Goal: Task Accomplishment & Management: Use online tool/utility

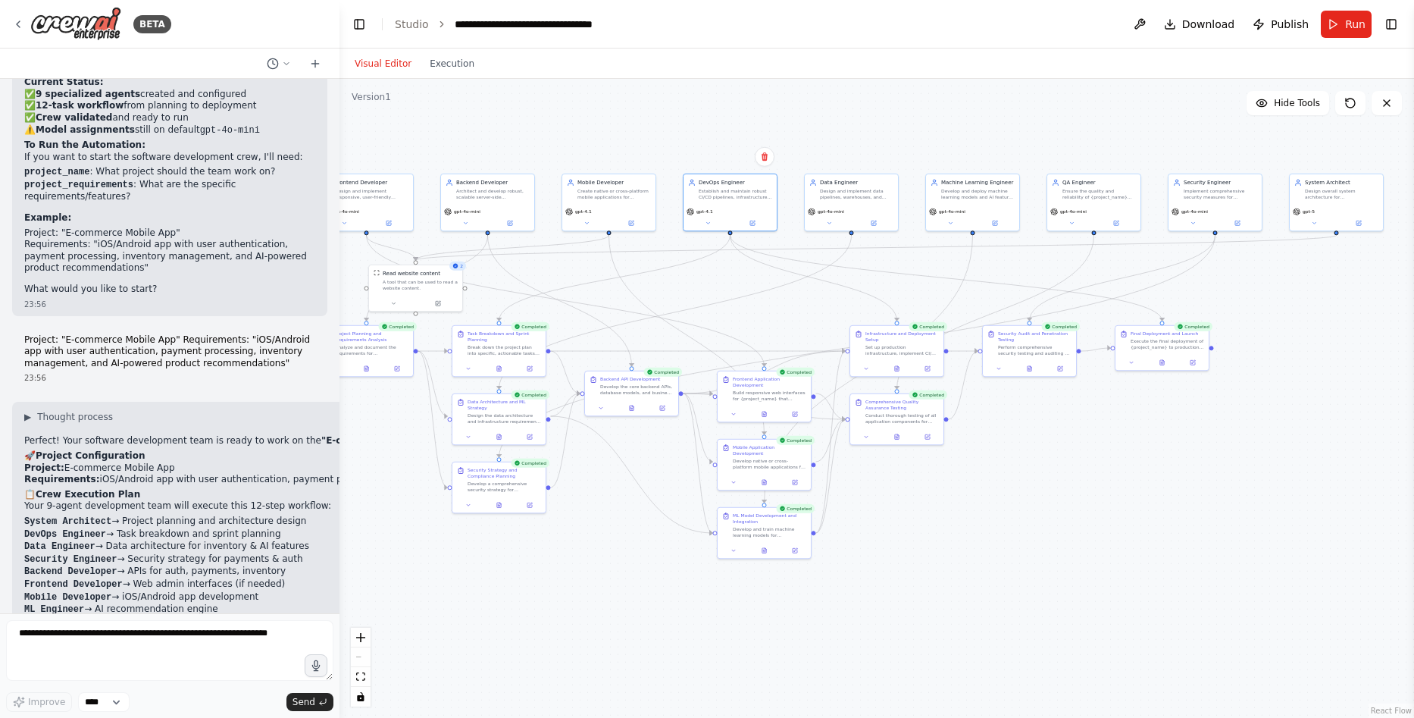
drag, startPoint x: 1359, startPoint y: 256, endPoint x: 1257, endPoint y: 260, distance: 102.4
click at [315, 61] on icon at bounding box center [315, 64] width 12 height 12
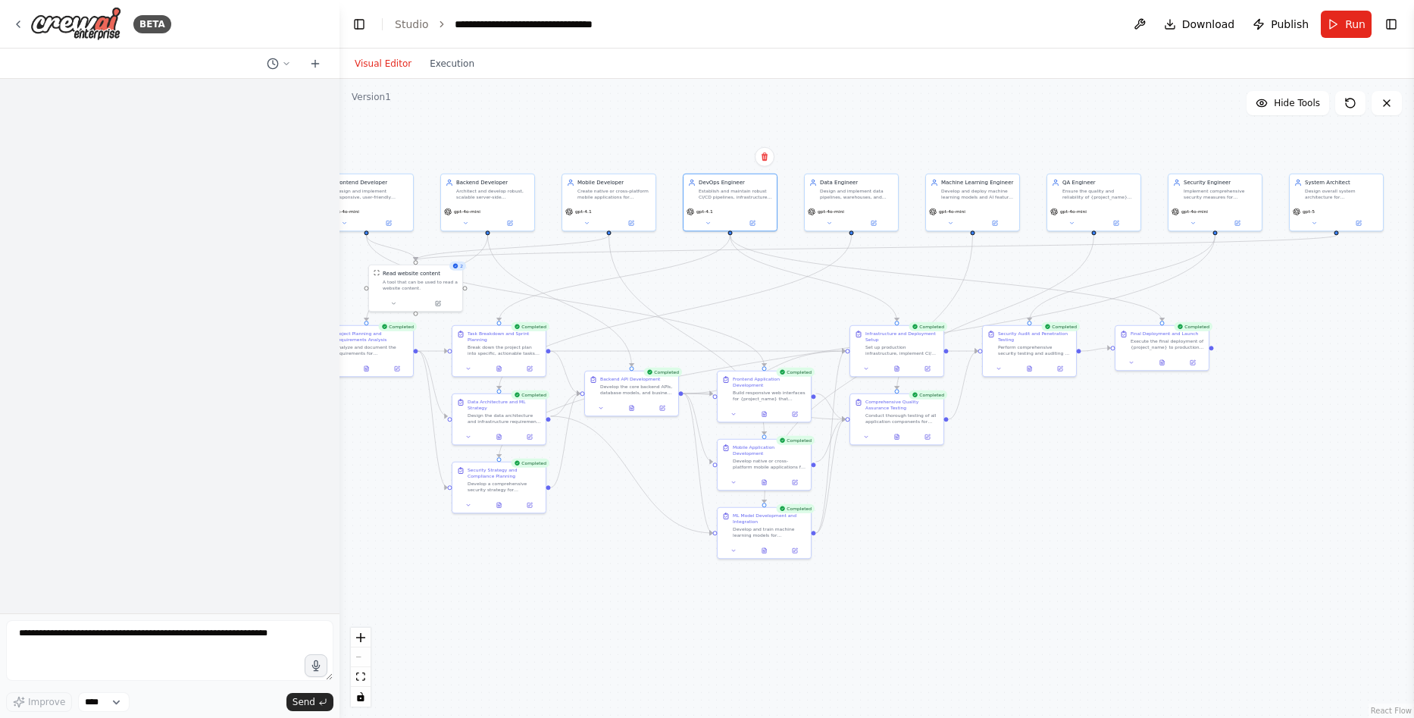
drag, startPoint x: 301, startPoint y: 70, endPoint x: 277, endPoint y: 68, distance: 24.3
click at [300, 70] on div at bounding box center [294, 64] width 67 height 18
click at [276, 67] on circle at bounding box center [273, 63] width 10 height 10
click at [243, 102] on button "Frontend Developer Backend Developer Mobile Developer DevOps Engineer Data Engi…" at bounding box center [248, 95] width 180 height 24
click at [286, 64] on icon at bounding box center [286, 63] width 9 height 9
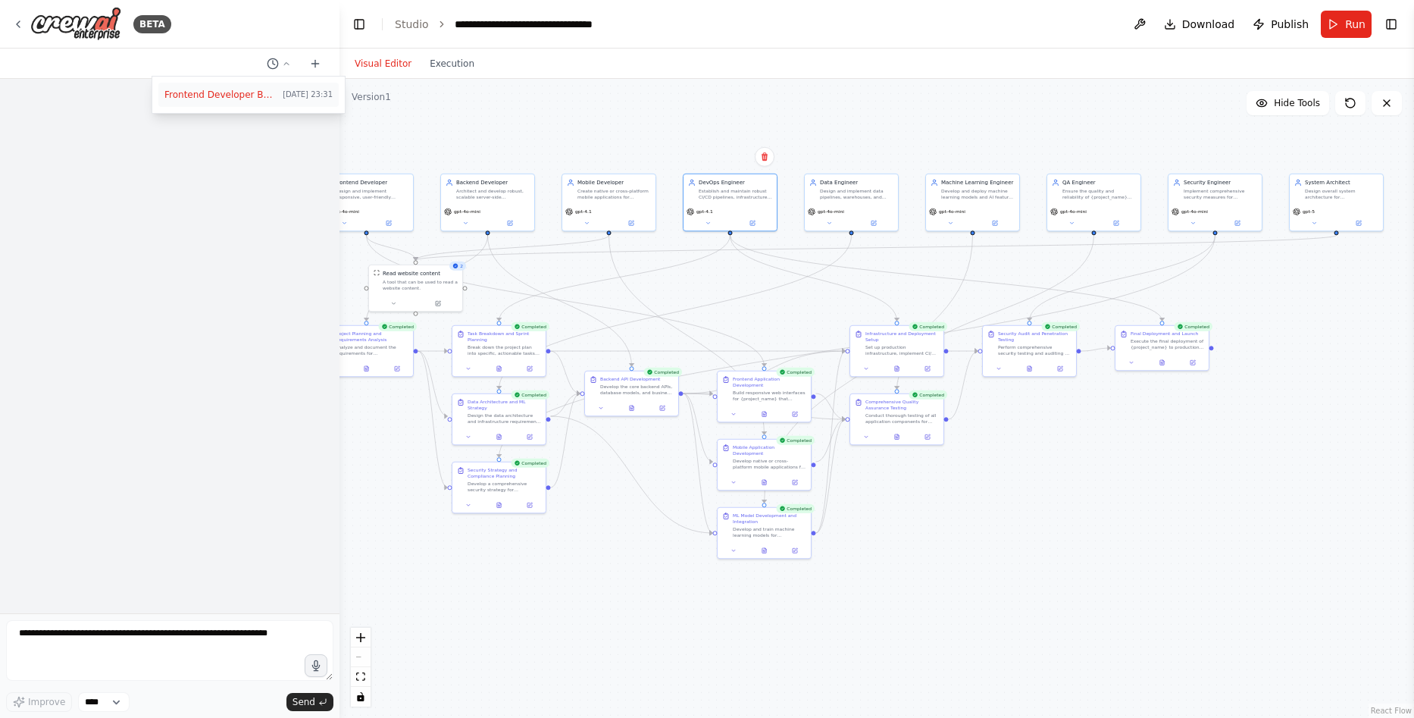
click at [210, 94] on span "Frontend Developer Backend Developer Mobile Developer DevOps Engineer Data Engi…" at bounding box center [220, 95] width 112 height 12
click at [245, 509] on div at bounding box center [170, 346] width 340 height 534
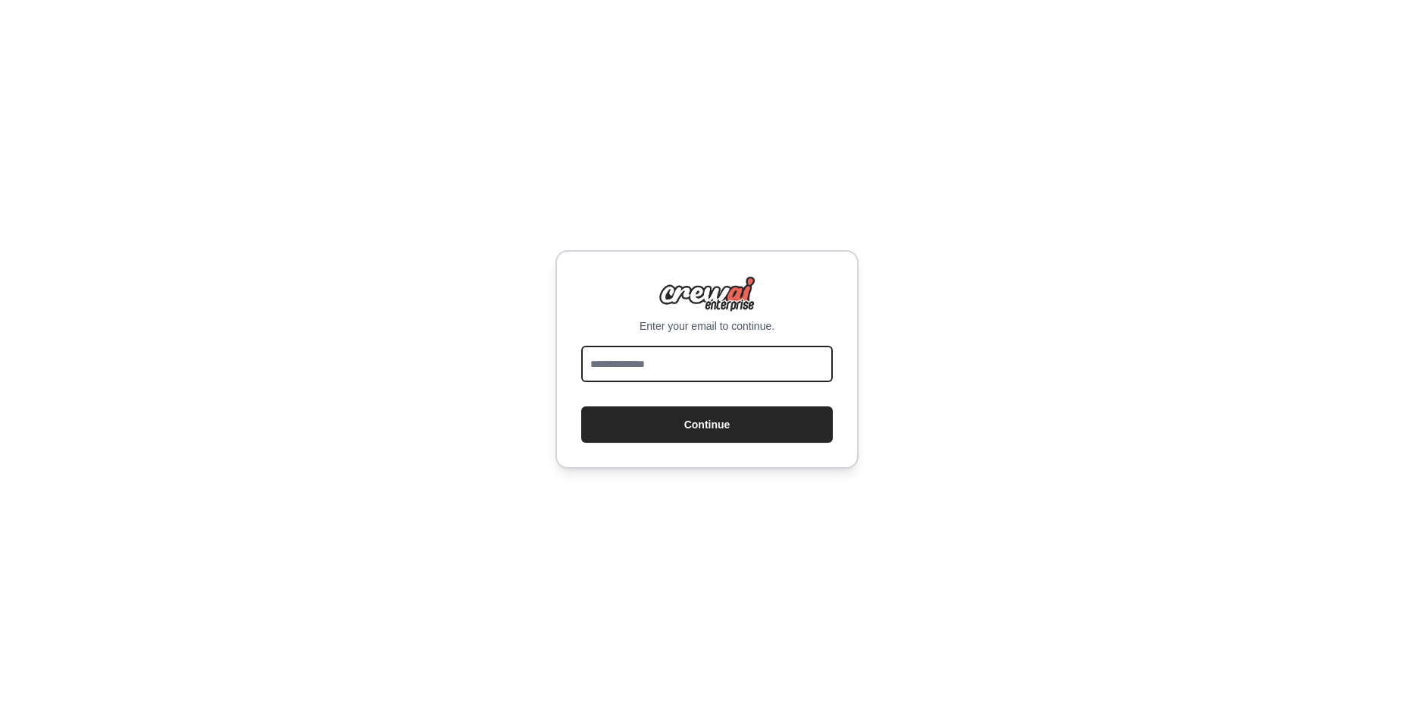
click at [657, 374] on input "email" at bounding box center [707, 364] width 252 height 36
type input "**********"
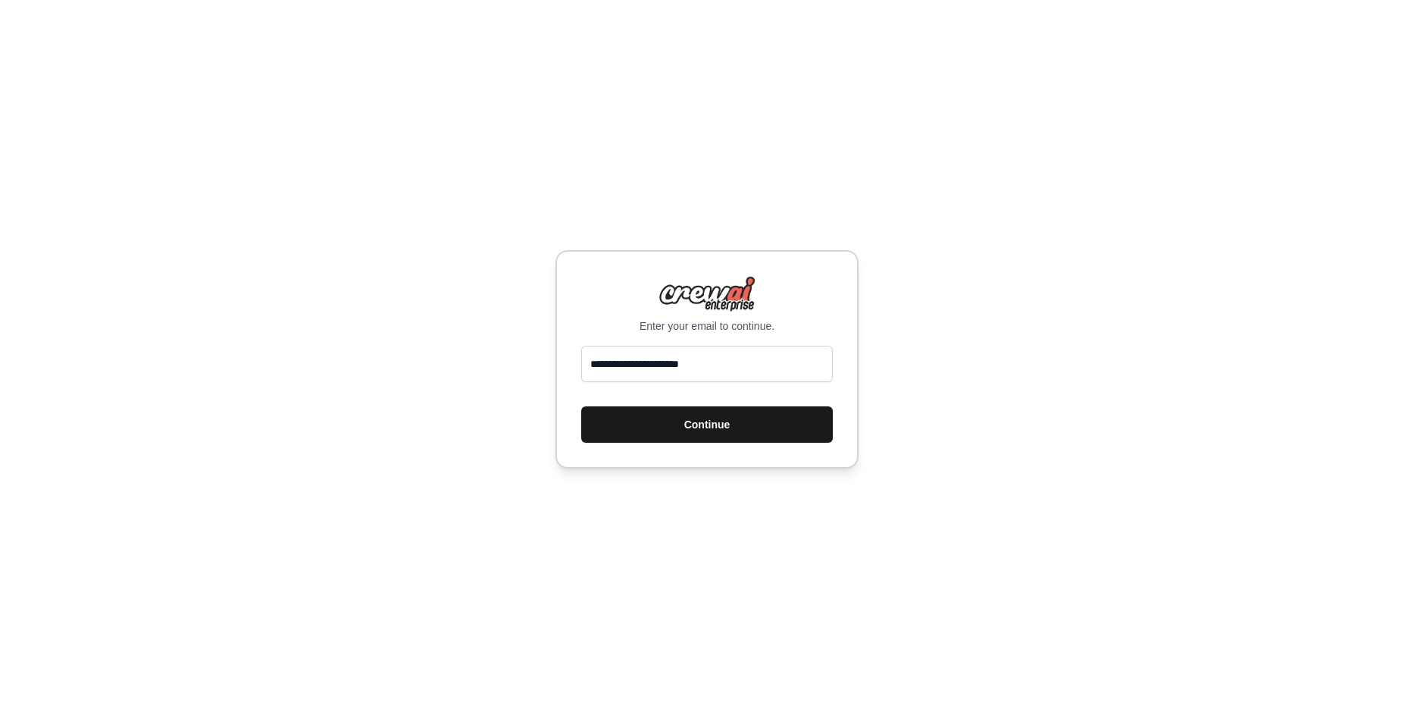
click at [709, 437] on button "Continue" at bounding box center [707, 424] width 252 height 36
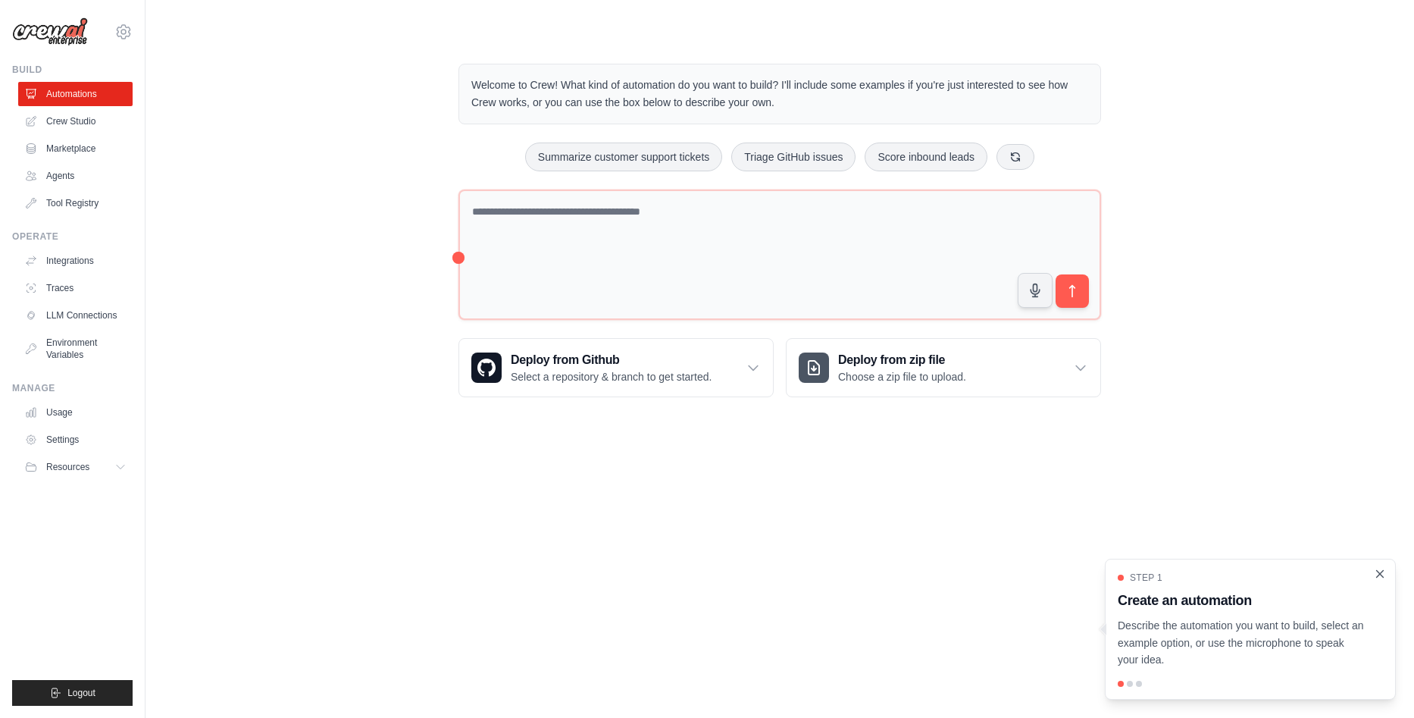
click at [1379, 578] on icon "Close walkthrough" at bounding box center [1381, 574] width 14 height 14
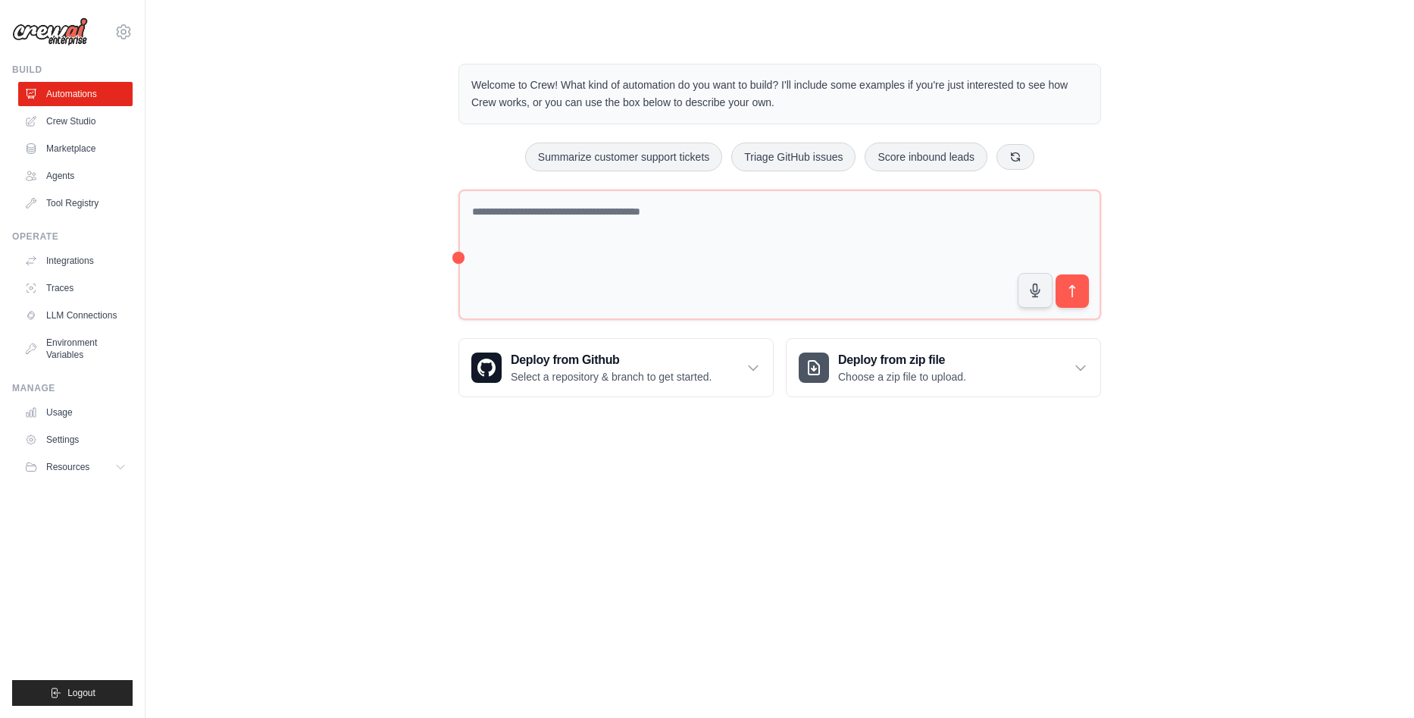
click at [825, 580] on body "[EMAIL_ADDRESS][DOMAIN_NAME] Settings Build Automations Crew Studio" at bounding box center [707, 359] width 1414 height 718
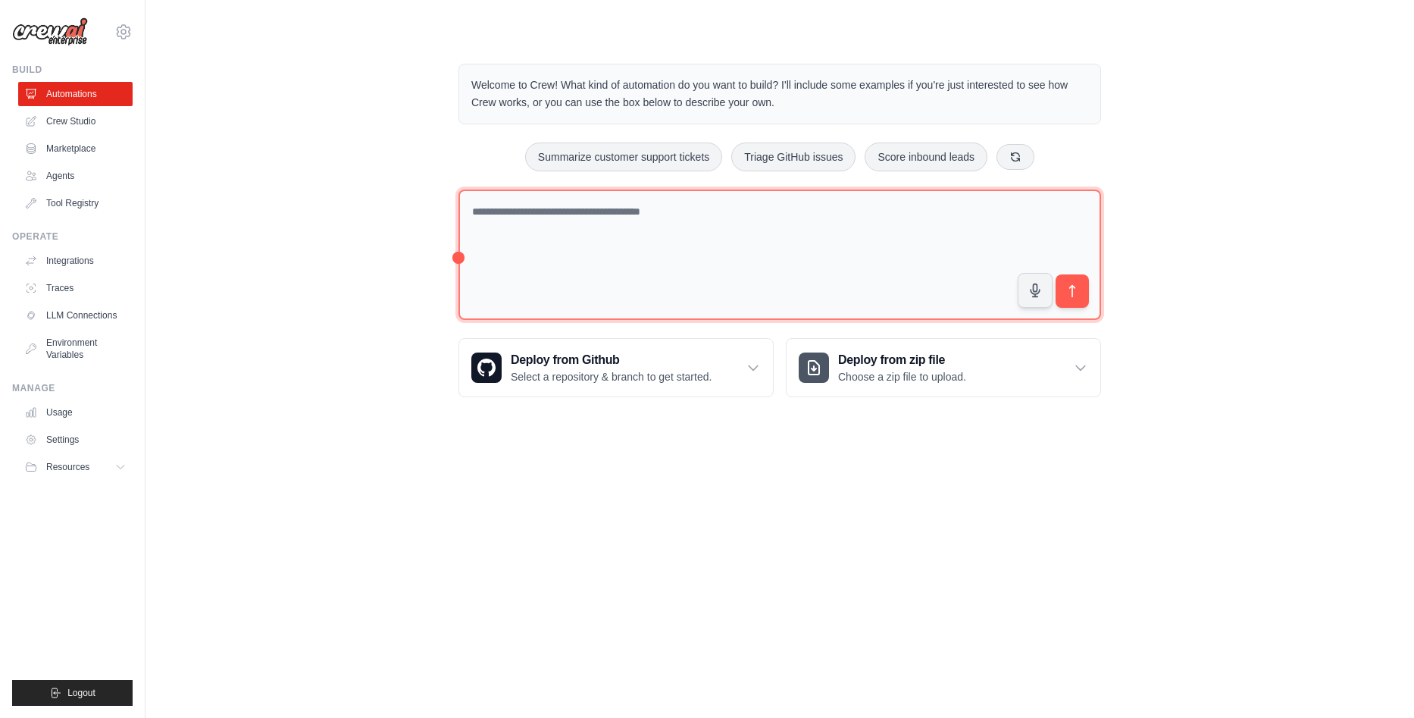
click at [637, 220] on textarea at bounding box center [780, 255] width 643 height 131
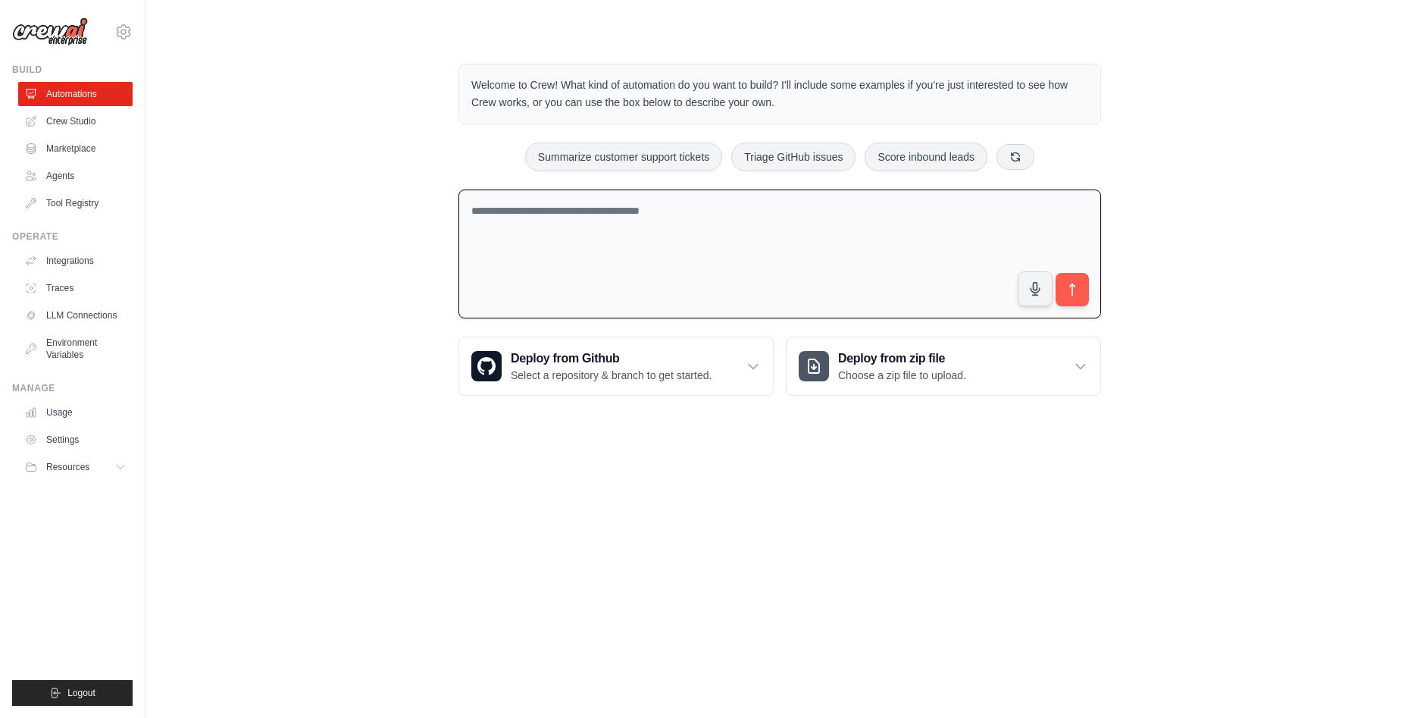
paste textarea "**********"
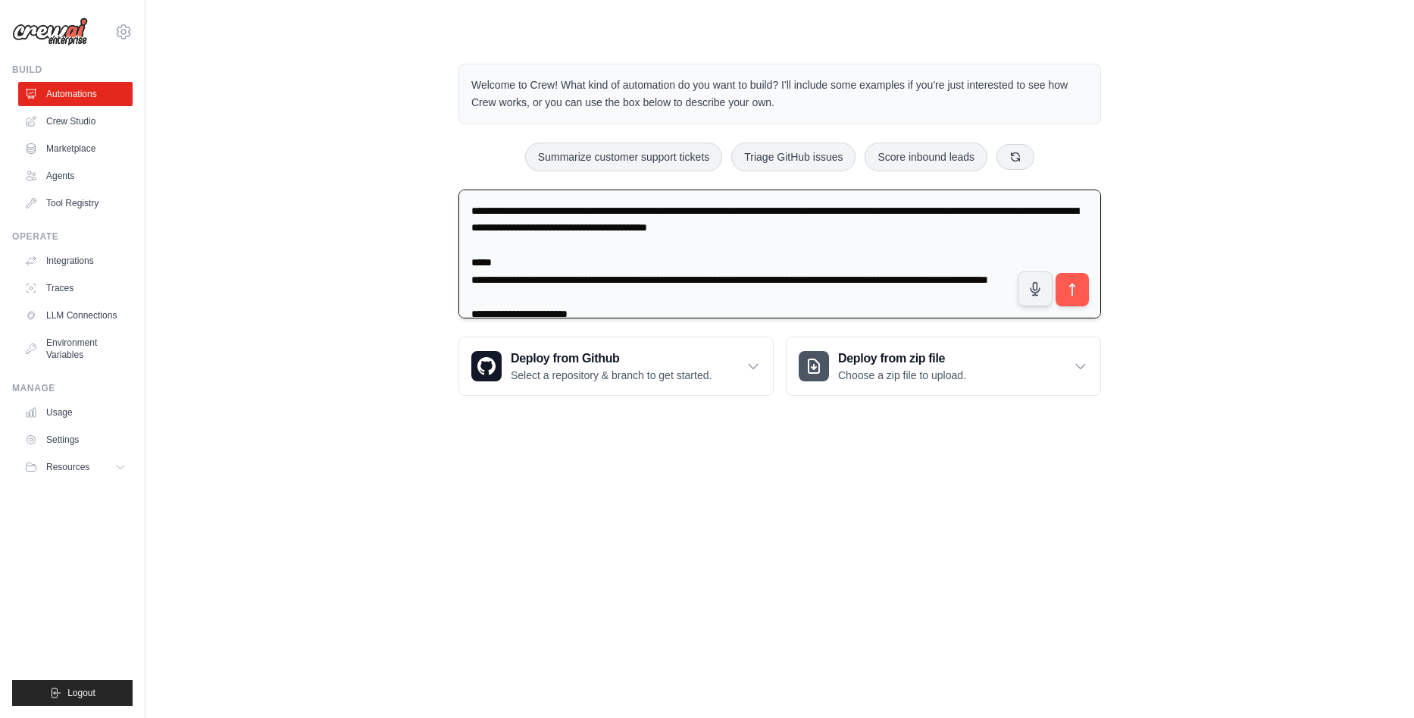
scroll to position [2141, 0]
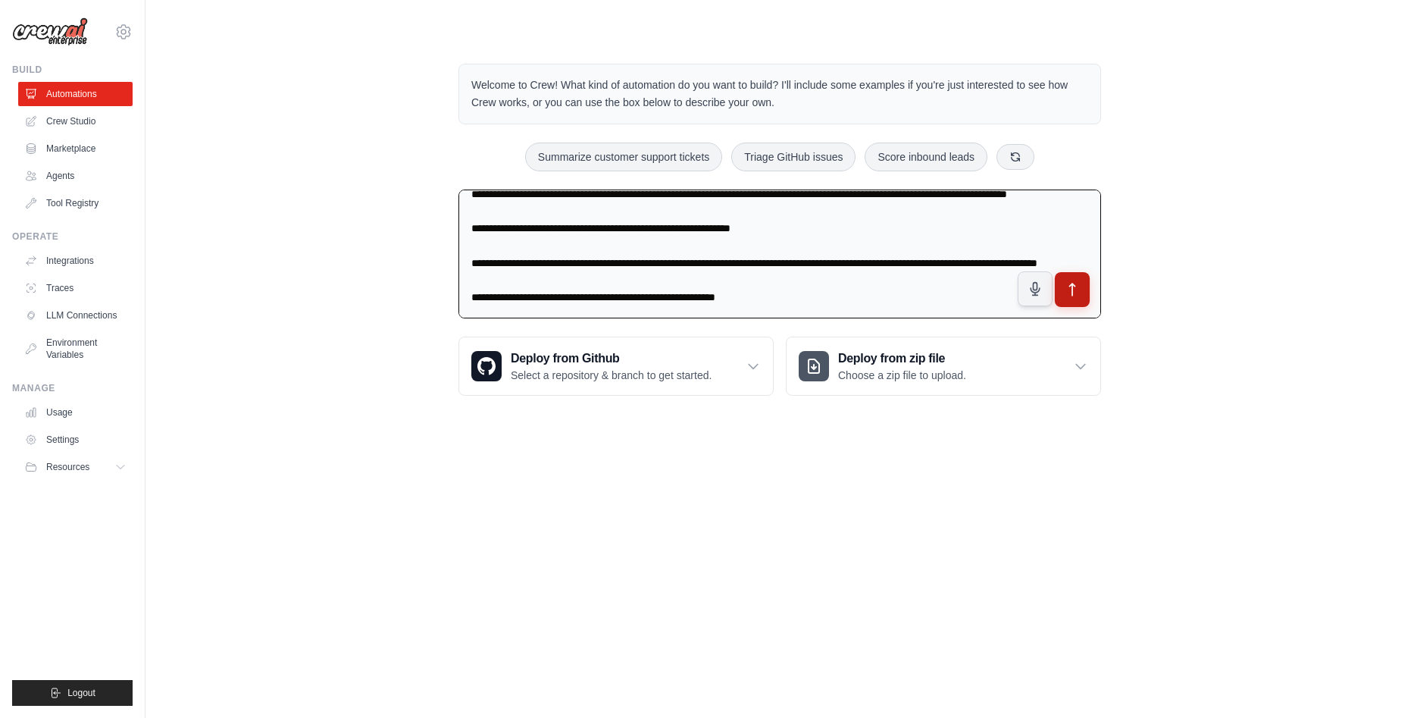
type textarea "**********"
click at [1069, 290] on icon "submit" at bounding box center [1073, 290] width 16 height 16
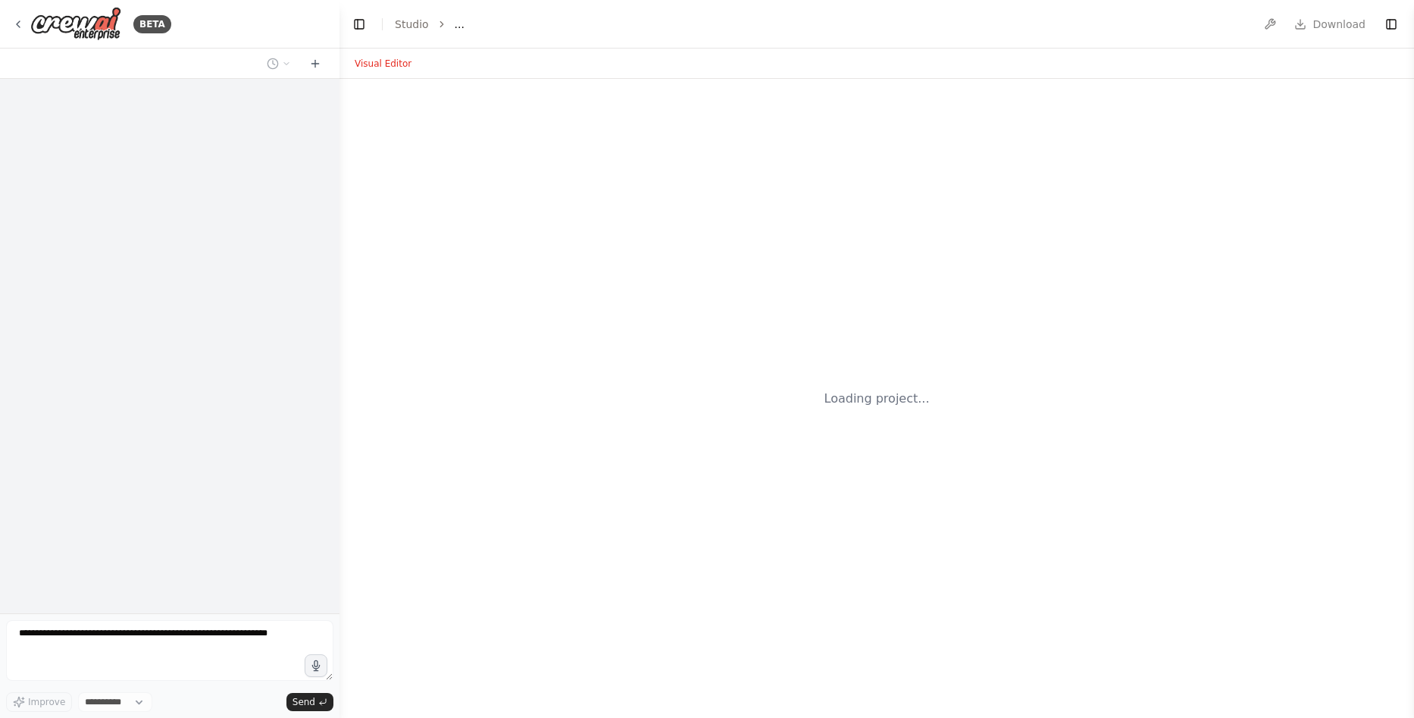
select select "****"
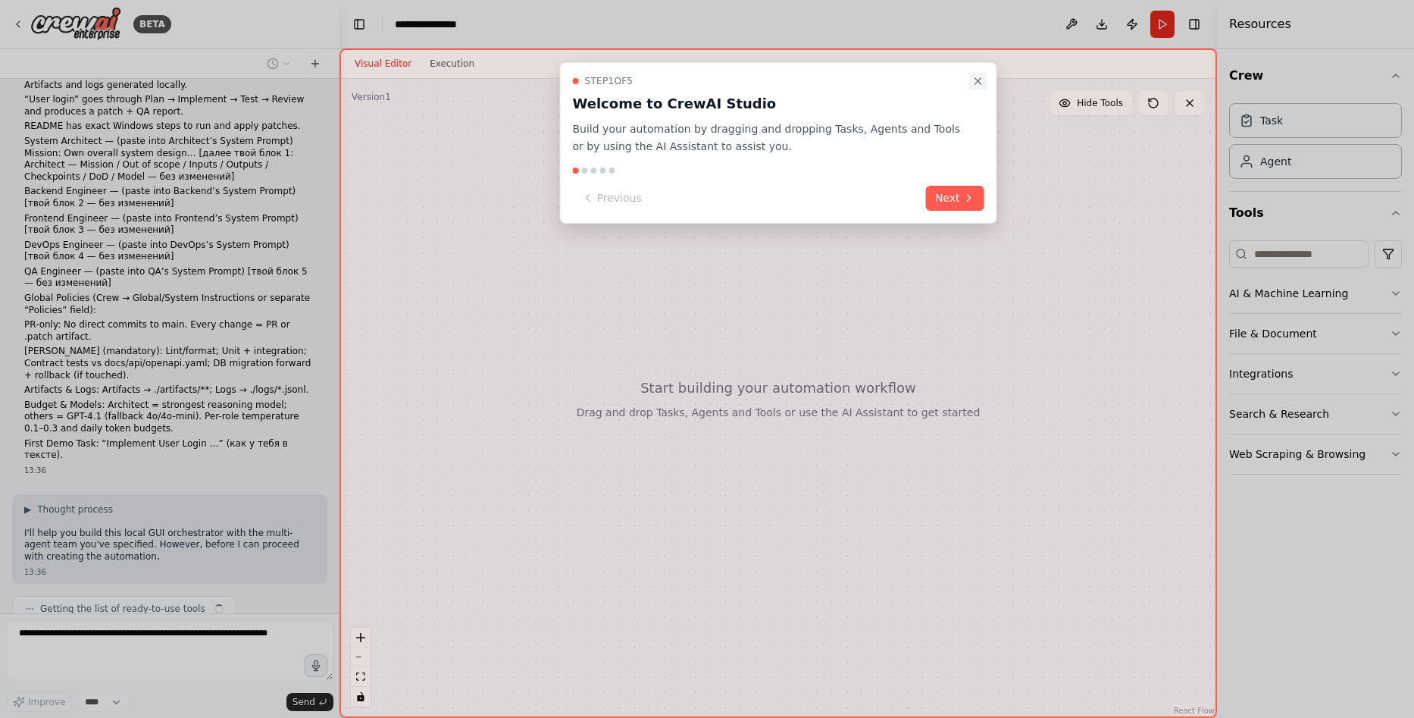
click at [975, 80] on icon "Close walkthrough" at bounding box center [979, 81] width 12 height 12
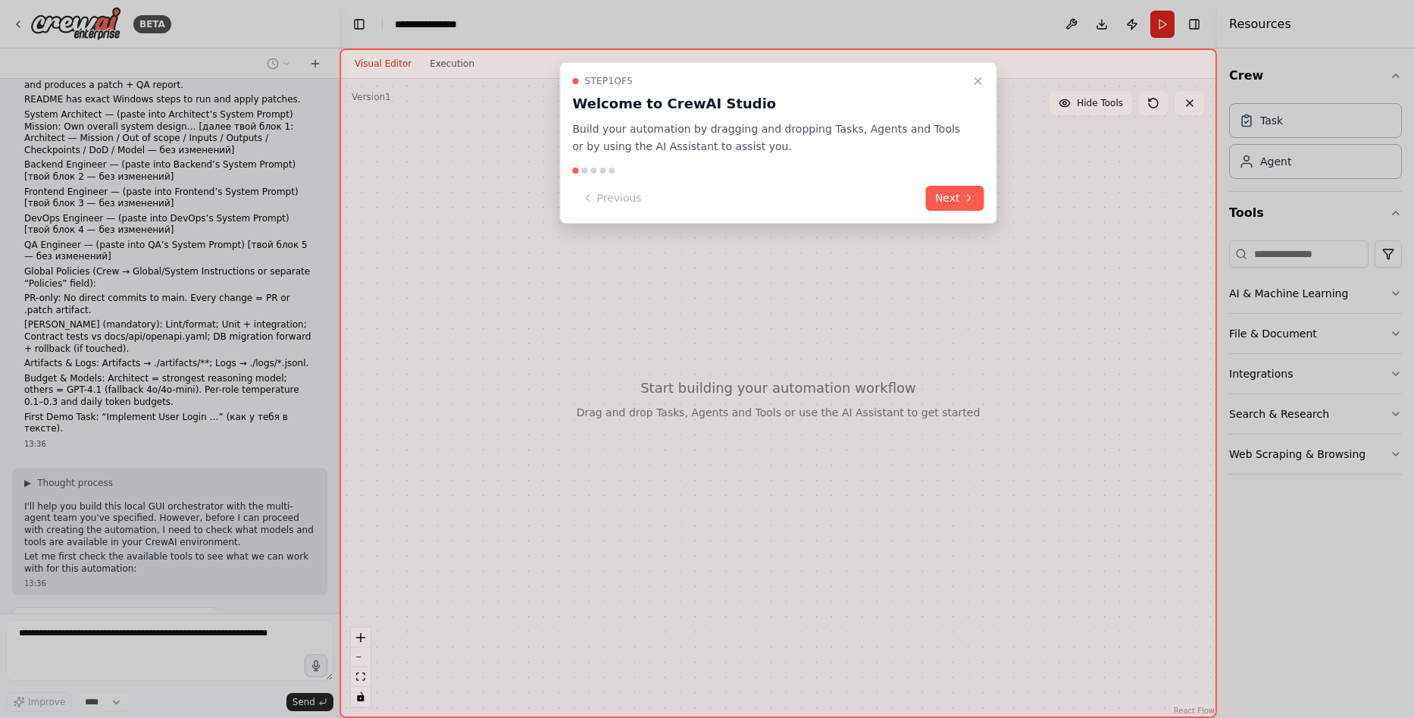
scroll to position [1023, 0]
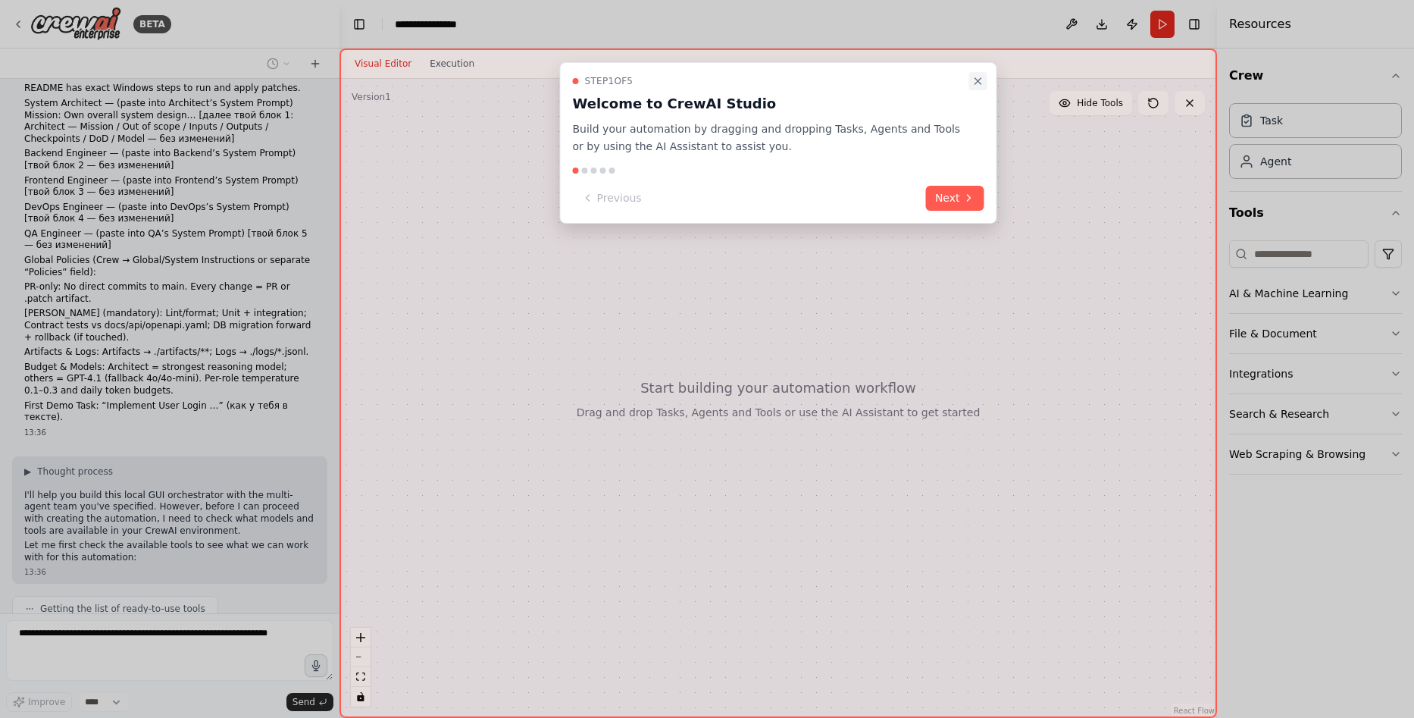
click at [979, 76] on icon "Close walkthrough" at bounding box center [979, 81] width 12 height 12
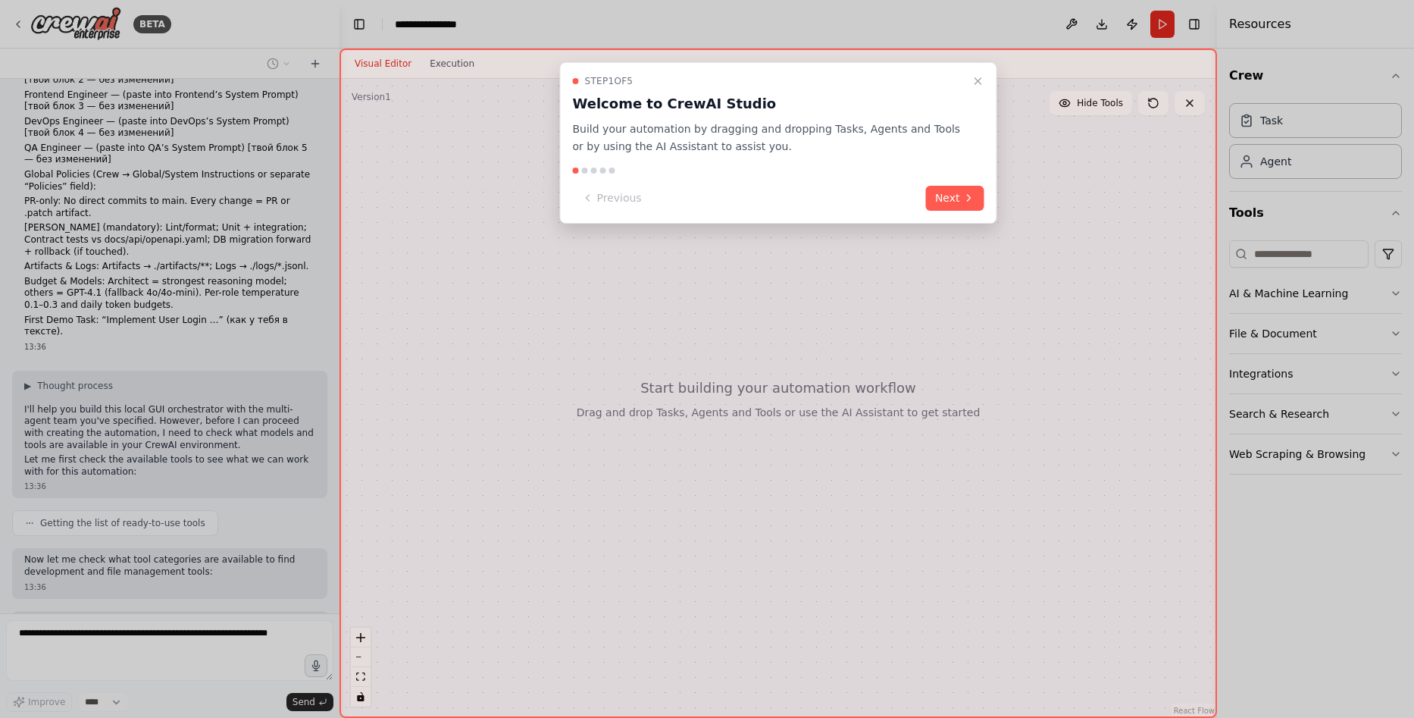
scroll to position [1236, 0]
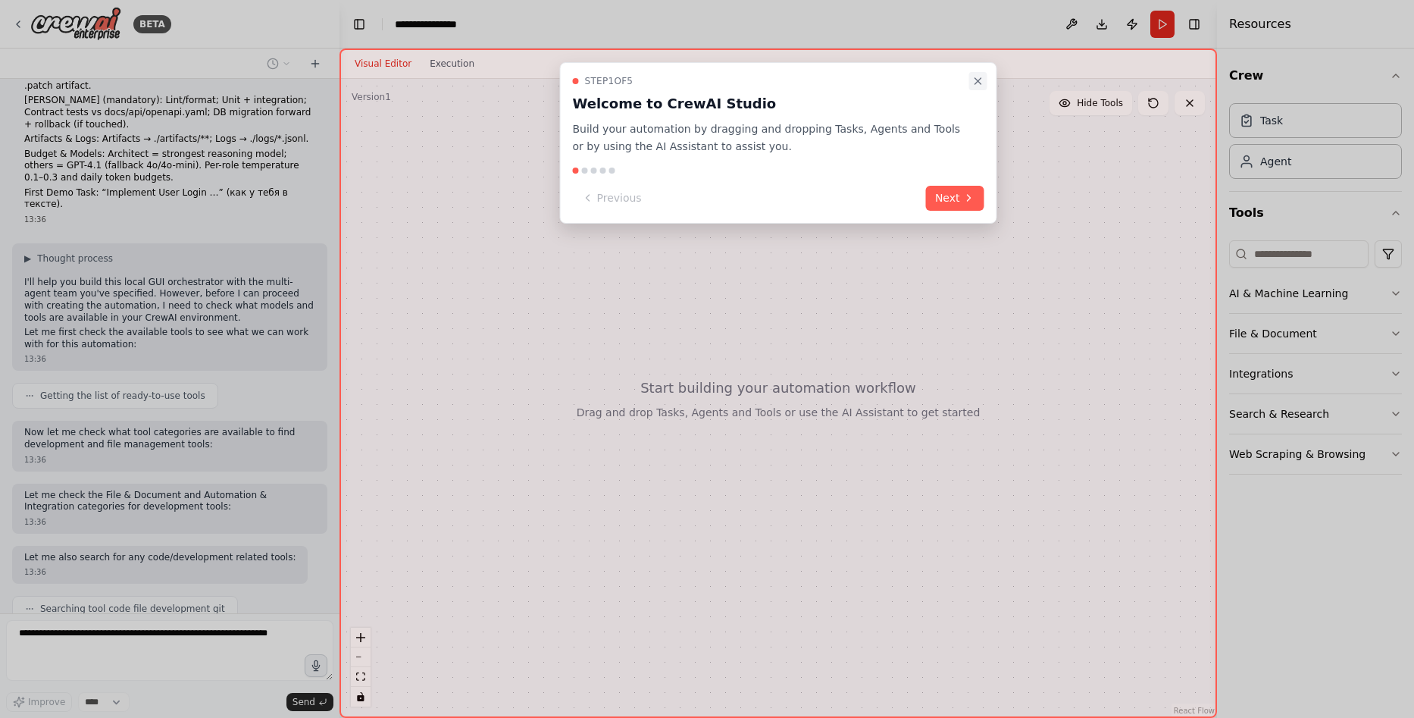
click at [982, 82] on icon "Close walkthrough" at bounding box center [979, 81] width 12 height 12
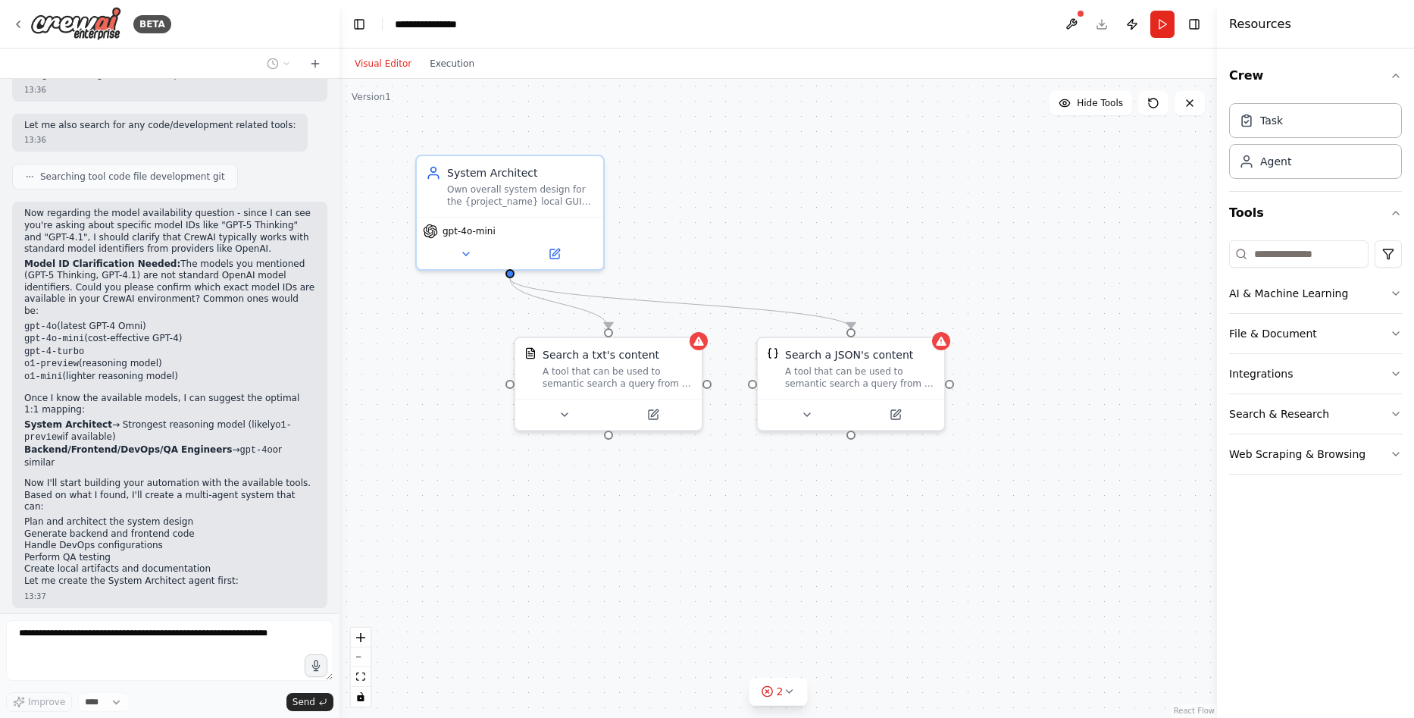
scroll to position [1718, 0]
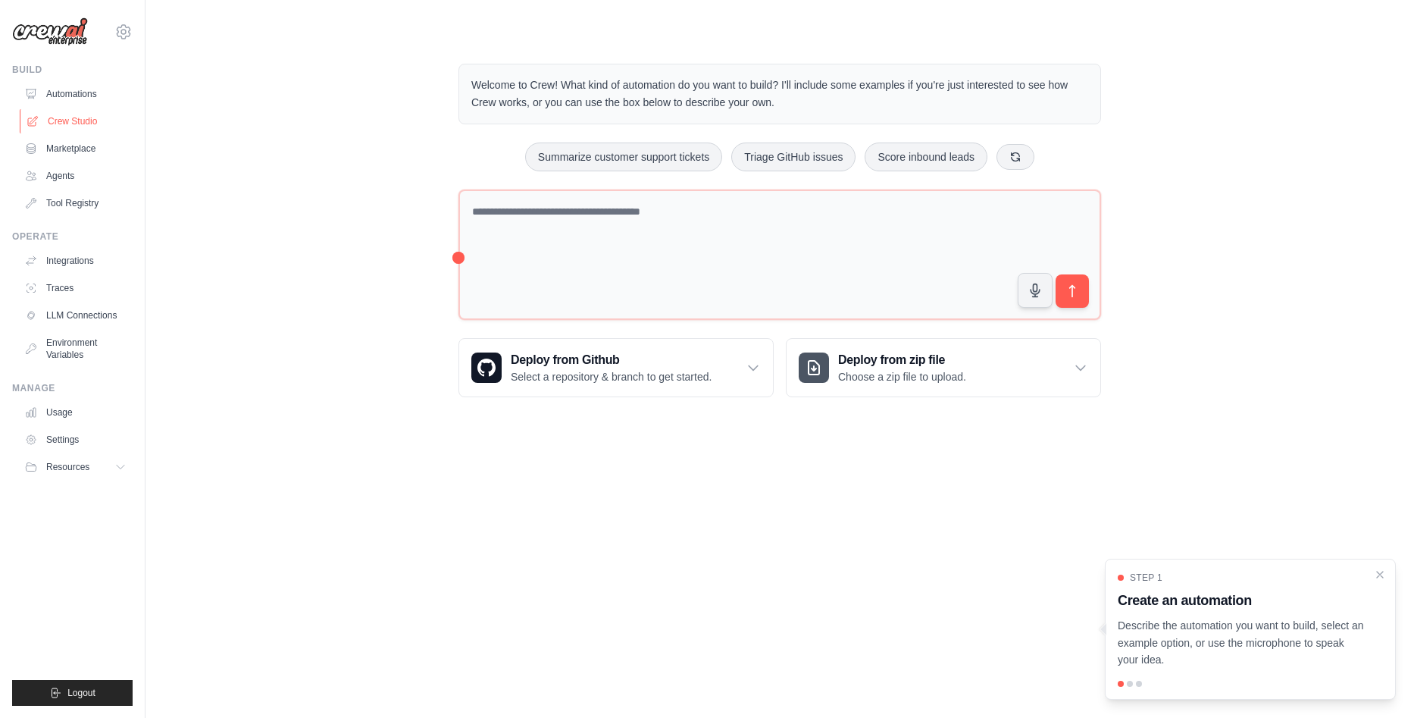
click at [75, 114] on link "Crew Studio" at bounding box center [77, 121] width 114 height 24
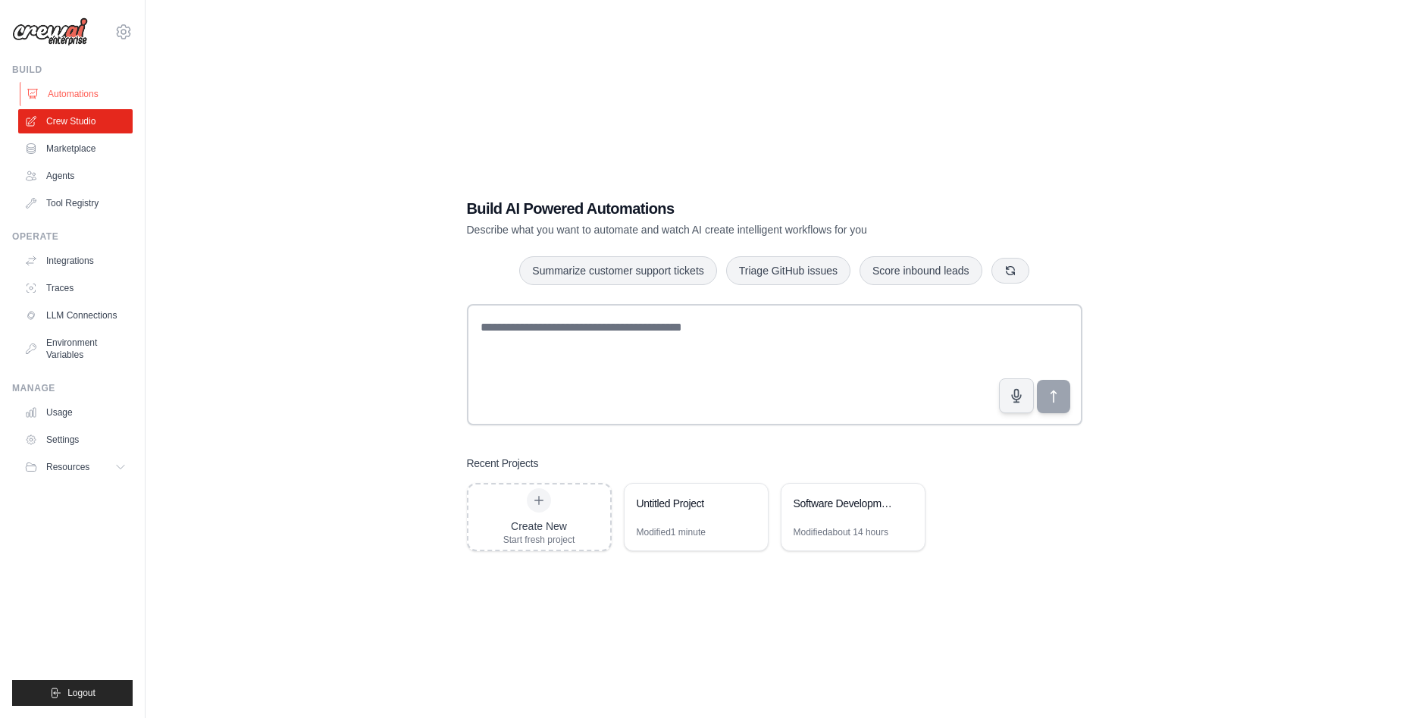
click at [88, 92] on link "Automations" at bounding box center [77, 94] width 114 height 24
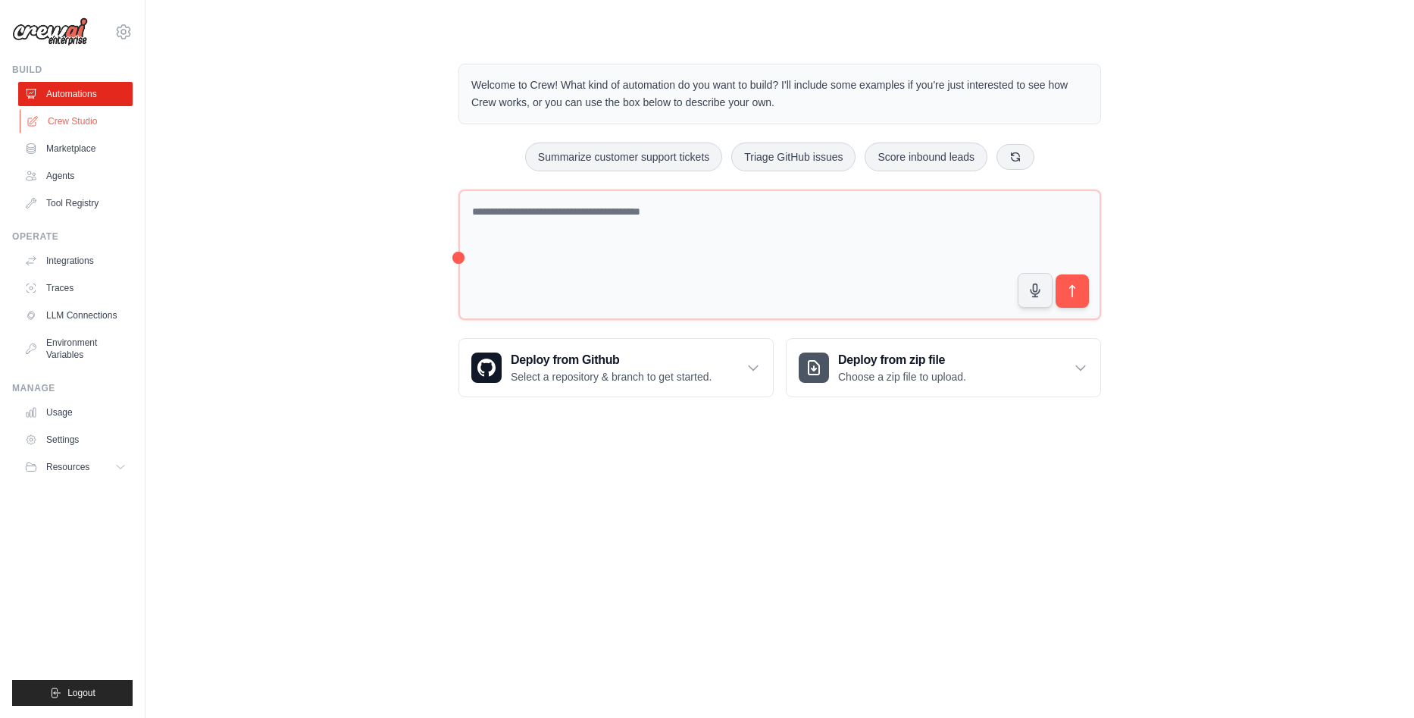
click at [78, 124] on link "Crew Studio" at bounding box center [77, 121] width 114 height 24
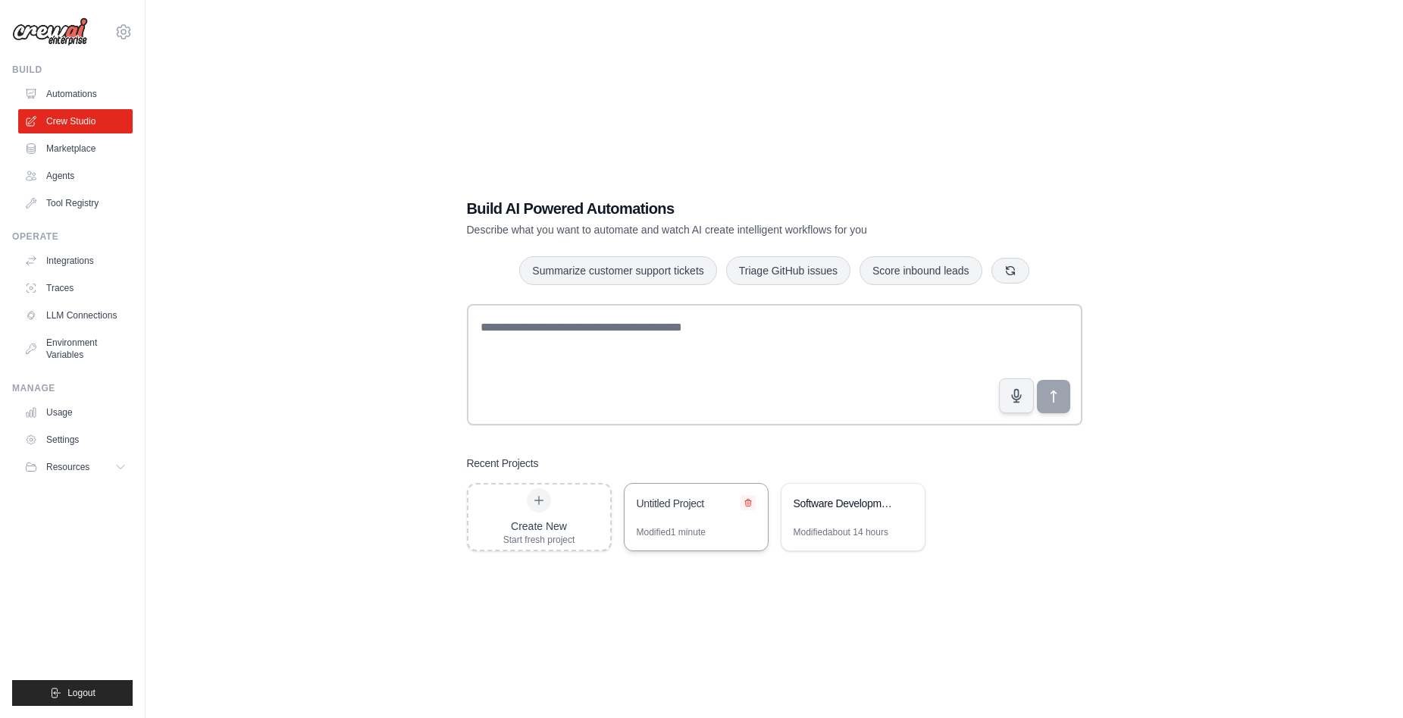
click at [751, 500] on icon at bounding box center [748, 502] width 6 height 7
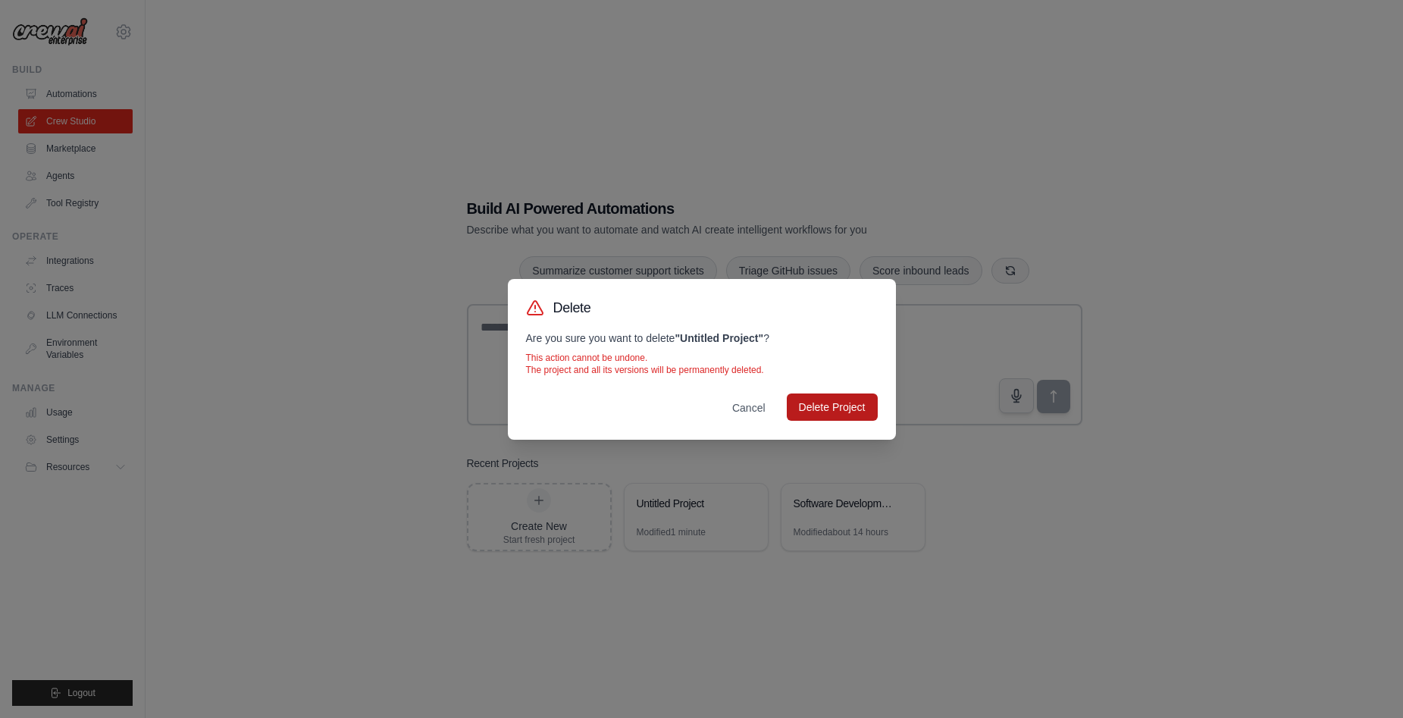
click at [827, 410] on button "Delete Project" at bounding box center [832, 406] width 91 height 27
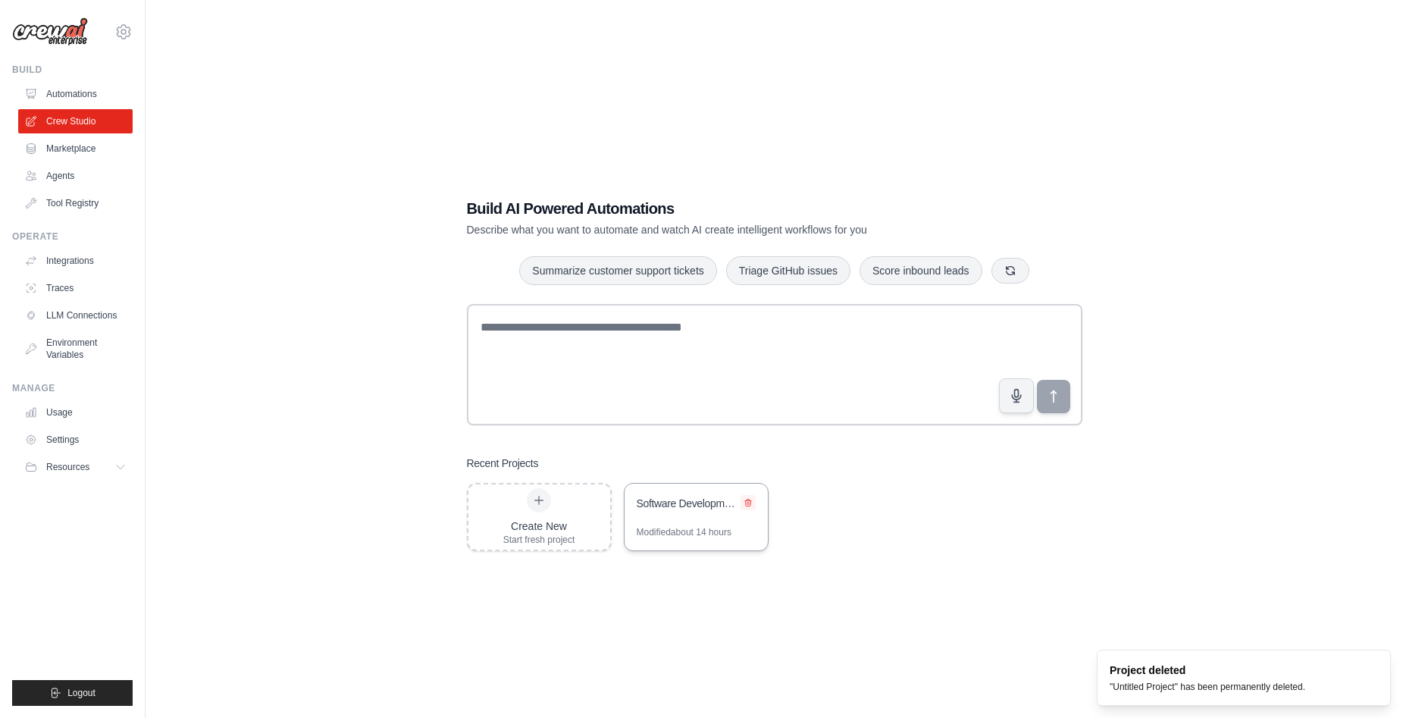
click at [750, 500] on icon at bounding box center [748, 502] width 6 height 7
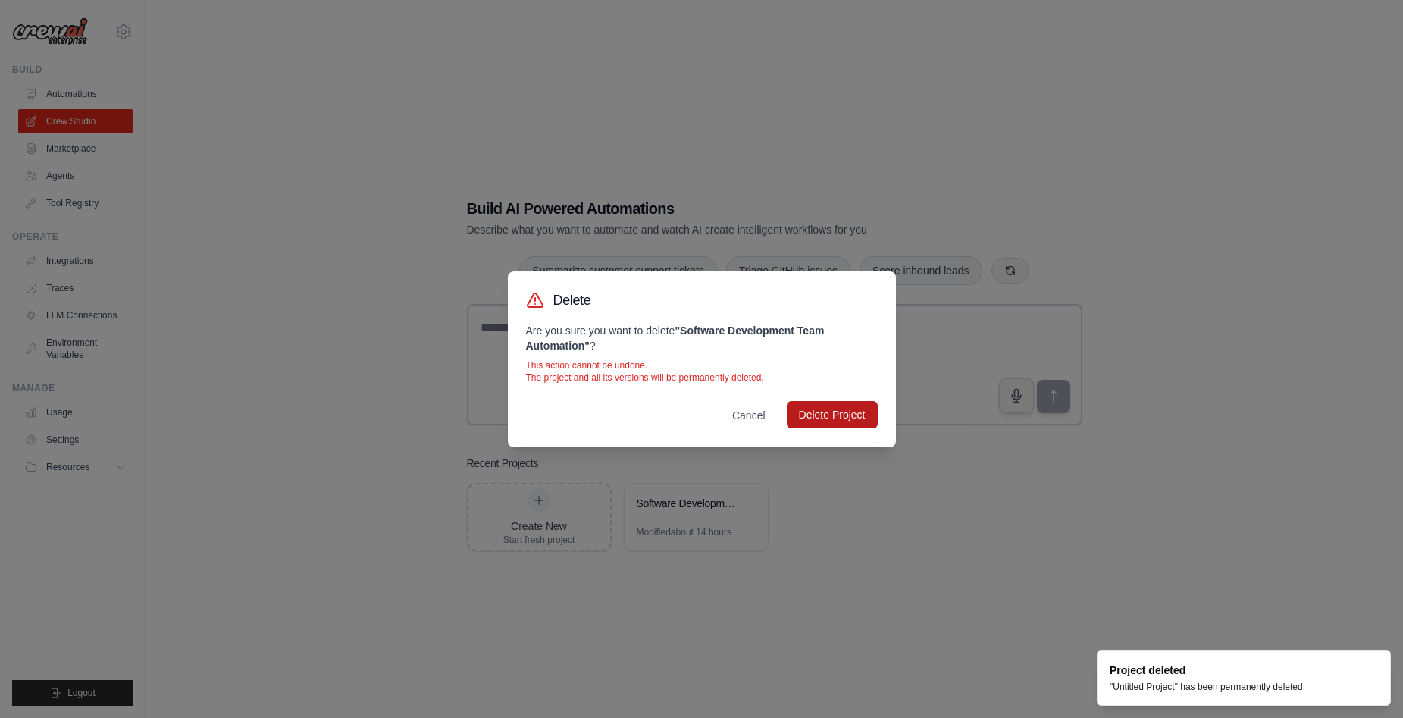
click at [832, 409] on button "Delete Project" at bounding box center [832, 414] width 91 height 27
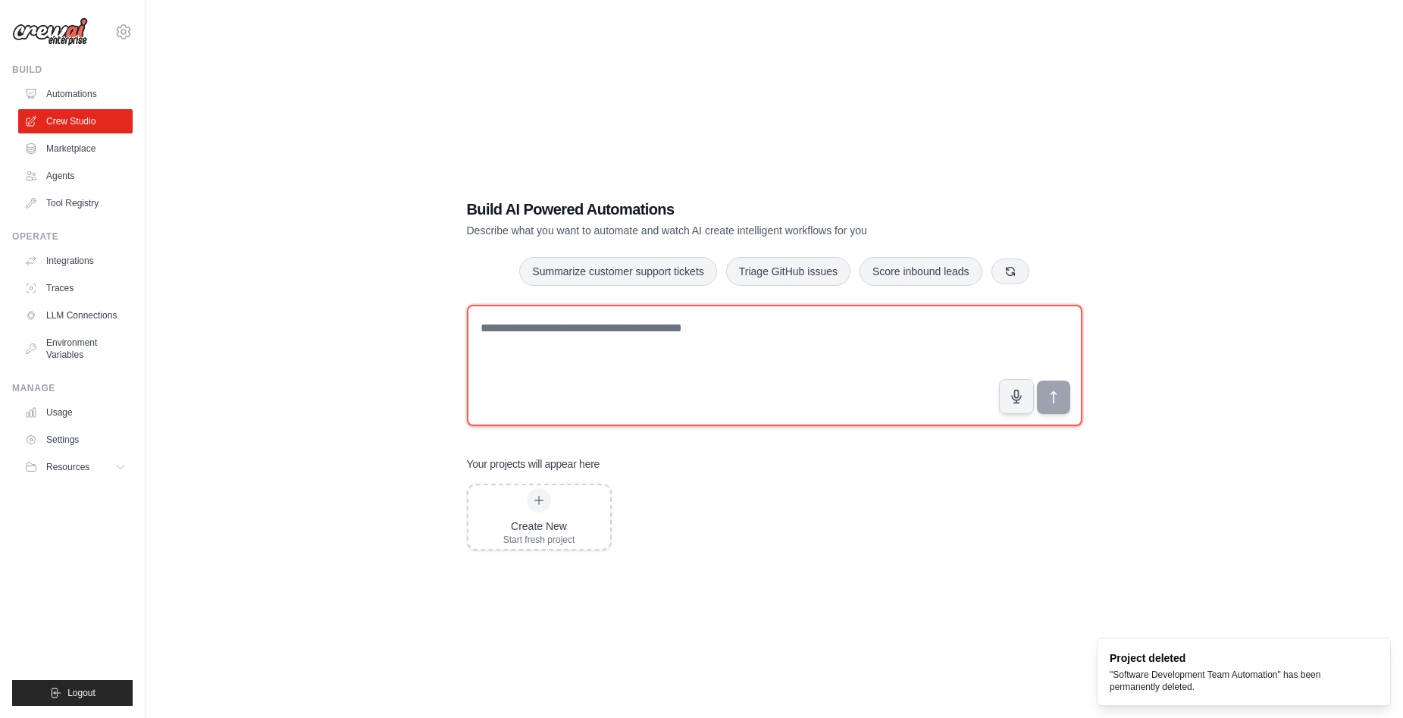
click at [645, 346] on textarea at bounding box center [775, 365] width 616 height 121
click at [742, 337] on textarea at bounding box center [775, 365] width 616 height 121
paste textarea "**********"
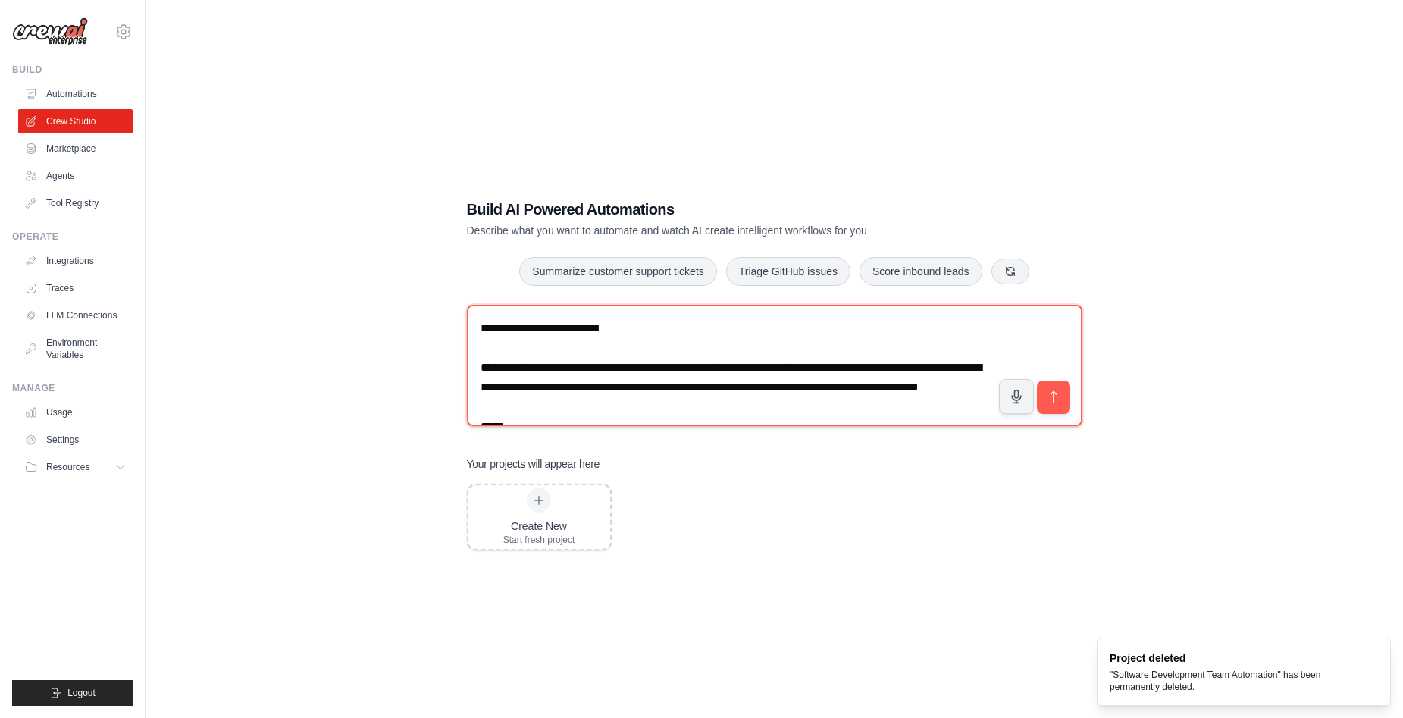
scroll to position [5981, 0]
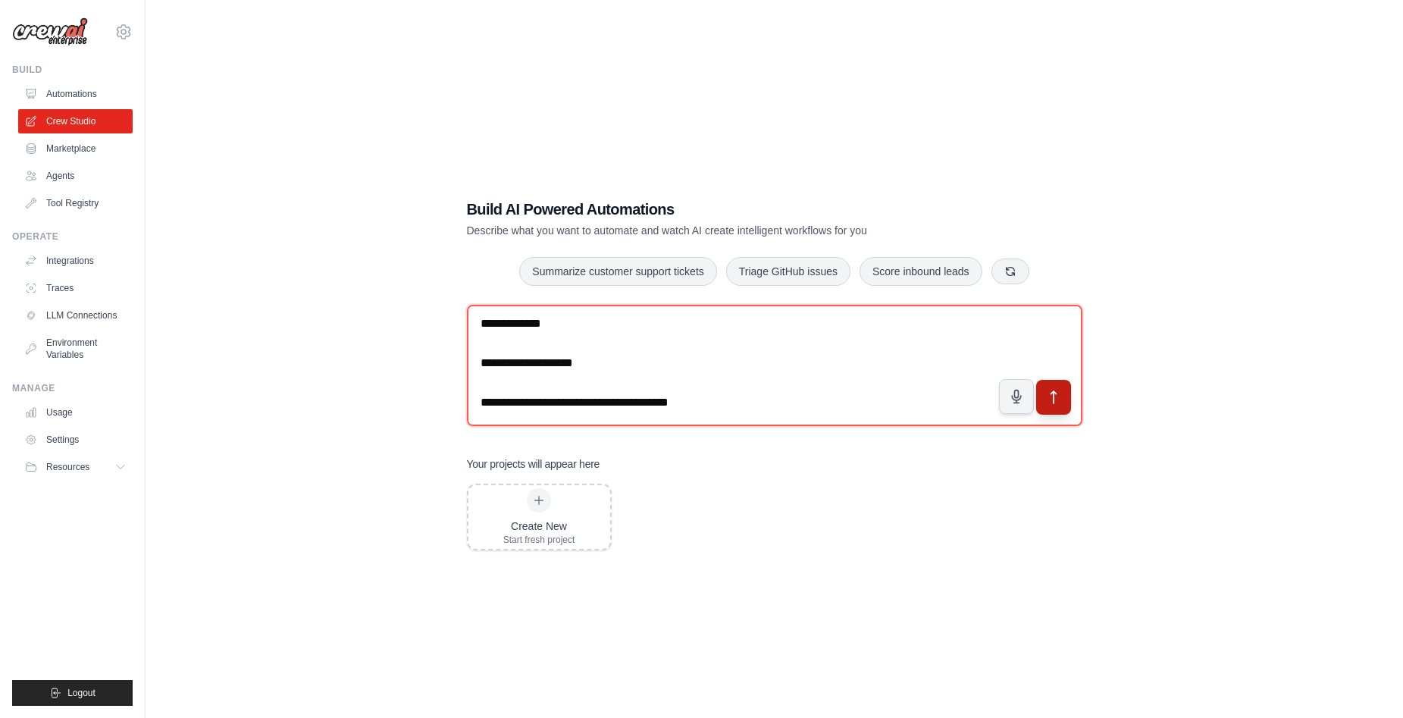
type textarea "**********"
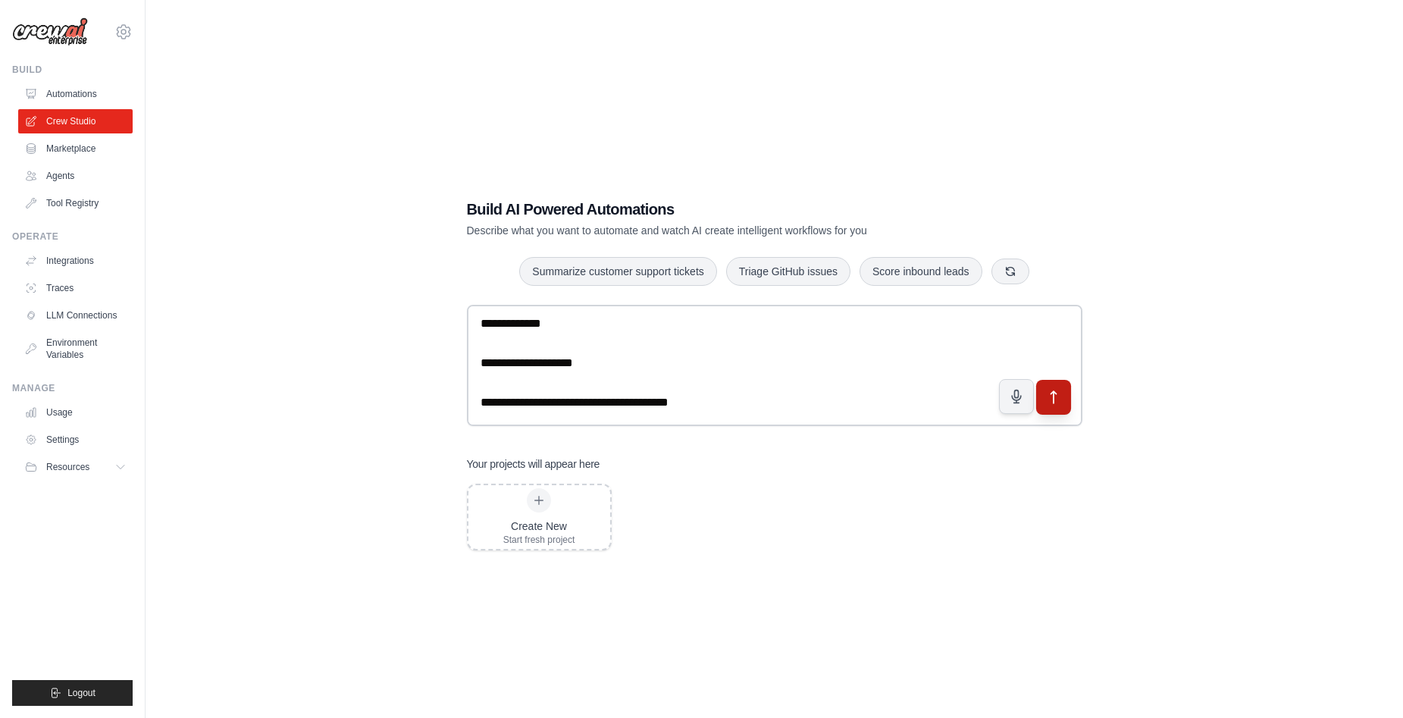
click at [1056, 403] on icon "submit" at bounding box center [1053, 397] width 16 height 16
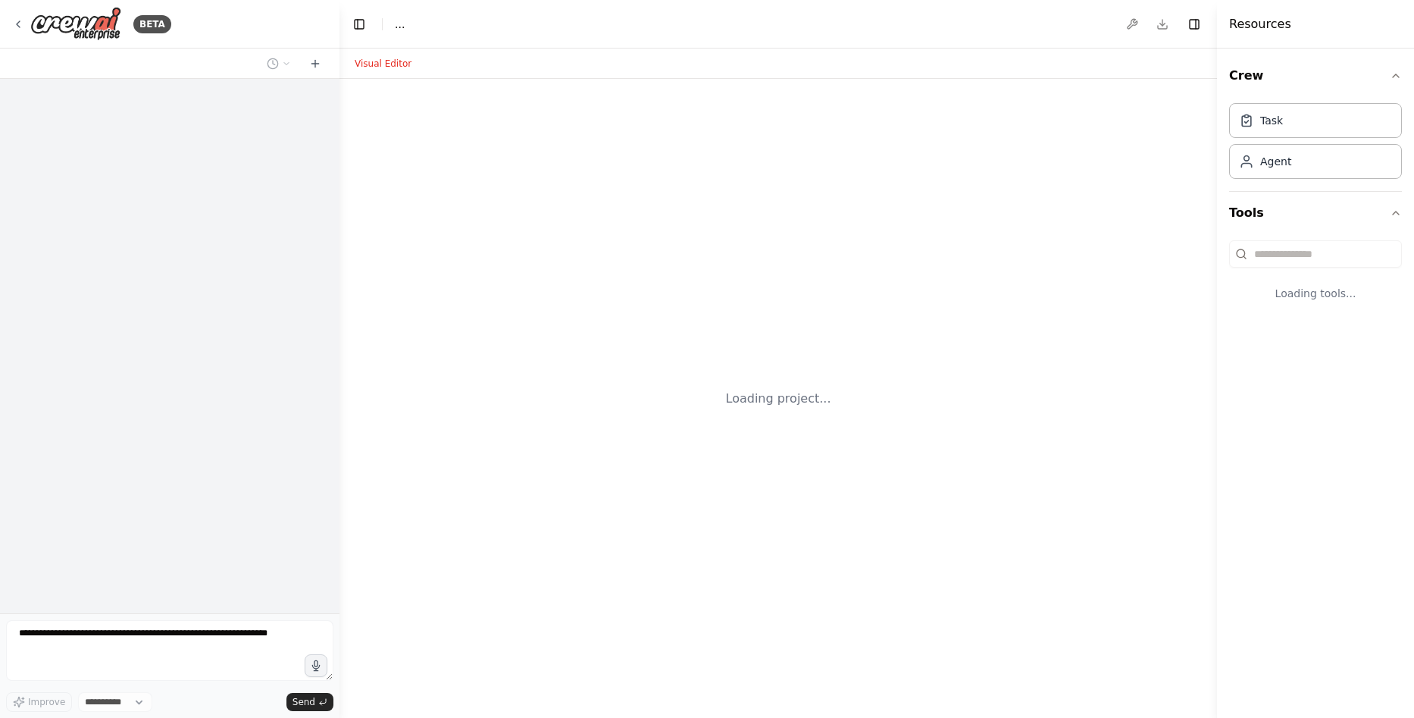
select select "****"
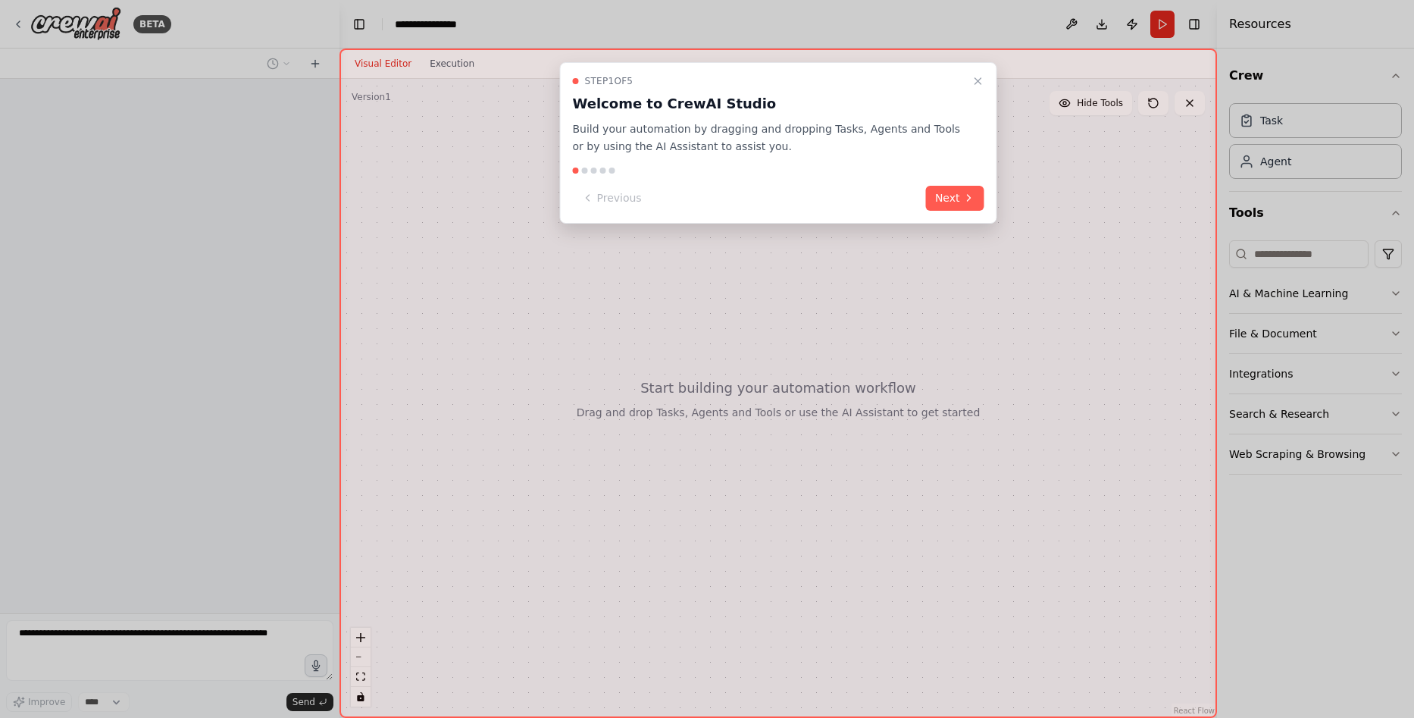
click at [975, 70] on div "Step 1 of 5 Welcome to CrewAI Studio Build your automation by dragging and drop…" at bounding box center [778, 142] width 437 height 161
click at [976, 85] on icon "Close walkthrough" at bounding box center [979, 81] width 12 height 12
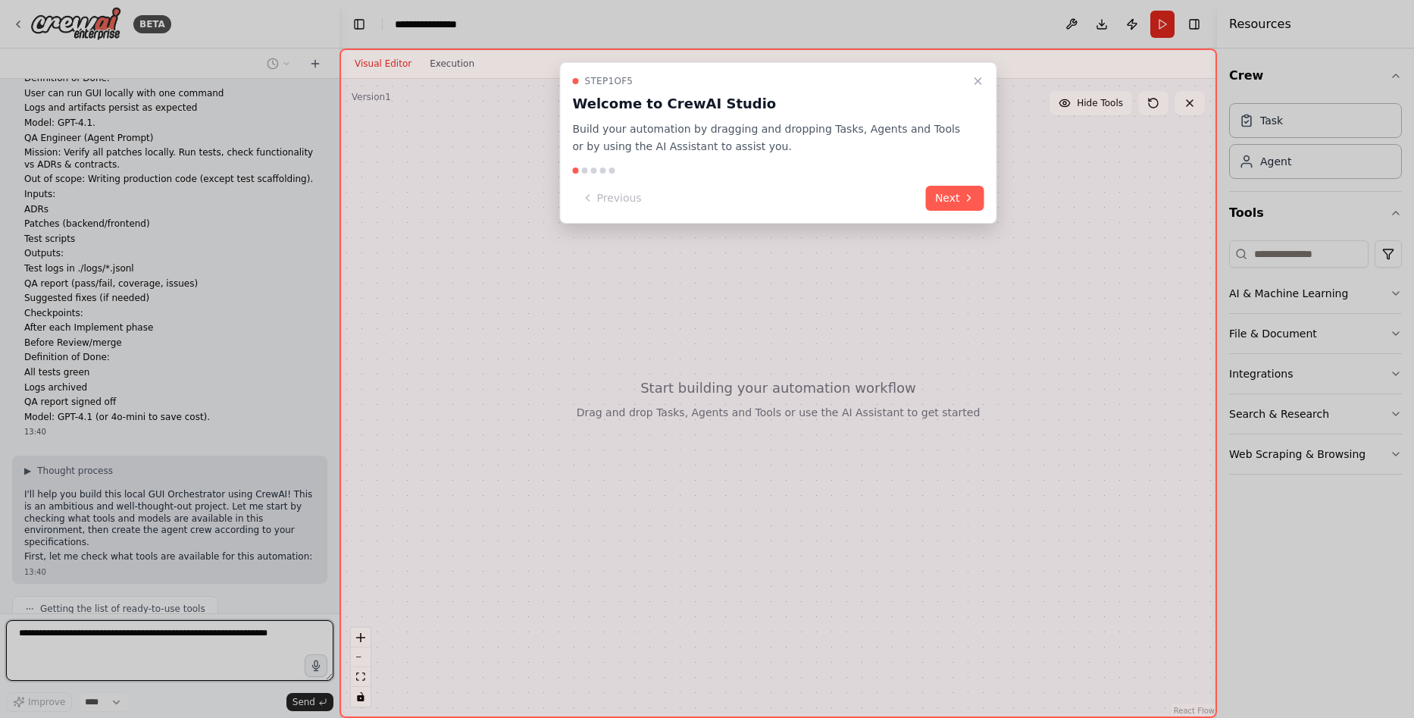
scroll to position [2332, 0]
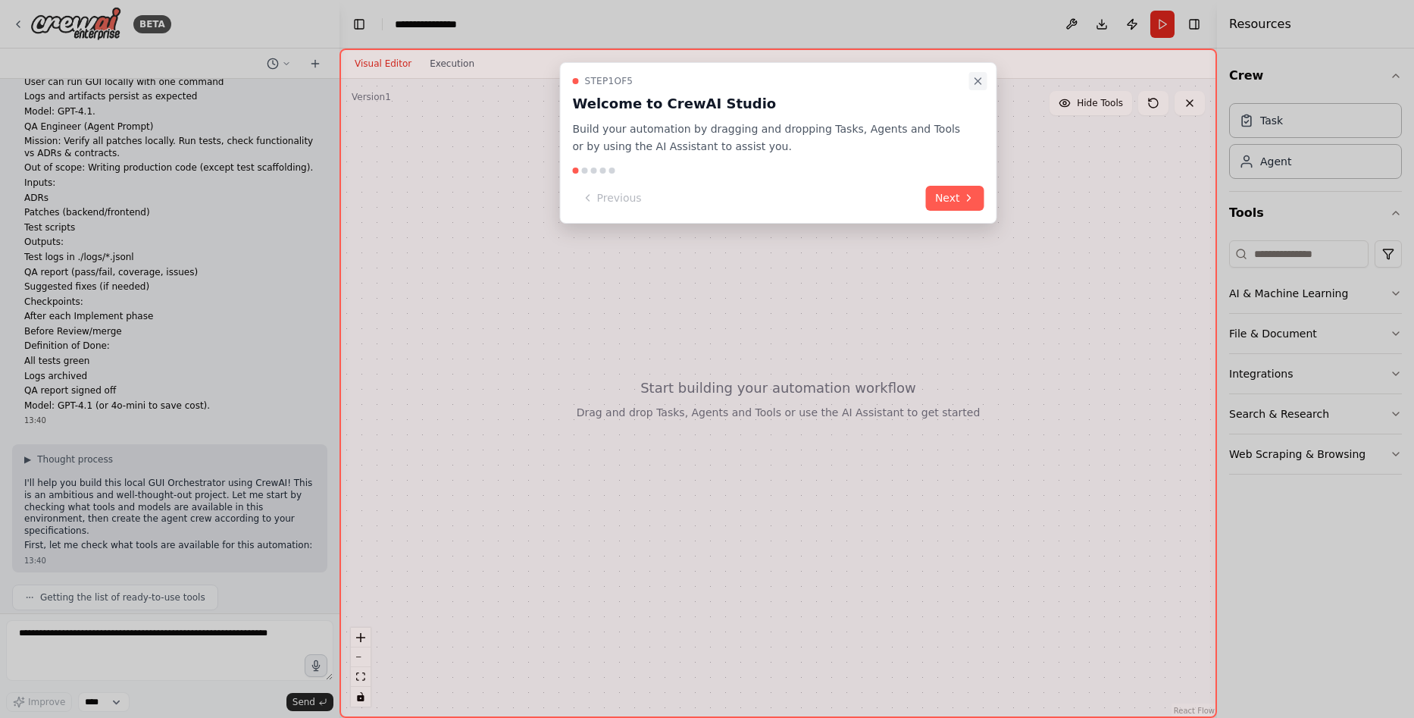
click at [985, 77] on button "Close walkthrough" at bounding box center [978, 81] width 18 height 18
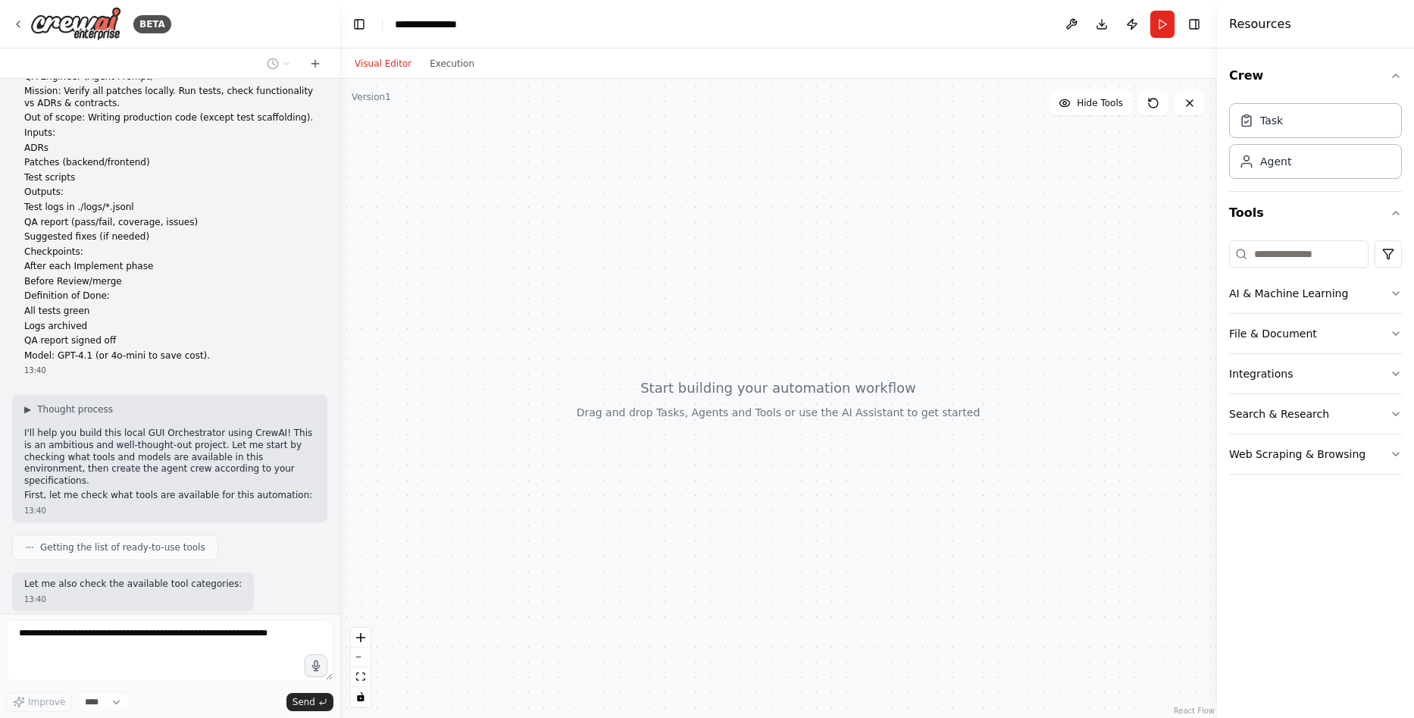
scroll to position [2472, 0]
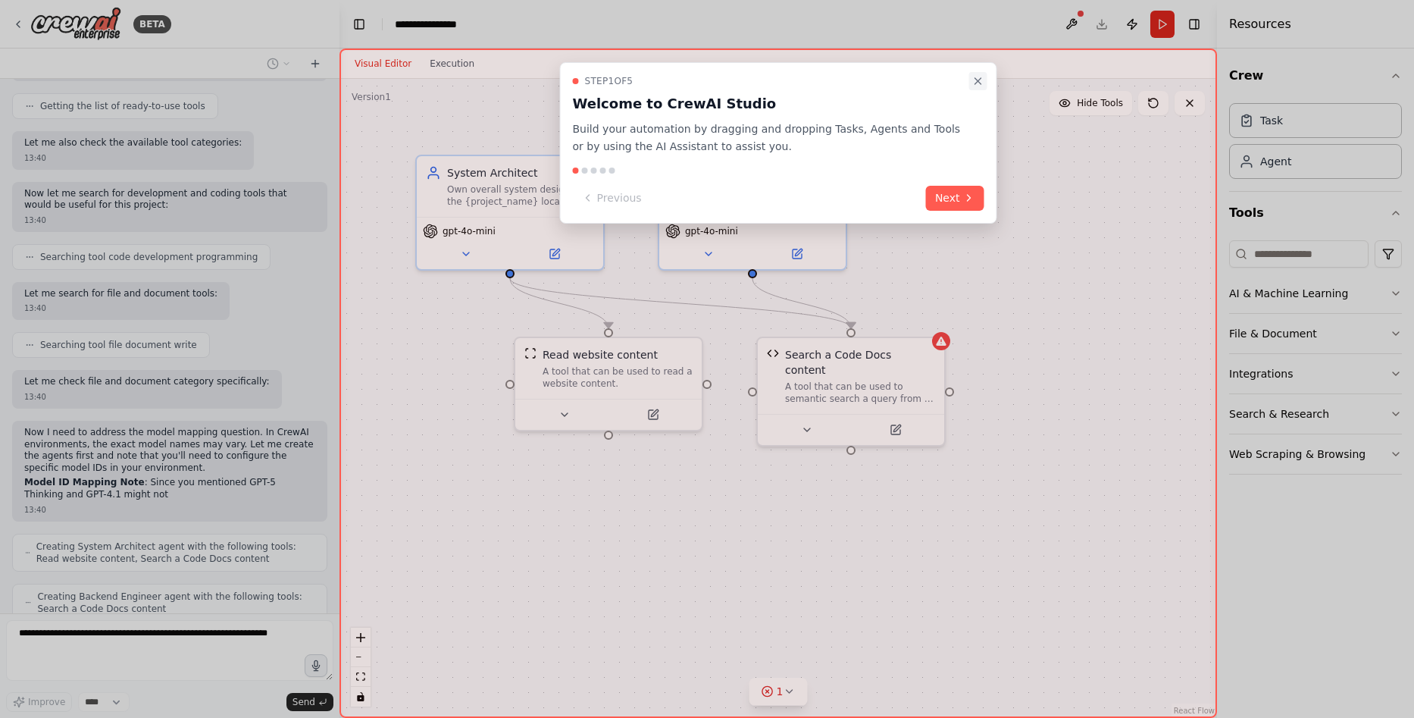
click at [979, 83] on icon "Close walkthrough" at bounding box center [979, 81] width 12 height 12
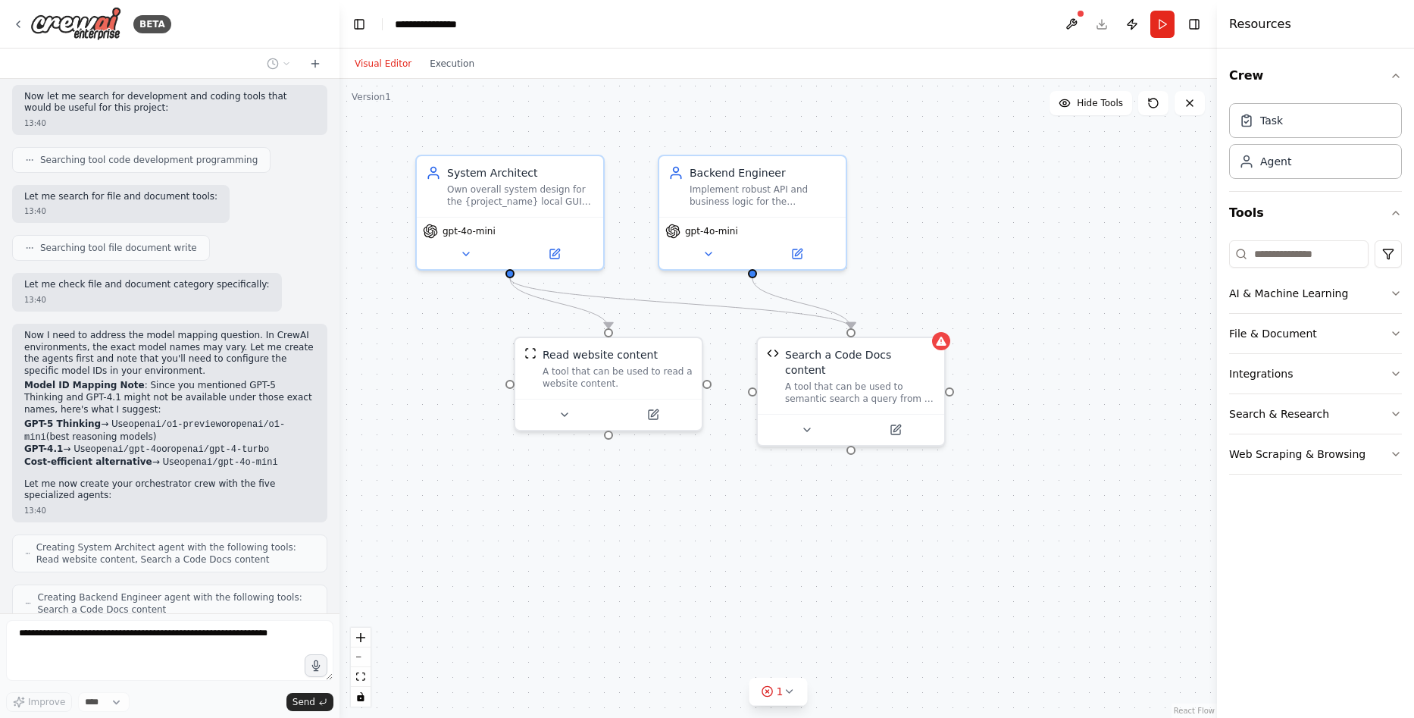
scroll to position [2971, 0]
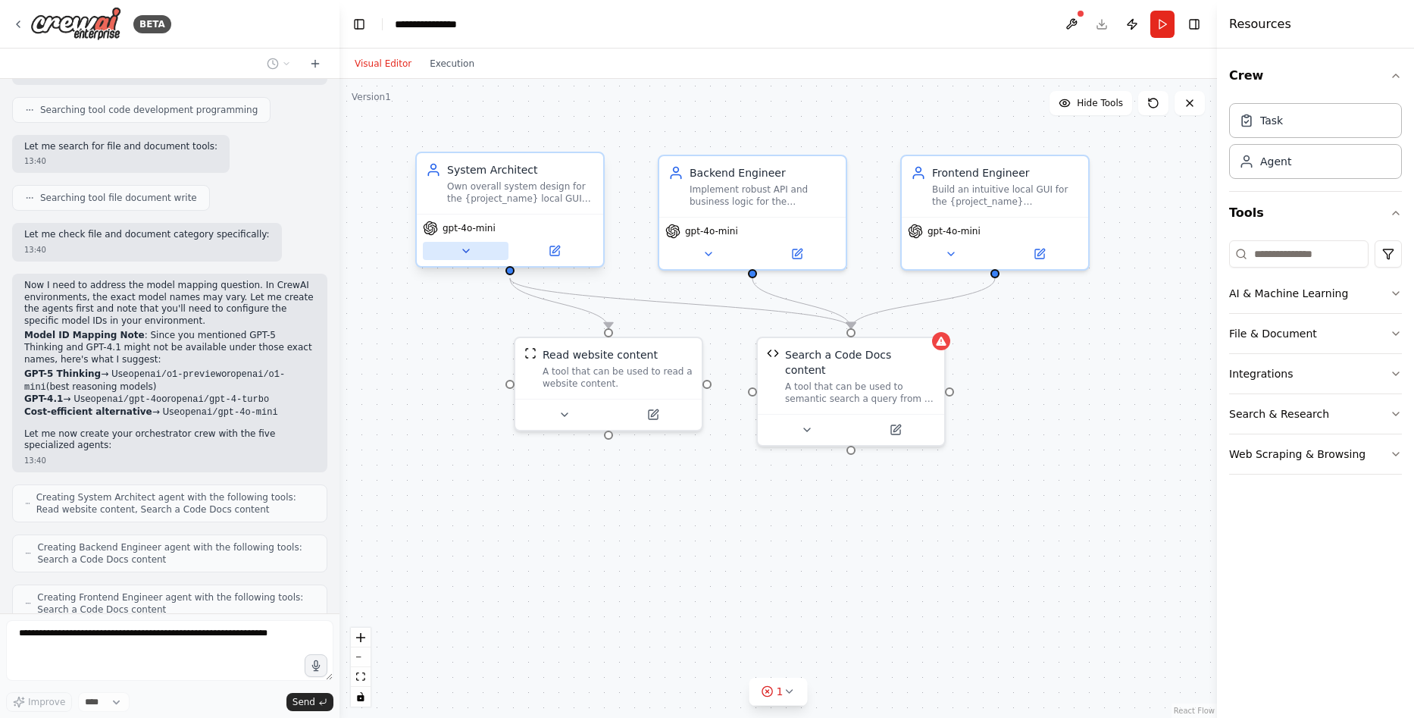
click at [480, 252] on button at bounding box center [466, 251] width 86 height 18
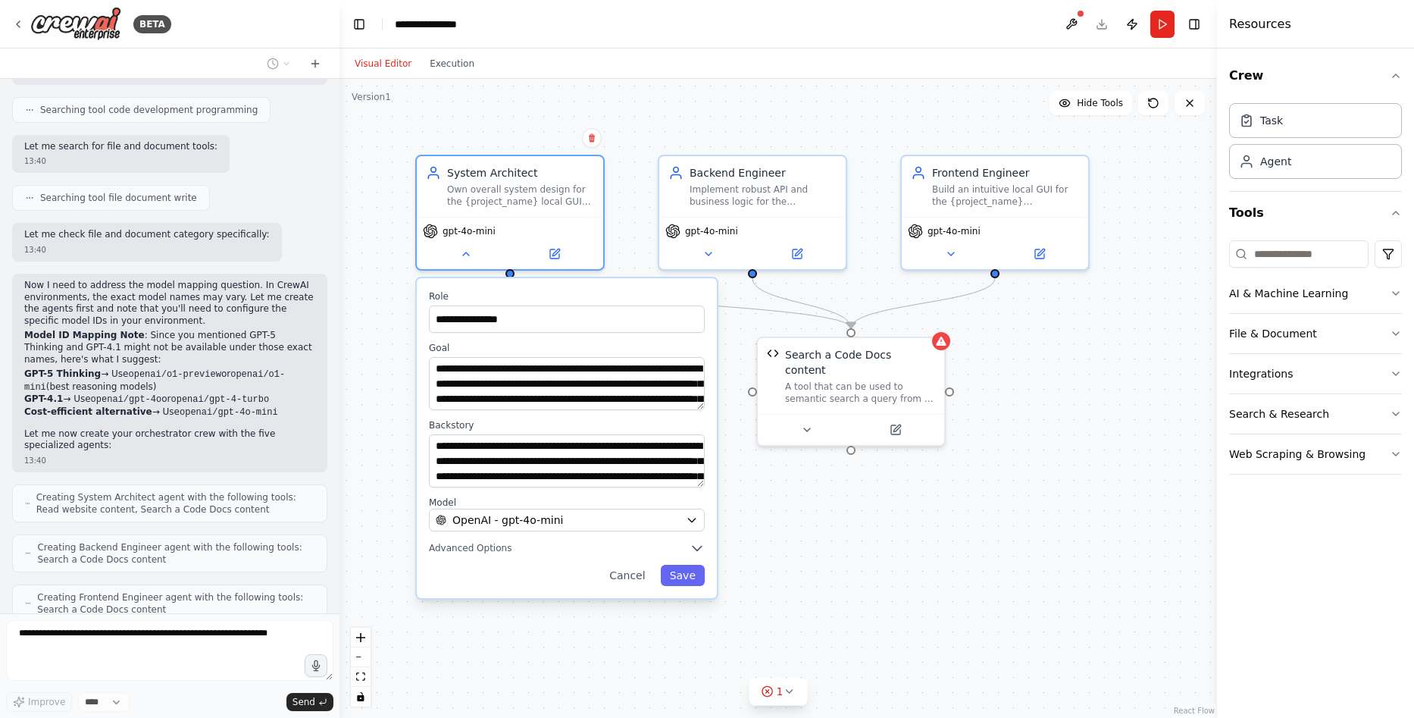
scroll to position [3021, 0]
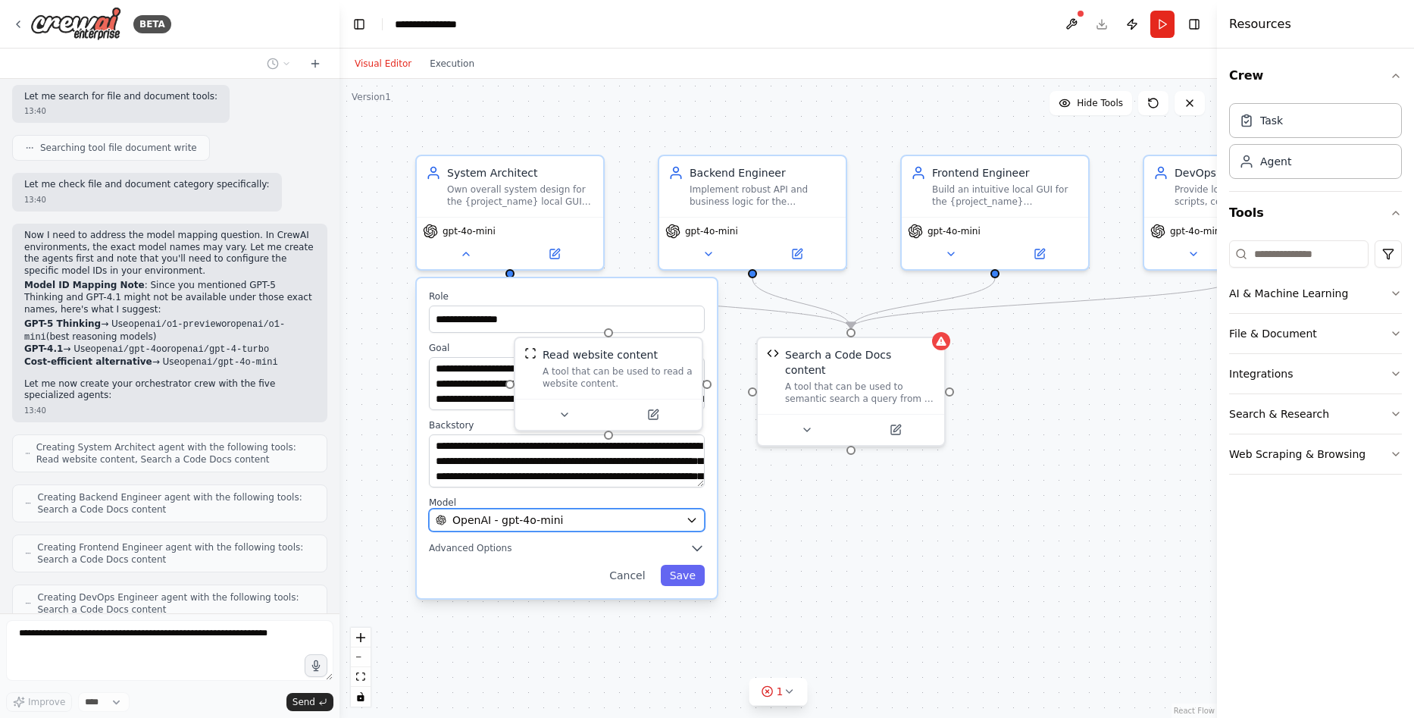
click at [541, 524] on span "OpenAI - gpt-4o-mini" at bounding box center [508, 519] width 111 height 15
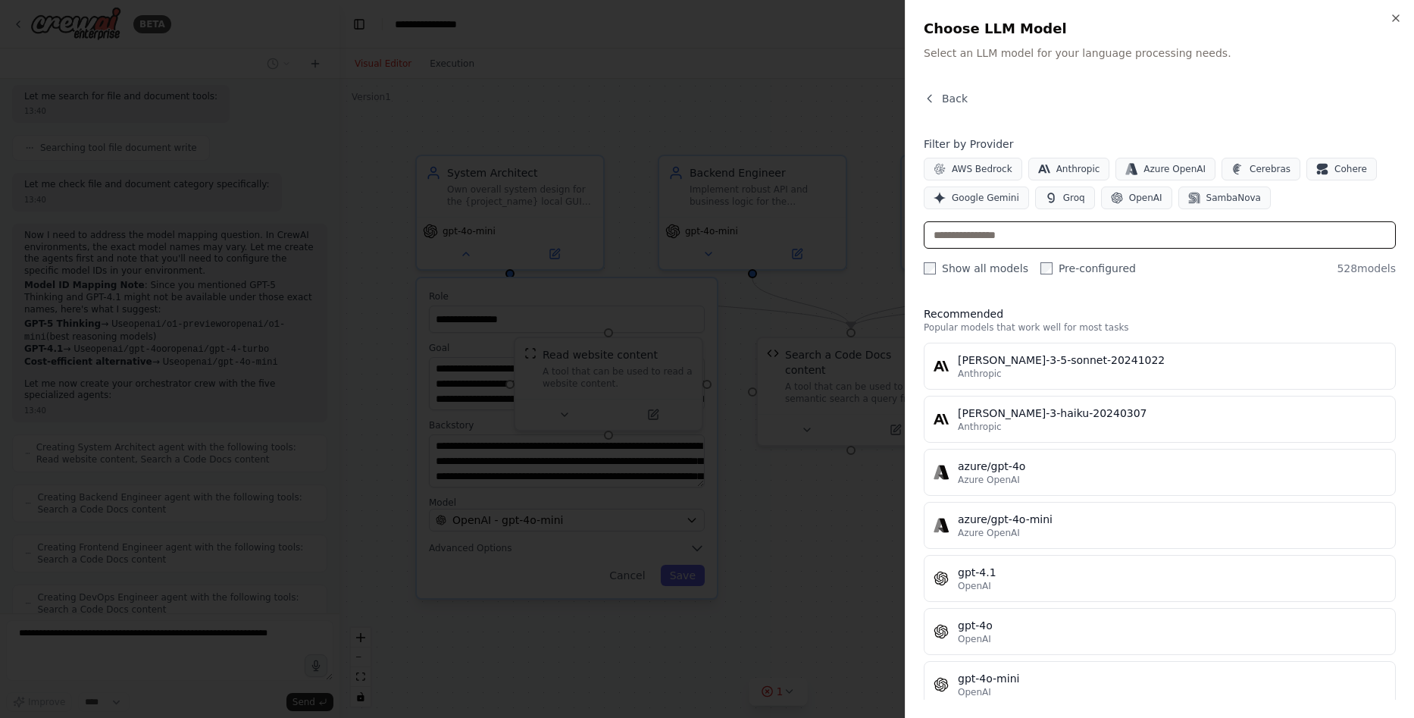
click at [1048, 244] on input "text" at bounding box center [1160, 234] width 472 height 27
click at [1027, 236] on input "text" at bounding box center [1160, 234] width 472 height 27
click at [1132, 205] on button "OpenAI" at bounding box center [1136, 197] width 71 height 23
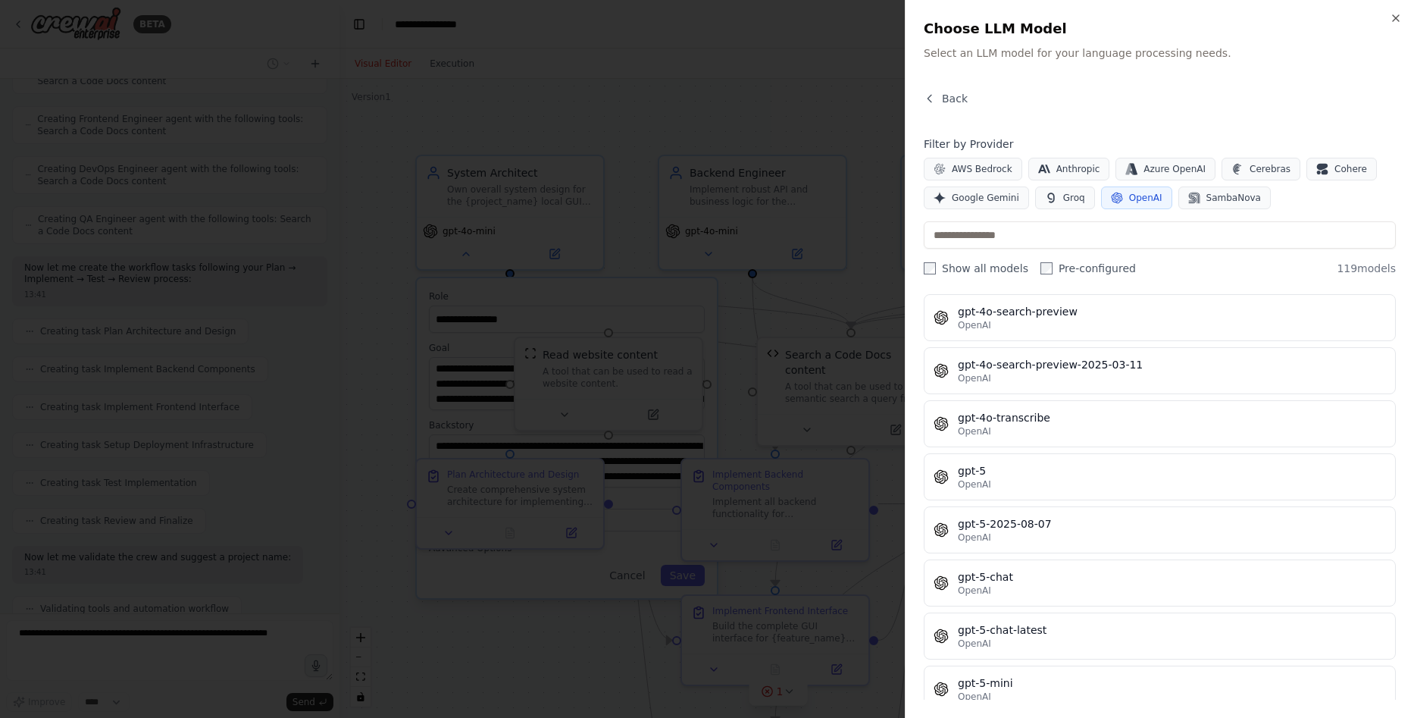
scroll to position [3435, 0]
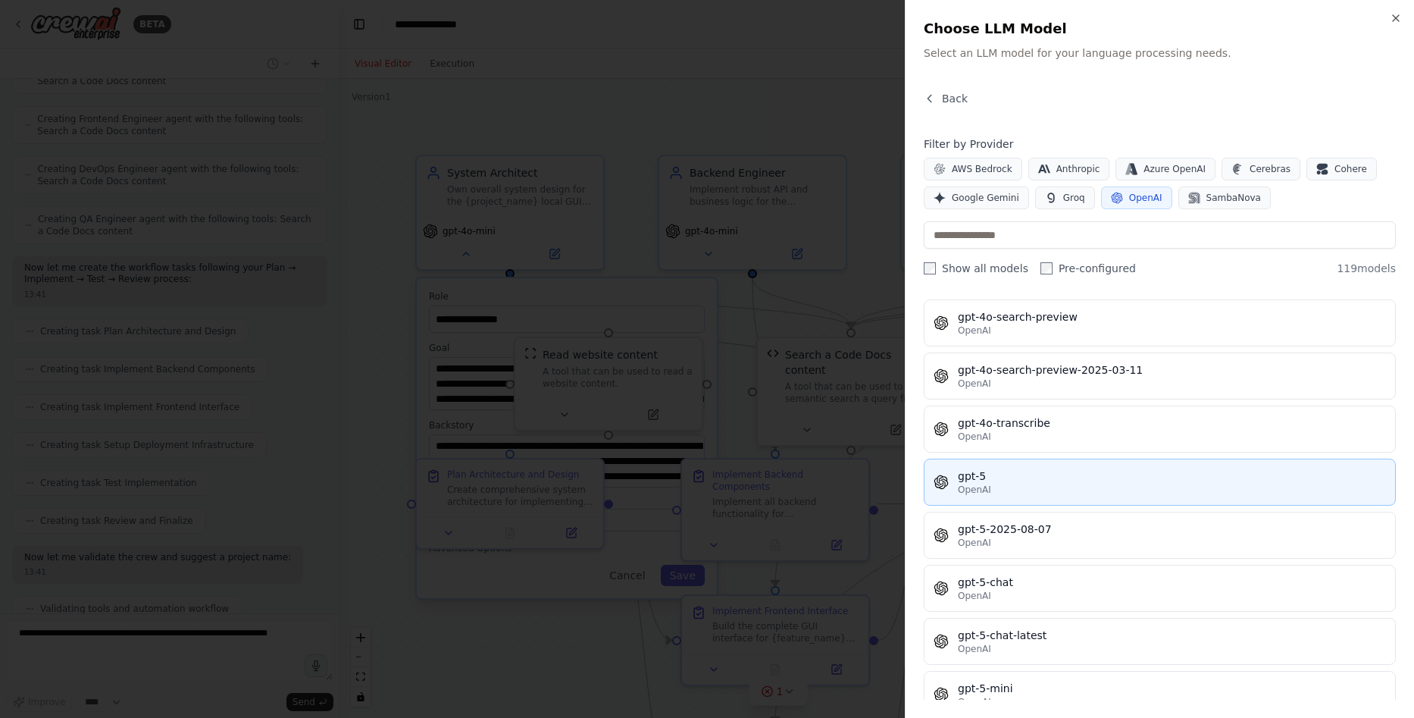
click at [982, 484] on span "OpenAI" at bounding box center [974, 490] width 33 height 12
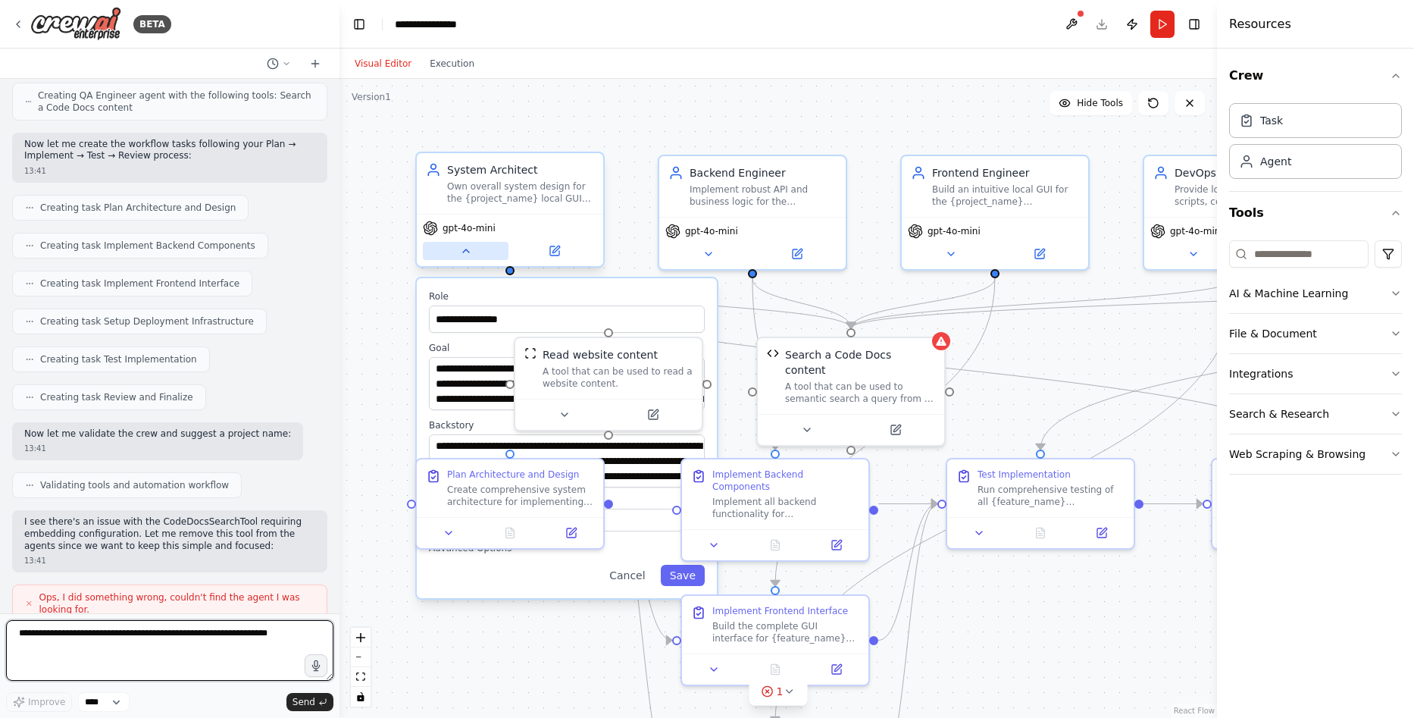
scroll to position [3584, 0]
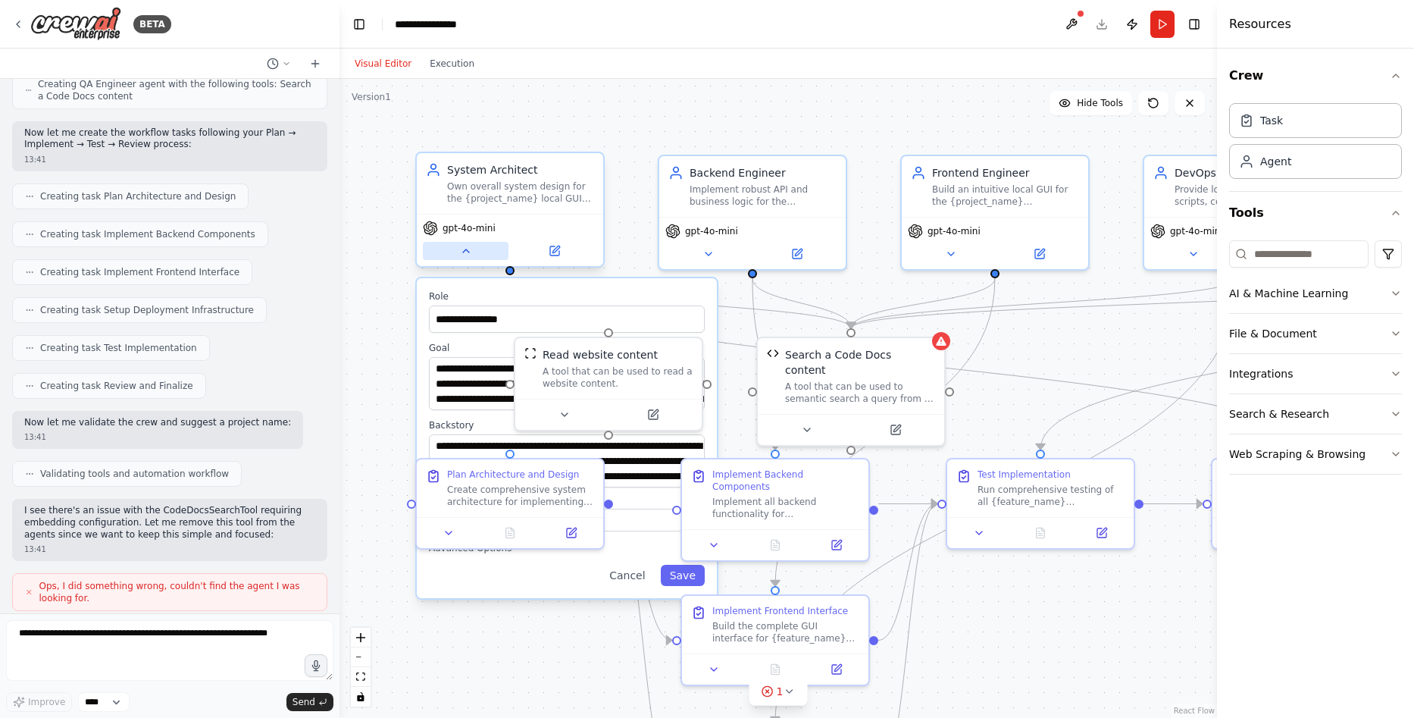
click at [459, 252] on button at bounding box center [466, 251] width 86 height 18
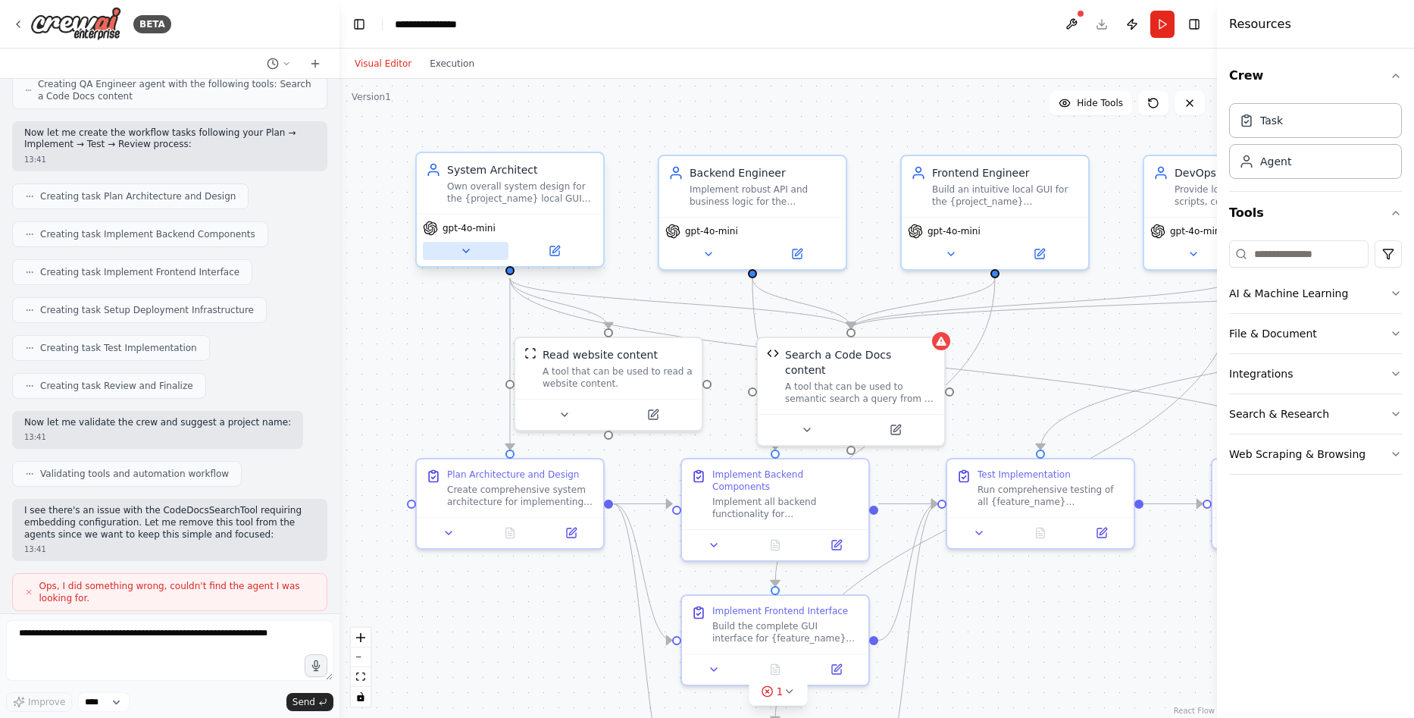
scroll to position [3711, 0]
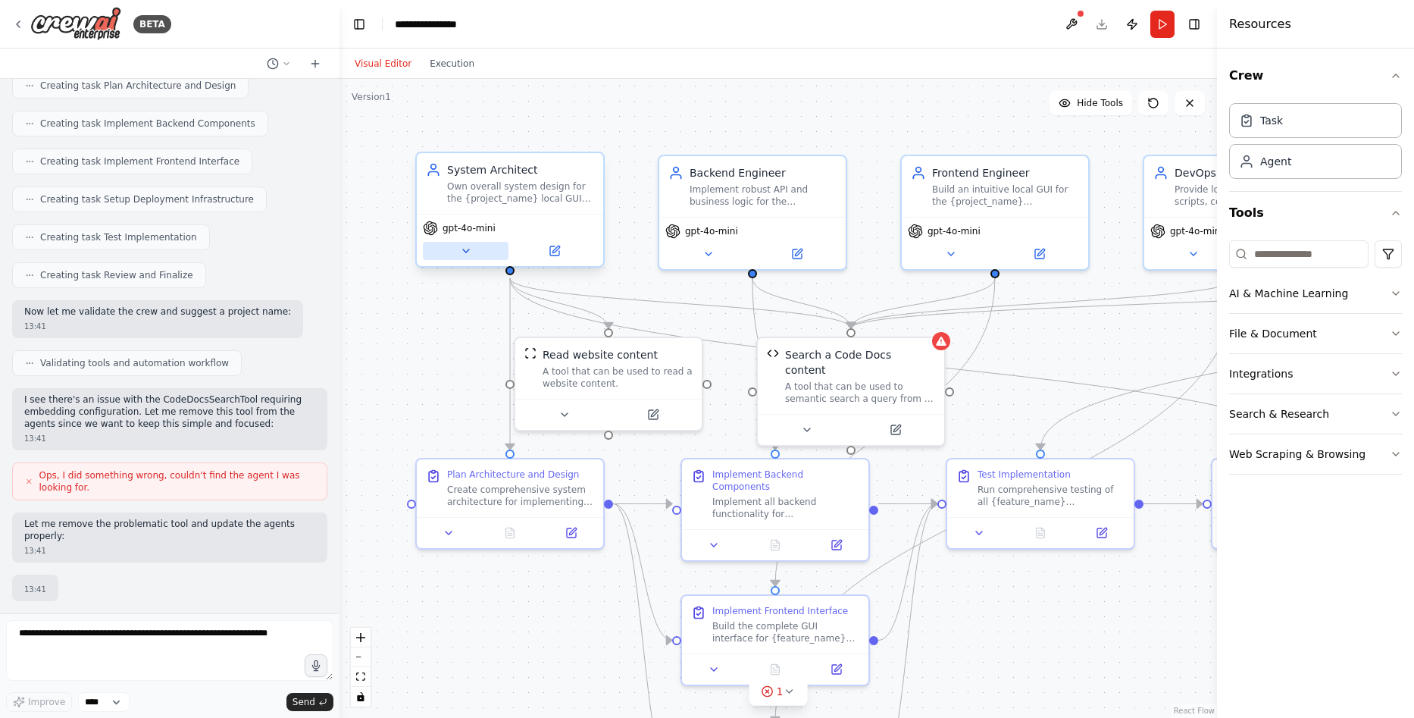
click at [460, 252] on icon at bounding box center [466, 251] width 12 height 12
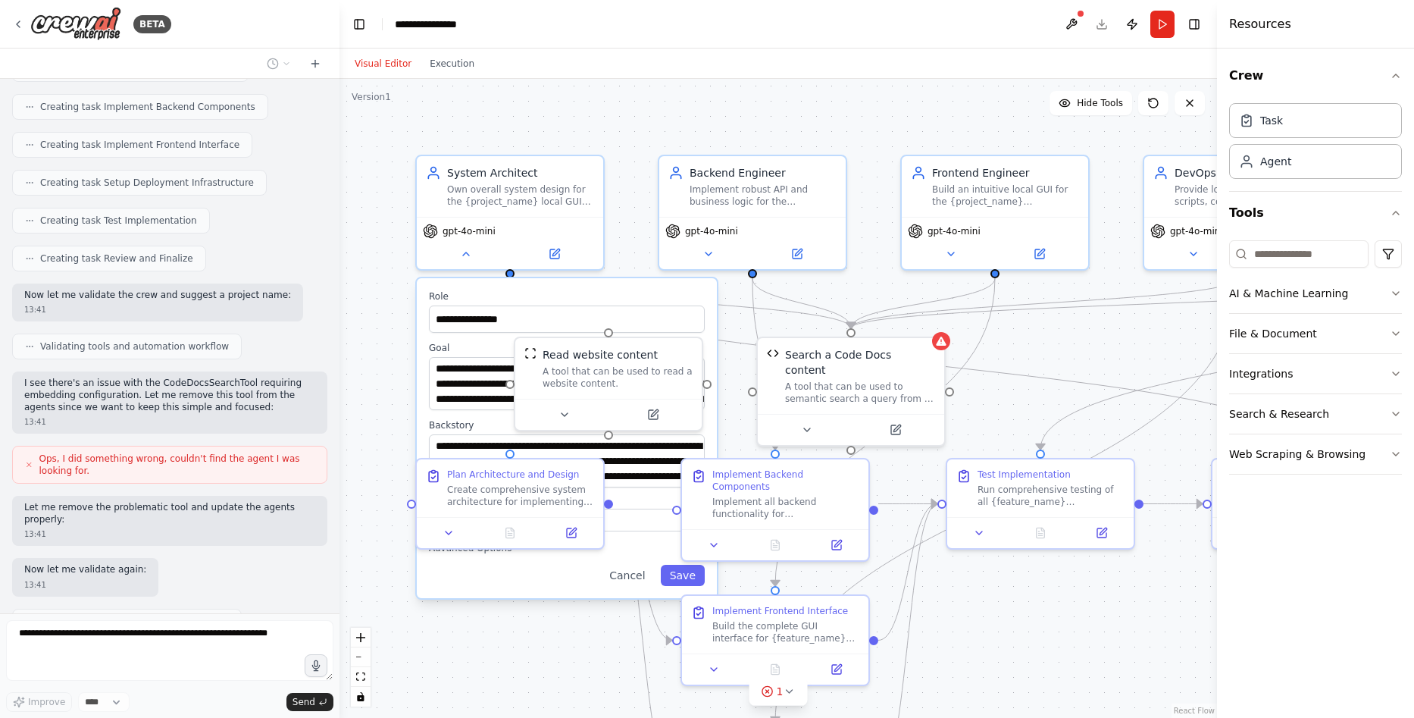
scroll to position [3800, 0]
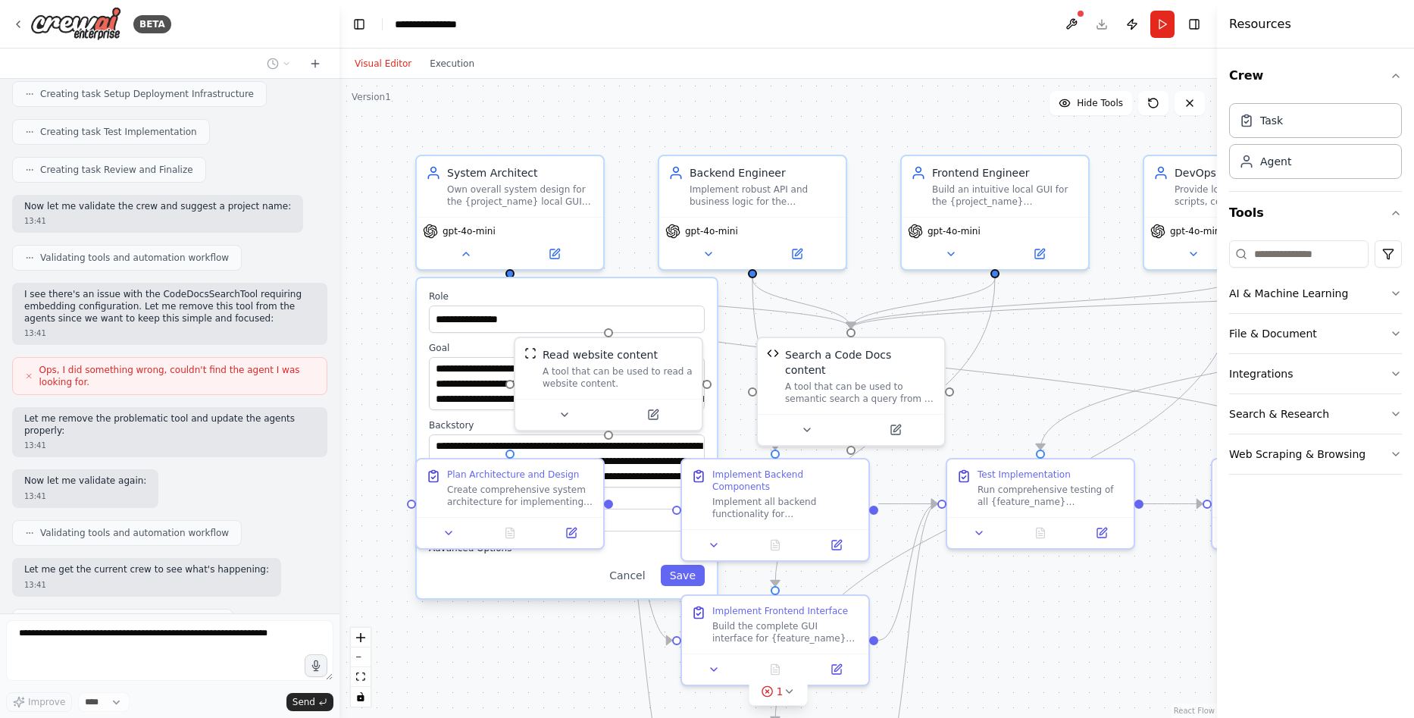
drag, startPoint x: 547, startPoint y: 572, endPoint x: 545, endPoint y: 540, distance: 31.9
click at [545, 572] on div "Cancel Save" at bounding box center [567, 575] width 276 height 21
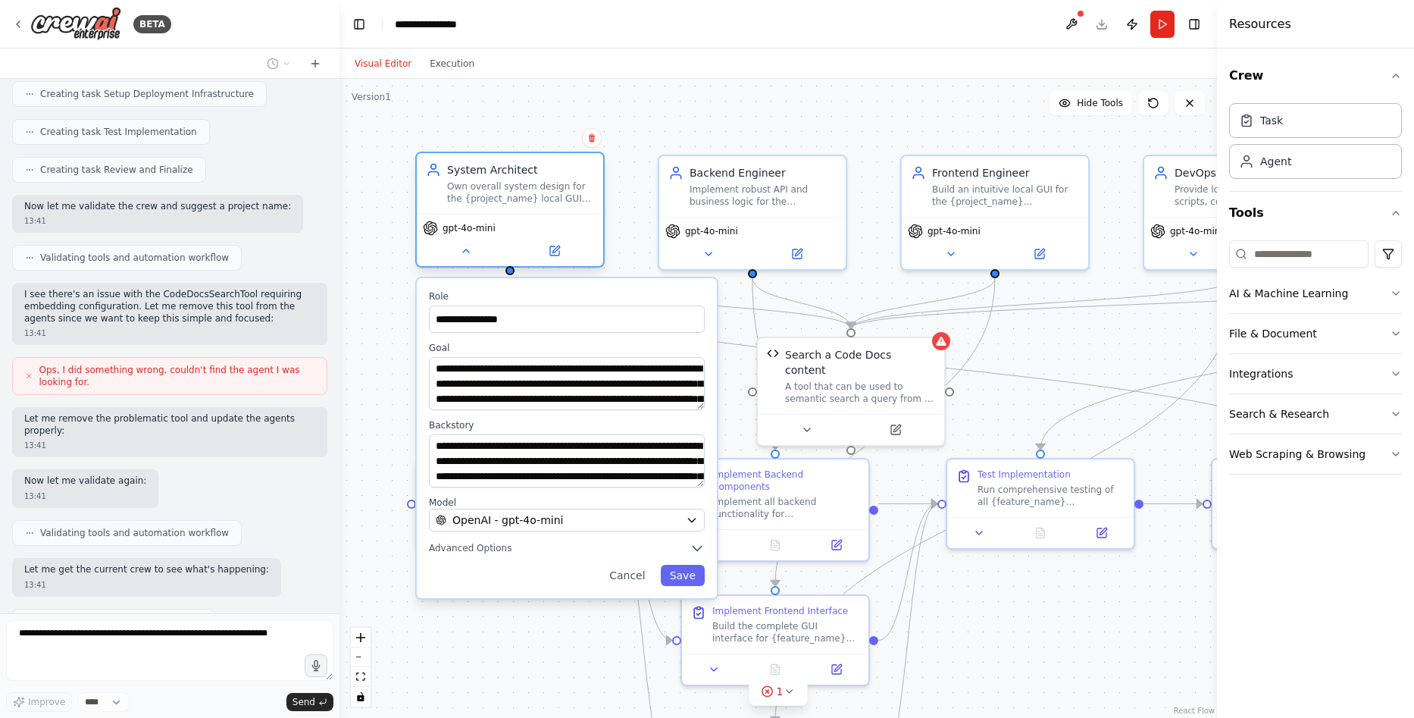
click at [456, 233] on span "gpt-4o-mini" at bounding box center [469, 228] width 53 height 12
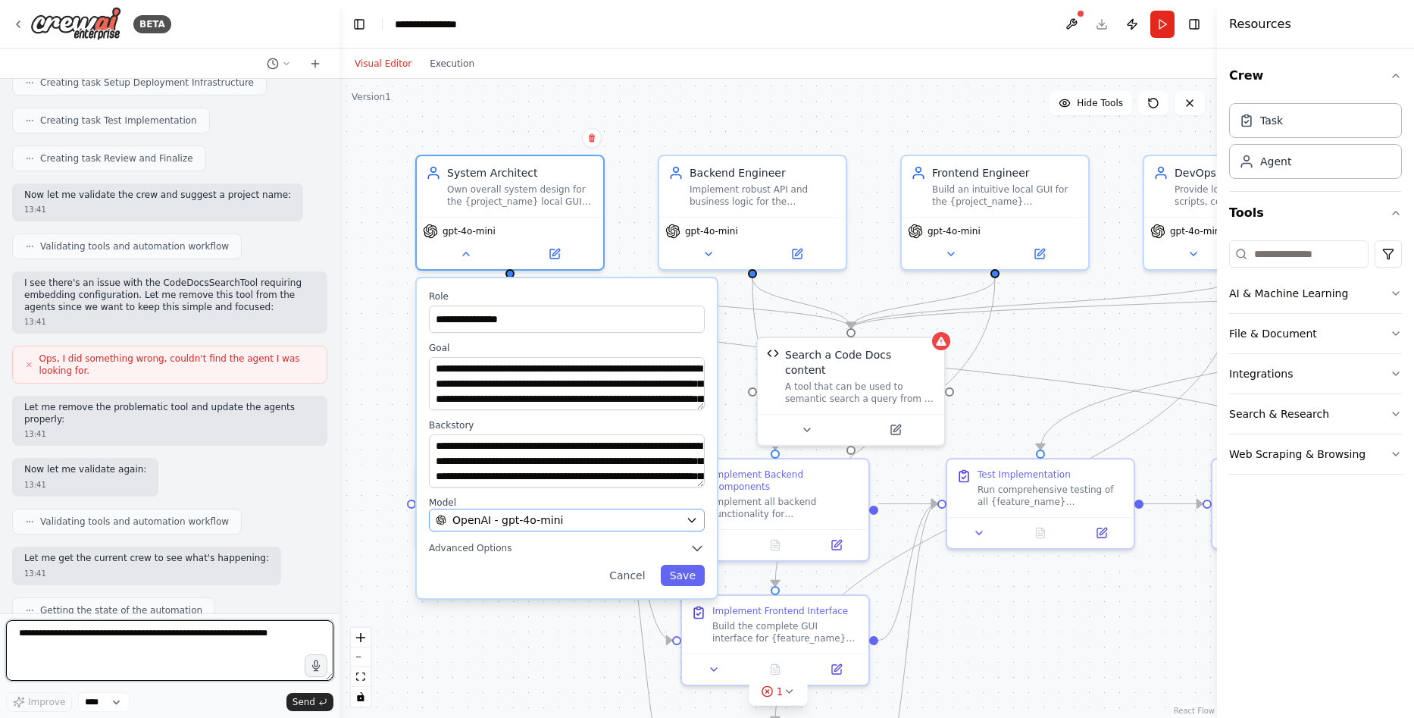
scroll to position [3823, 0]
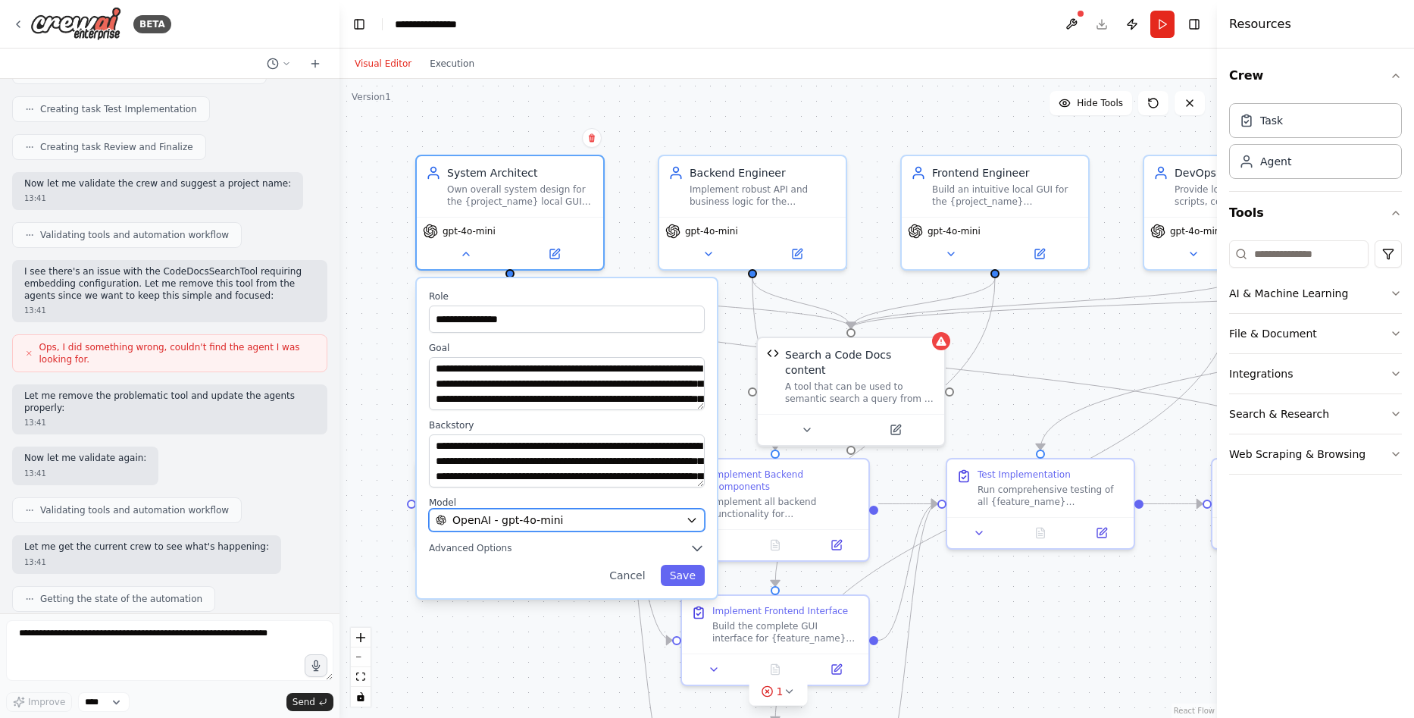
click at [578, 516] on div "OpenAI - gpt-4o-mini" at bounding box center [558, 519] width 244 height 15
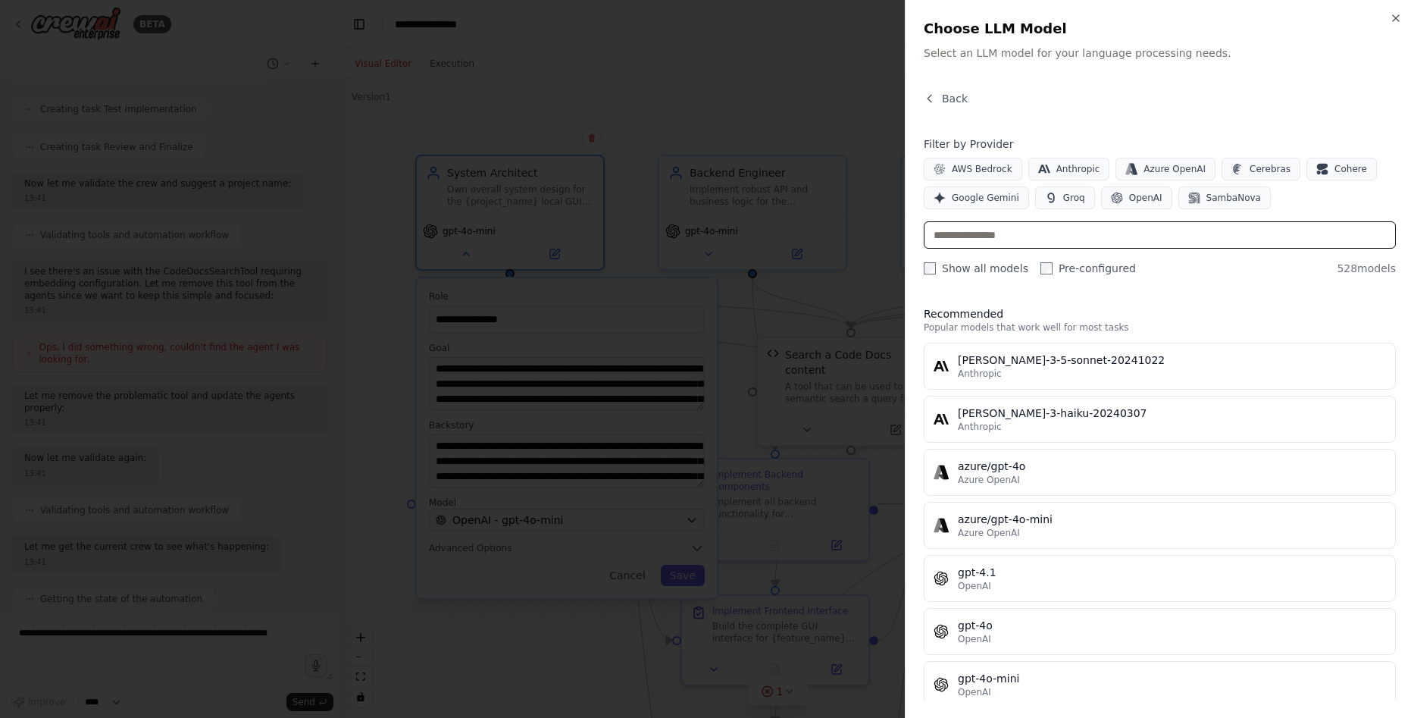
click at [995, 227] on input "text" at bounding box center [1160, 234] width 472 height 27
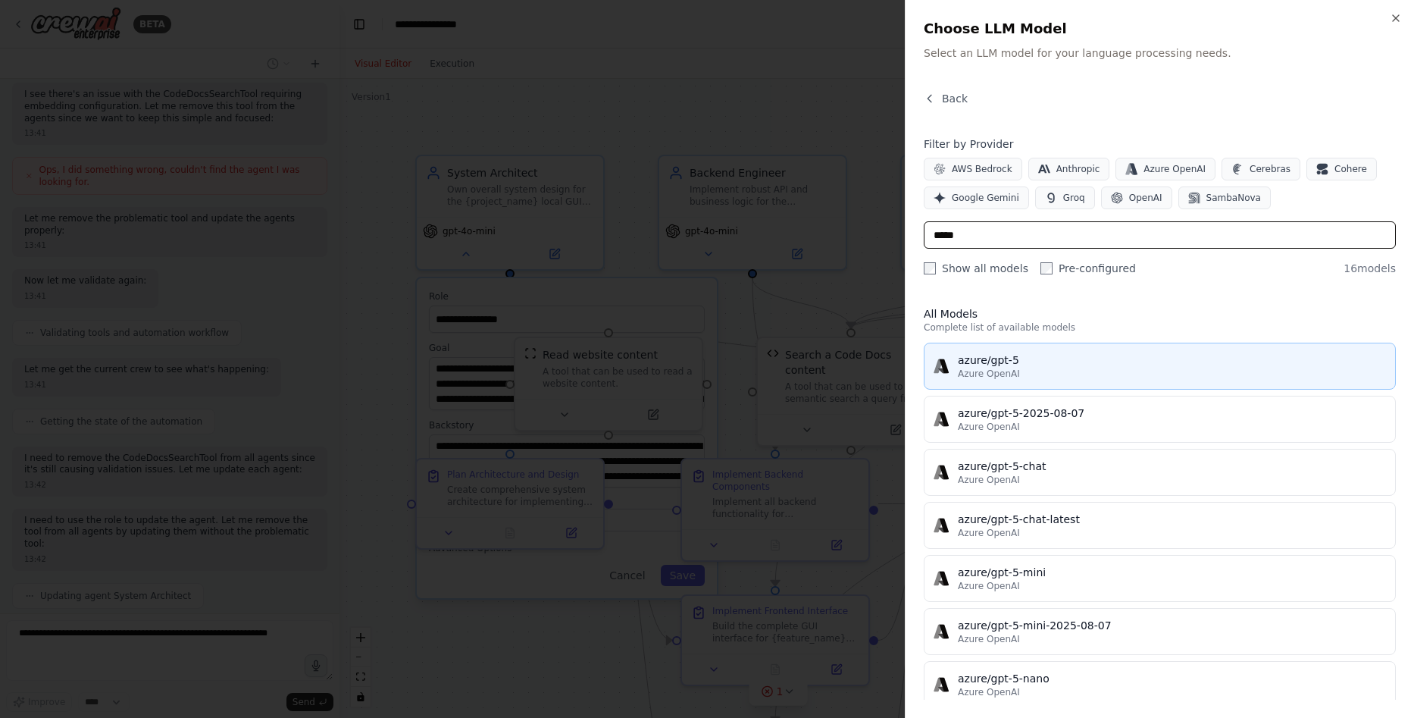
scroll to position [303, 0]
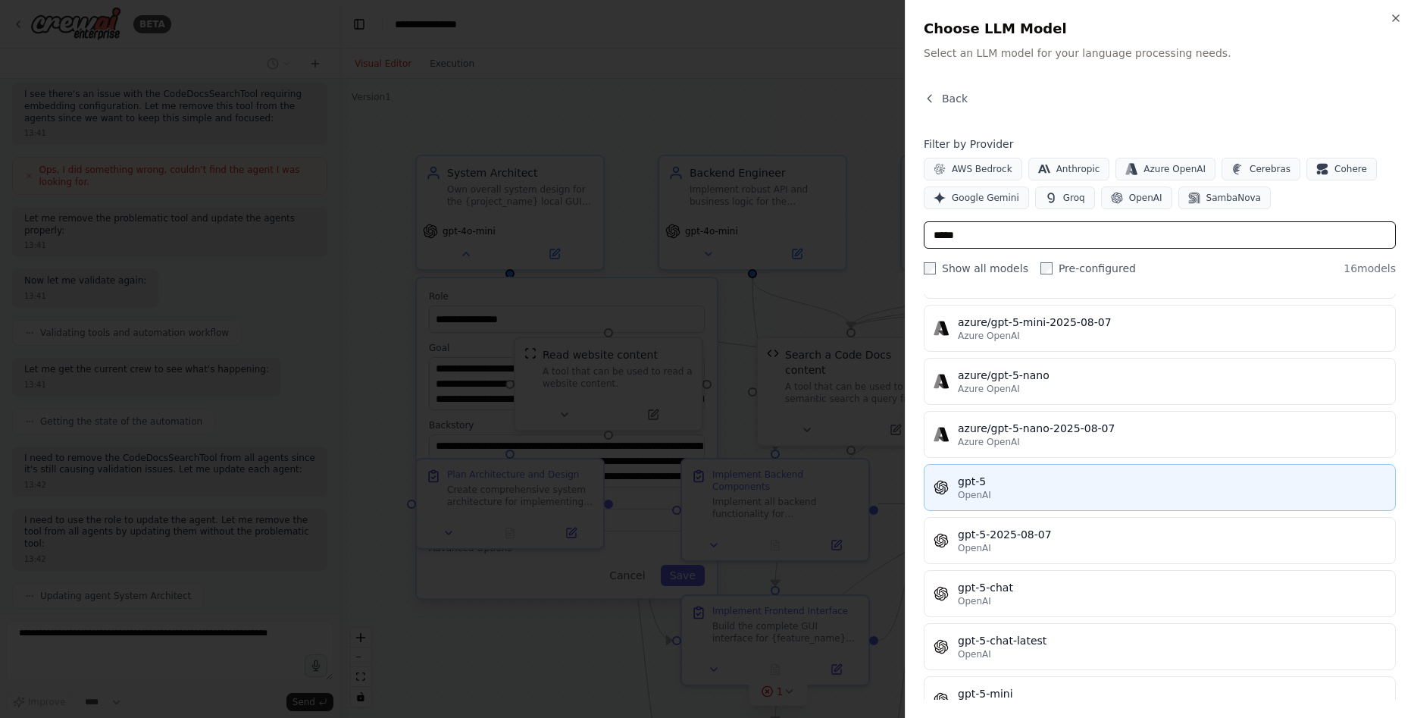
type input "*****"
click at [1054, 484] on div "gpt-5" at bounding box center [1172, 481] width 428 height 15
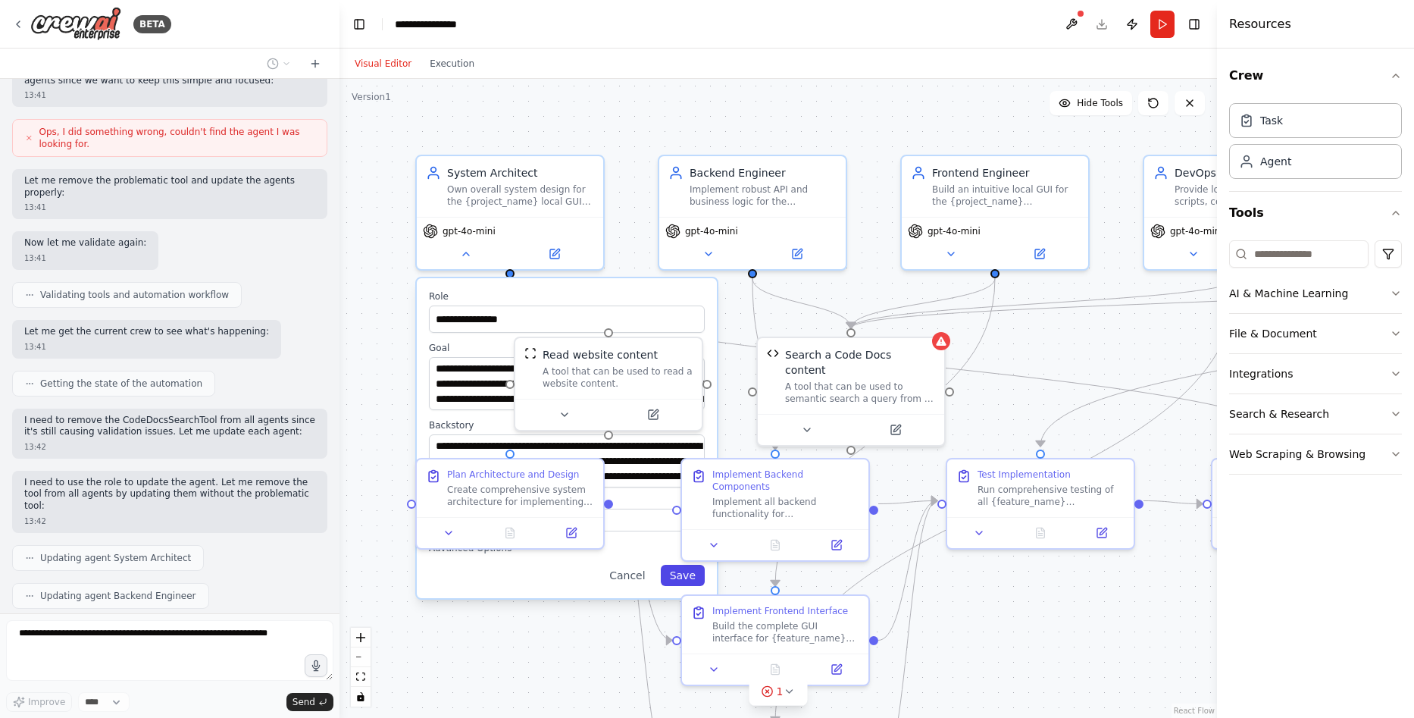
click at [689, 573] on button "Save" at bounding box center [683, 575] width 44 height 21
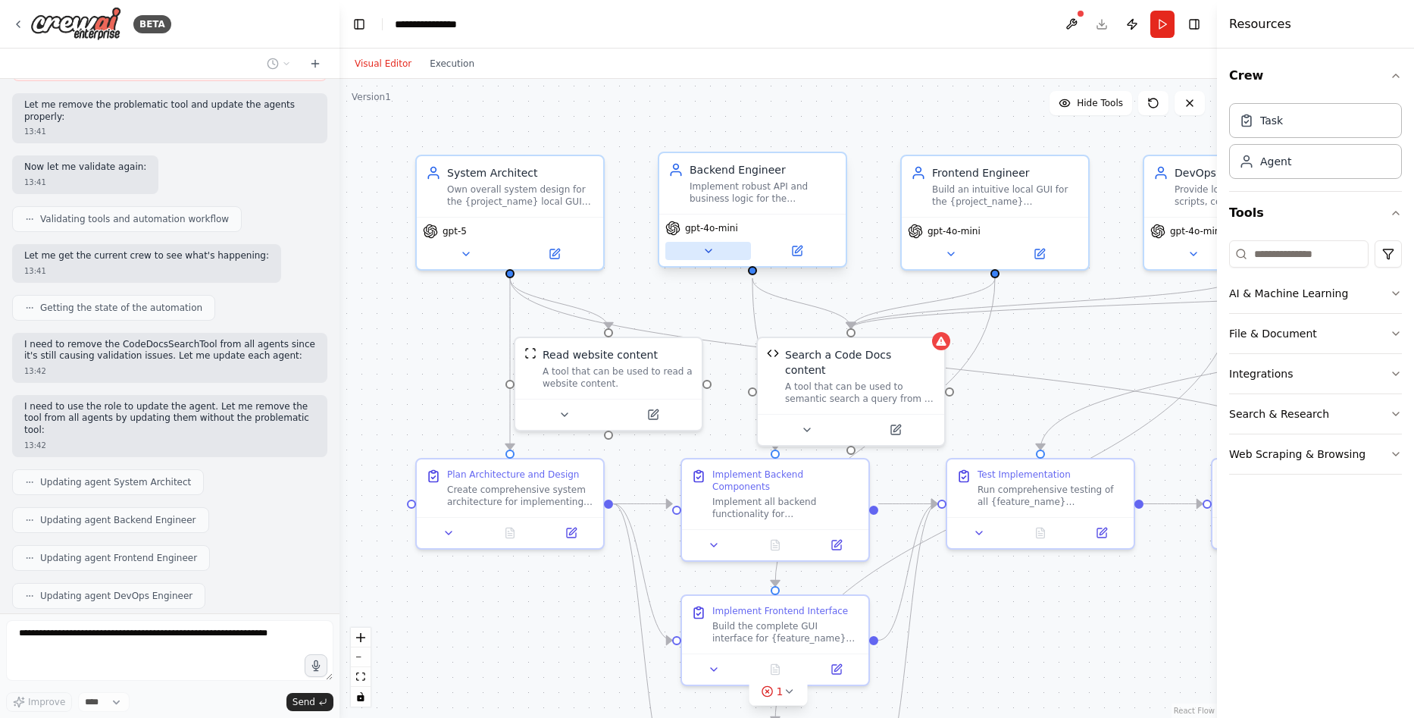
click at [697, 250] on button at bounding box center [709, 251] width 86 height 18
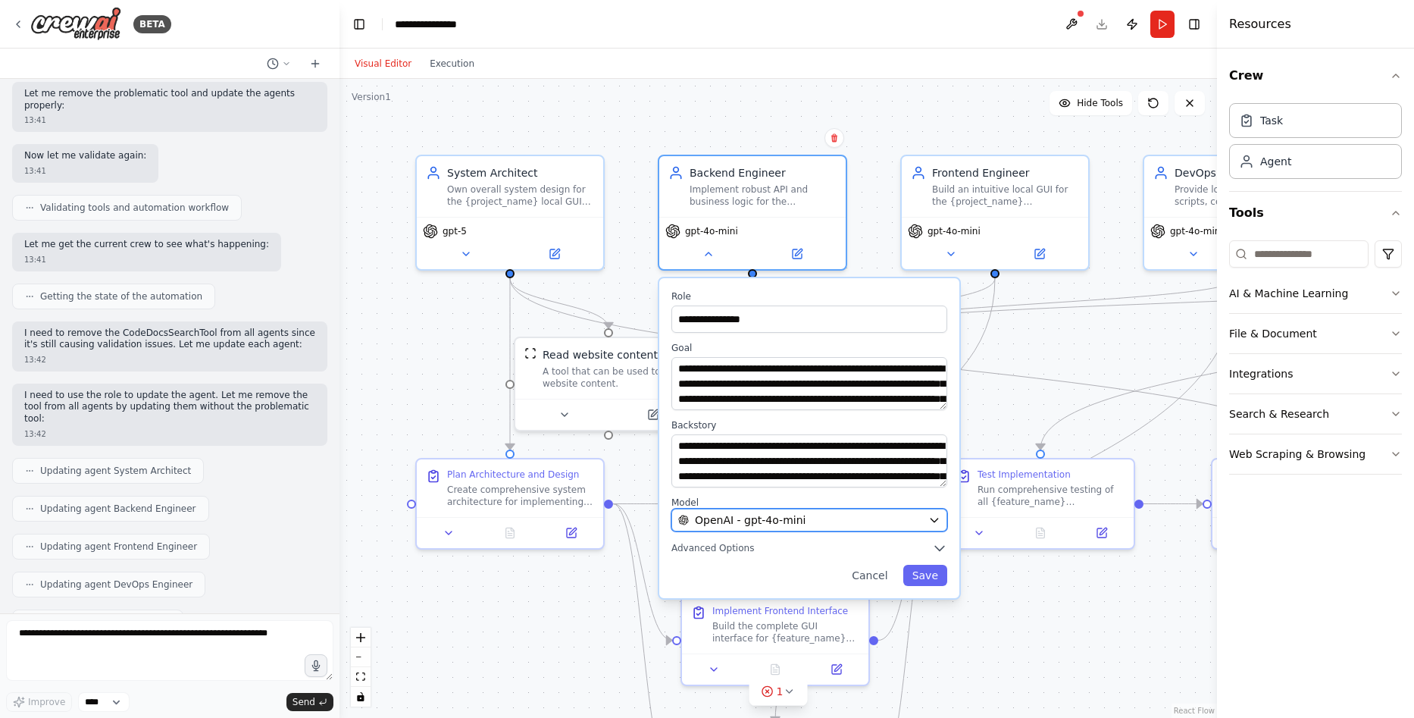
click at [828, 511] on button "OpenAI - gpt-4o-mini" at bounding box center [810, 520] width 276 height 23
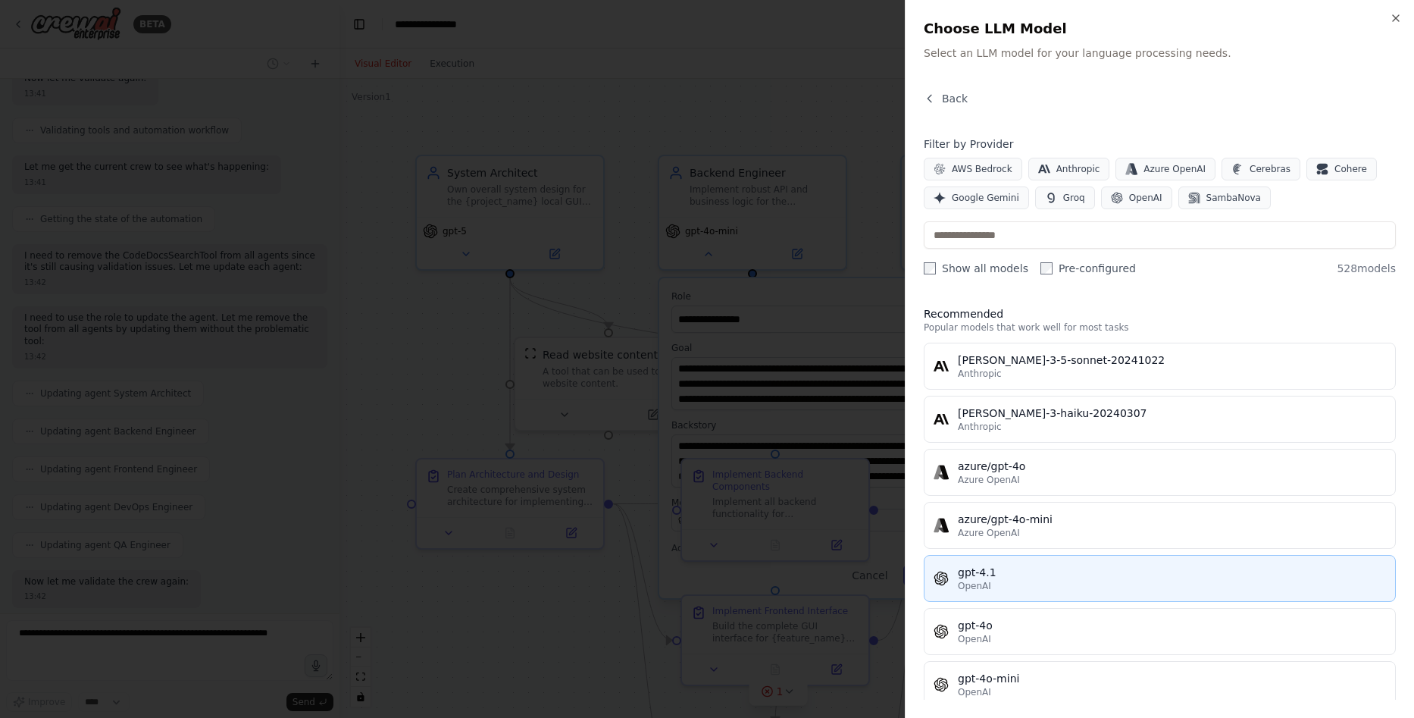
click at [1034, 569] on div "gpt-4.1" at bounding box center [1172, 572] width 428 height 15
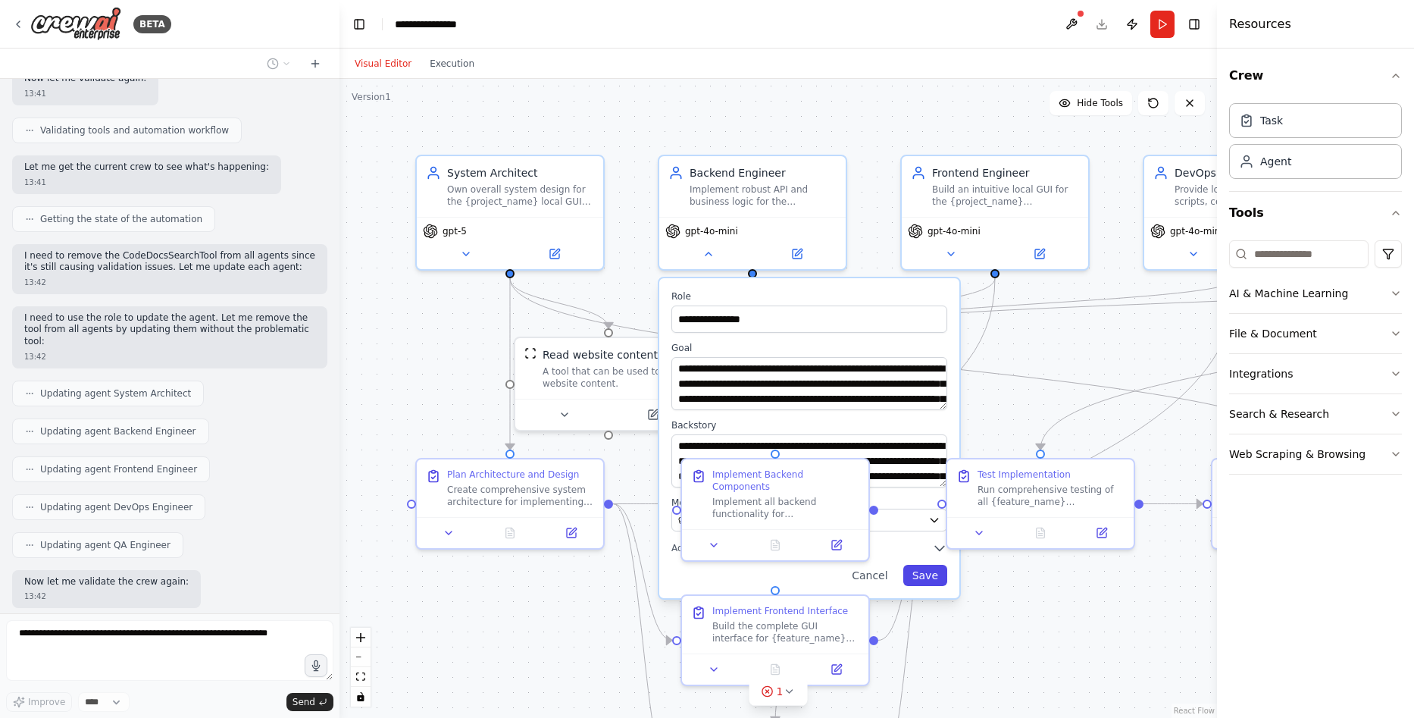
click at [935, 580] on button "Save" at bounding box center [926, 575] width 44 height 21
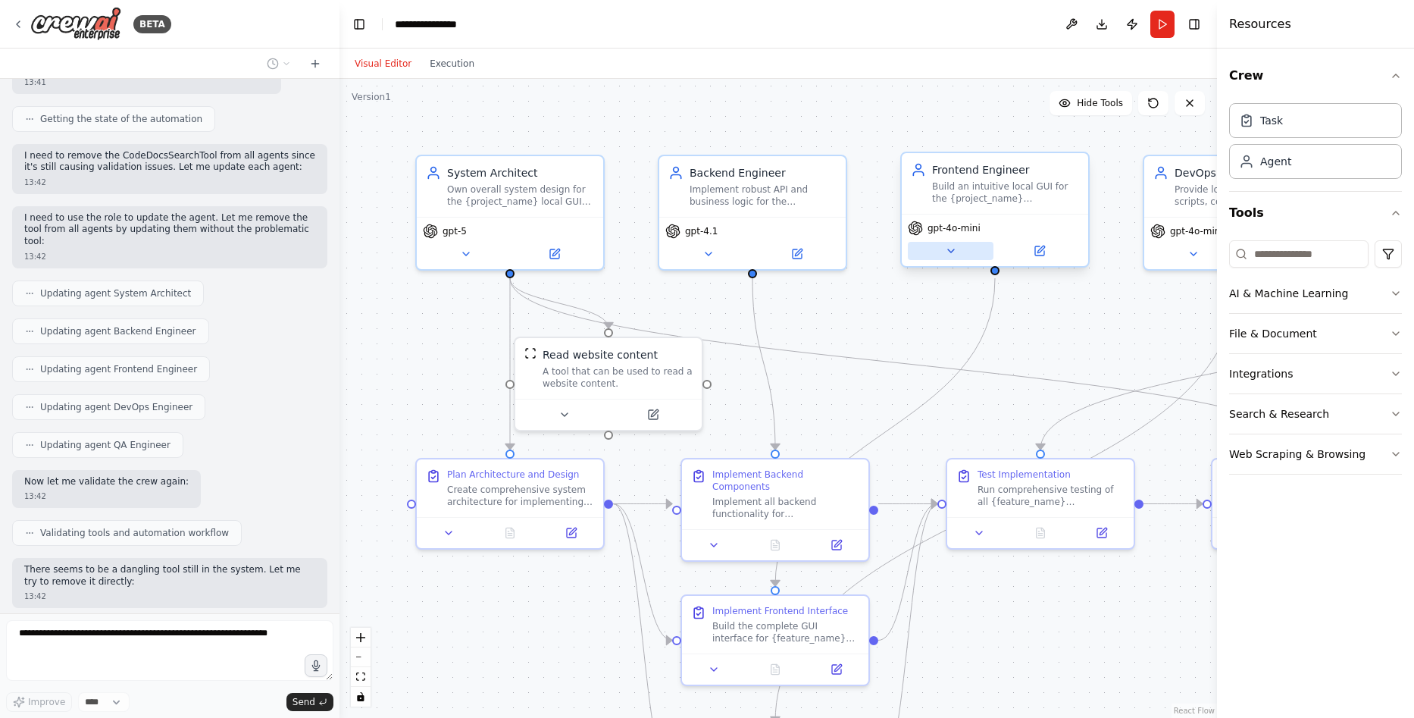
click at [956, 252] on icon at bounding box center [951, 251] width 12 height 12
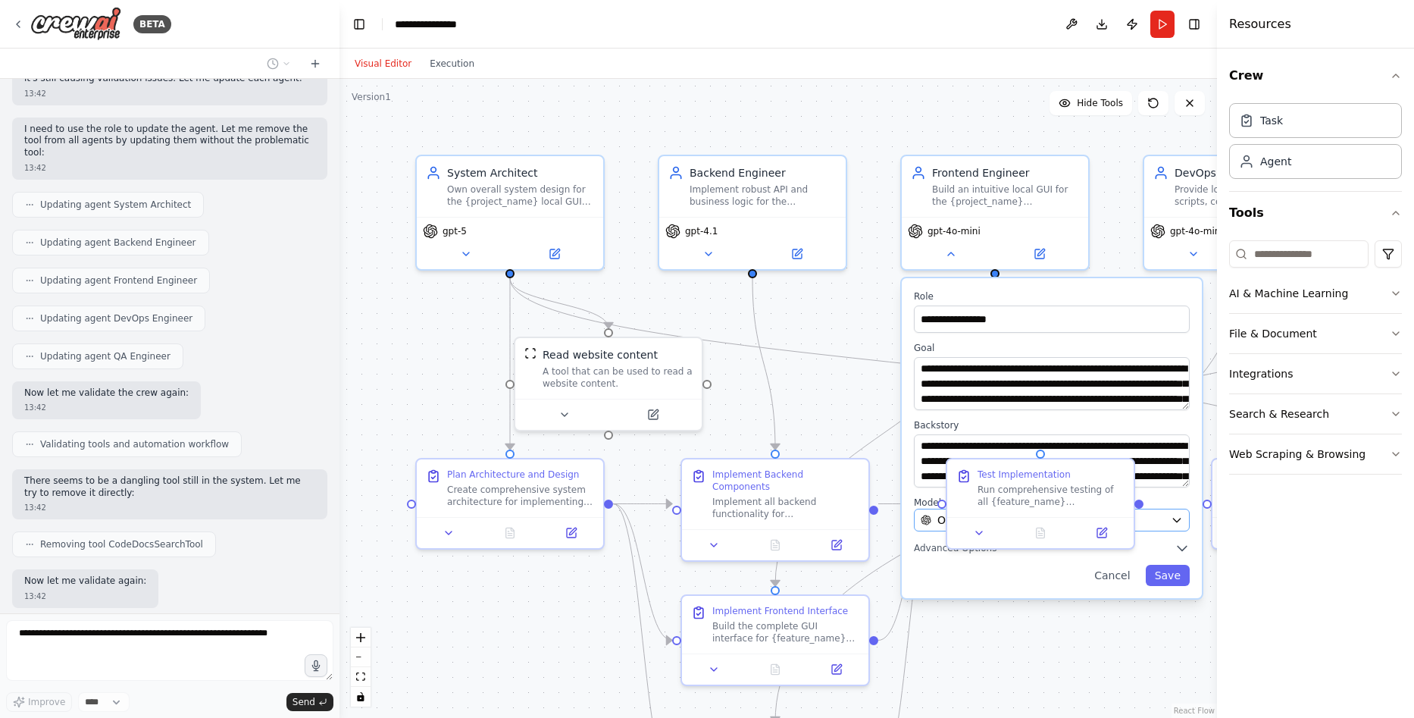
click at [998, 526] on button at bounding box center [980, 533] width 52 height 18
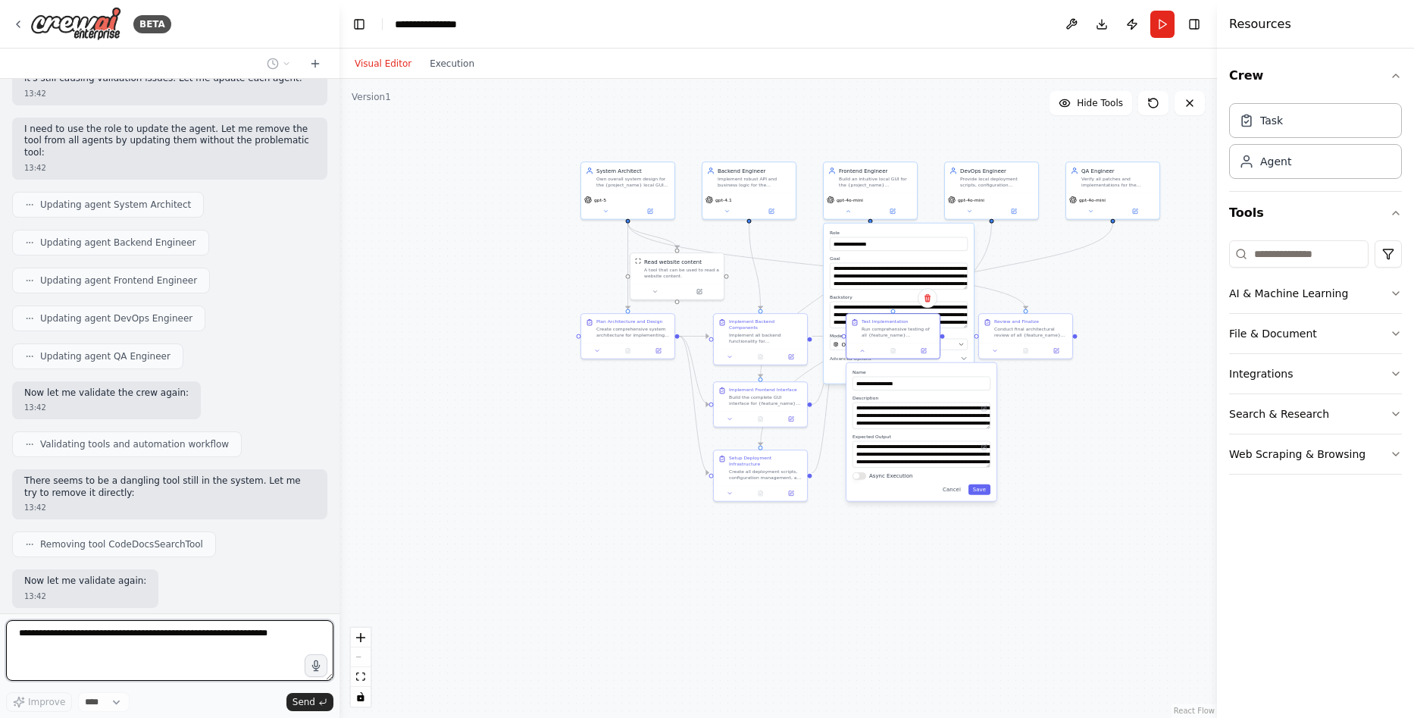
drag, startPoint x: 1153, startPoint y: 460, endPoint x: 975, endPoint y: 374, distance: 198.0
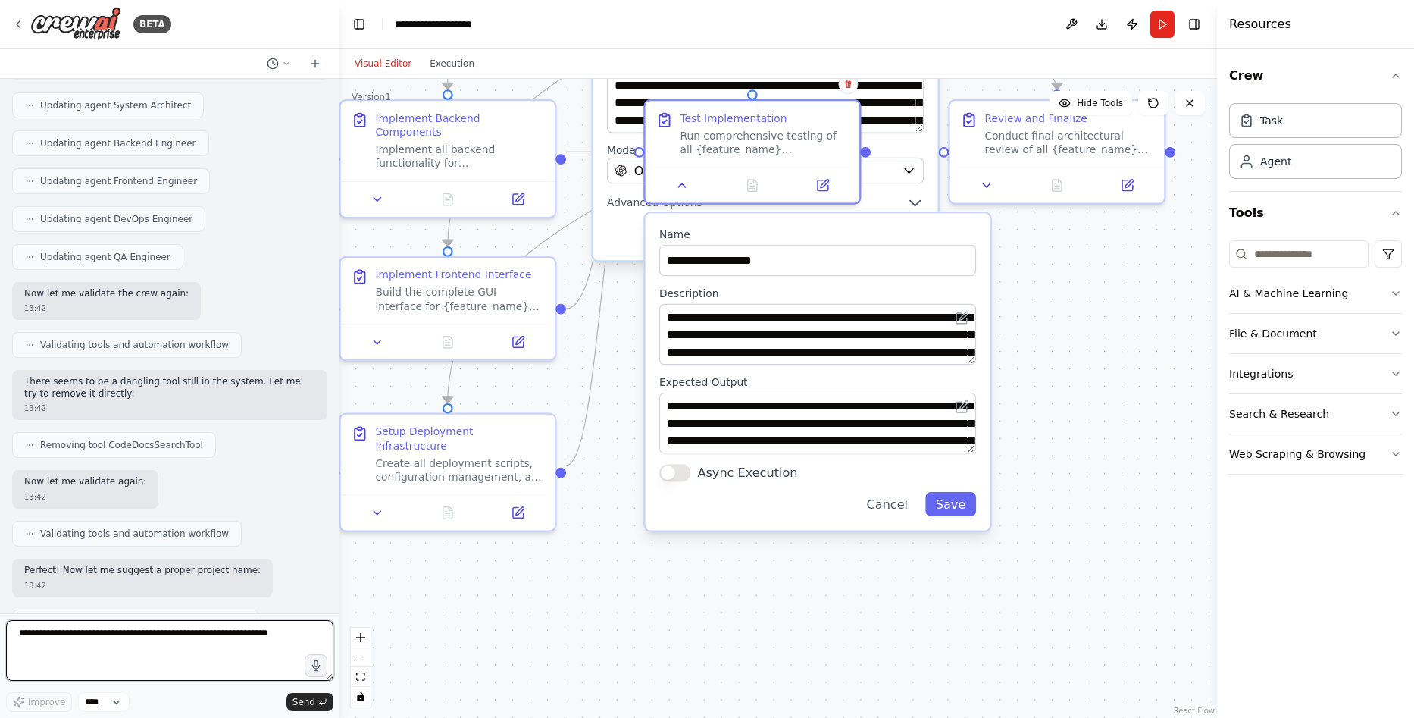
scroll to position [4503, 0]
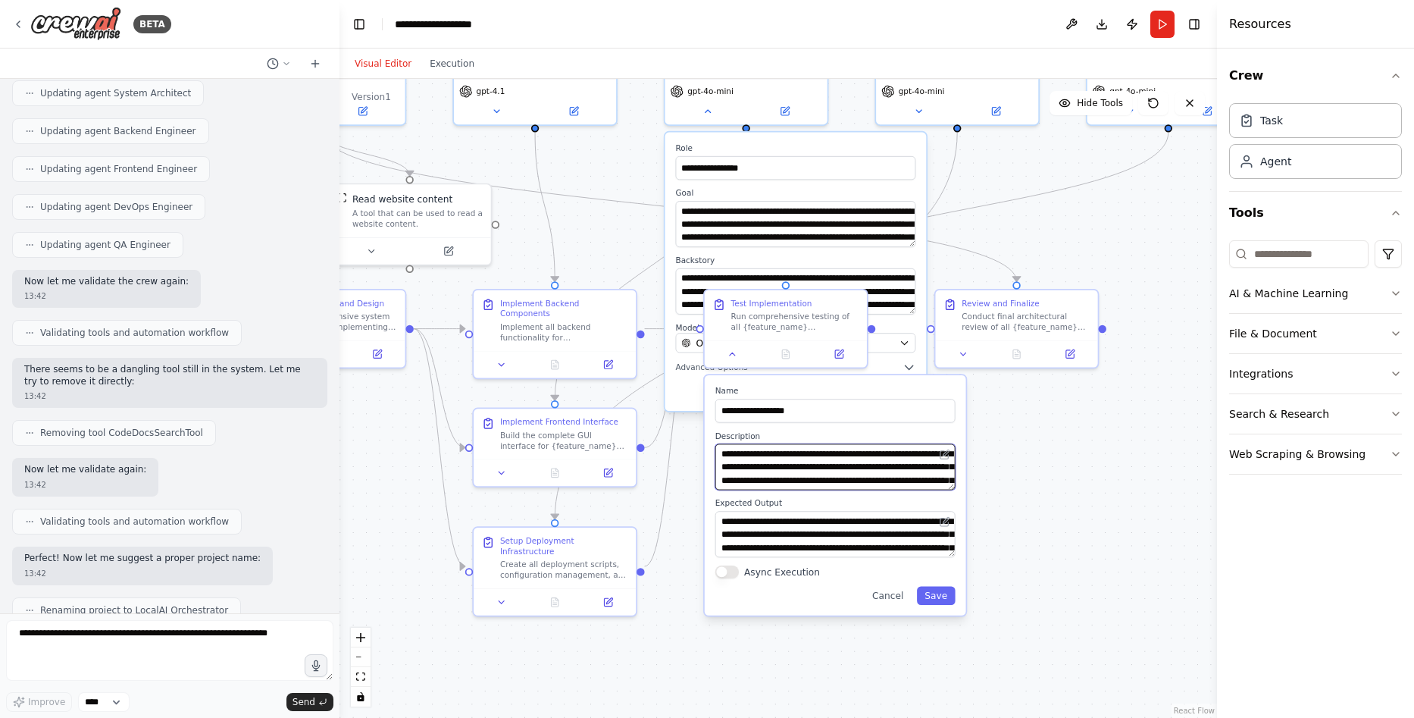
drag, startPoint x: 708, startPoint y: 432, endPoint x: 734, endPoint y: 459, distance: 37.5
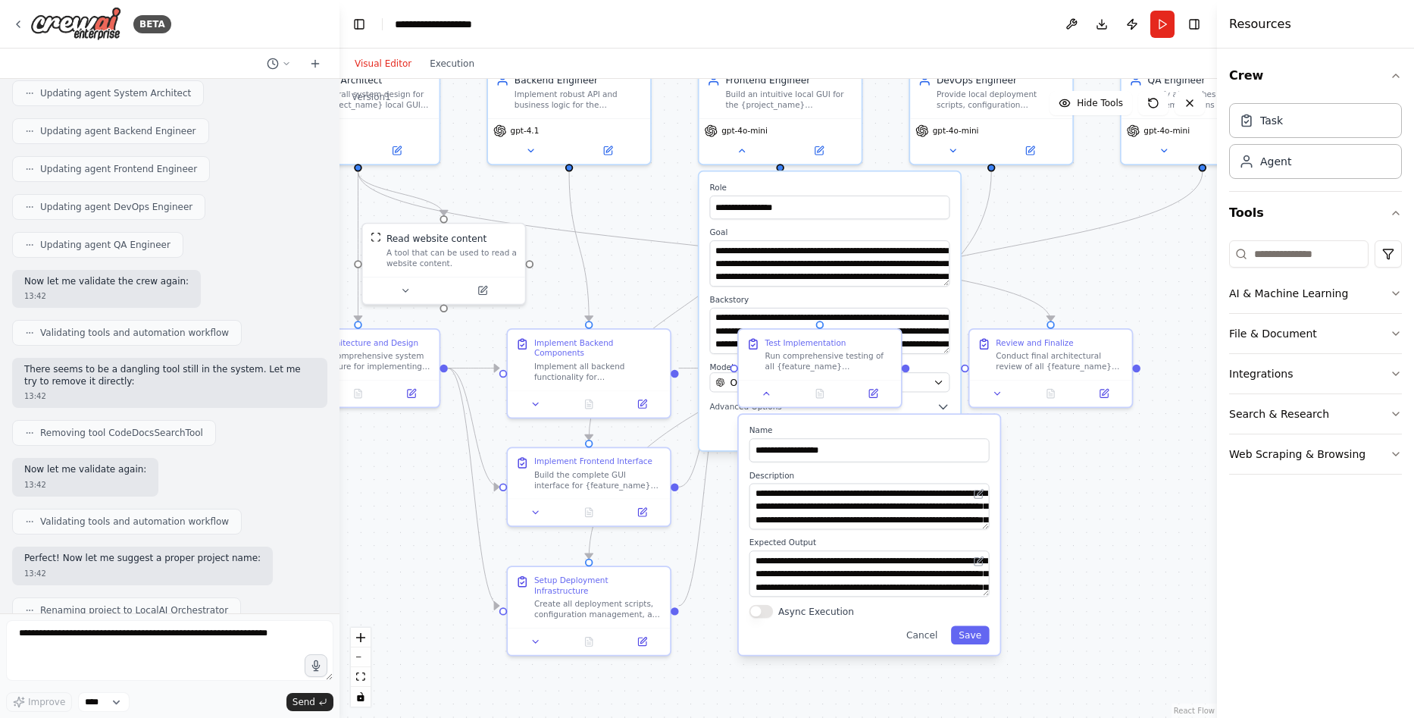
drag, startPoint x: 836, startPoint y: 416, endPoint x: 847, endPoint y: 431, distance: 18.5
click at [724, 388] on div "OpenAI - gpt-4o-mini" at bounding box center [822, 382] width 212 height 13
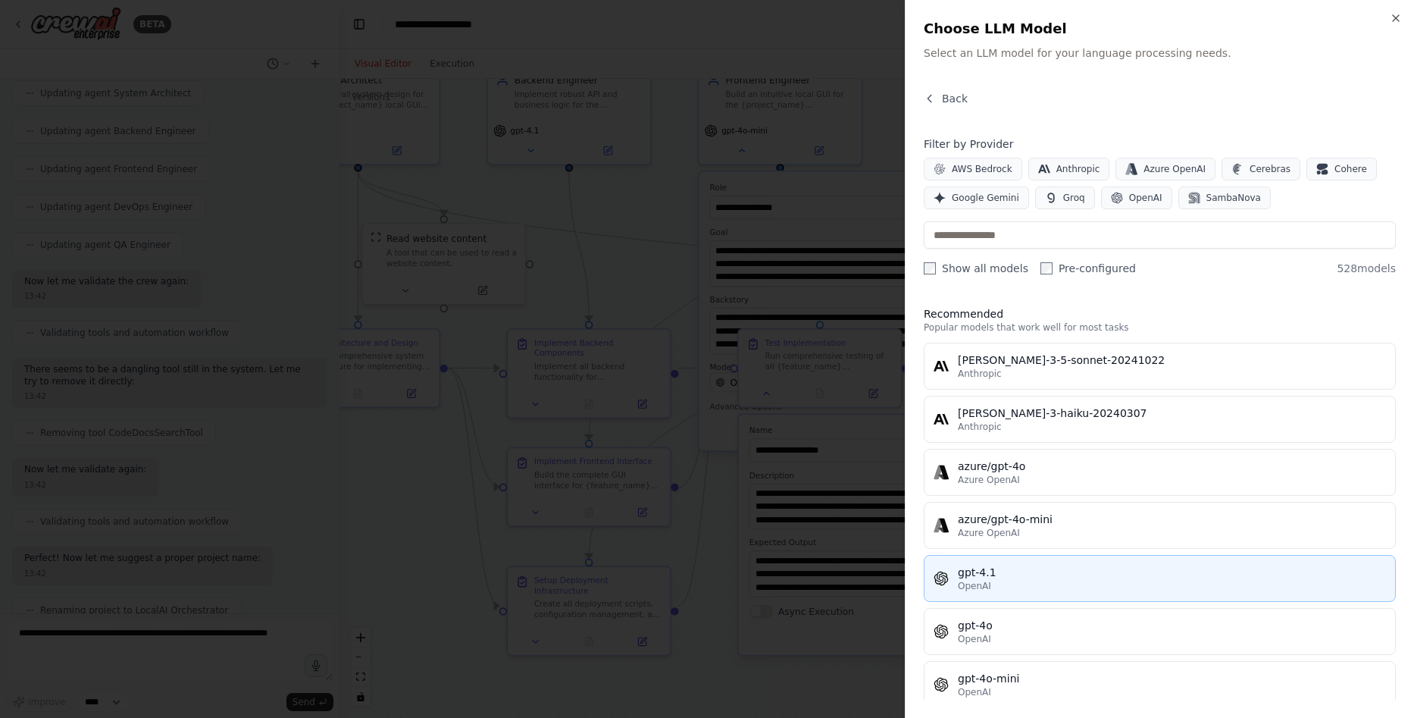
click at [1017, 562] on button "gpt-4.1 OpenAI" at bounding box center [1160, 578] width 472 height 47
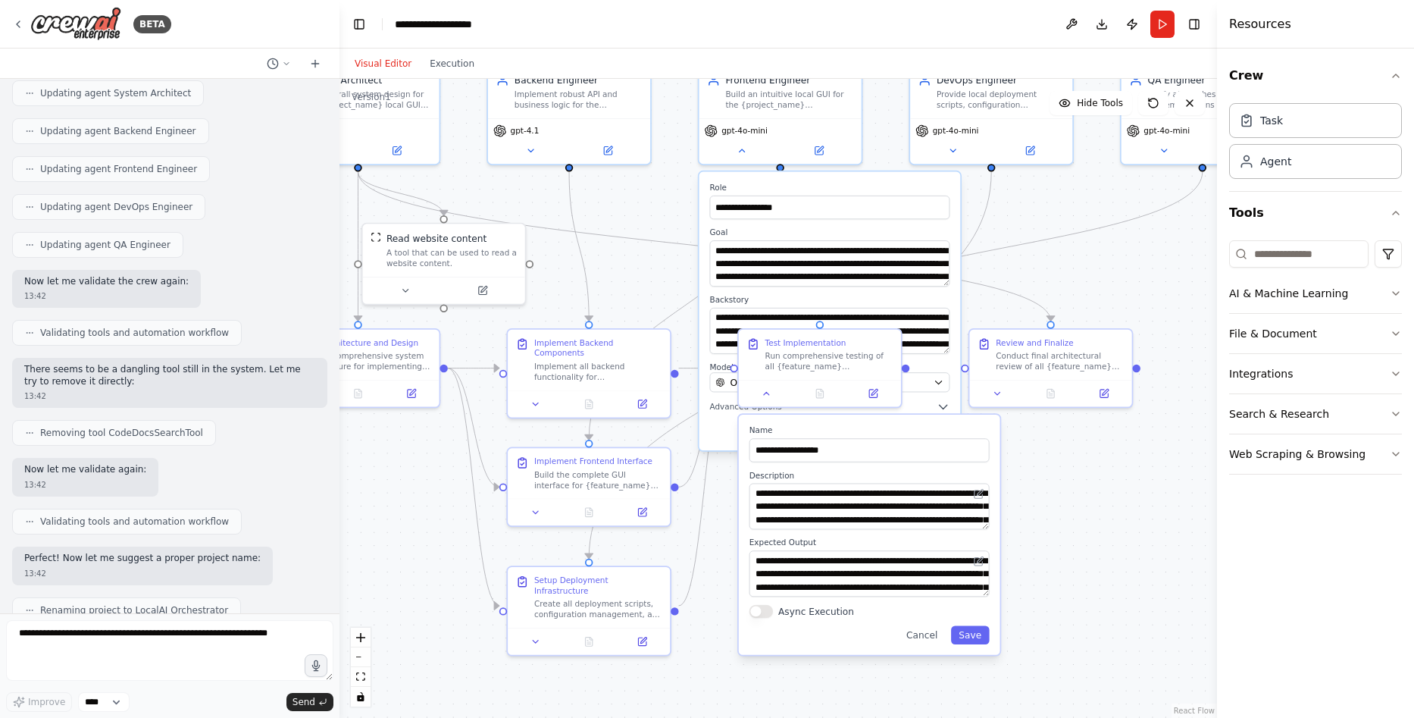
click at [979, 624] on div "**********" at bounding box center [870, 535] width 262 height 240
click at [974, 637] on button "Save" at bounding box center [970, 635] width 39 height 18
click at [981, 640] on button "Save" at bounding box center [970, 635] width 39 height 18
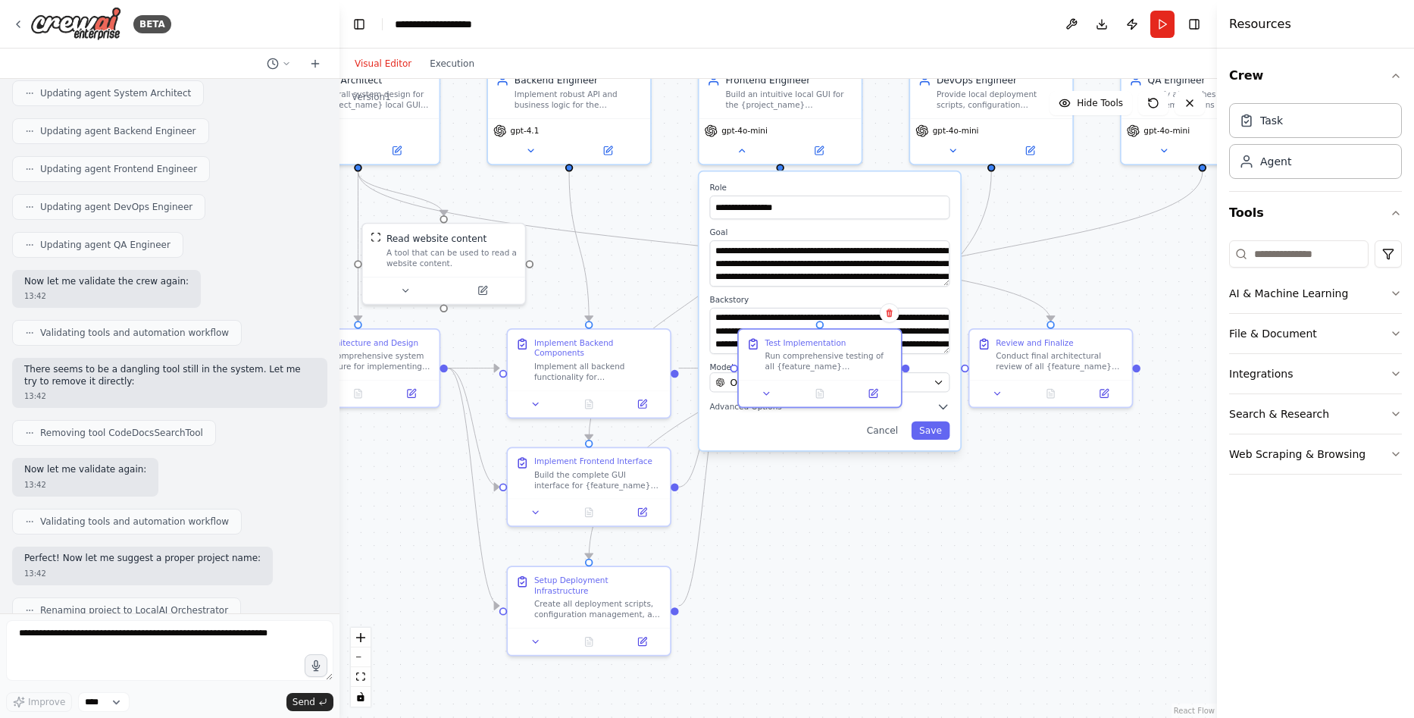
click at [937, 442] on div "**********" at bounding box center [831, 311] width 262 height 278
click at [937, 440] on button "Save" at bounding box center [931, 430] width 39 height 18
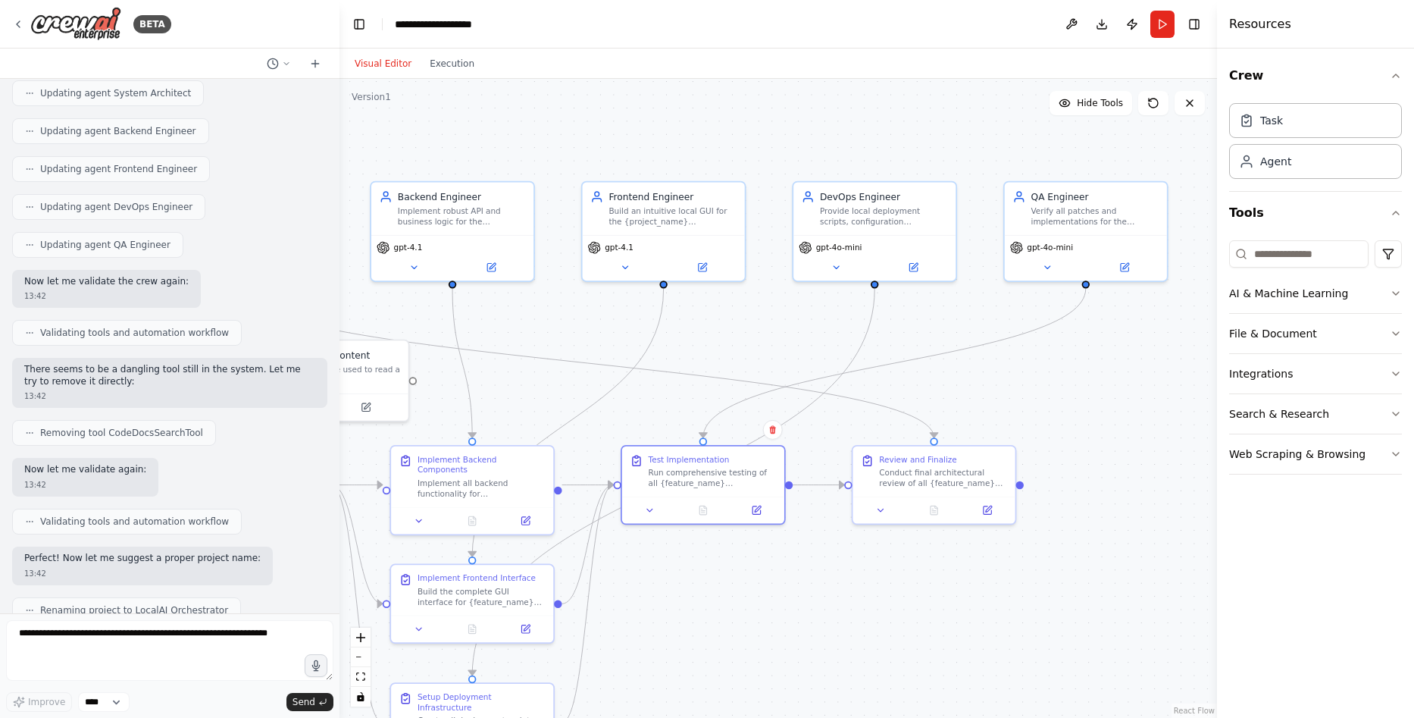
drag, startPoint x: 888, startPoint y: 238, endPoint x: 778, endPoint y: 367, distance: 169.9
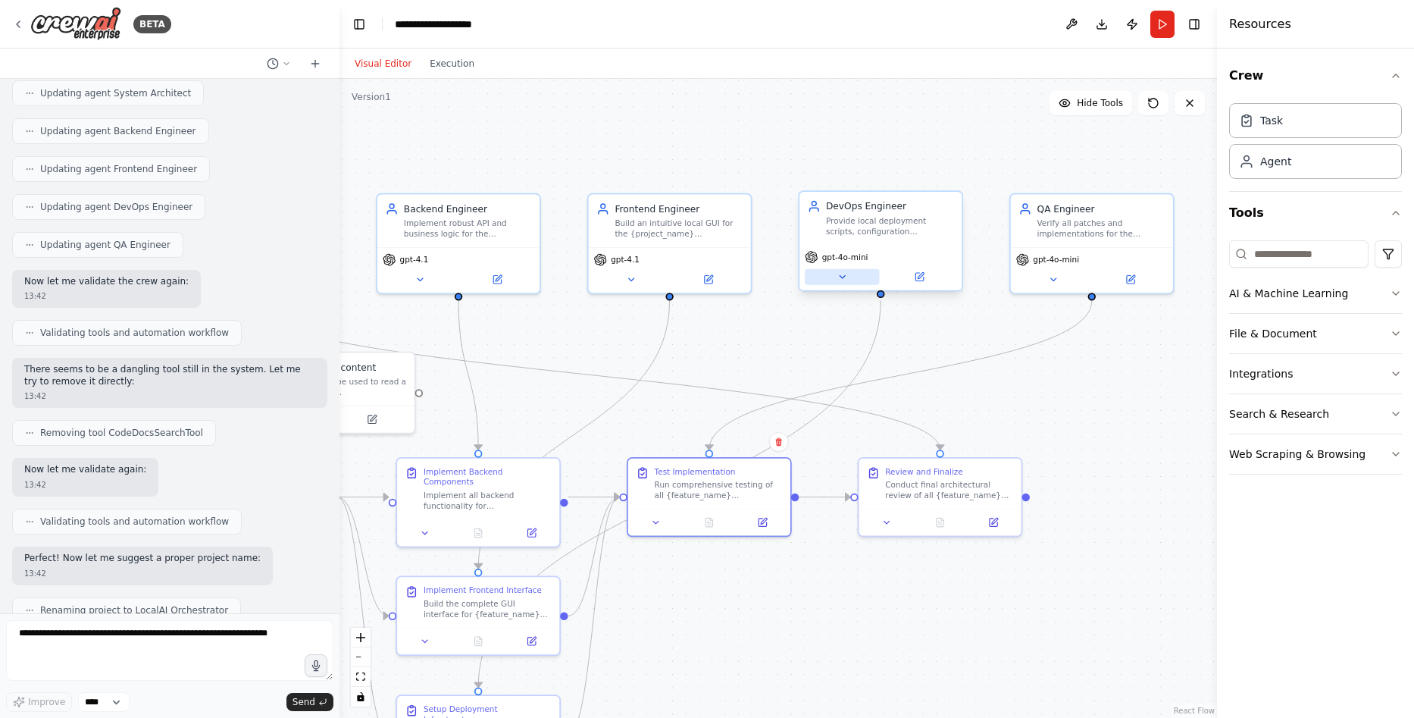
click at [838, 282] on icon at bounding box center [842, 276] width 11 height 11
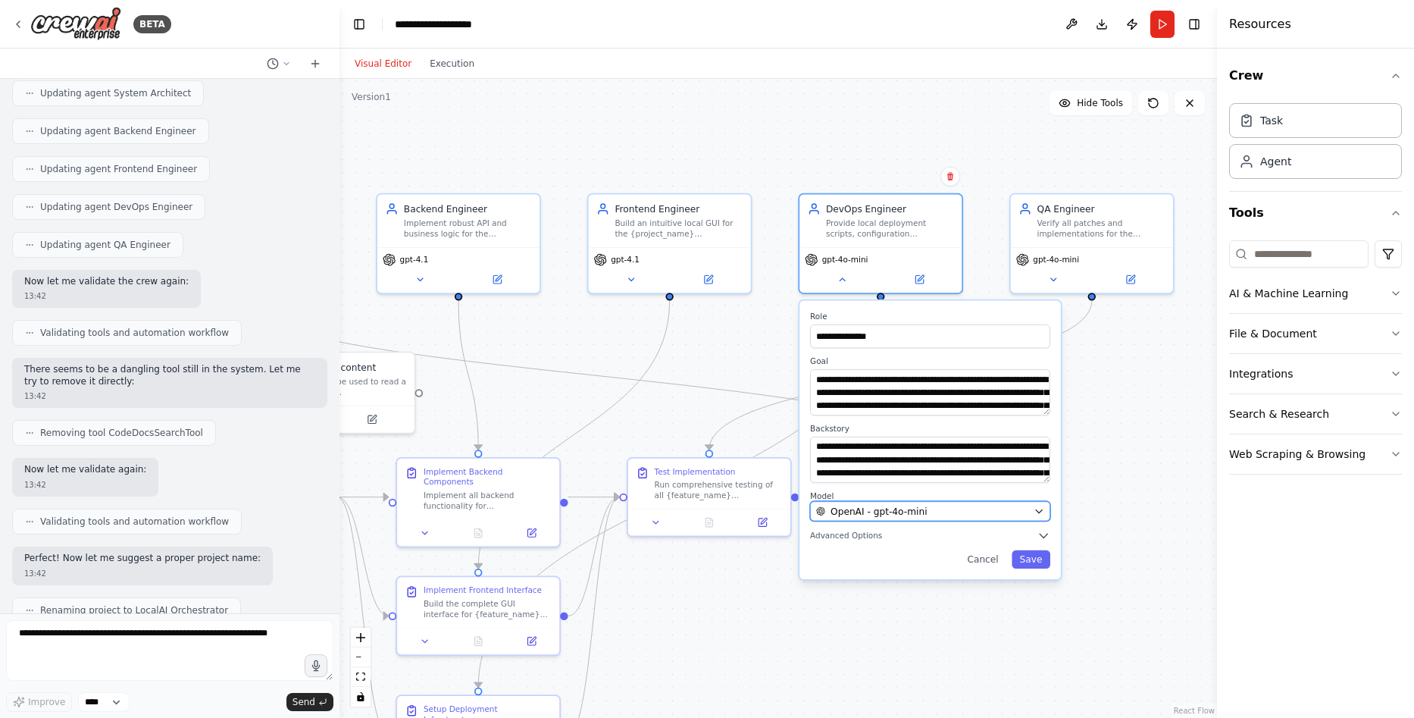
click at [946, 509] on div "OpenAI - gpt-4o-mini" at bounding box center [922, 511] width 212 height 13
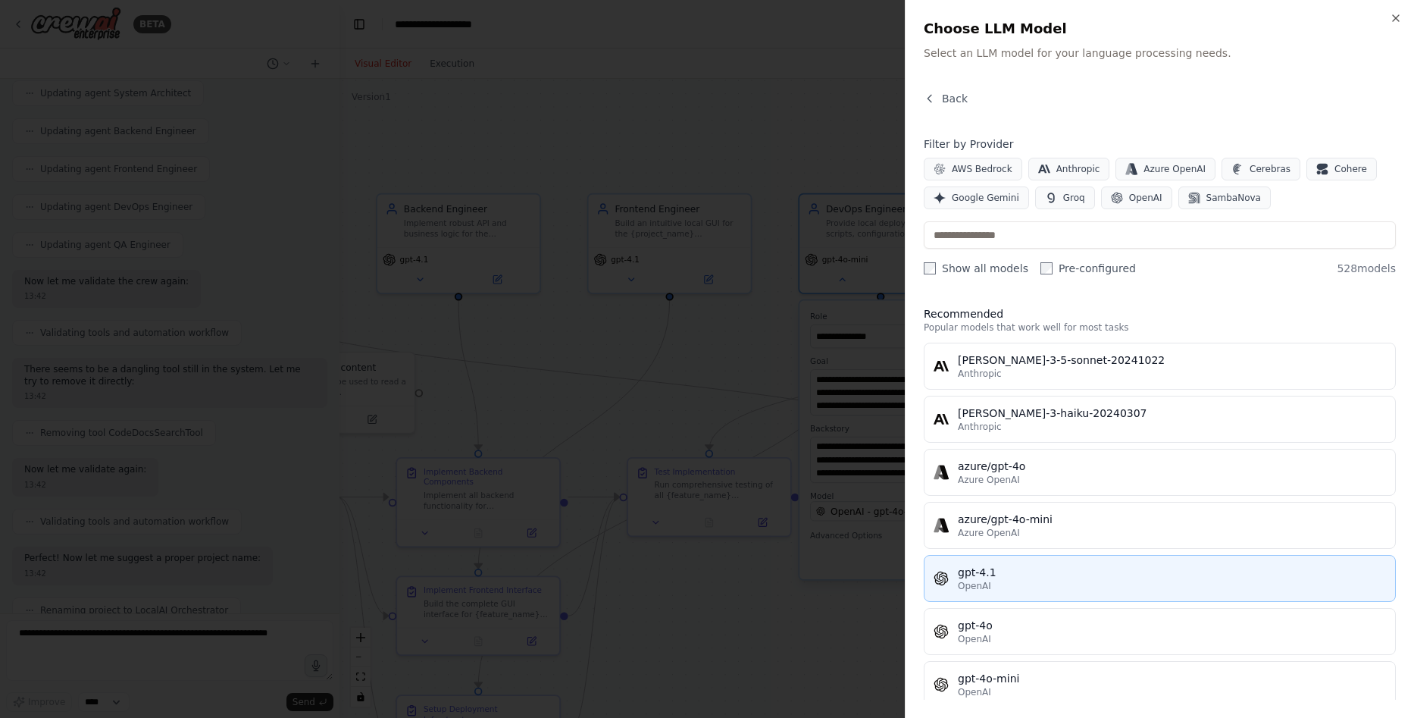
click at [1006, 582] on div "OpenAI" at bounding box center [1172, 586] width 428 height 12
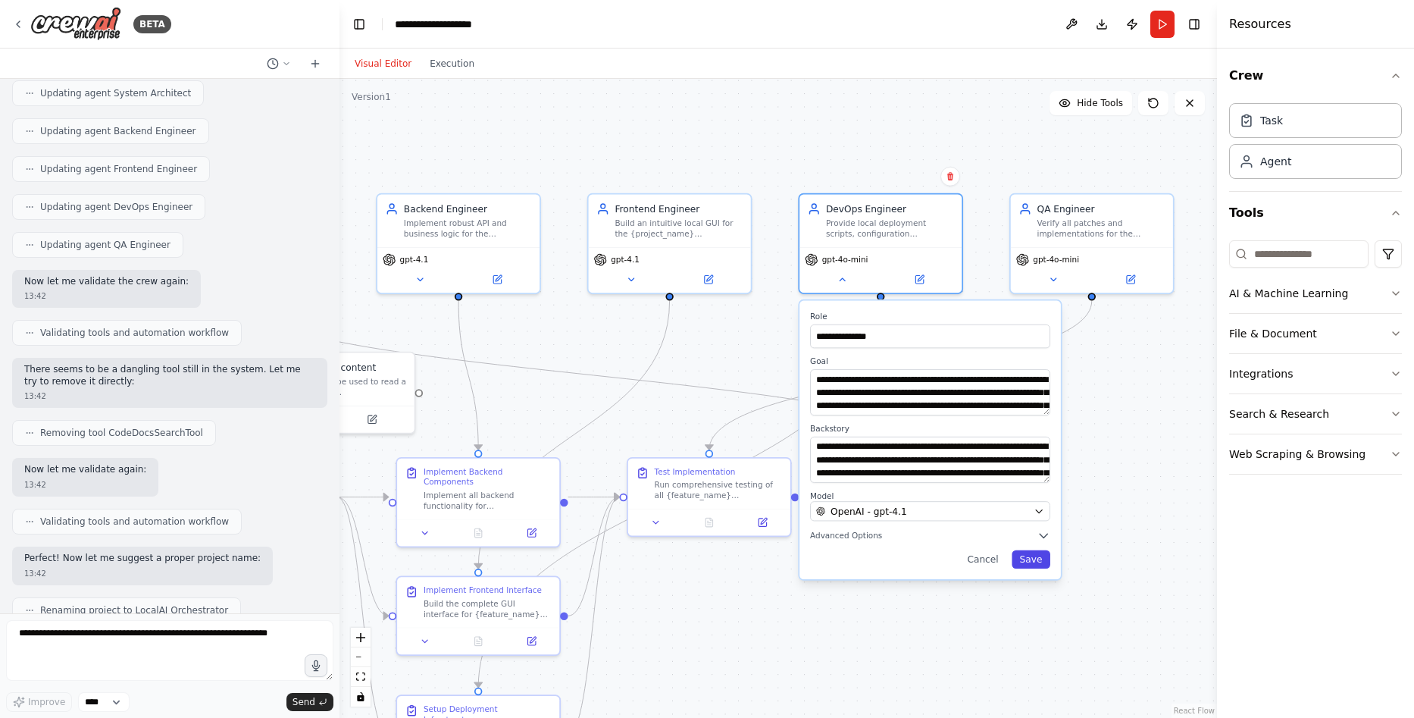
click at [1040, 562] on button "Save" at bounding box center [1031, 559] width 39 height 18
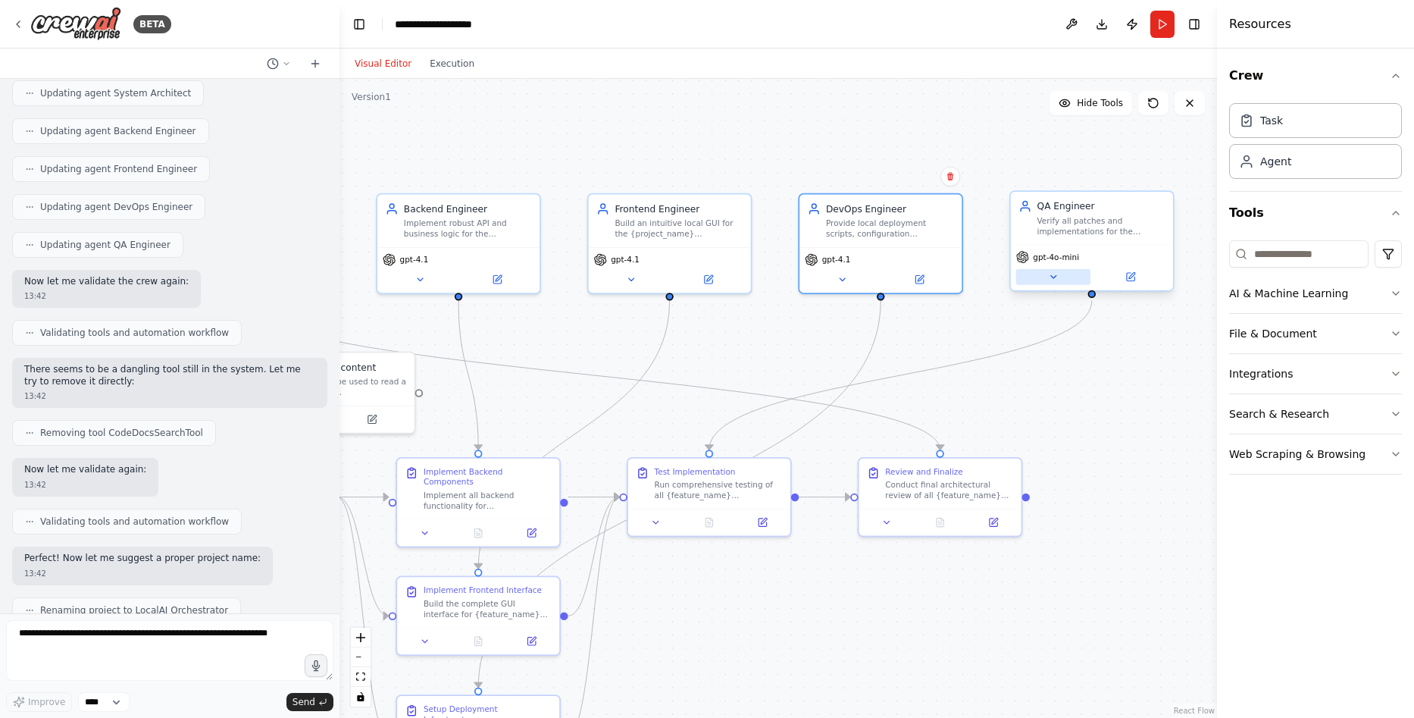
click at [1063, 277] on button at bounding box center [1053, 277] width 74 height 16
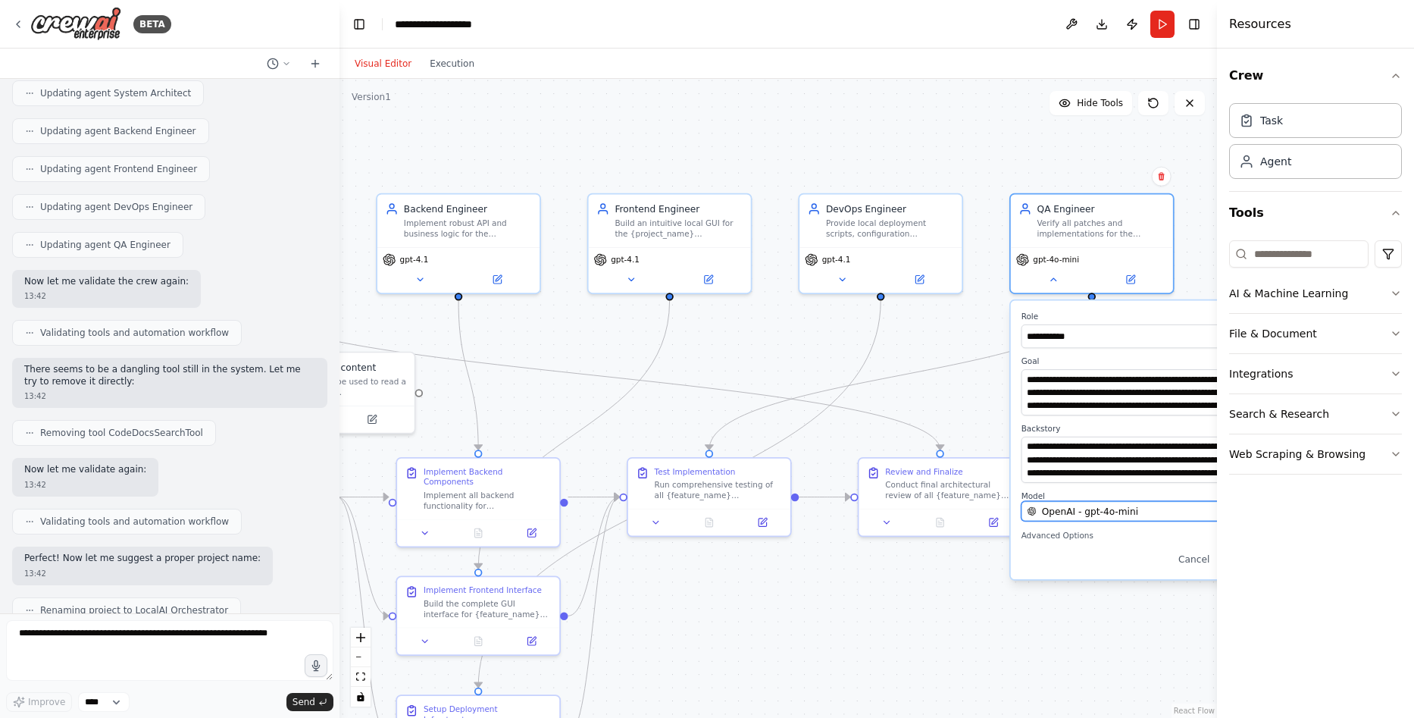
click at [1095, 506] on span "OpenAI - gpt-4o-mini" at bounding box center [1090, 511] width 96 height 13
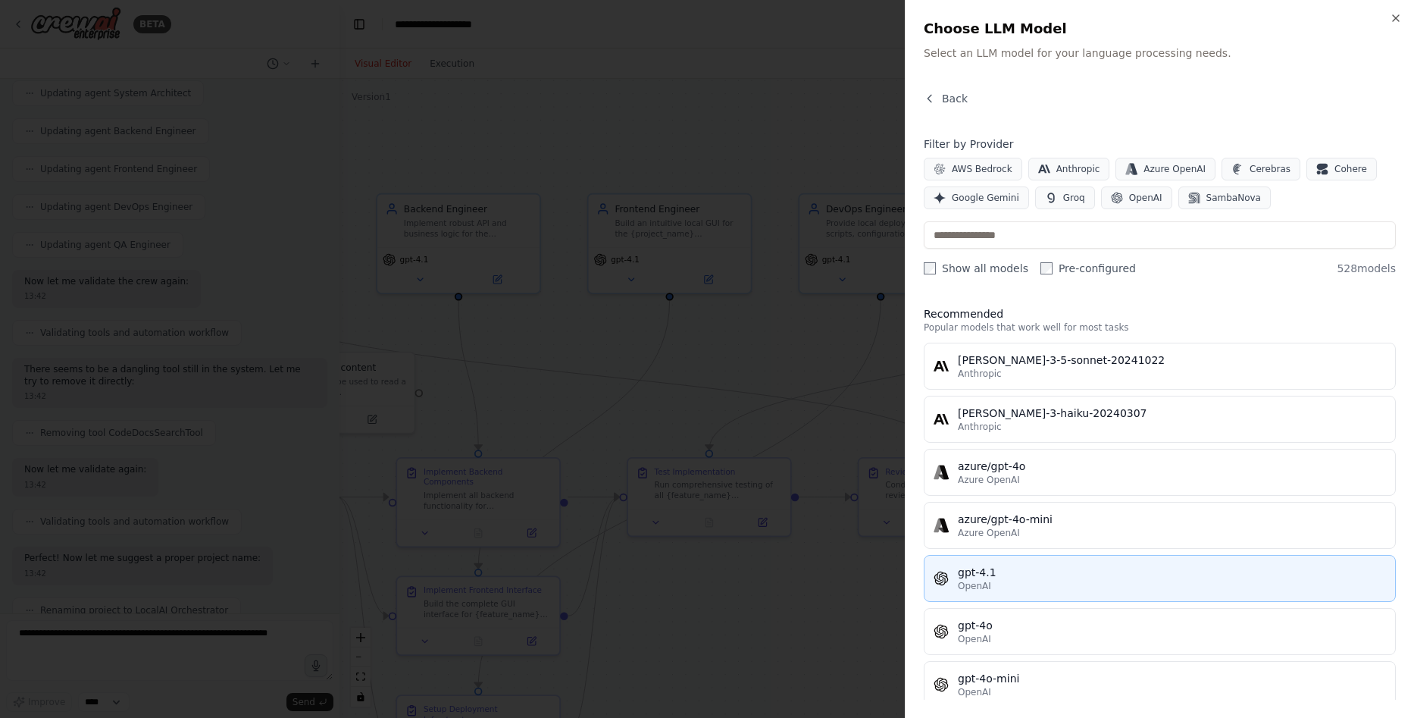
click at [1030, 559] on button "gpt-4.1 OpenAI" at bounding box center [1160, 578] width 472 height 47
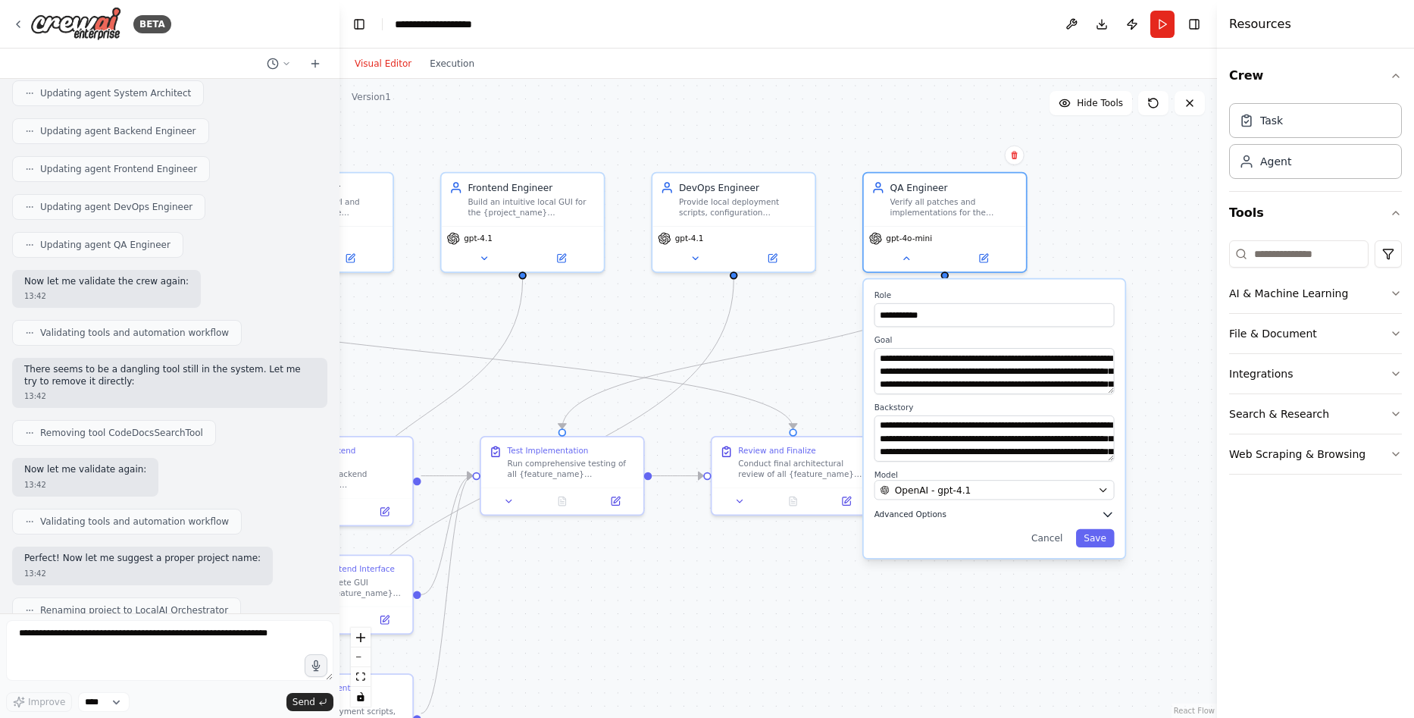
drag, startPoint x: 1148, startPoint y: 542, endPoint x: 1001, endPoint y: 521, distance: 148.6
click at [1093, 537] on button "Save" at bounding box center [1095, 538] width 39 height 18
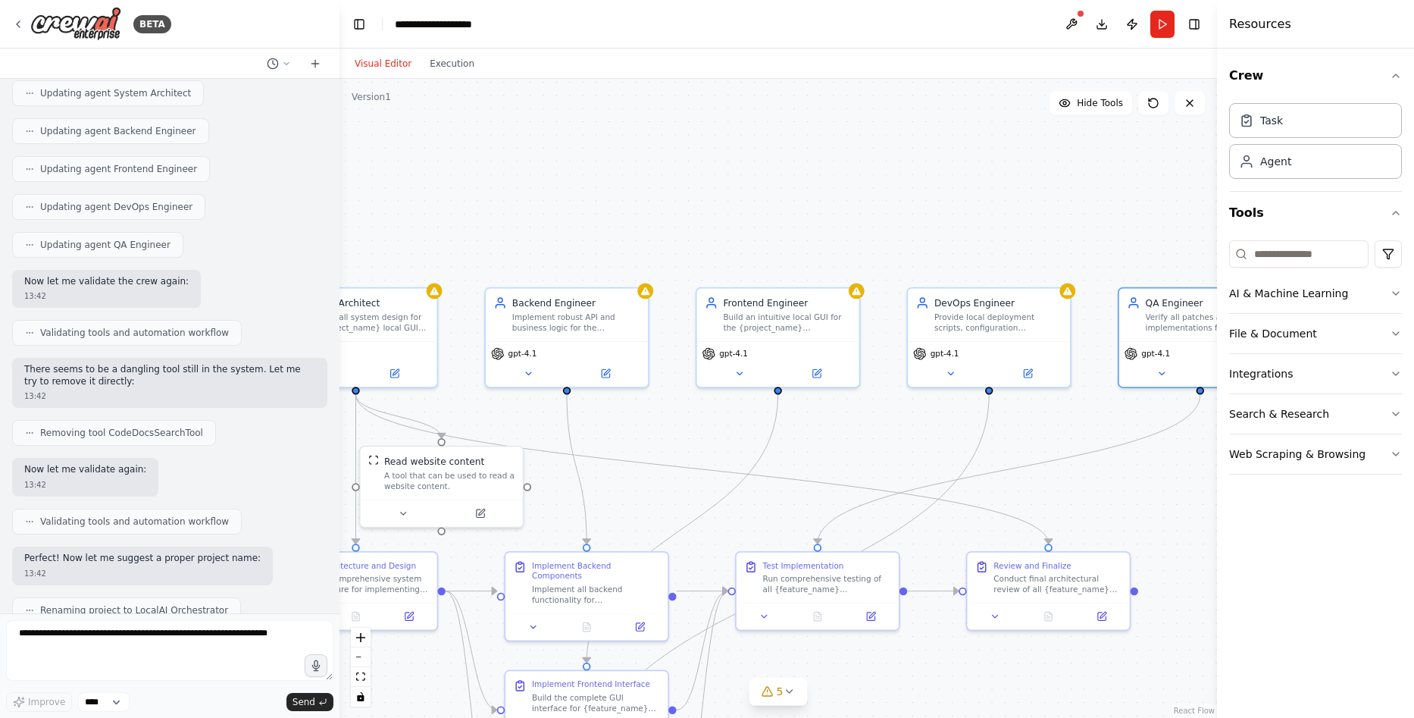
drag, startPoint x: 711, startPoint y: 346, endPoint x: 940, endPoint y: 467, distance: 258.7
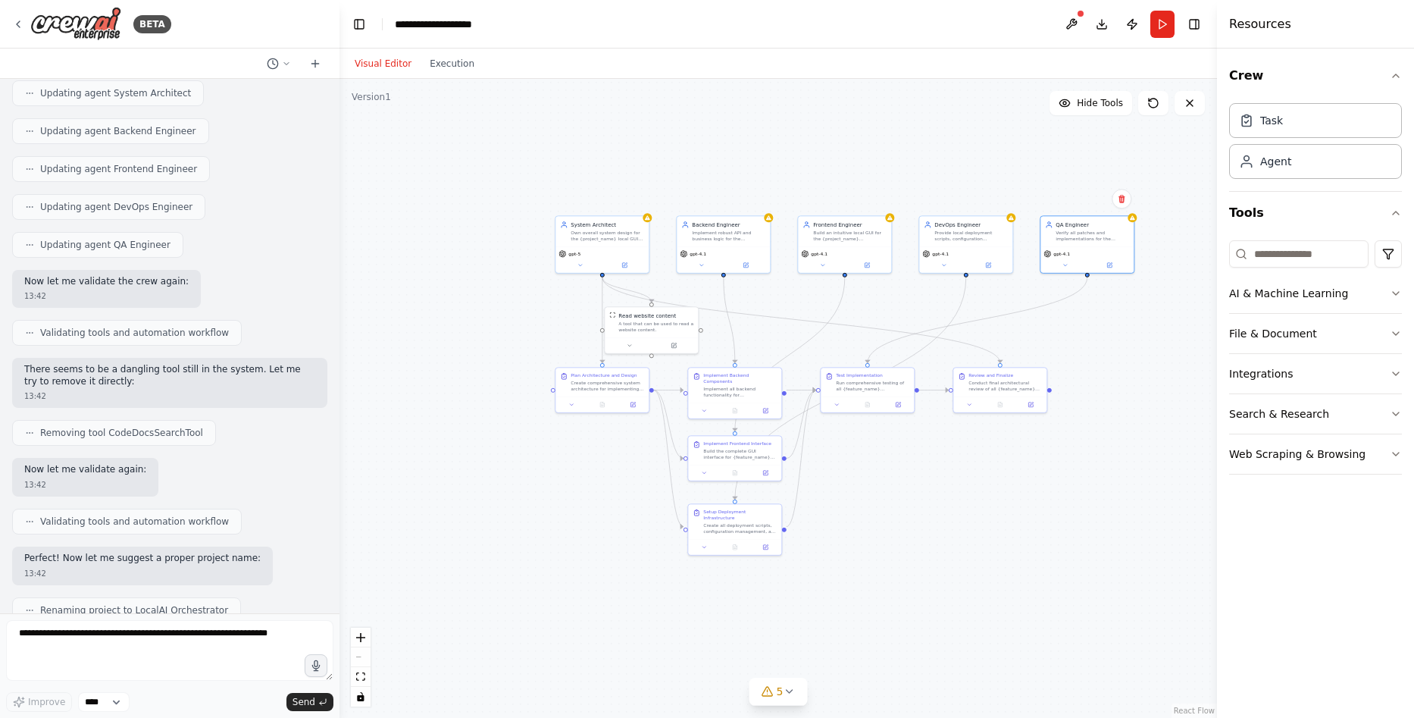
drag, startPoint x: 829, startPoint y: 378, endPoint x: 866, endPoint y: 309, distance: 78.0
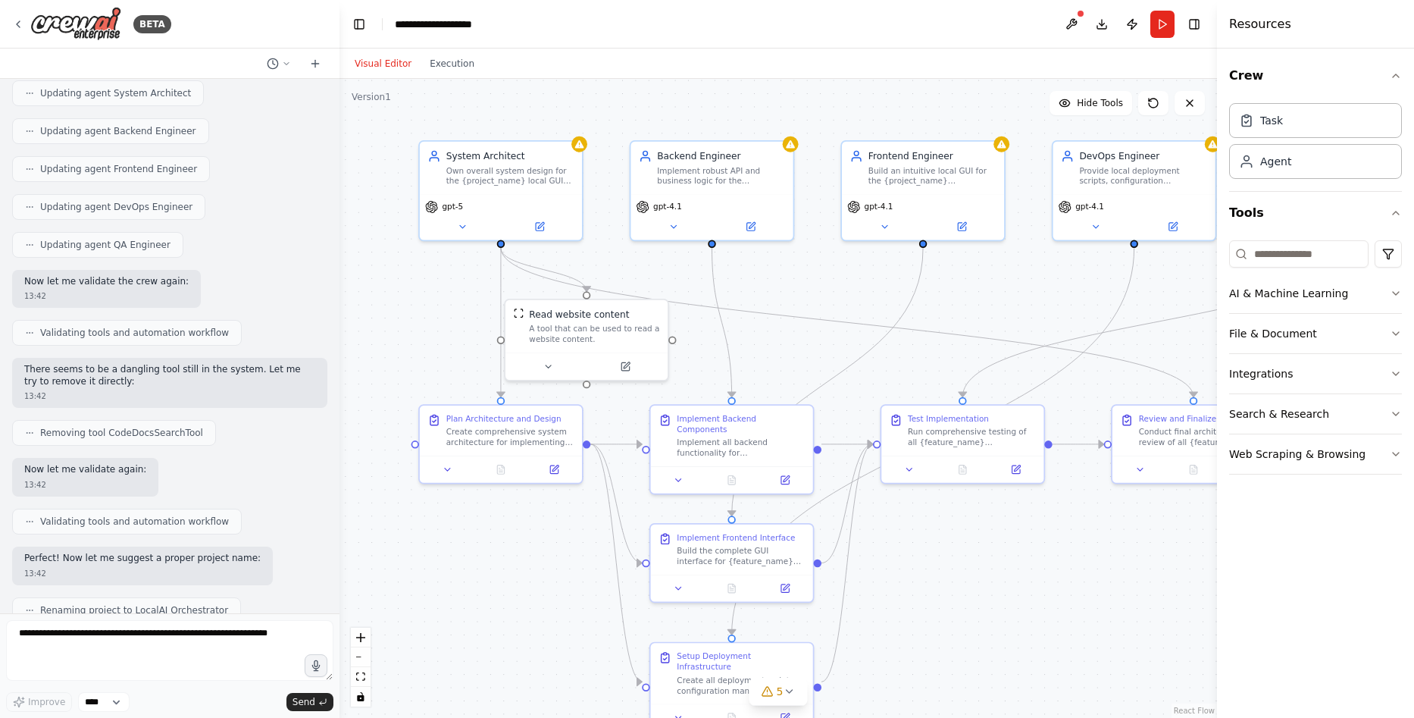
drag, startPoint x: 634, startPoint y: 294, endPoint x: 725, endPoint y: 299, distance: 91.8
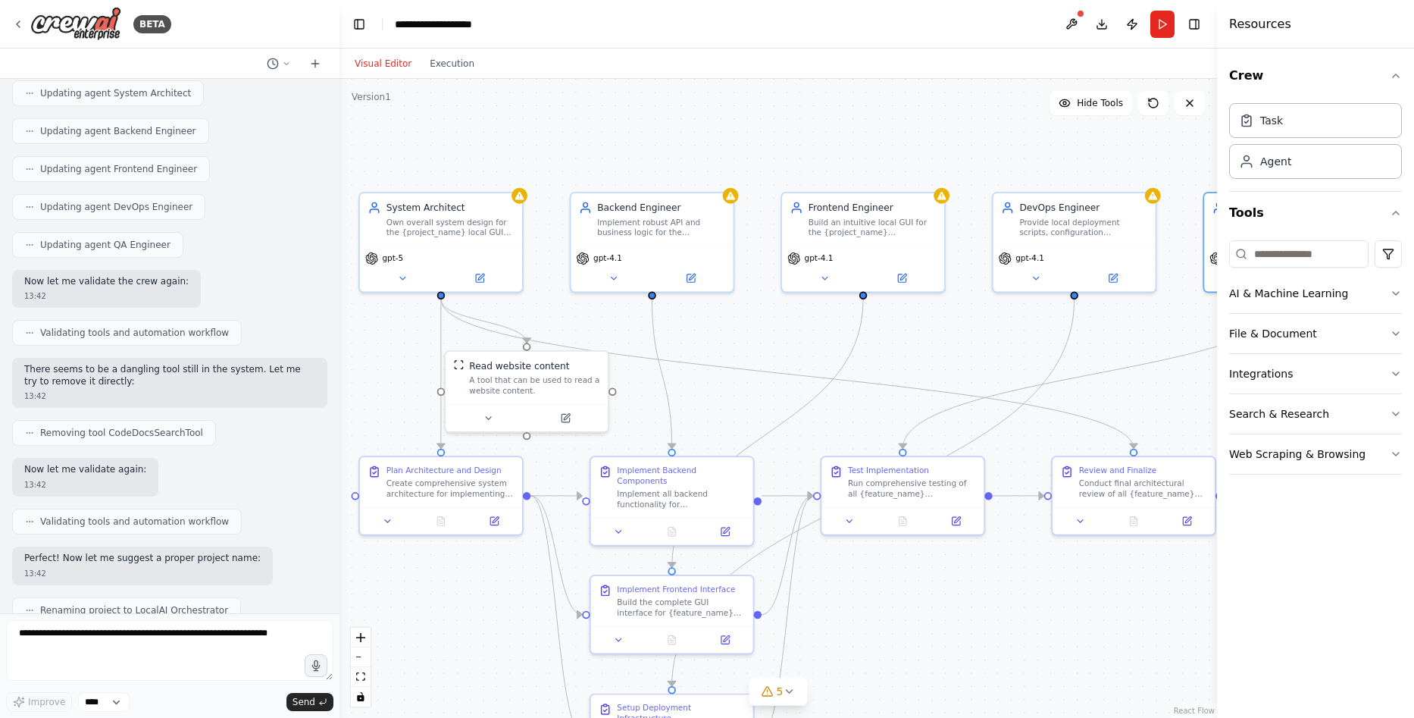
drag, startPoint x: 741, startPoint y: 274, endPoint x: 677, endPoint y: 322, distance: 79.6
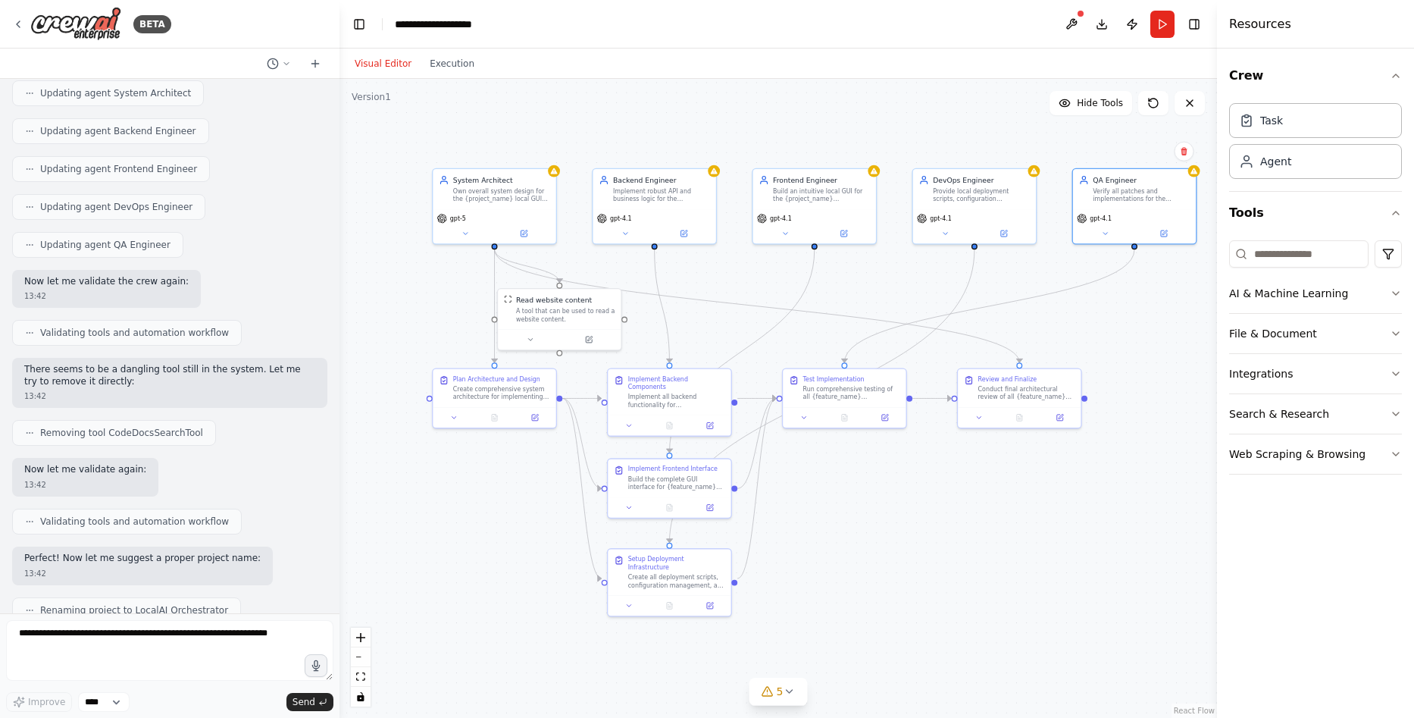
drag, startPoint x: 719, startPoint y: 348, endPoint x: 707, endPoint y: 286, distance: 63.3
drag, startPoint x: 154, startPoint y: 575, endPoint x: 11, endPoint y: 560, distance: 144.0
click at [11, 560] on div "Global/System Instructions Model Note: If GPT-5 Thinking / GPT-4.1 are not avai…" at bounding box center [170, 346] width 340 height 534
copy p "I'm sorry, reached the maximum number of iterations. Please, ask me to continue…"
drag, startPoint x: 886, startPoint y: 509, endPoint x: 877, endPoint y: 509, distance: 9.1
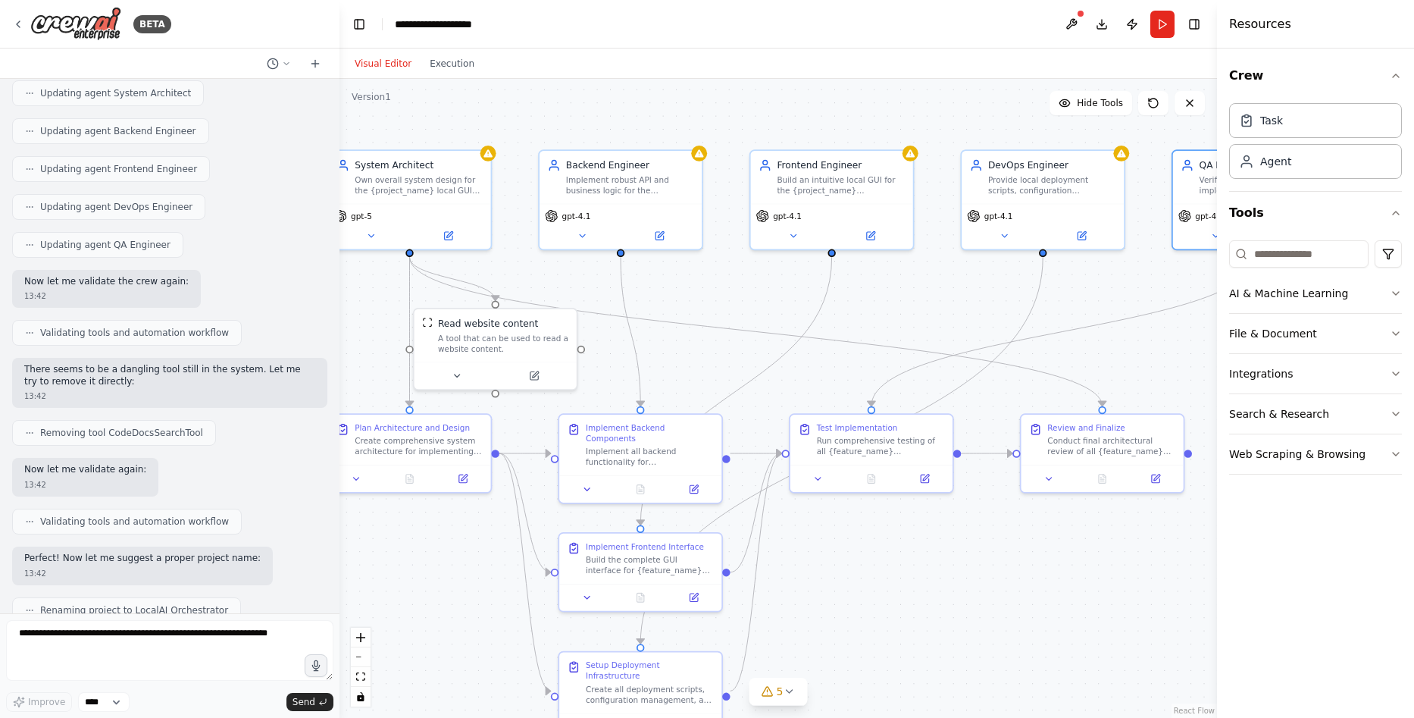
drag, startPoint x: 745, startPoint y: 459, endPoint x: 782, endPoint y: 544, distance: 93.4
click at [1192, 21] on button "Toggle Right Sidebar" at bounding box center [1194, 24] width 21 height 21
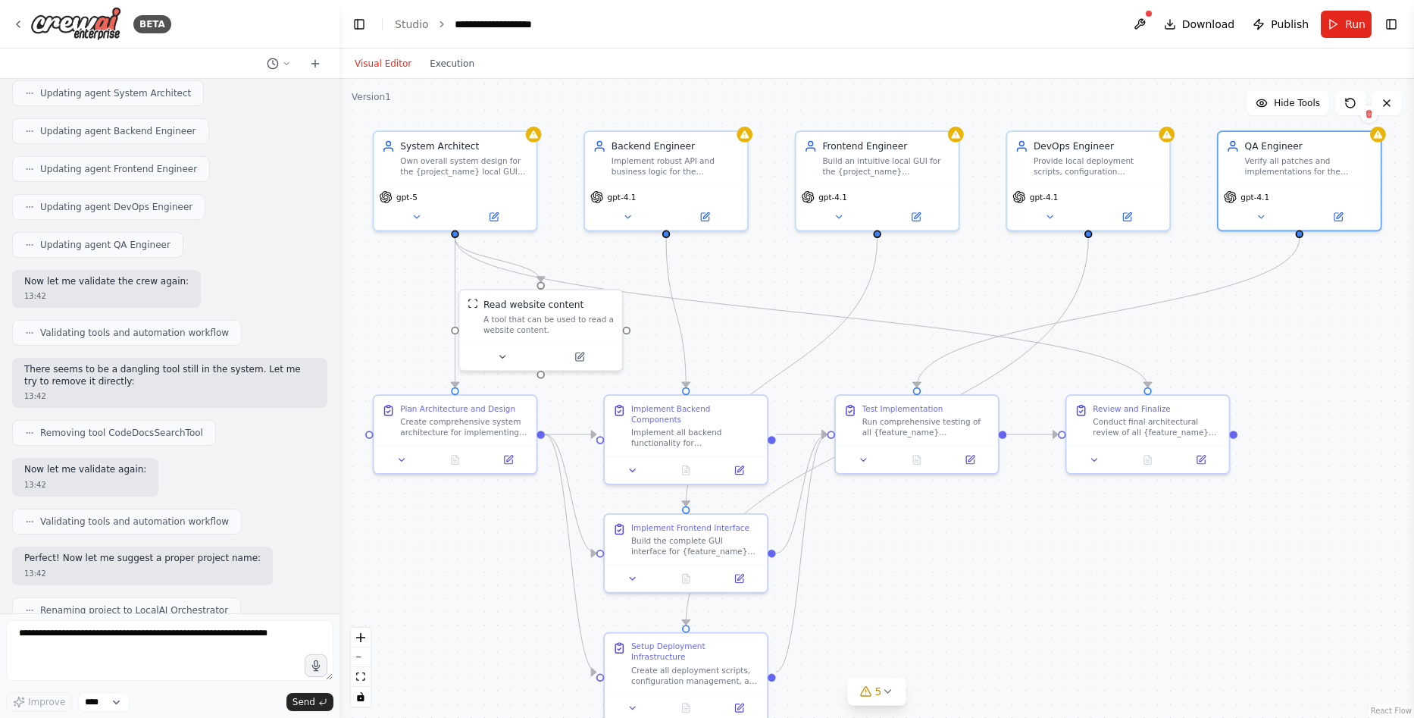
drag, startPoint x: 1259, startPoint y: 358, endPoint x: 1305, endPoint y: 339, distance: 49.3
click at [889, 701] on button "5" at bounding box center [877, 692] width 58 height 28
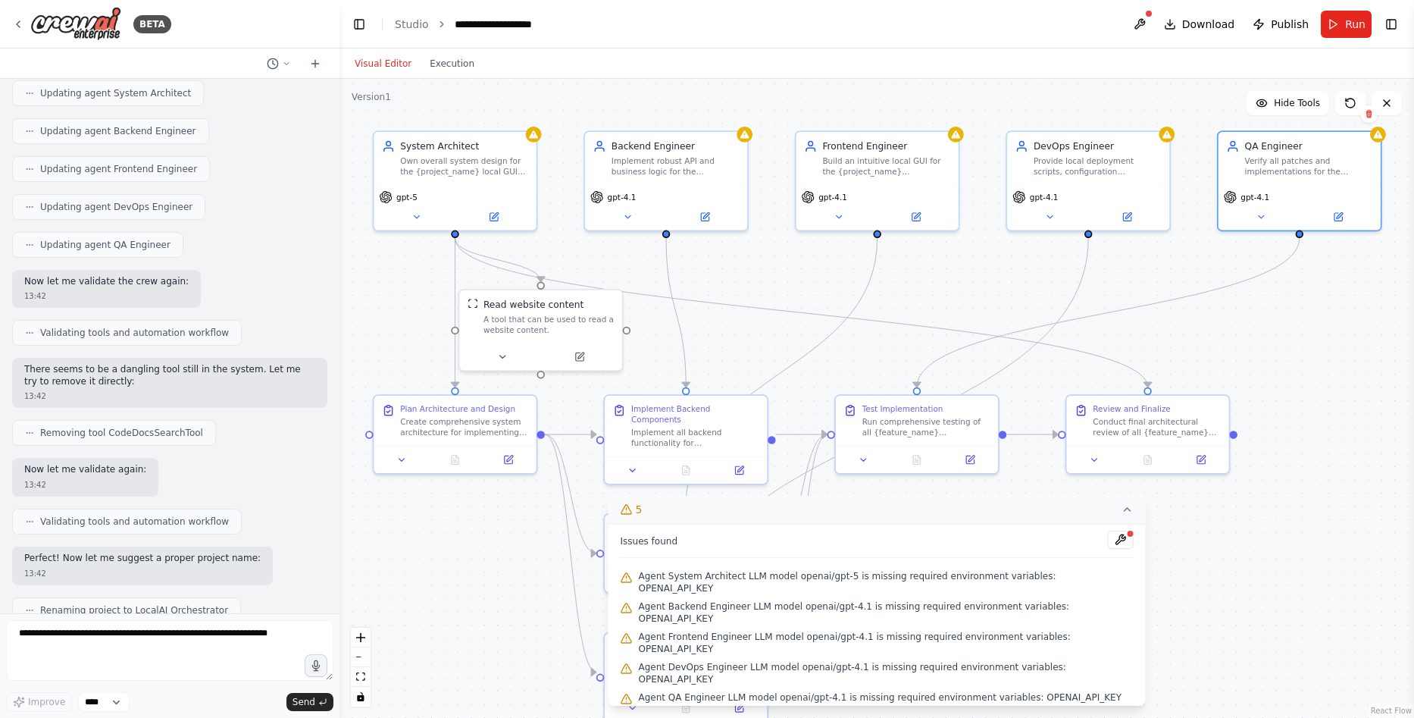
click at [1113, 524] on button "5" at bounding box center [877, 510] width 537 height 28
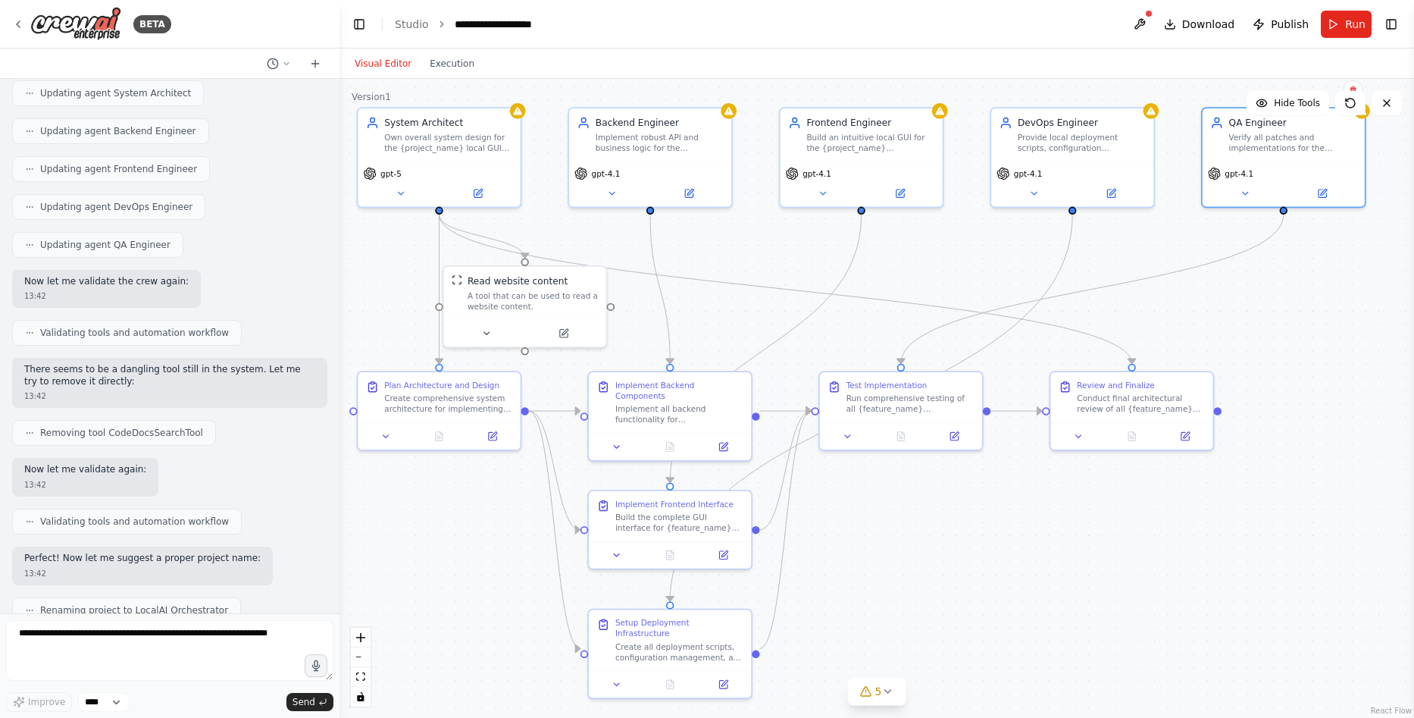
drag, startPoint x: 823, startPoint y: 320, endPoint x: 807, endPoint y: 305, distance: 22.0
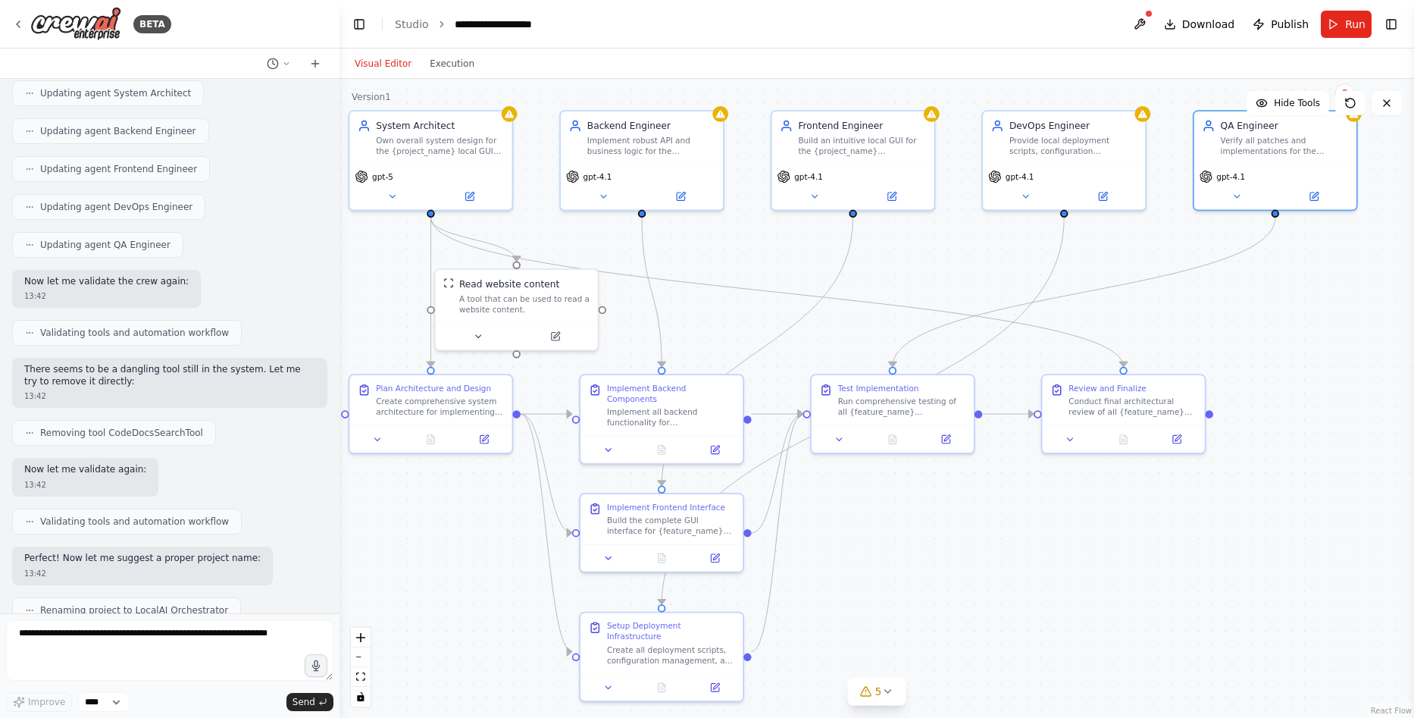
drag, startPoint x: 920, startPoint y: 478, endPoint x: 912, endPoint y: 481, distance: 8.9
click at [1077, 433] on button at bounding box center [1070, 437] width 45 height 16
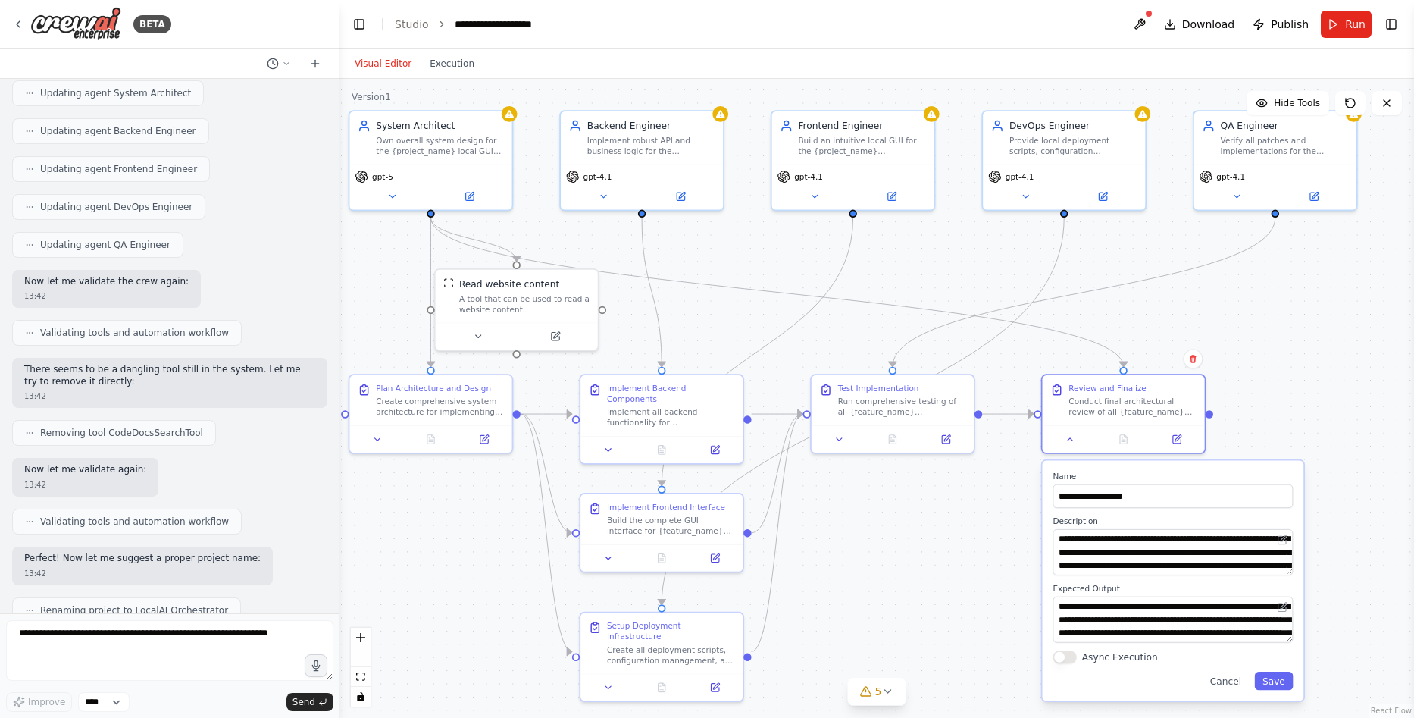
click at [978, 518] on div ".deletable-edge-delete-btn { width: 20px; height: 20px; border: 0px solid #ffff…" at bounding box center [877, 398] width 1075 height 639
click at [159, 650] on textarea at bounding box center [169, 650] width 327 height 61
type textarea "*"
type textarea "***"
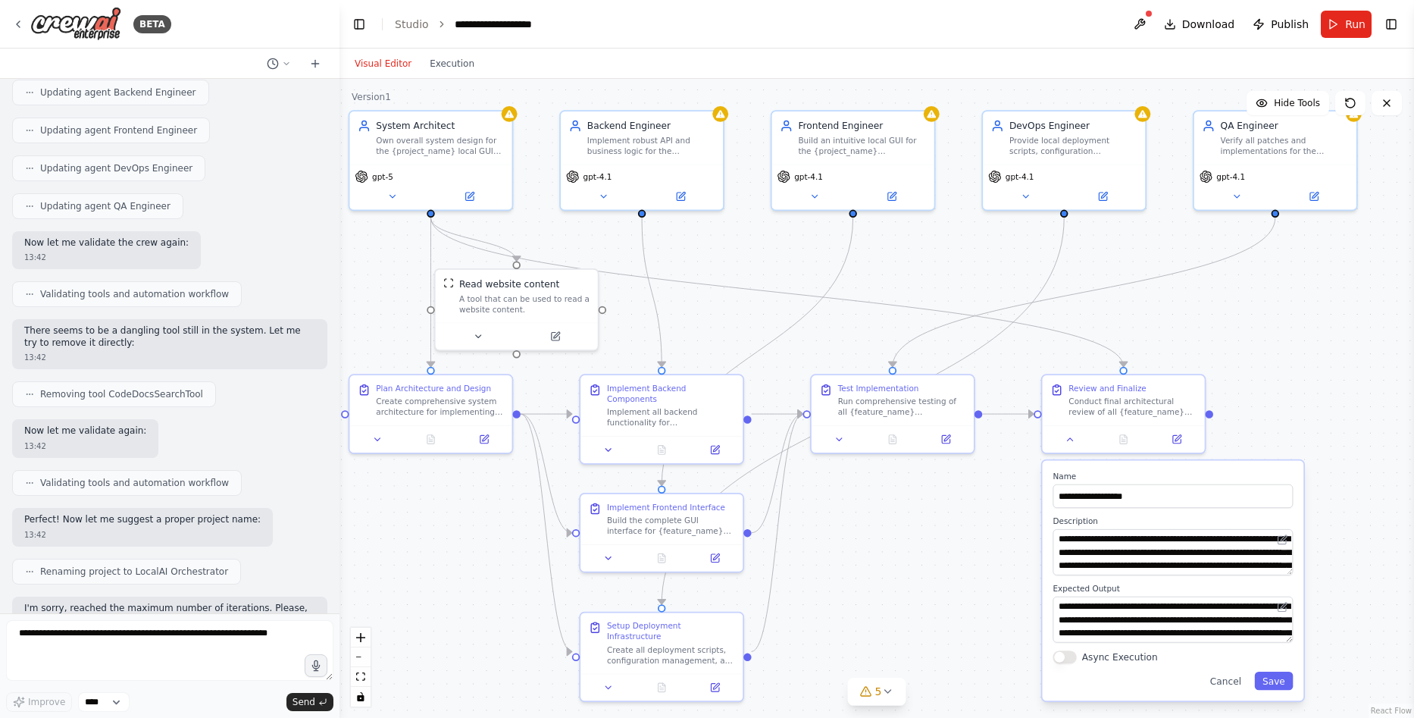
scroll to position [4592, 0]
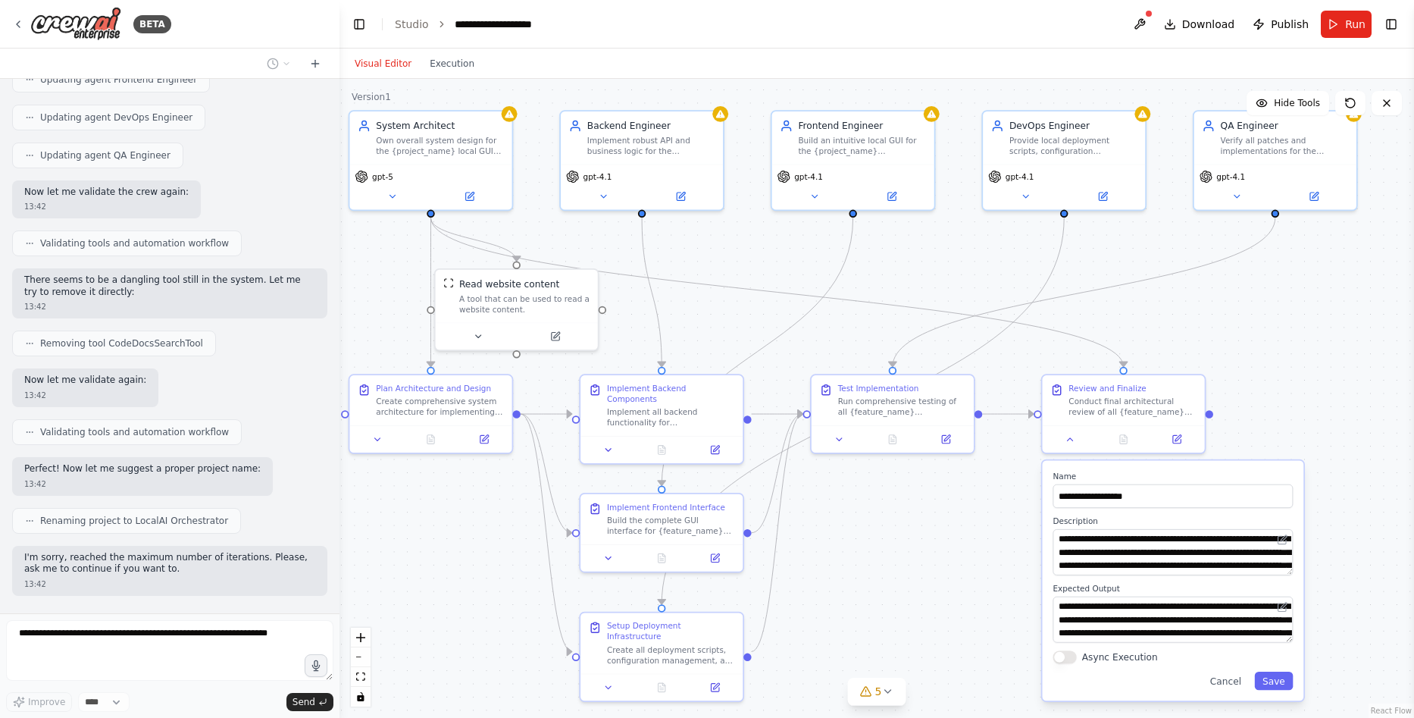
click at [1280, 693] on div "**********" at bounding box center [1174, 580] width 262 height 240
click at [1279, 687] on button "Save" at bounding box center [1274, 681] width 39 height 18
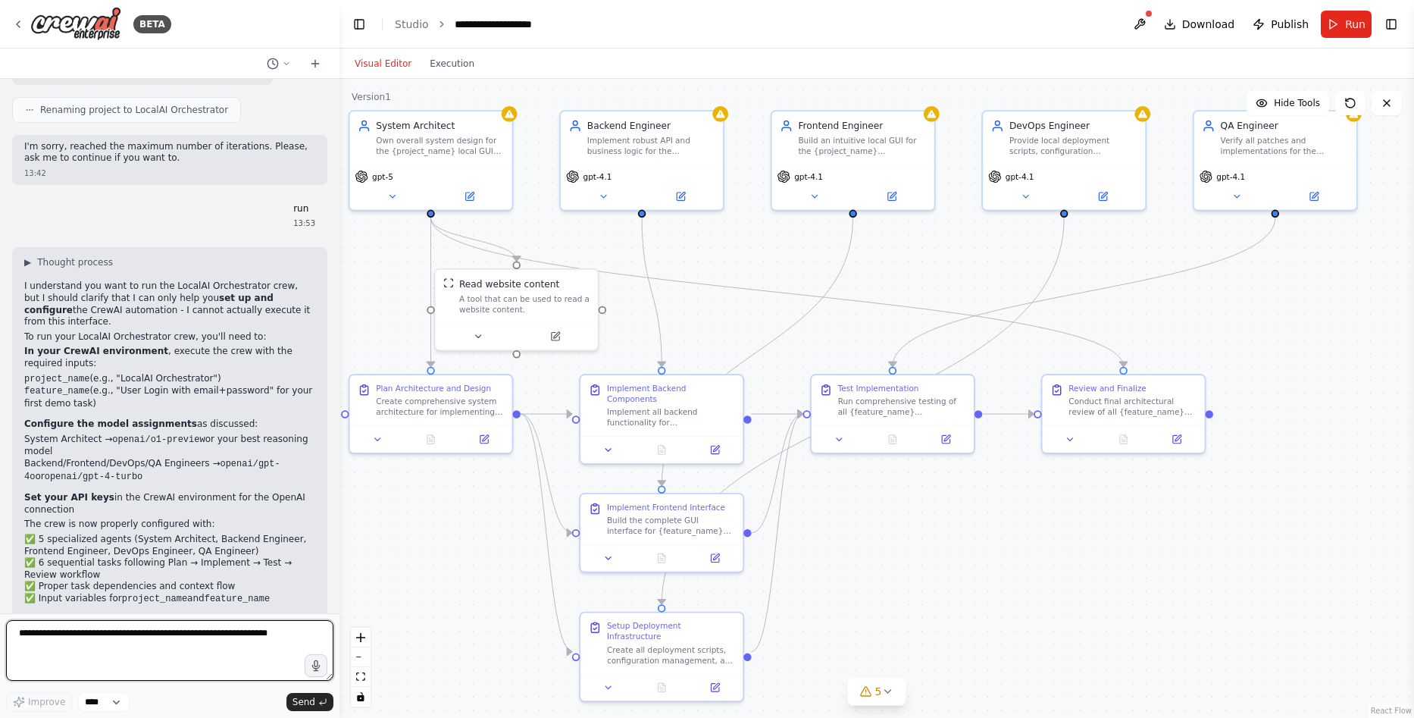
scroll to position [5014, 0]
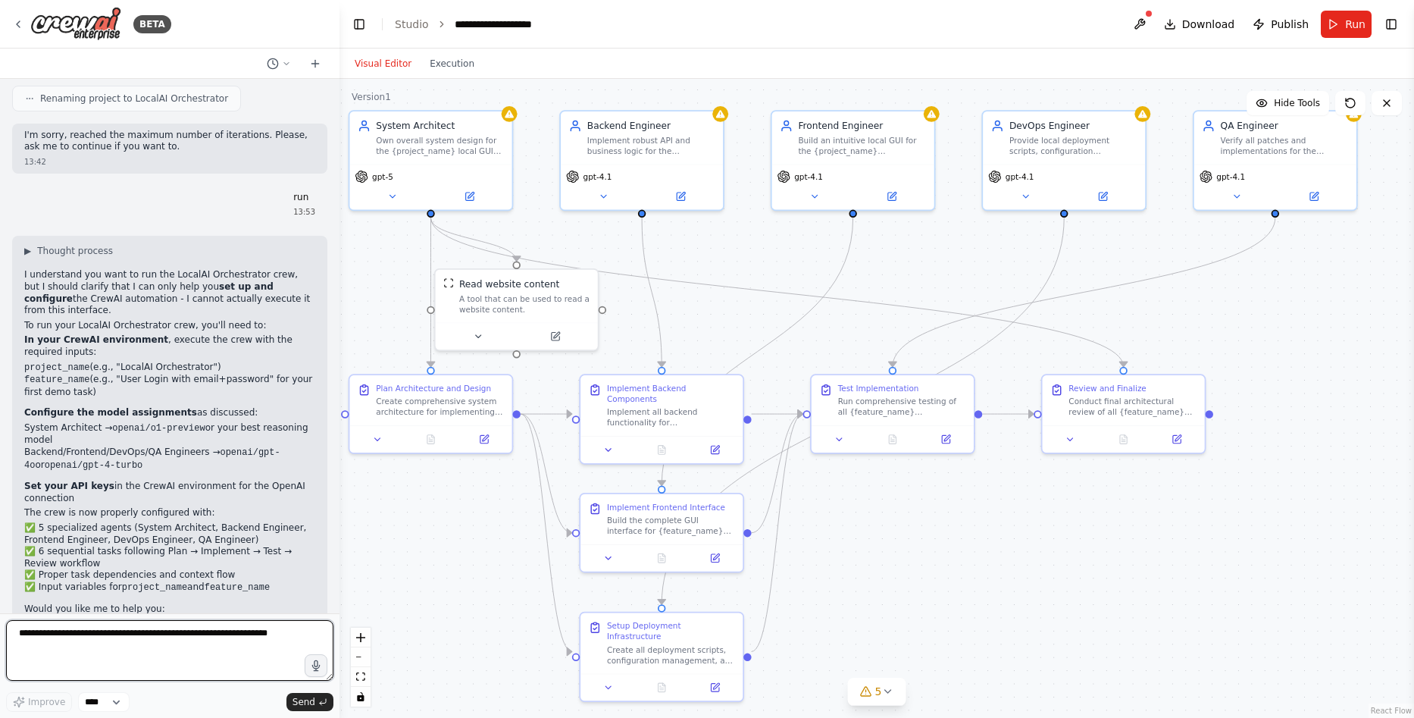
click at [146, 656] on textarea at bounding box center [169, 650] width 327 height 61
paste textarea "**********"
type textarea "**********"
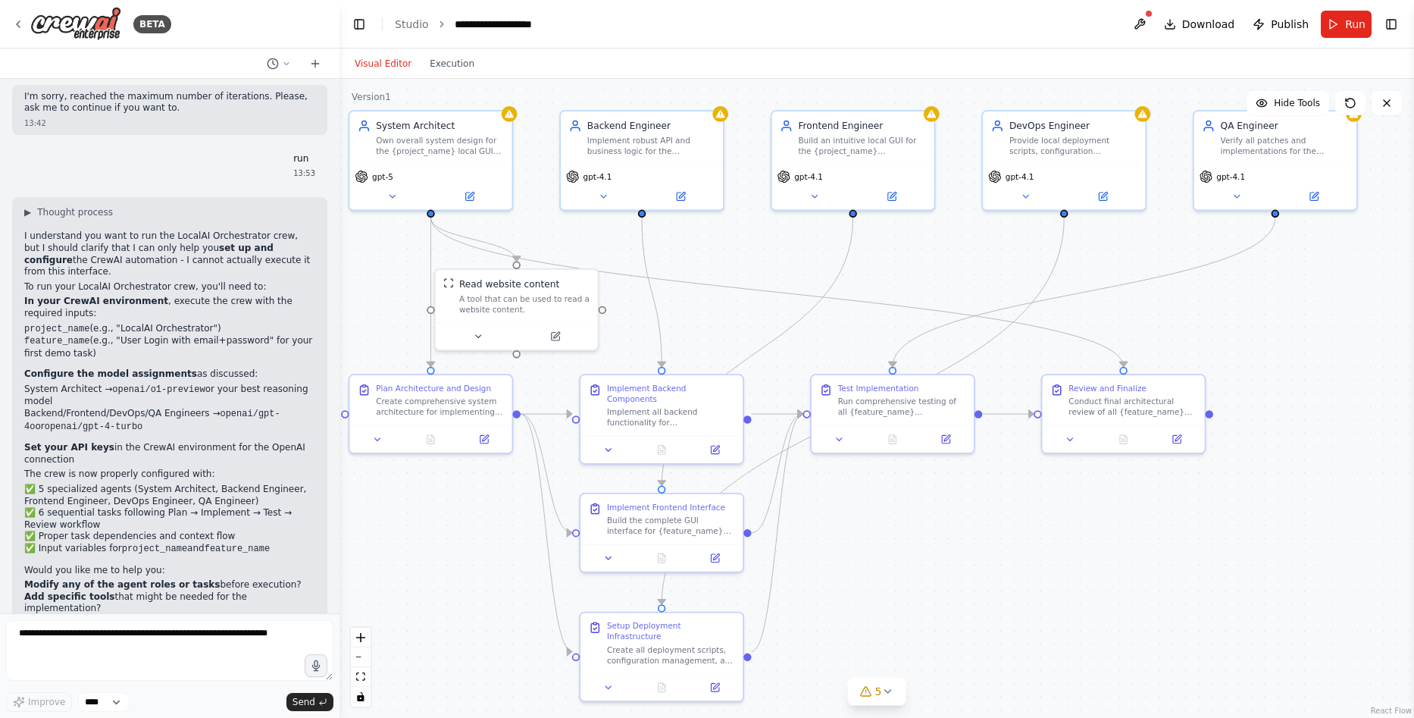
scroll to position [6160, 0]
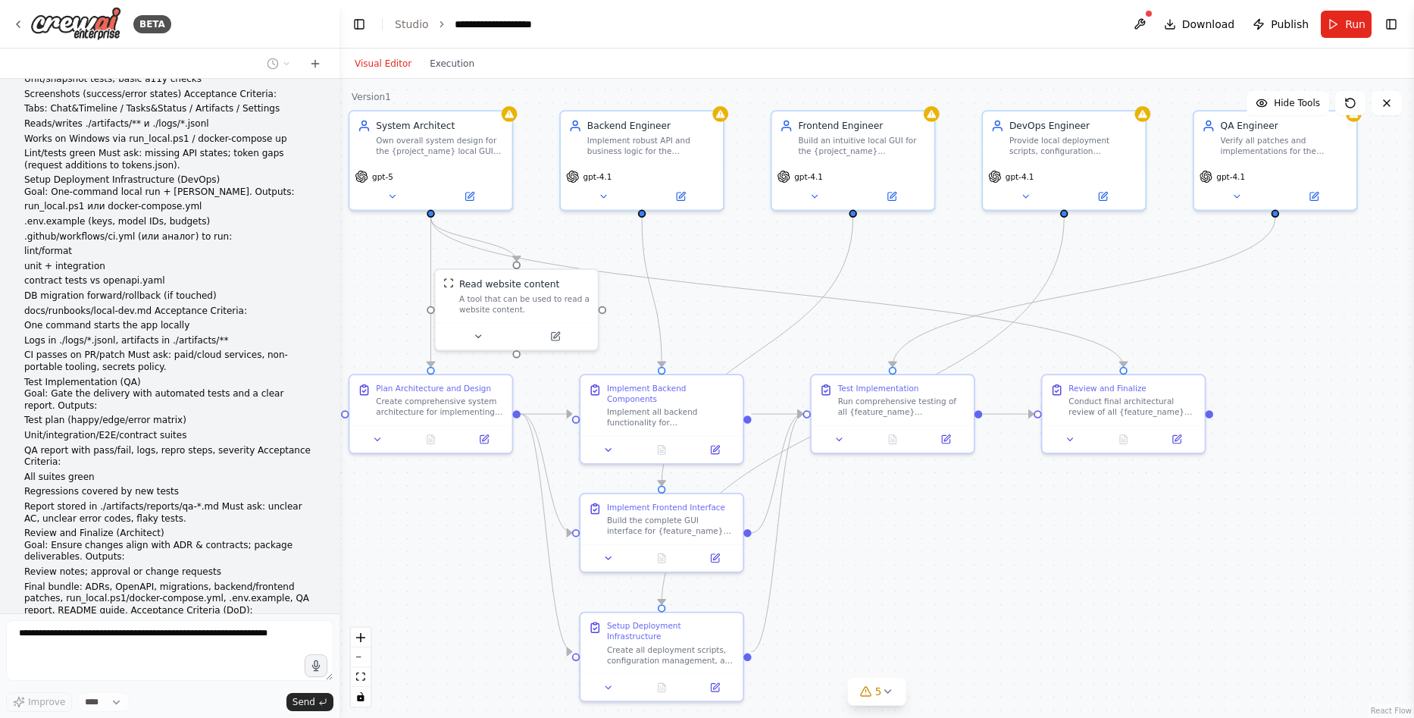
click at [269, 557] on div "Plan Architecture and Design (Architect) Goal: Establish single source of truth…" at bounding box center [169, 134] width 315 height 1095
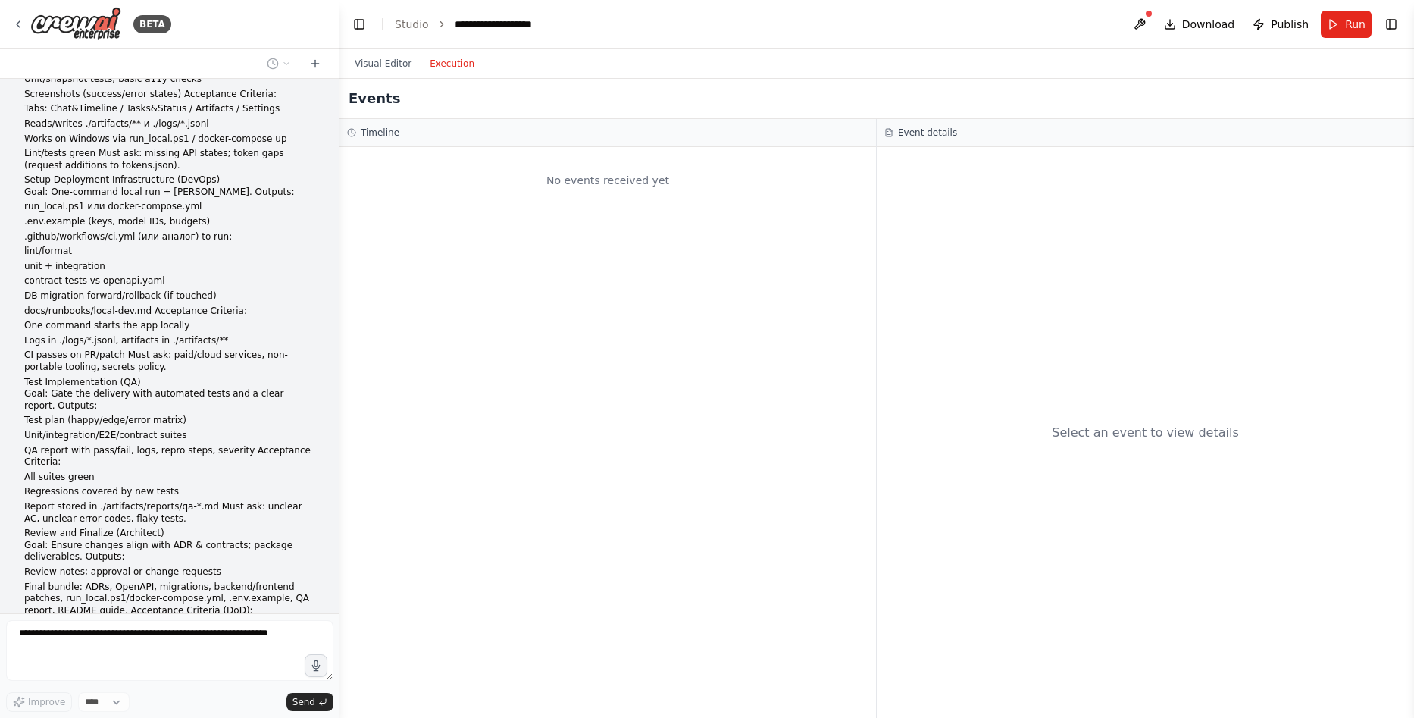
click at [448, 67] on button "Execution" at bounding box center [452, 64] width 63 height 18
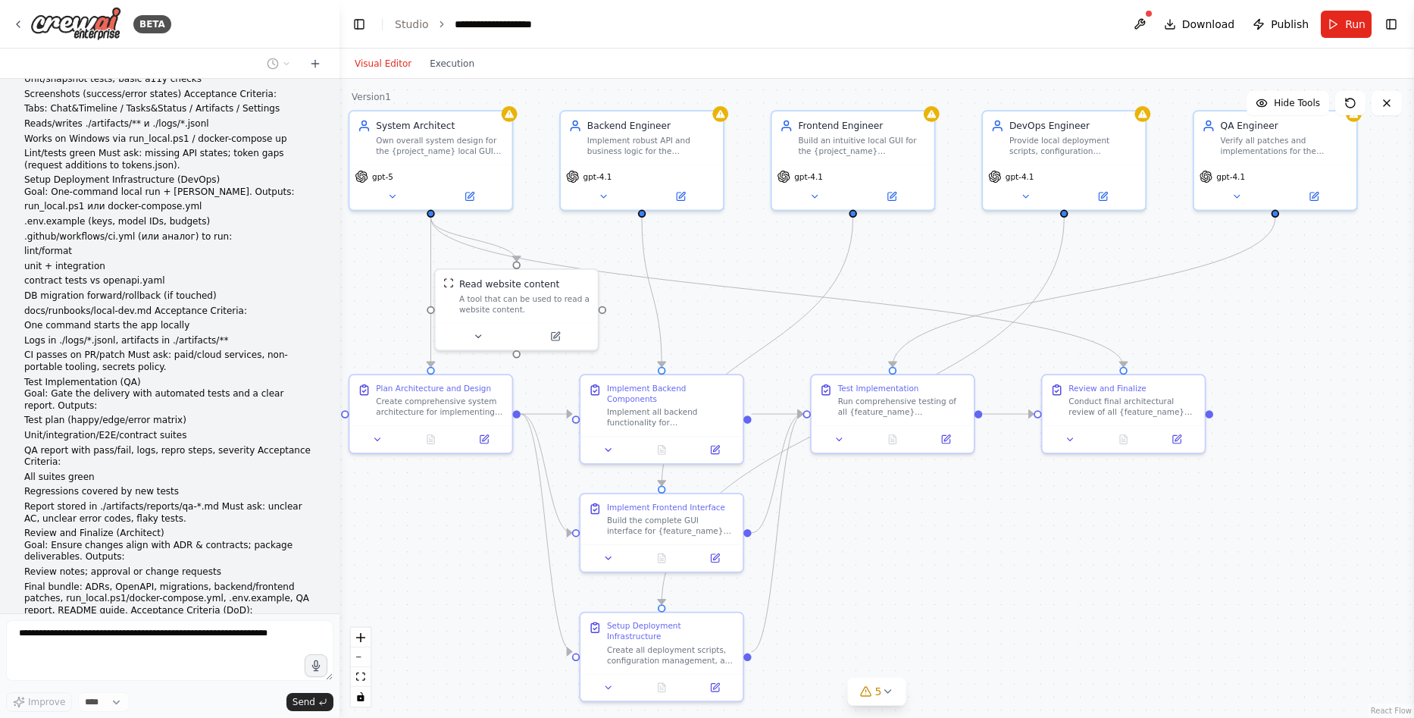
click at [384, 70] on button "Visual Editor" at bounding box center [383, 64] width 75 height 18
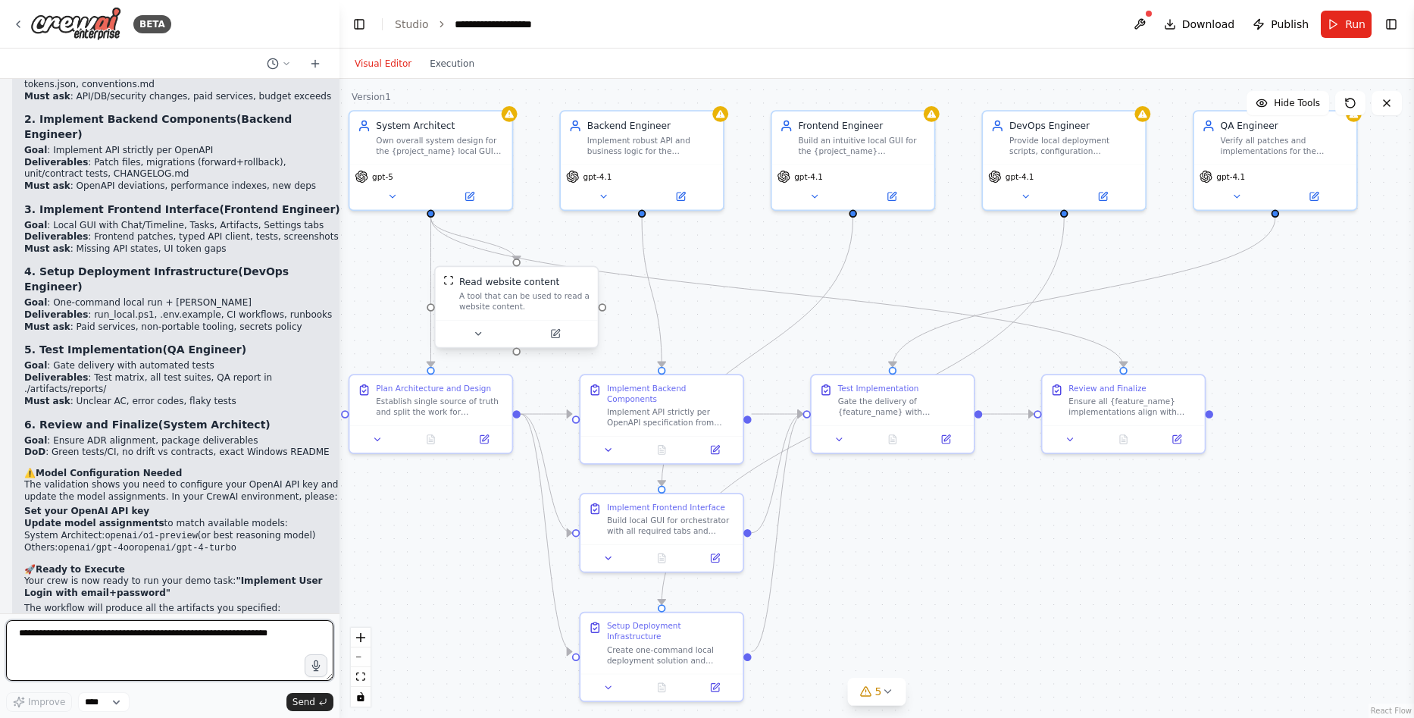
scroll to position [7312, 0]
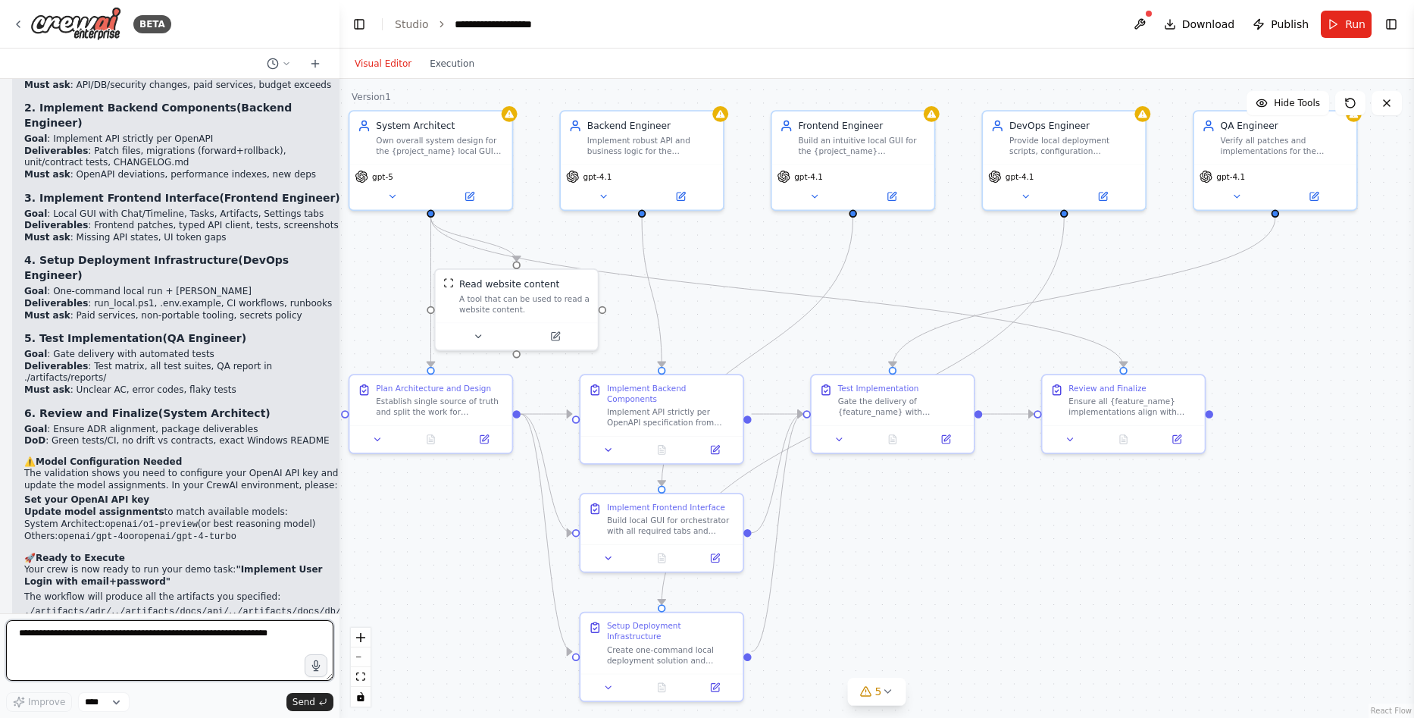
click at [189, 657] on textarea at bounding box center [169, 650] width 327 height 61
paste textarea "**********"
type textarea "**********"
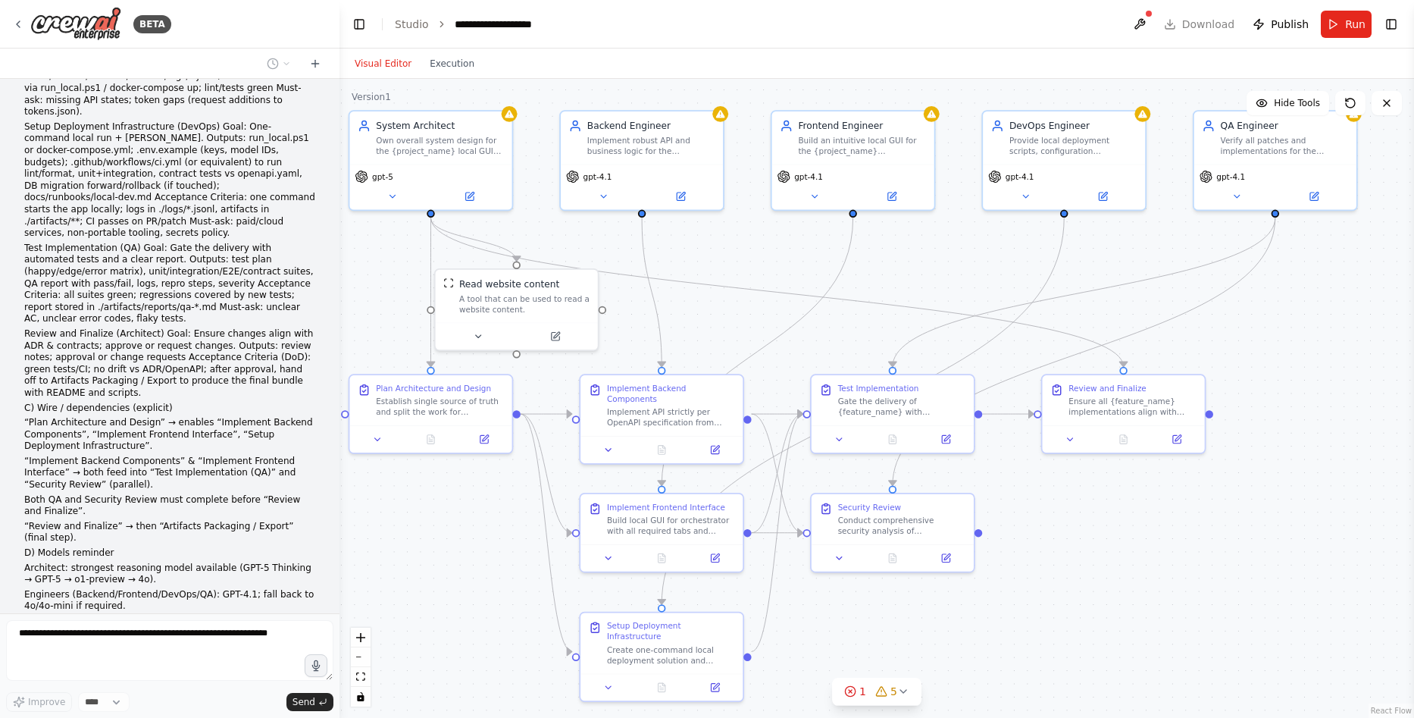
scroll to position [9120, 0]
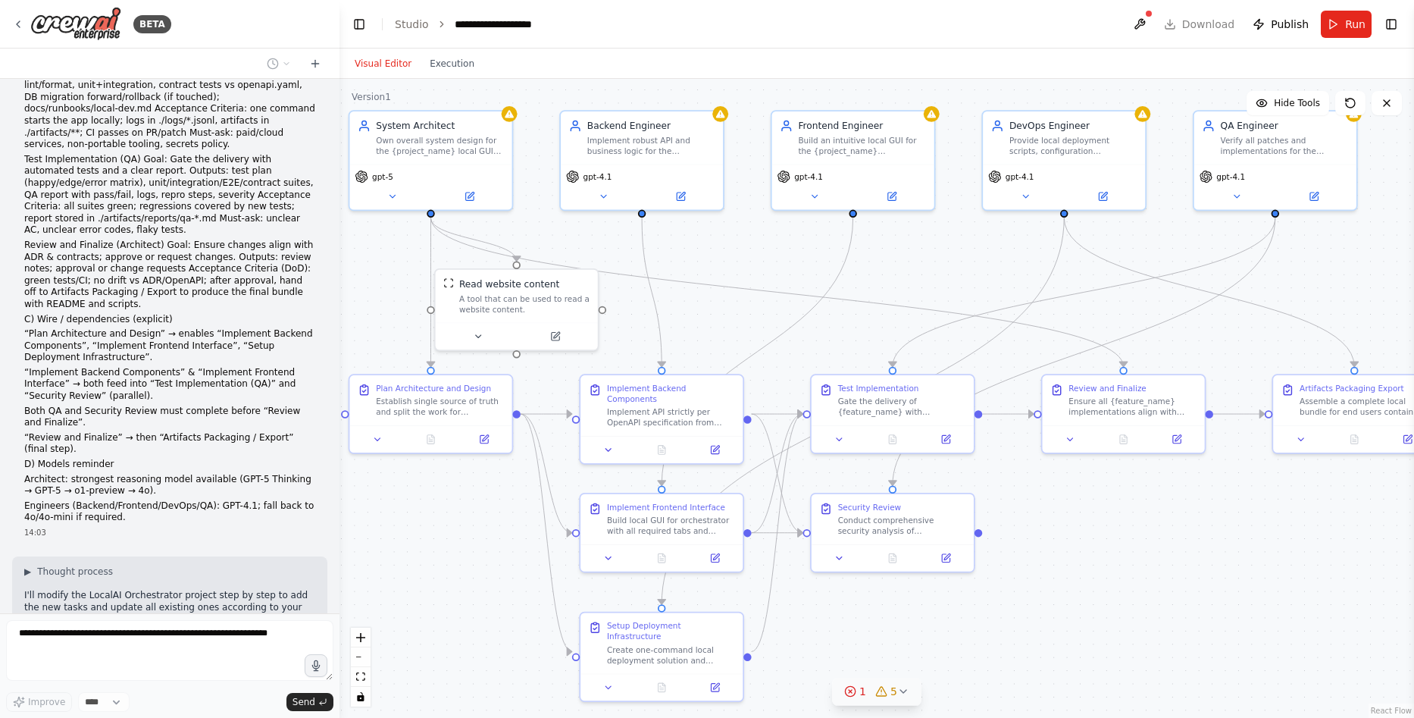
click at [856, 696] on icon at bounding box center [850, 691] width 12 height 12
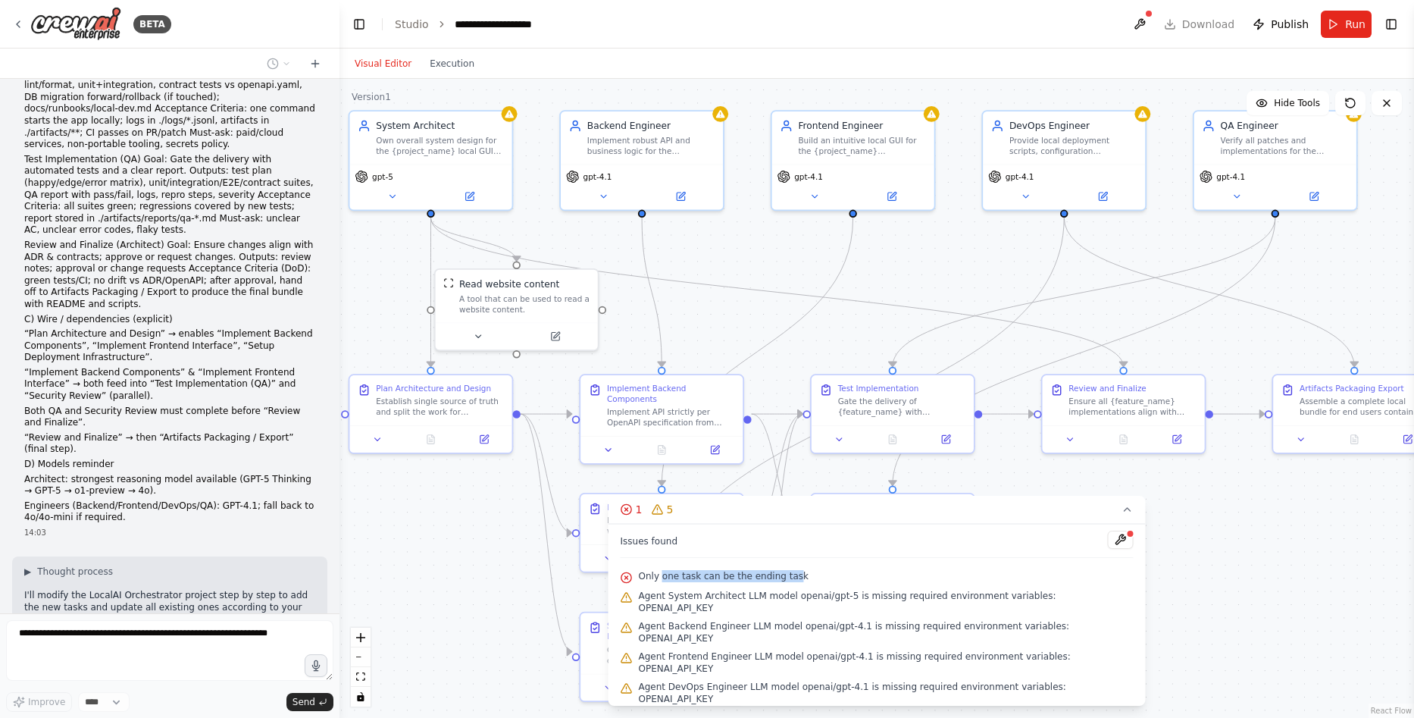
drag, startPoint x: 683, startPoint y: 590, endPoint x: 807, endPoint y: 586, distance: 123.6
click at [807, 582] on span "Only one task can be the ending task" at bounding box center [724, 576] width 170 height 12
click at [1122, 515] on icon at bounding box center [1128, 509] width 12 height 12
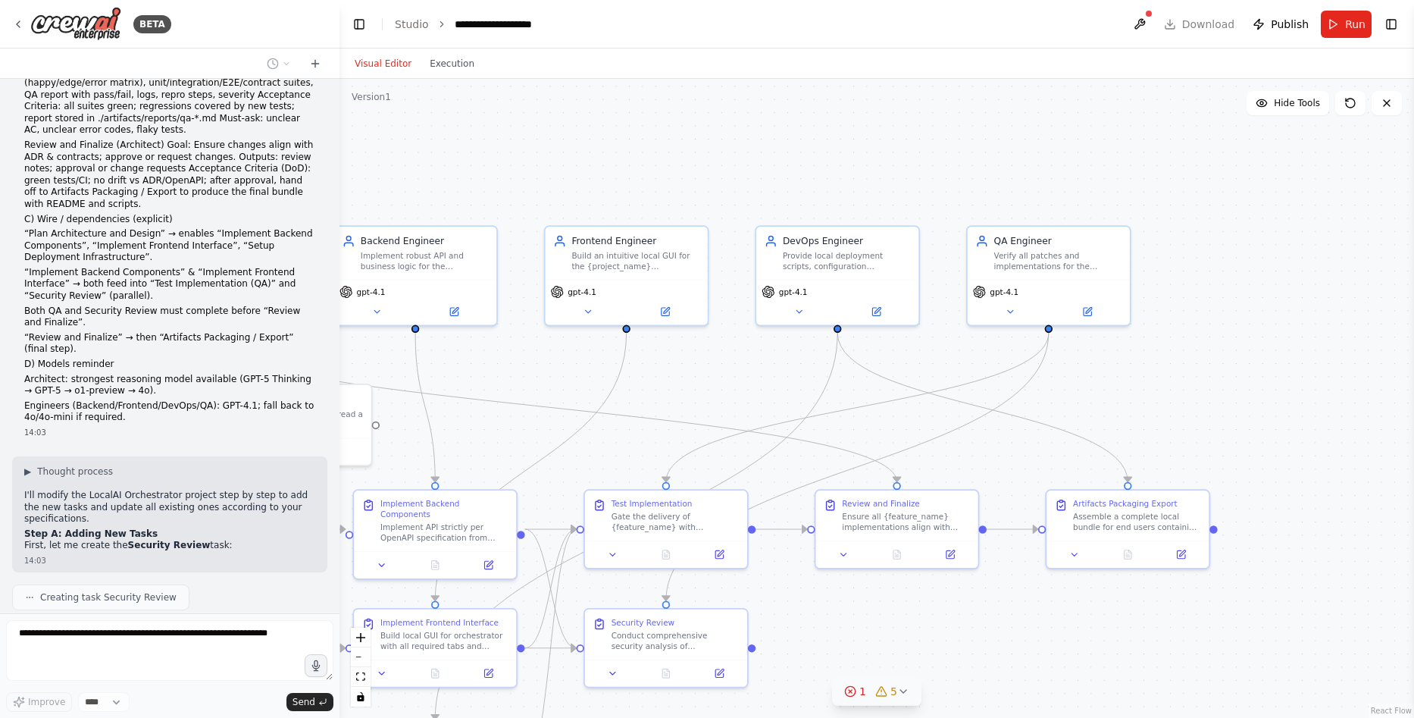
scroll to position [9234, 0]
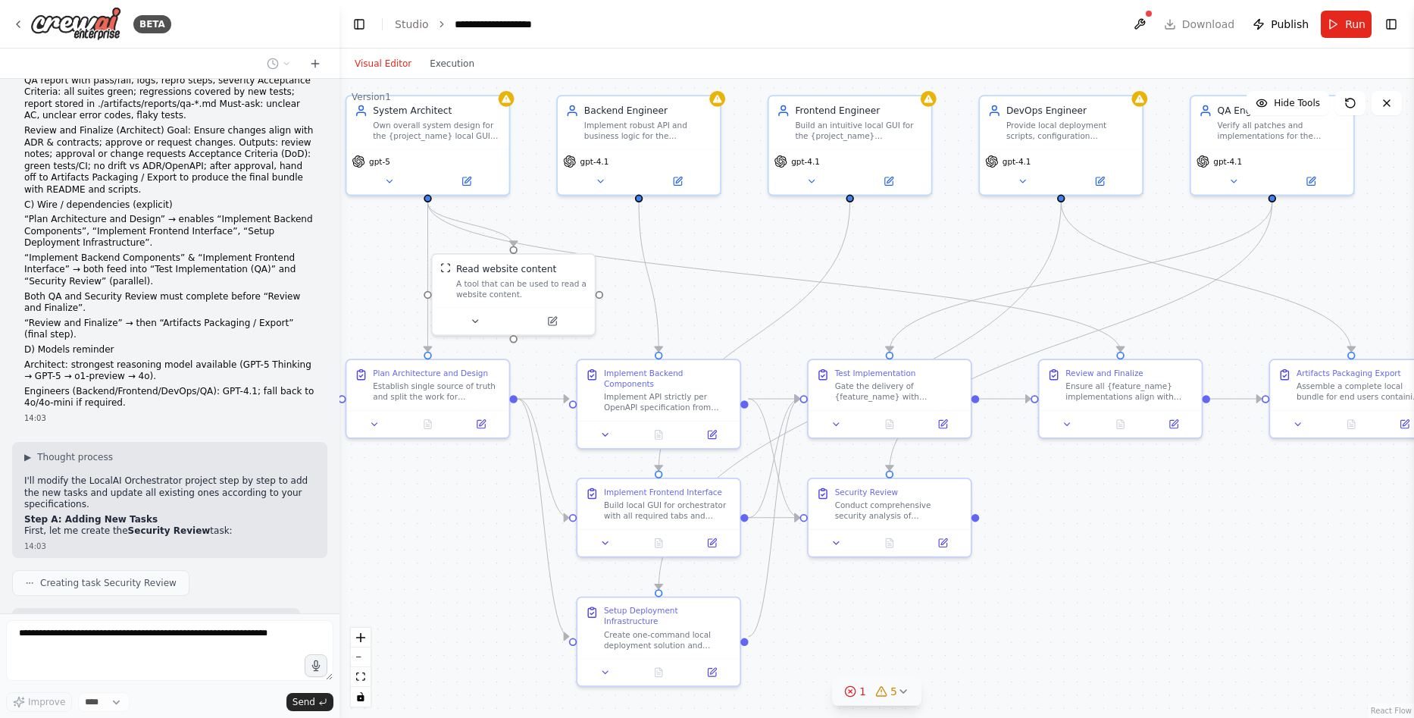
drag, startPoint x: 1100, startPoint y: 482, endPoint x: 1097, endPoint y: 467, distance: 15.5
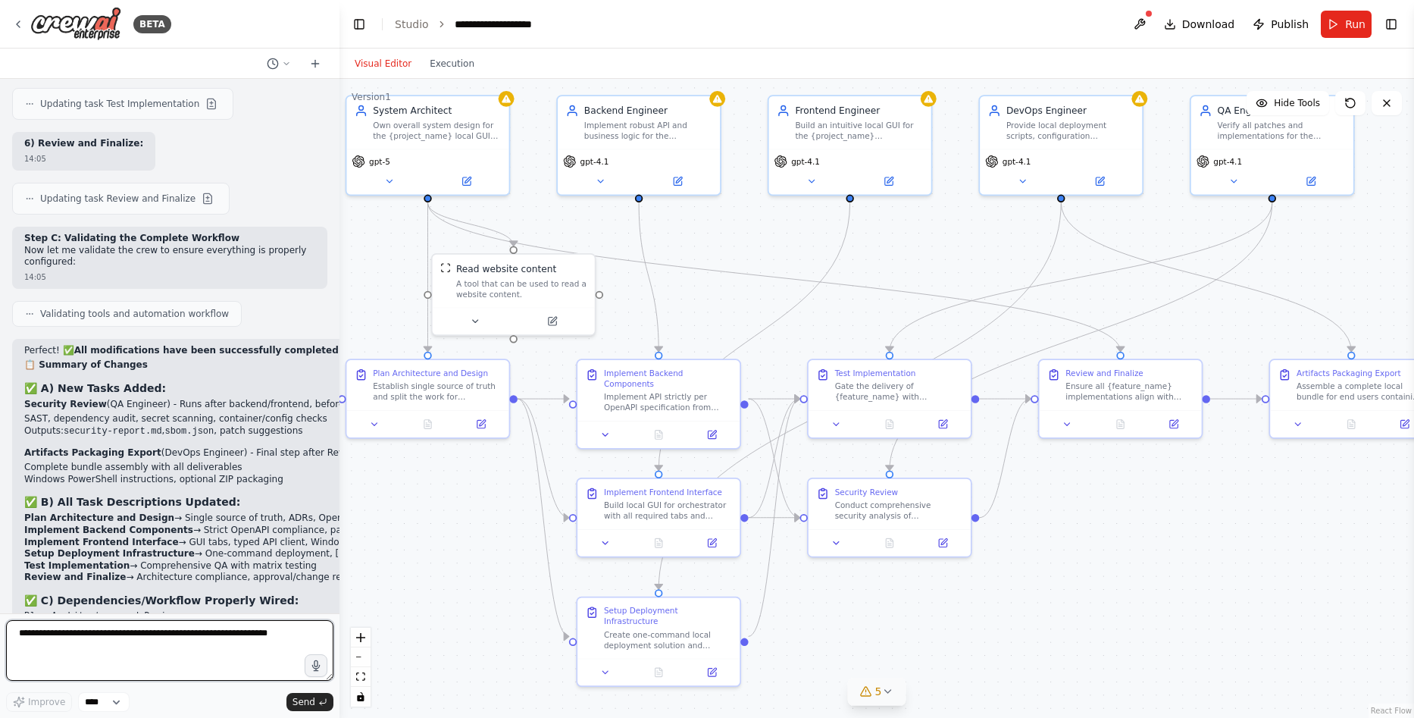
scroll to position [10315, 0]
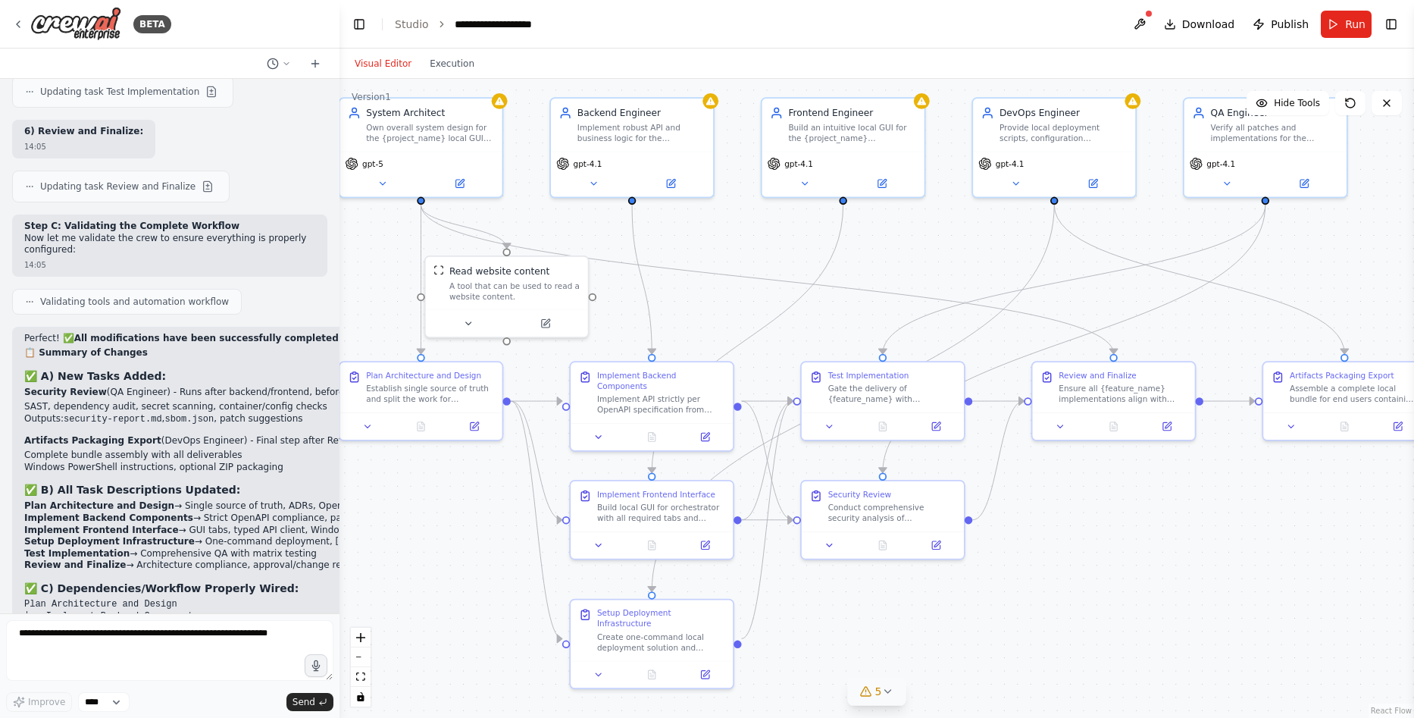
click at [1180, 620] on div ".deletable-edge-delete-btn { width: 20px; height: 20px; border: 0px solid #ffff…" at bounding box center [877, 398] width 1075 height 639
click at [1211, 13] on button "Download" at bounding box center [1199, 24] width 83 height 27
click at [1144, 23] on button at bounding box center [1140, 24] width 24 height 27
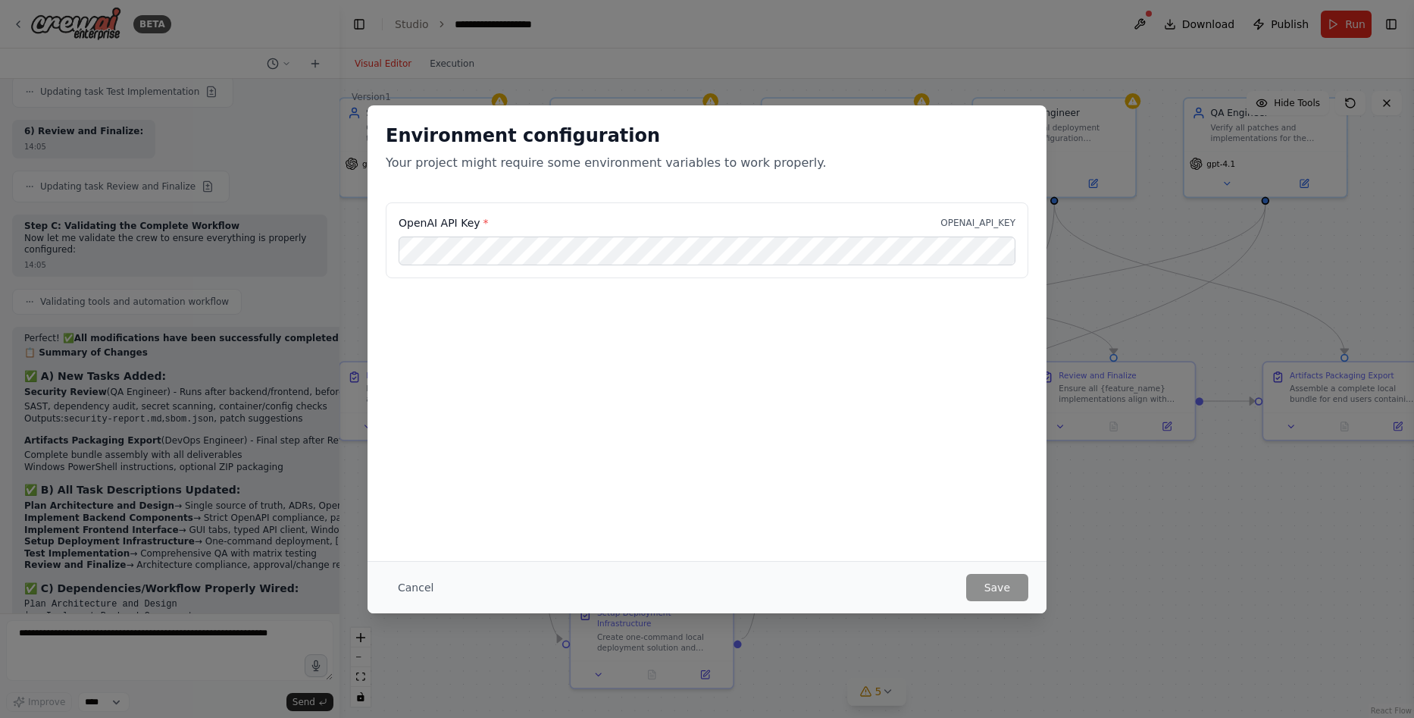
click at [773, 70] on div "Environment configuration Your project might require some environment variables…" at bounding box center [707, 359] width 1414 height 718
click at [404, 583] on button "Cancel" at bounding box center [416, 587] width 60 height 27
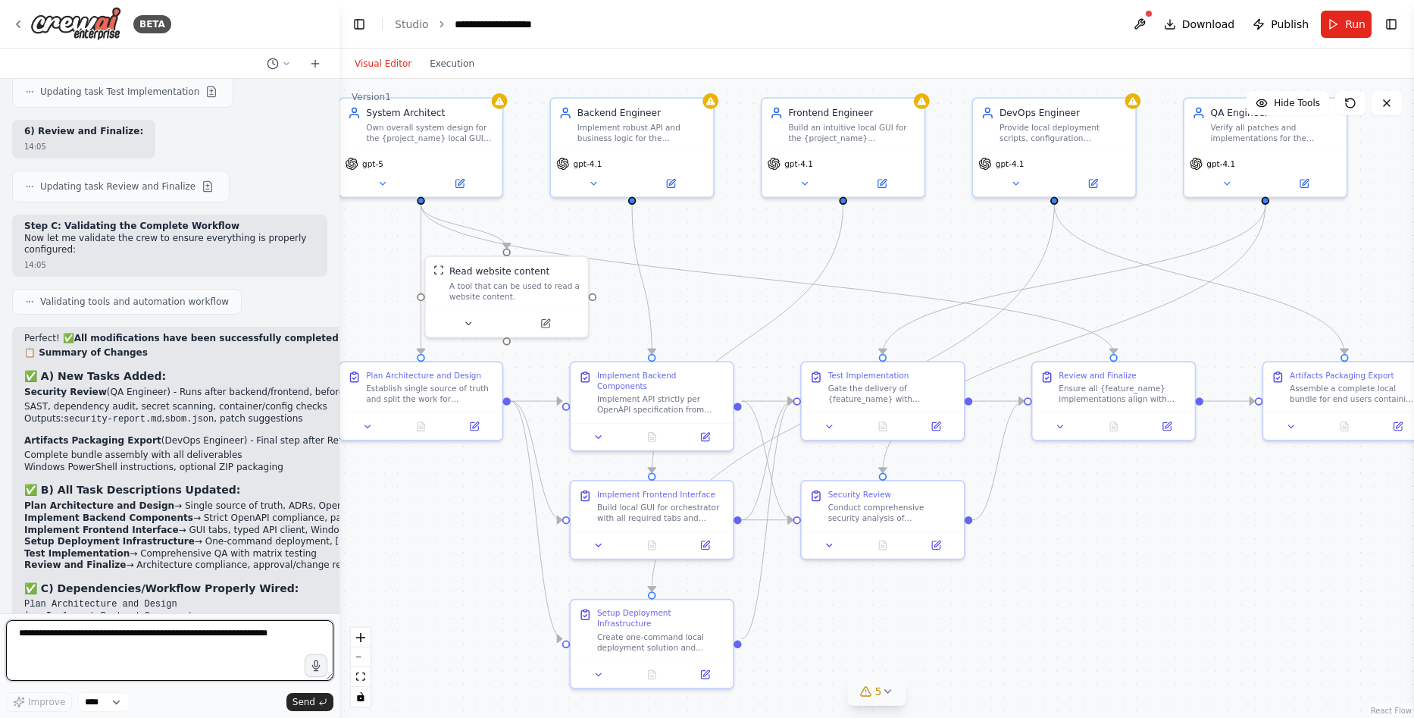
click at [78, 643] on textarea at bounding box center [169, 650] width 327 height 61
paste textarea "**********"
type textarea "**********"
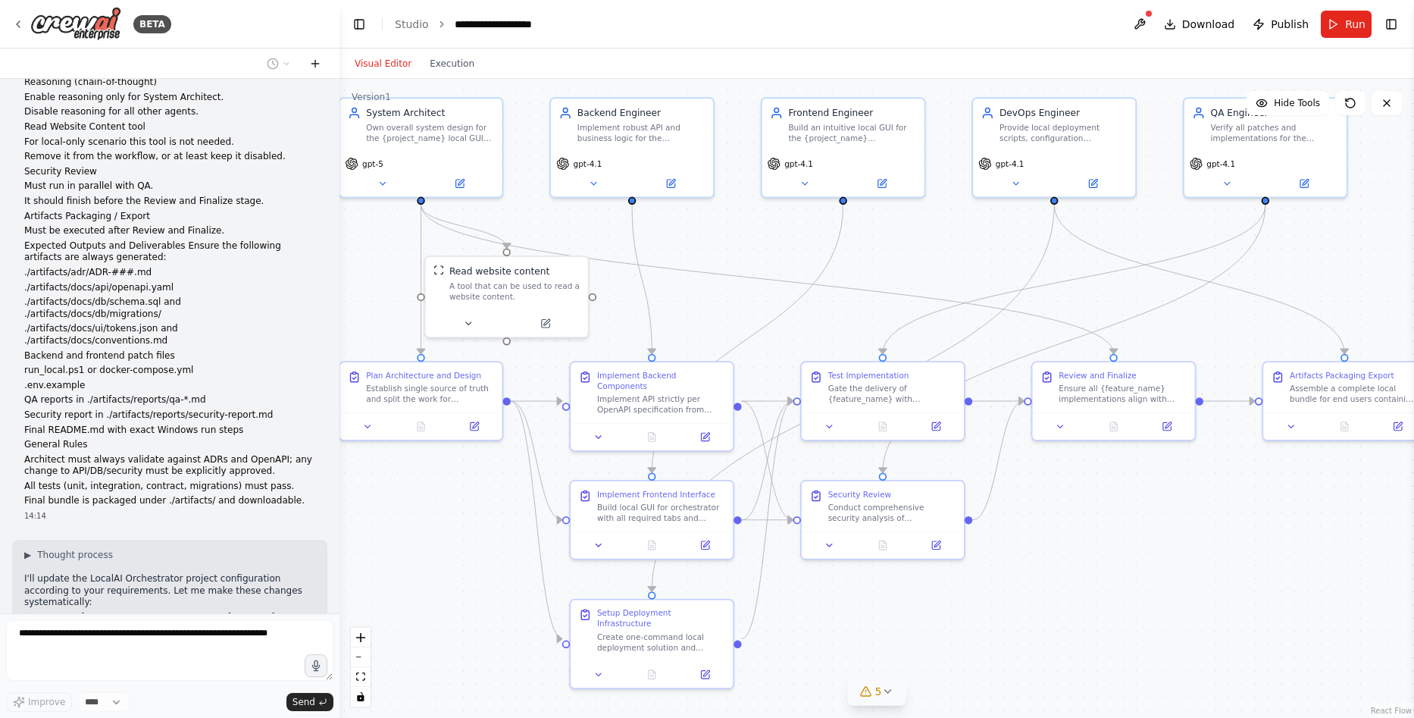
scroll to position [11234, 0]
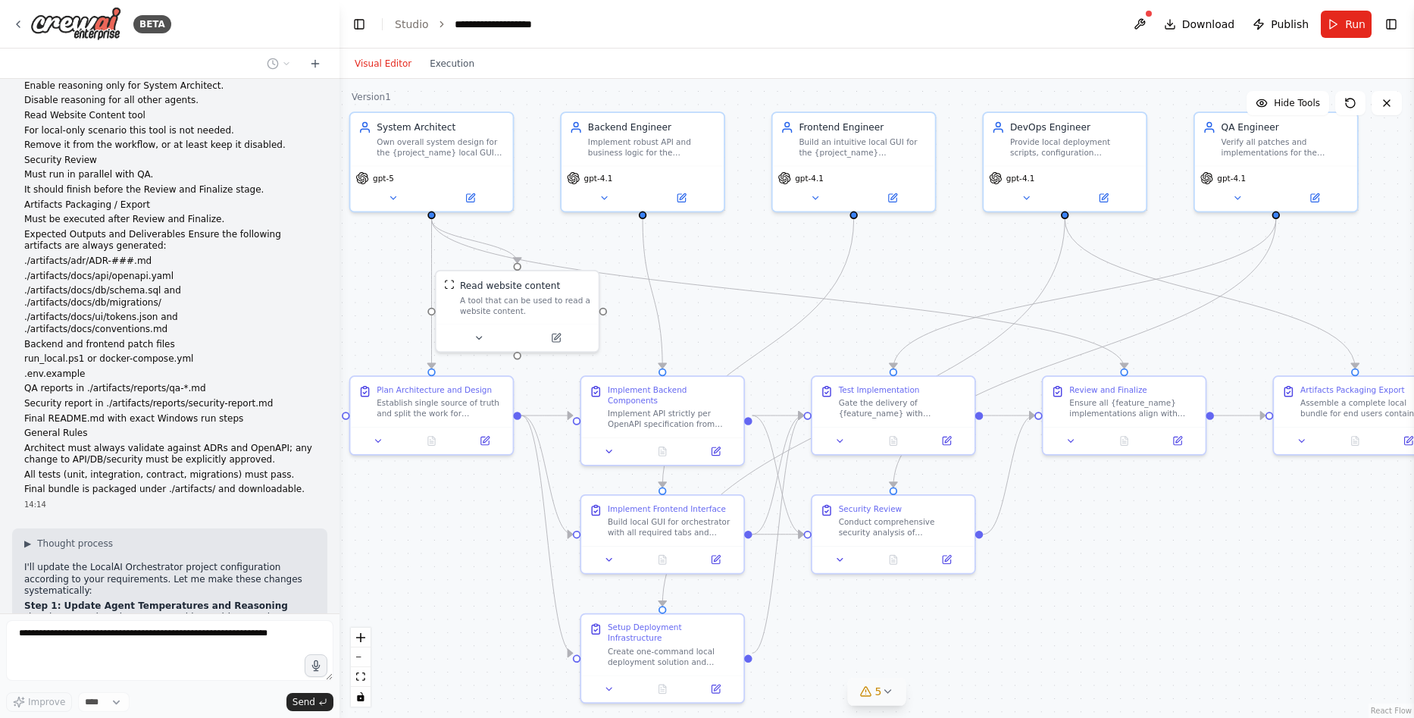
drag, startPoint x: 906, startPoint y: 246, endPoint x: 916, endPoint y: 261, distance: 17.9
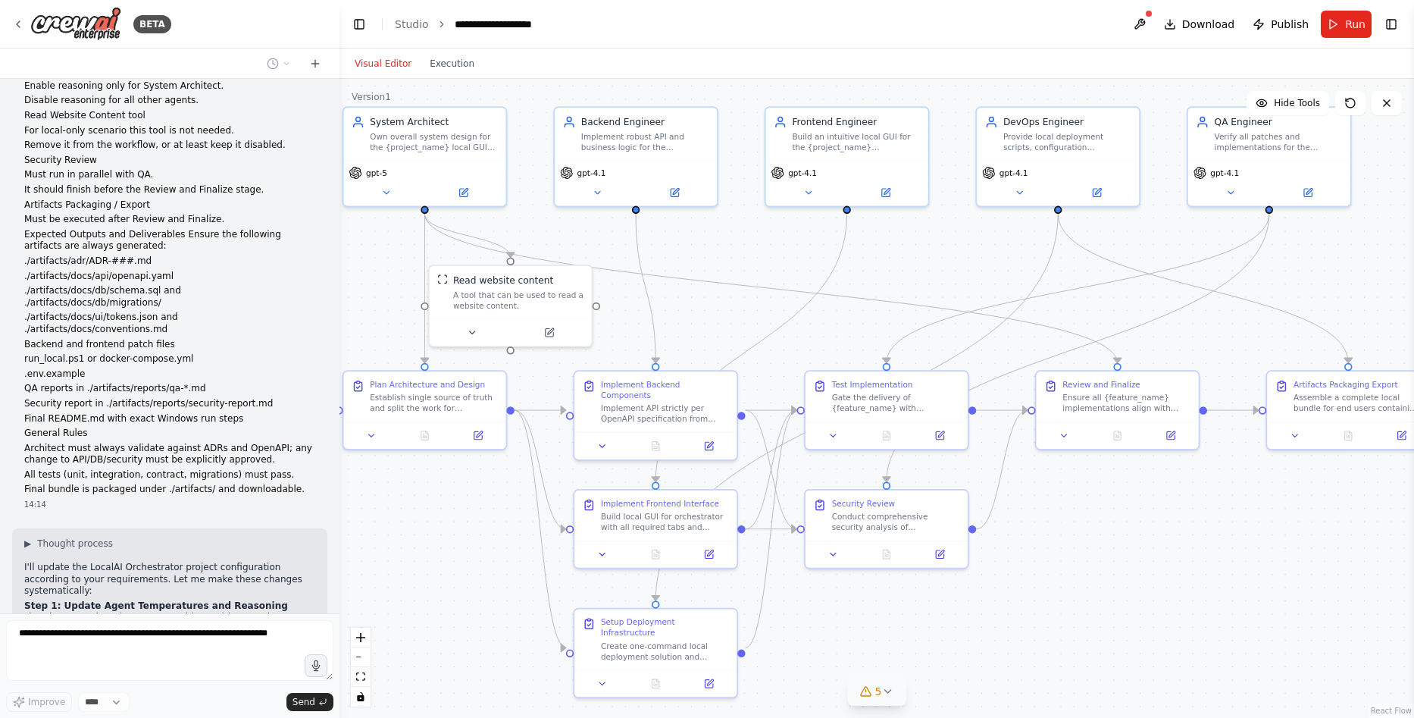
drag, startPoint x: 884, startPoint y: 297, endPoint x: 877, endPoint y: 292, distance: 8.6
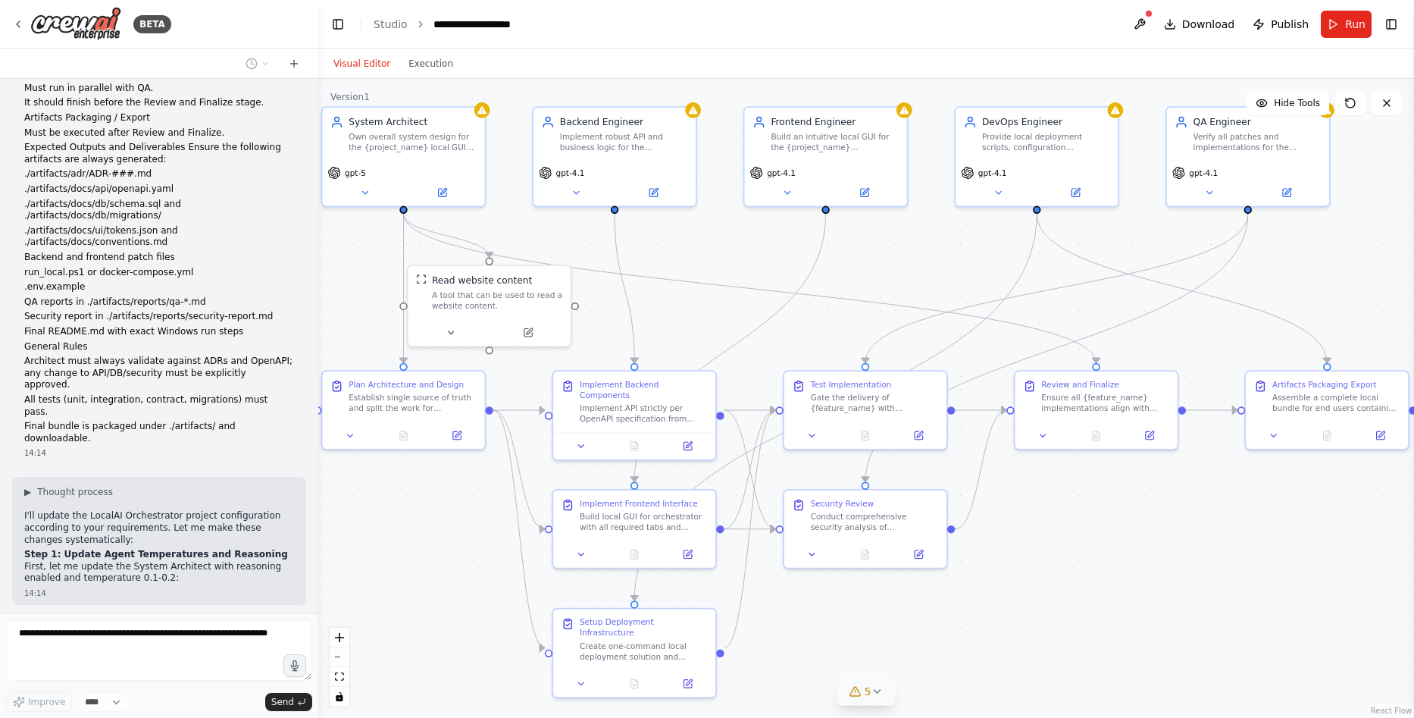
scroll to position [11616, 0]
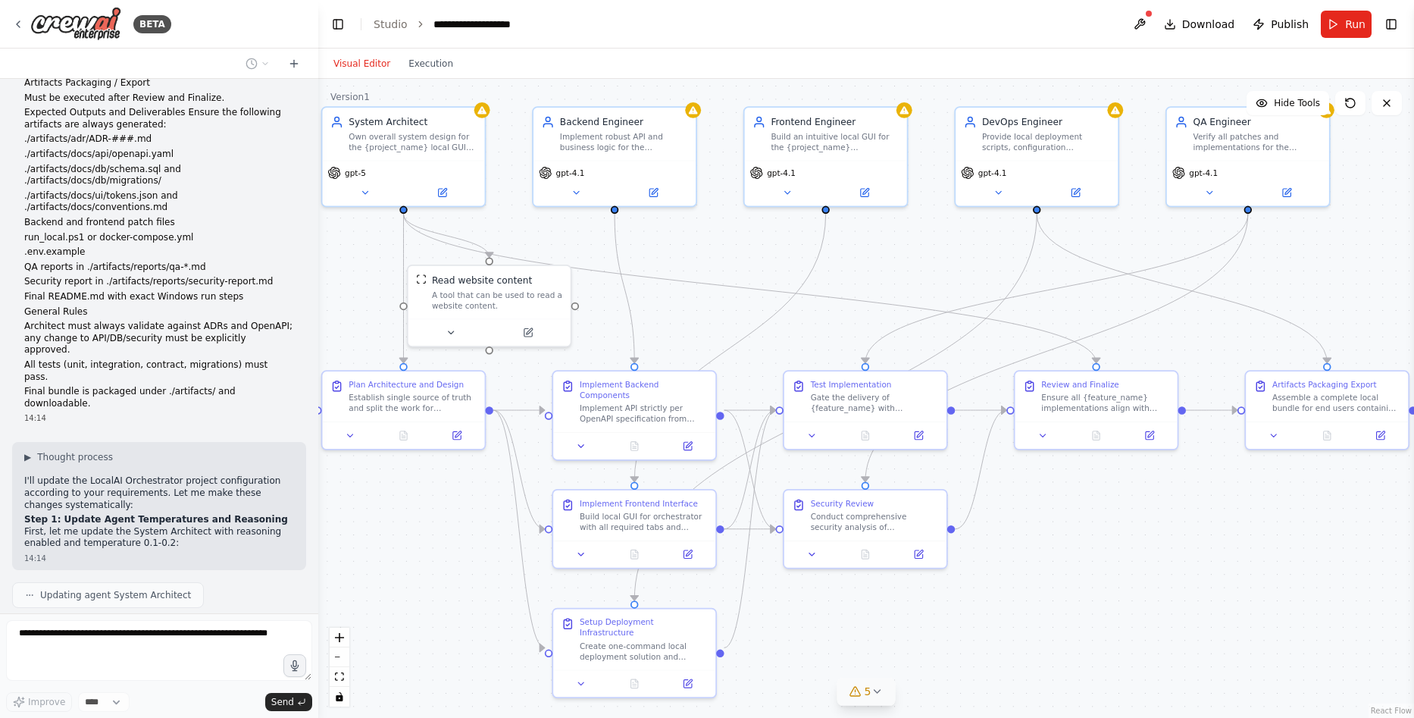
drag, startPoint x: 338, startPoint y: 229, endPoint x: 318, endPoint y: 229, distance: 19.7
click at [318, 229] on div "BETA Global/System Instructions Model Note: If GPT-5 Thinking / GPT-4.1 are not…" at bounding box center [707, 359] width 1414 height 718
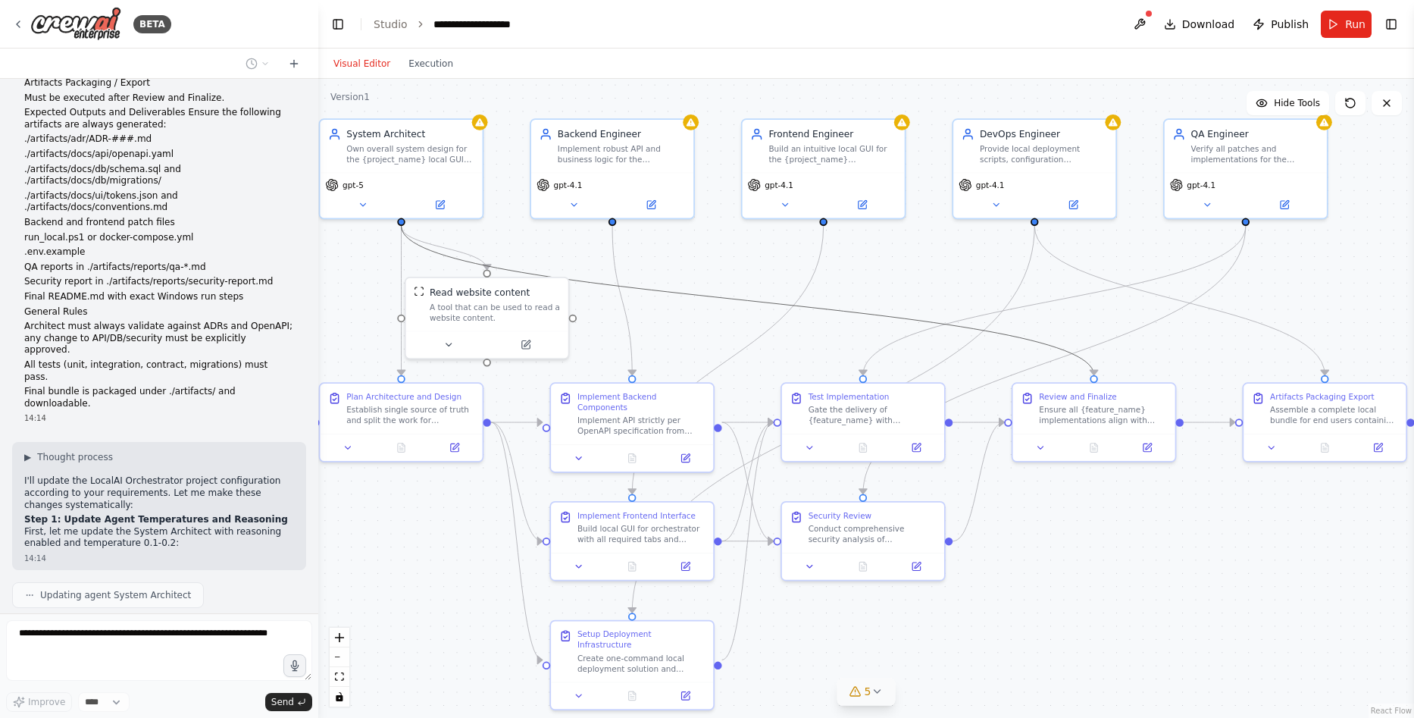
drag, startPoint x: 782, startPoint y: 292, endPoint x: 780, endPoint y: 304, distance: 12.3
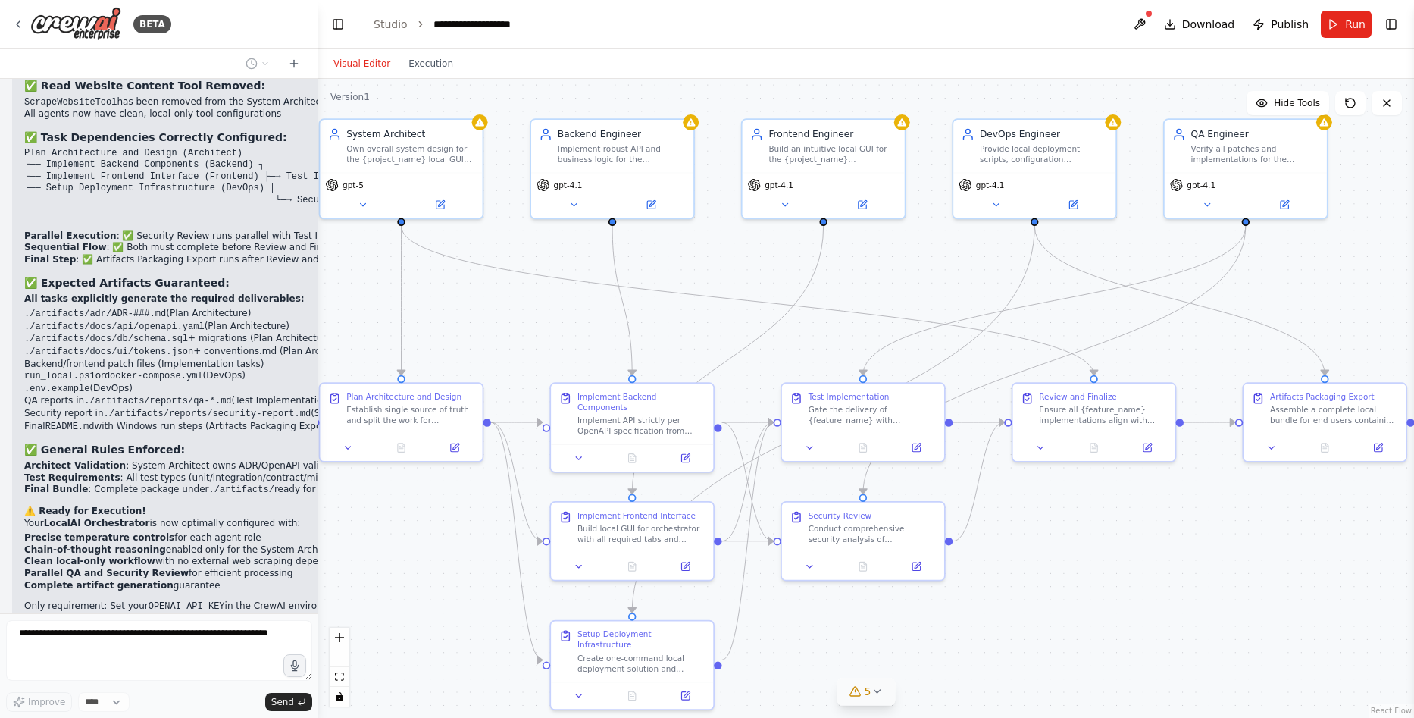
scroll to position [12977, 0]
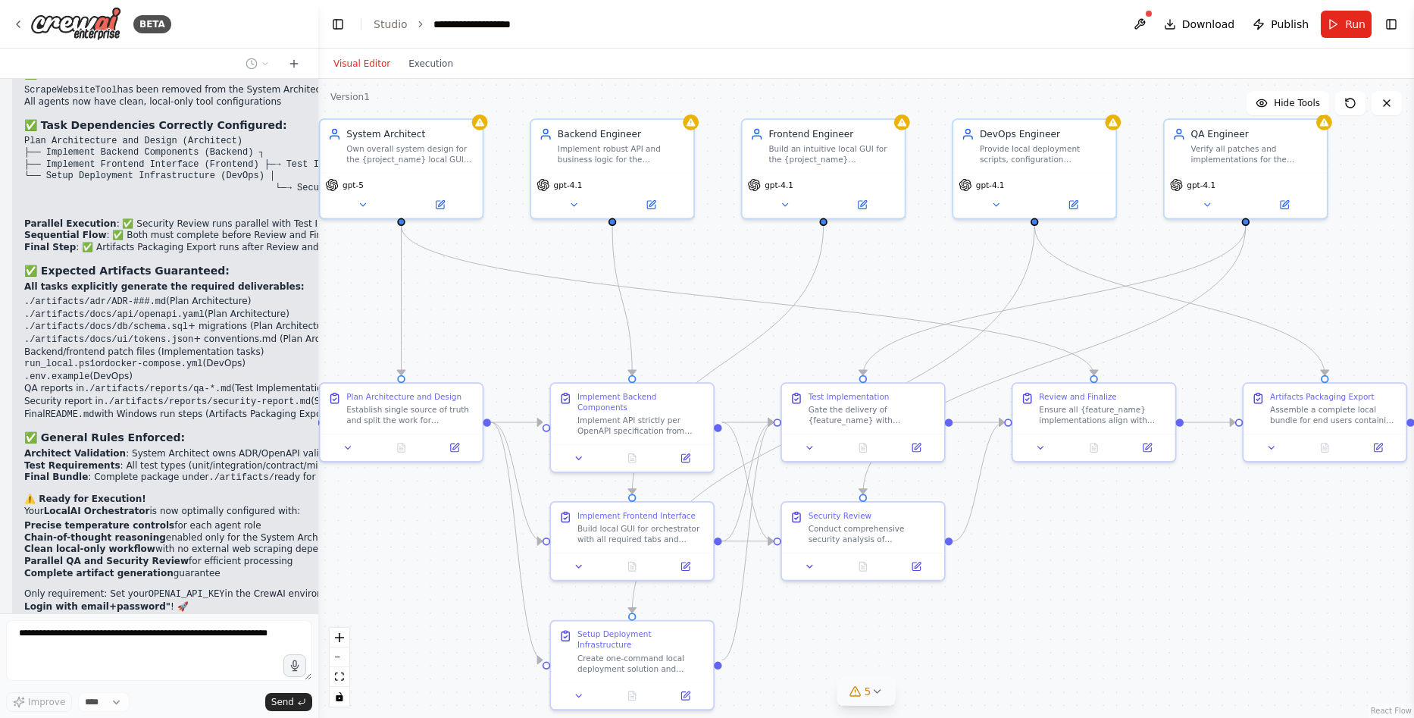
click at [336, 680] on icon "fit view" at bounding box center [339, 676] width 9 height 8
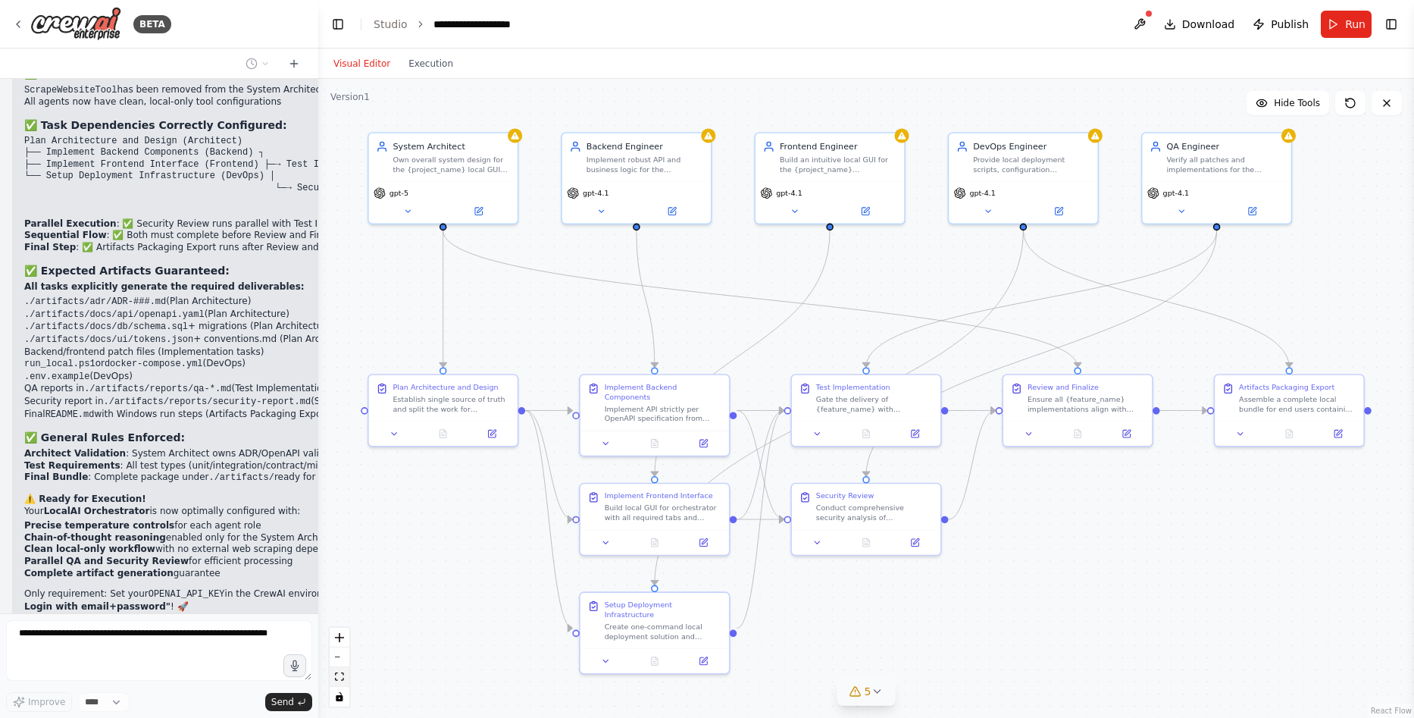
click at [336, 680] on icon "fit view" at bounding box center [339, 676] width 9 height 8
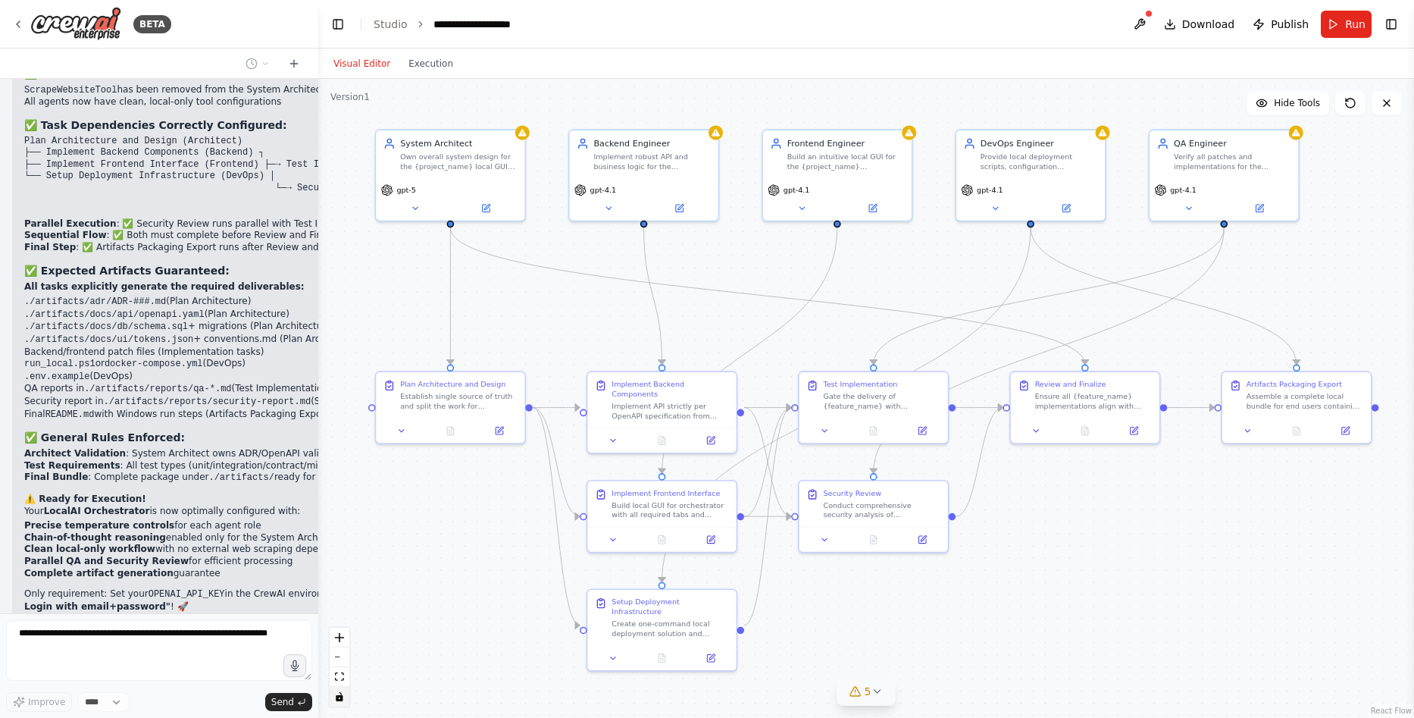
click at [339, 699] on icon "toggle interactivity" at bounding box center [339, 696] width 7 height 9
click at [345, 700] on button "toggle interactivity" at bounding box center [340, 697] width 20 height 20
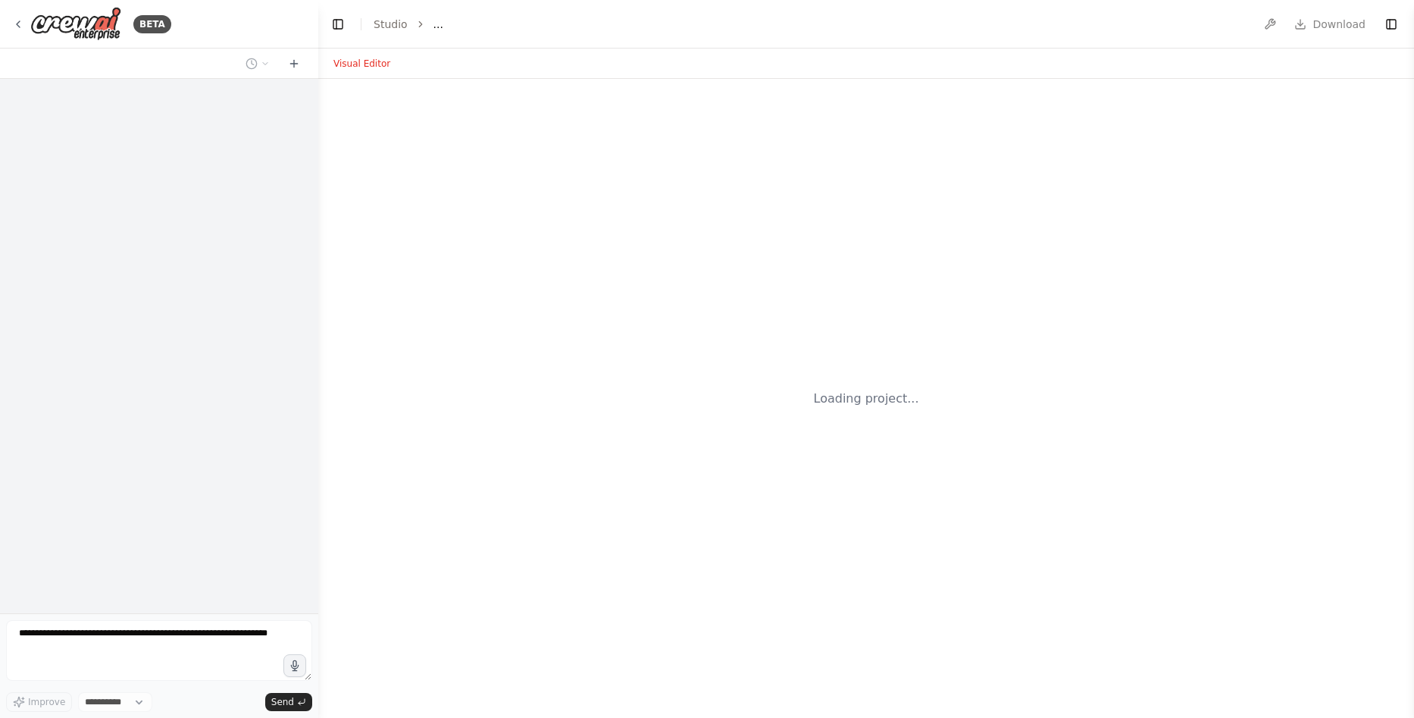
select select "****"
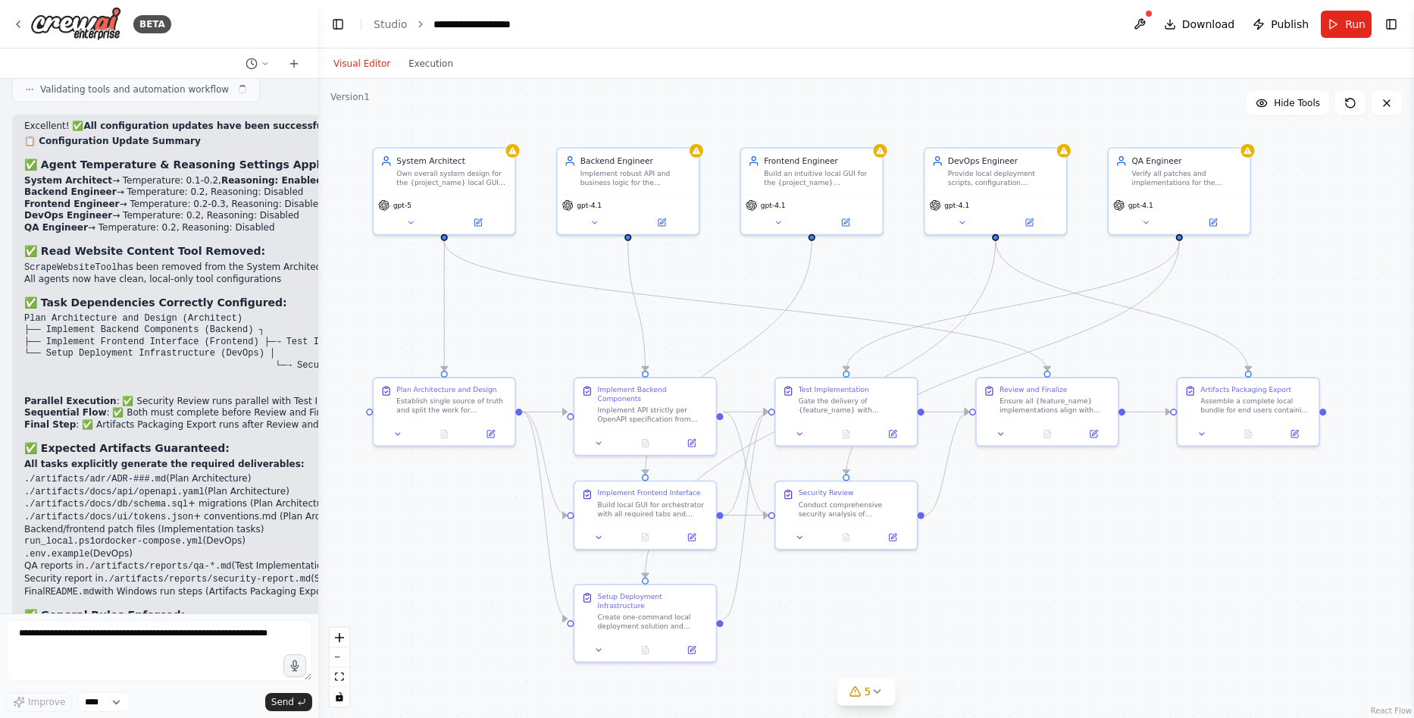
scroll to position [12800, 0]
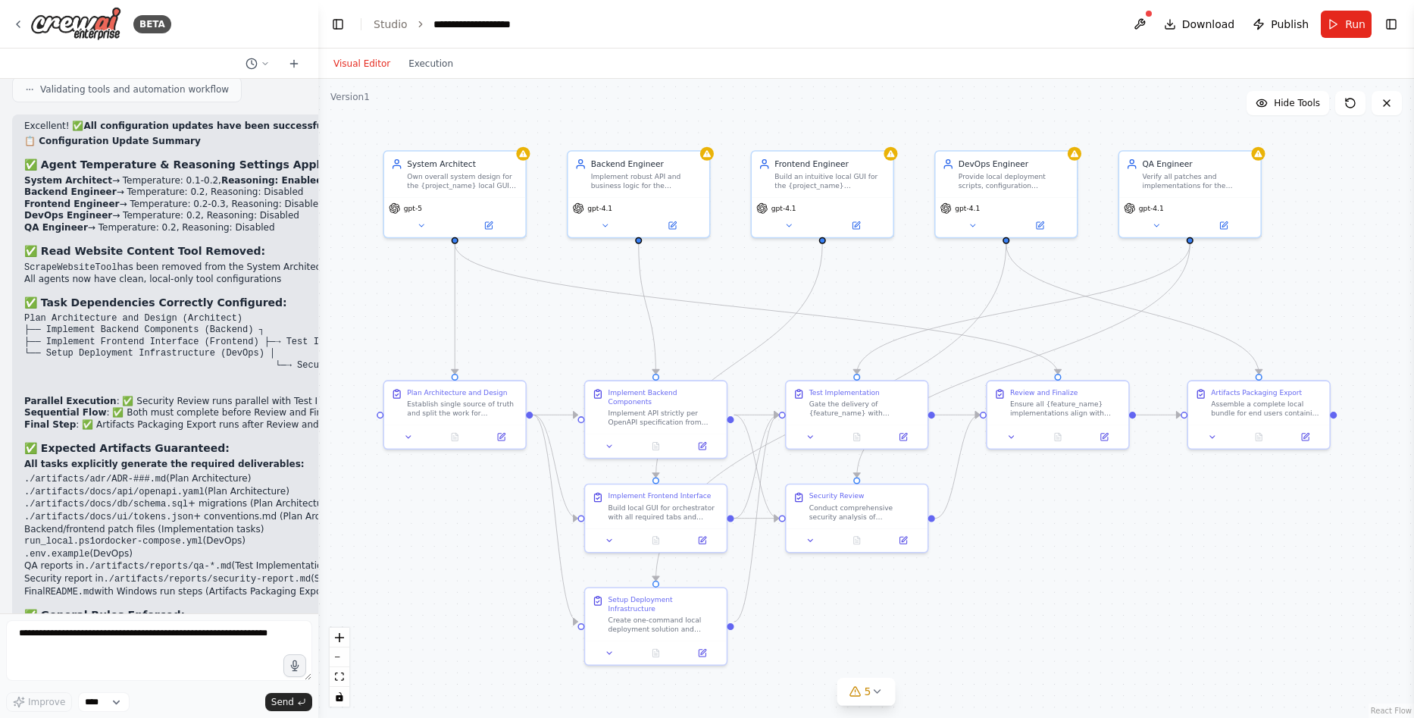
drag, startPoint x: 706, startPoint y: 366, endPoint x: 619, endPoint y: 308, distance: 104.9
click at [1223, 25] on span "Download" at bounding box center [1208, 24] width 53 height 15
click at [146, 629] on textarea at bounding box center [159, 650] width 306 height 61
paste textarea "**********"
type textarea "**********"
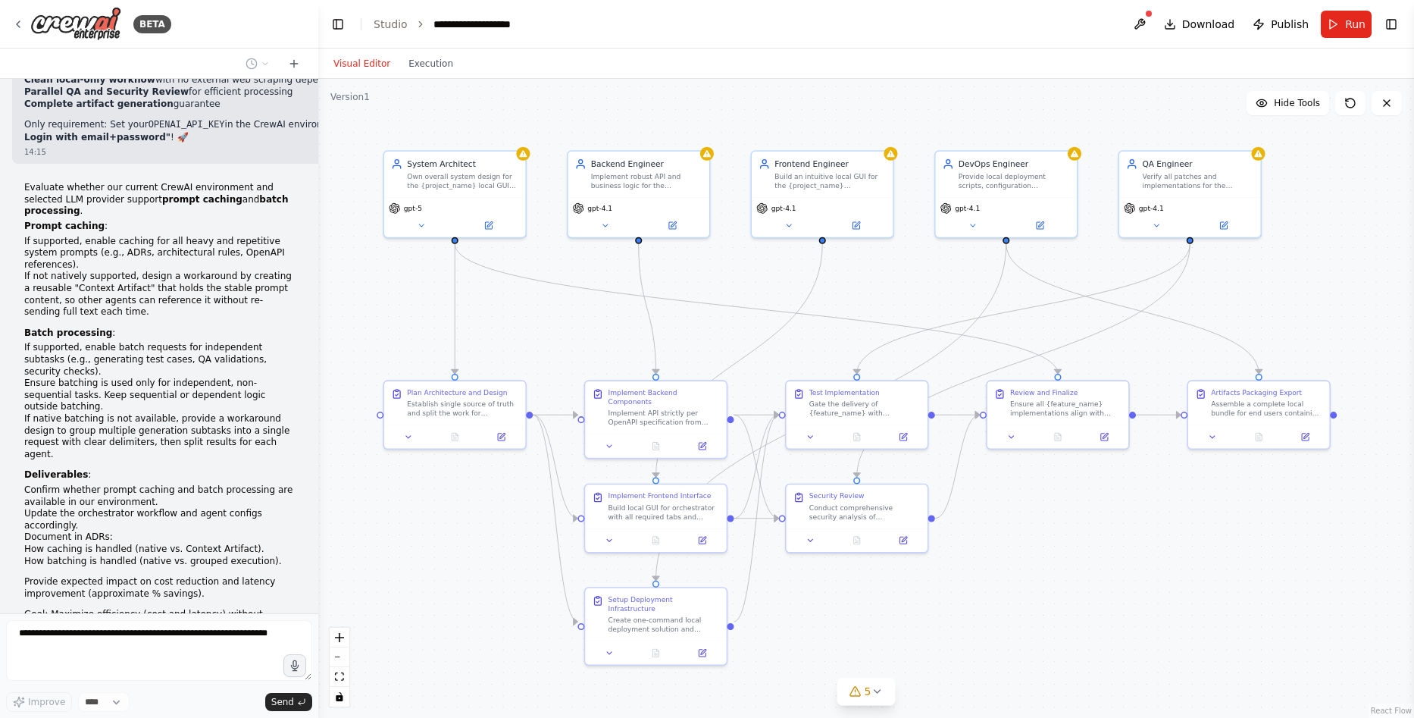
scroll to position [13458, 0]
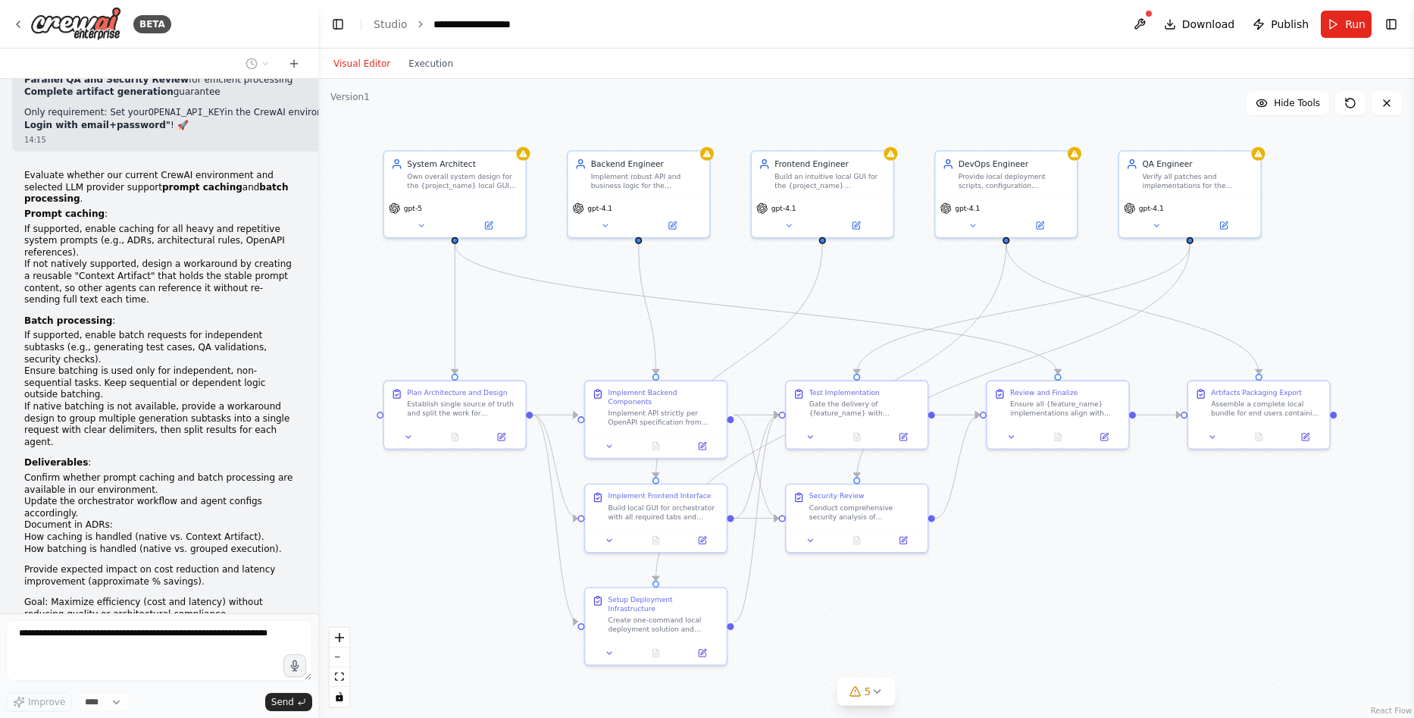
click at [117, 623] on div "14:29" at bounding box center [159, 628] width 270 height 11
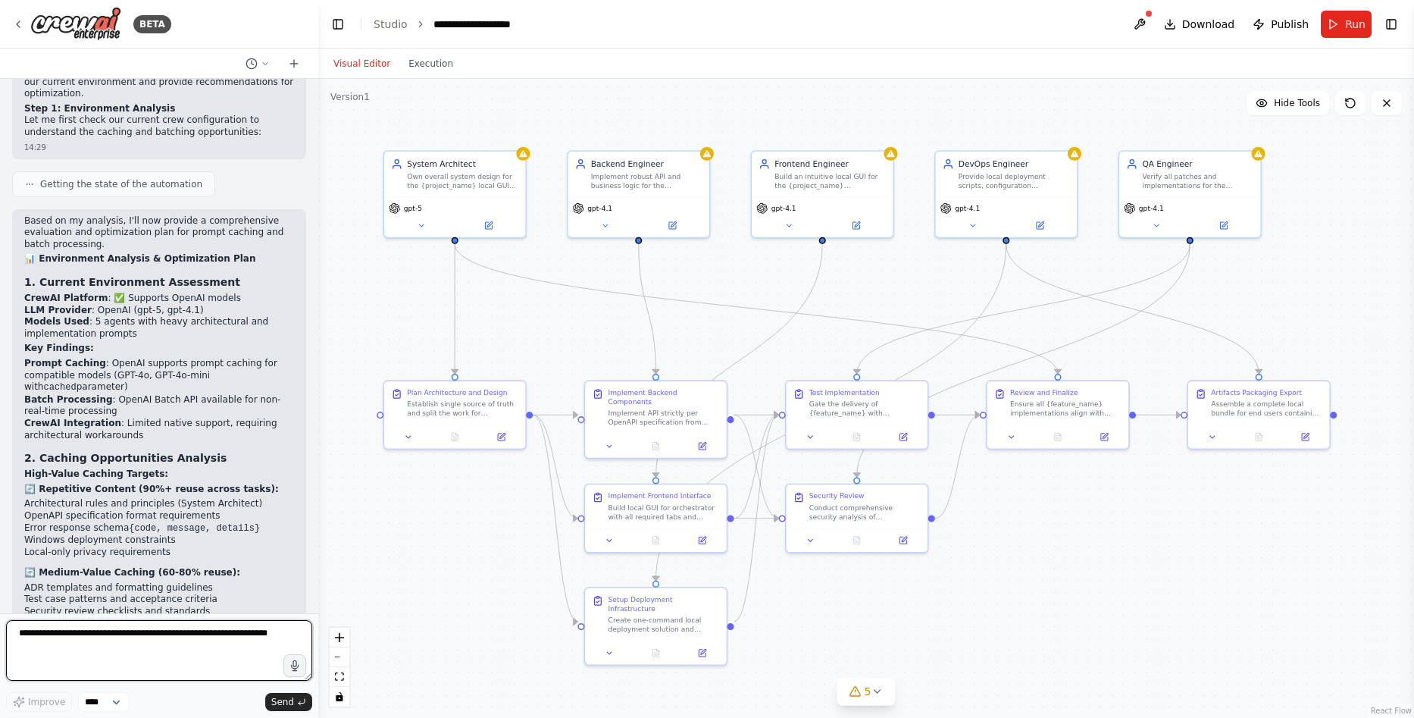
scroll to position [14104, 0]
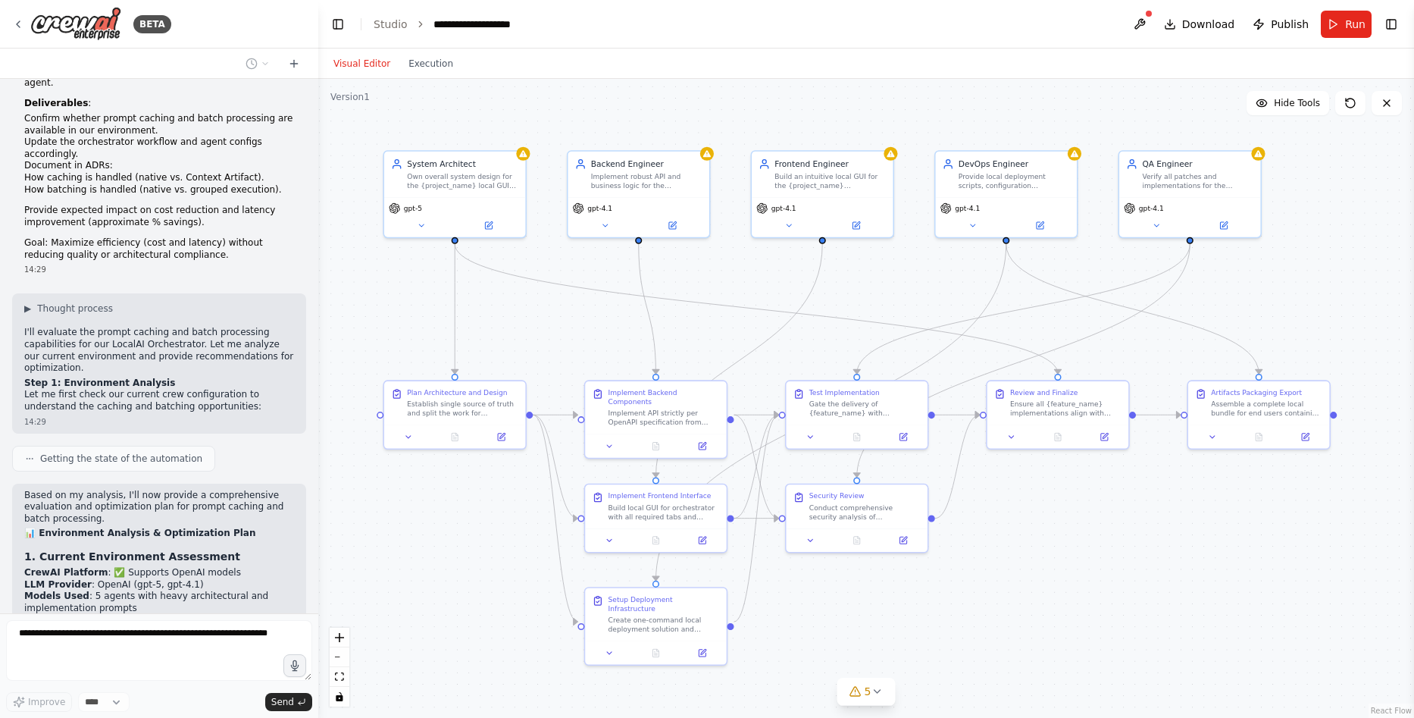
scroll to position [13727, 0]
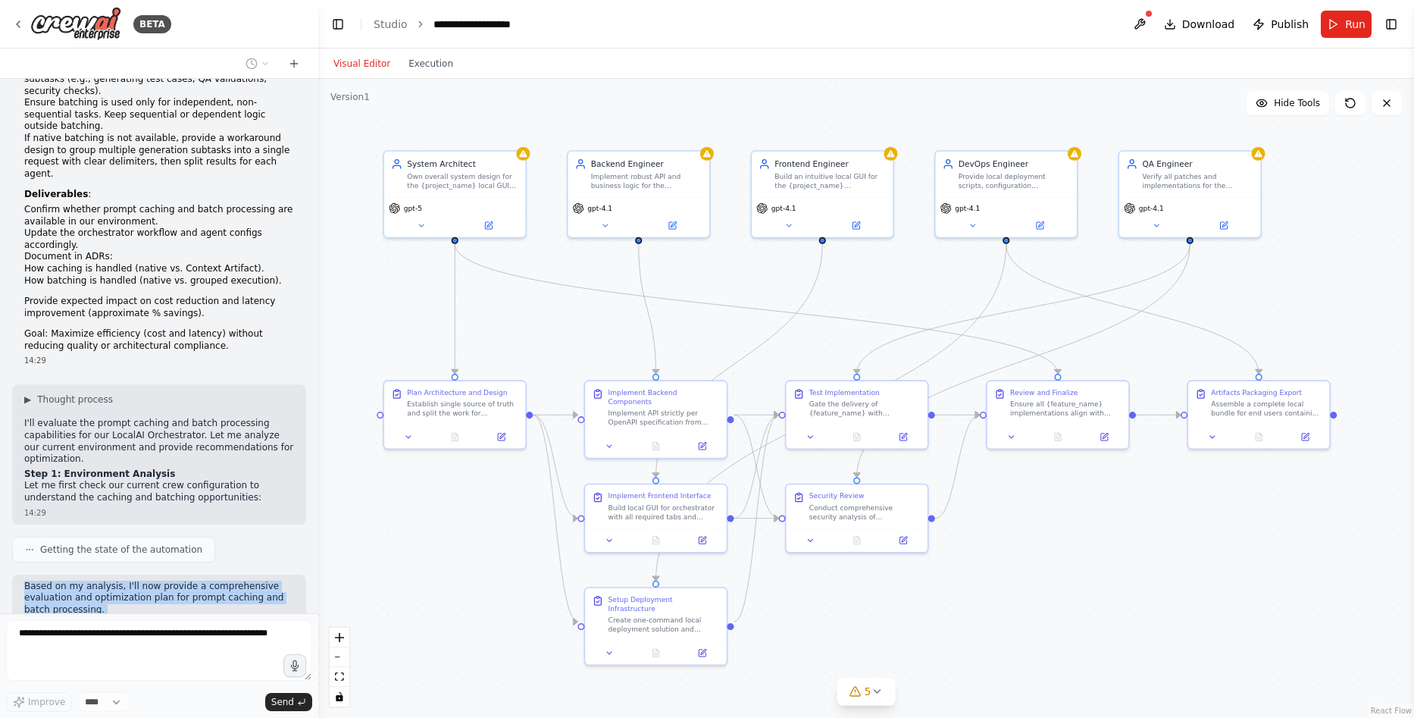
drag, startPoint x: 203, startPoint y: 578, endPoint x: 23, endPoint y: 315, distance: 318.3
copy div "Based on my analysis, I'll now provide a comprehensive evaluation and optimizat…"
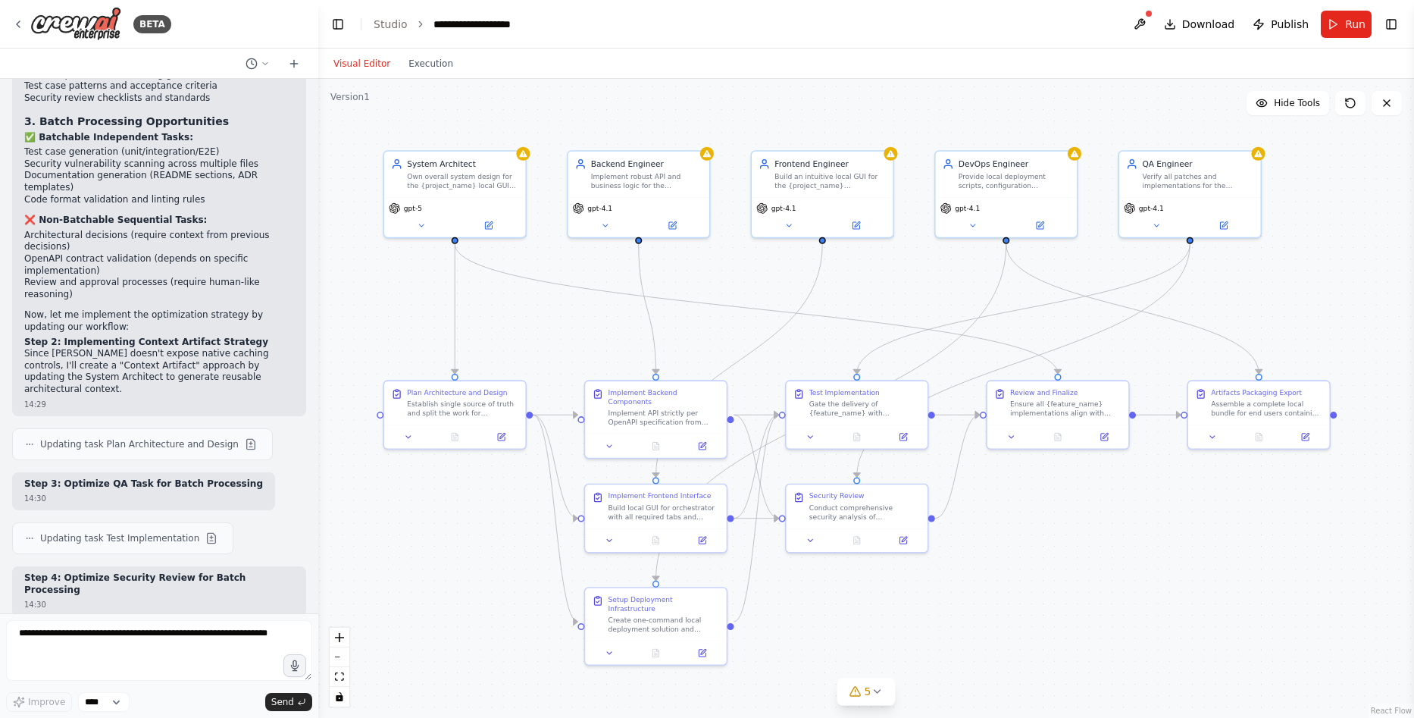
scroll to position [14909, 0]
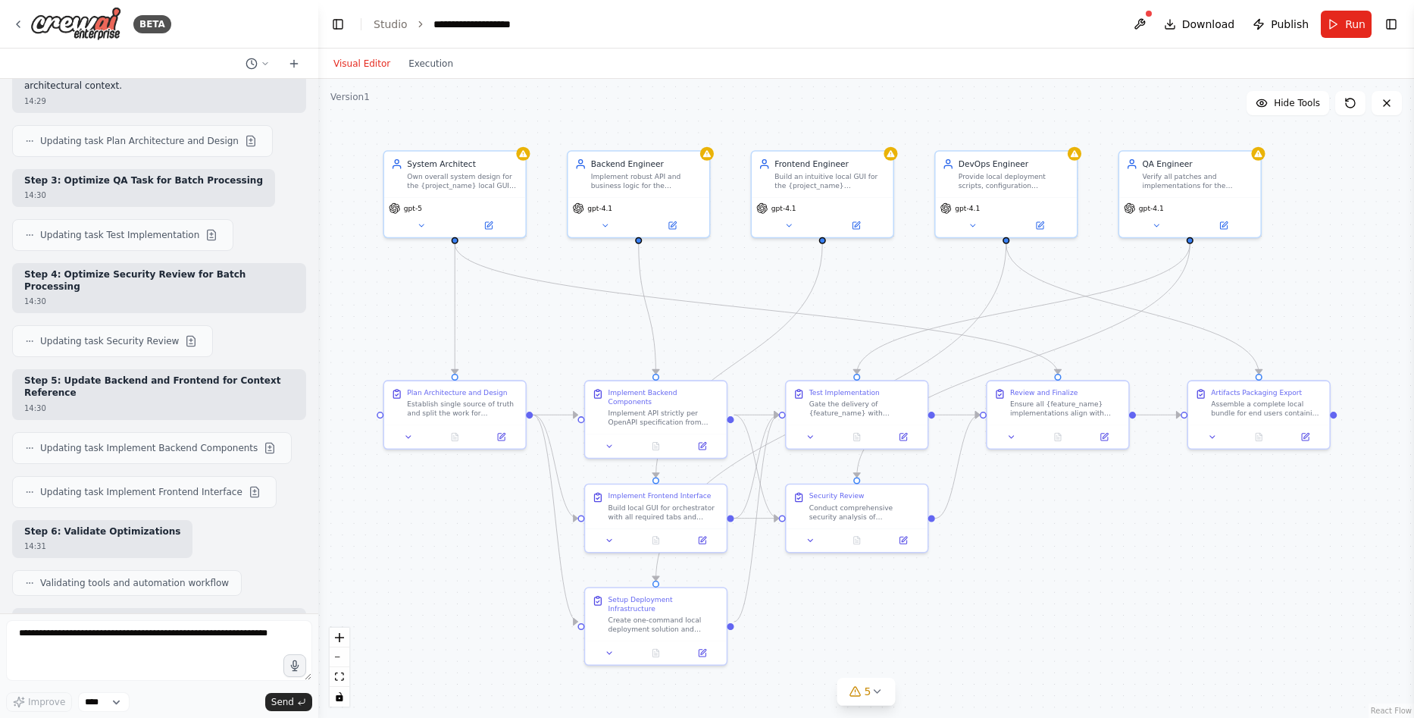
drag, startPoint x: 193, startPoint y: 578, endPoint x: 18, endPoint y: 278, distance: 347.1
copy div "Perfect! ✅ Optimization implementation complete! 📋 OPTIMIZATION EVALUATION REPO…"
click at [1189, 23] on button "Download" at bounding box center [1199, 24] width 83 height 27
click at [424, 227] on icon at bounding box center [421, 222] width 9 height 9
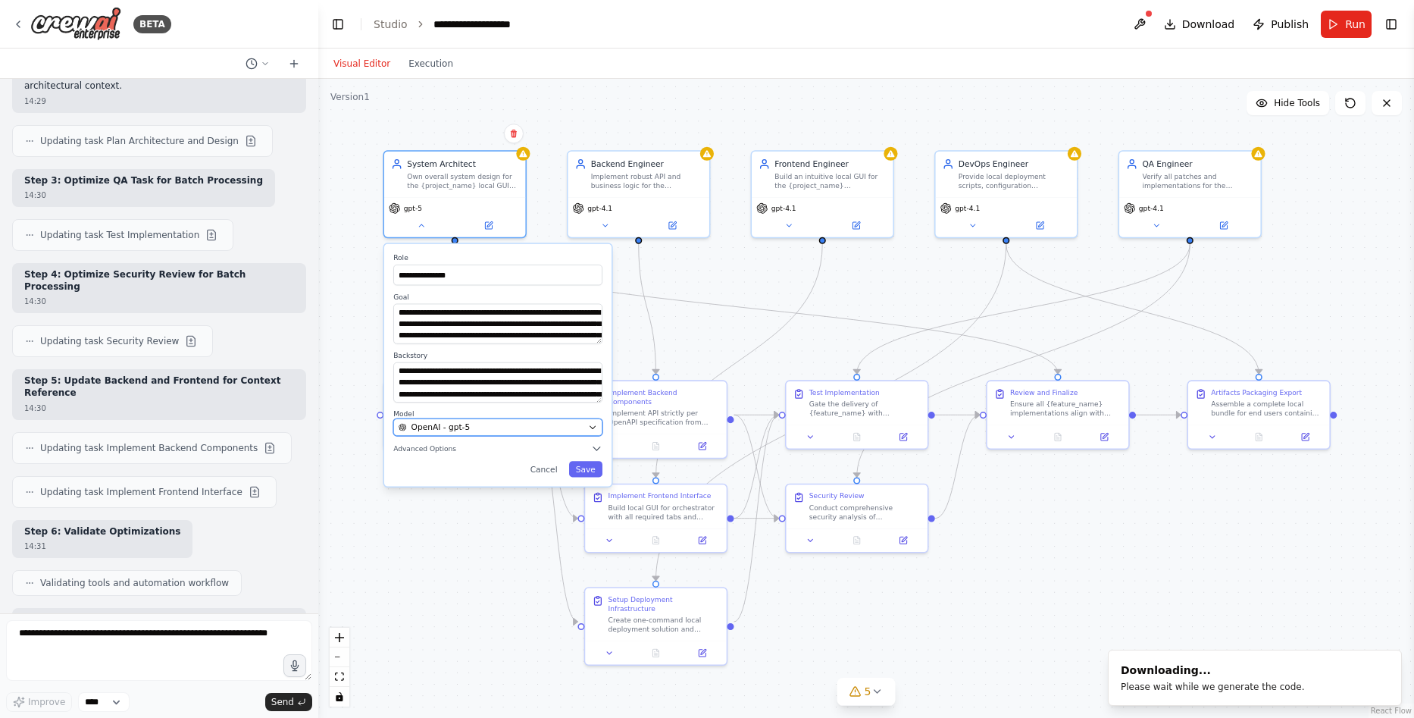
click at [456, 431] on span "OpenAI - gpt-5" at bounding box center [441, 426] width 59 height 11
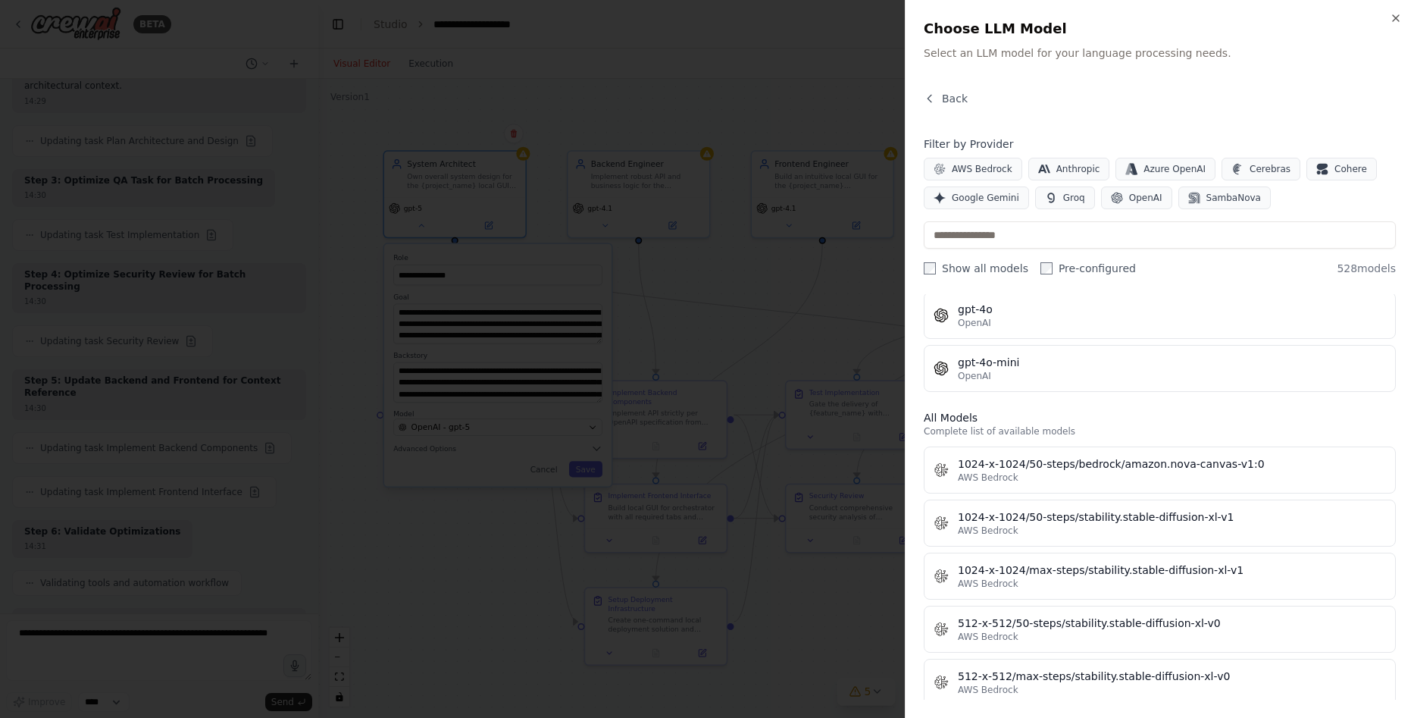
scroll to position [455, 0]
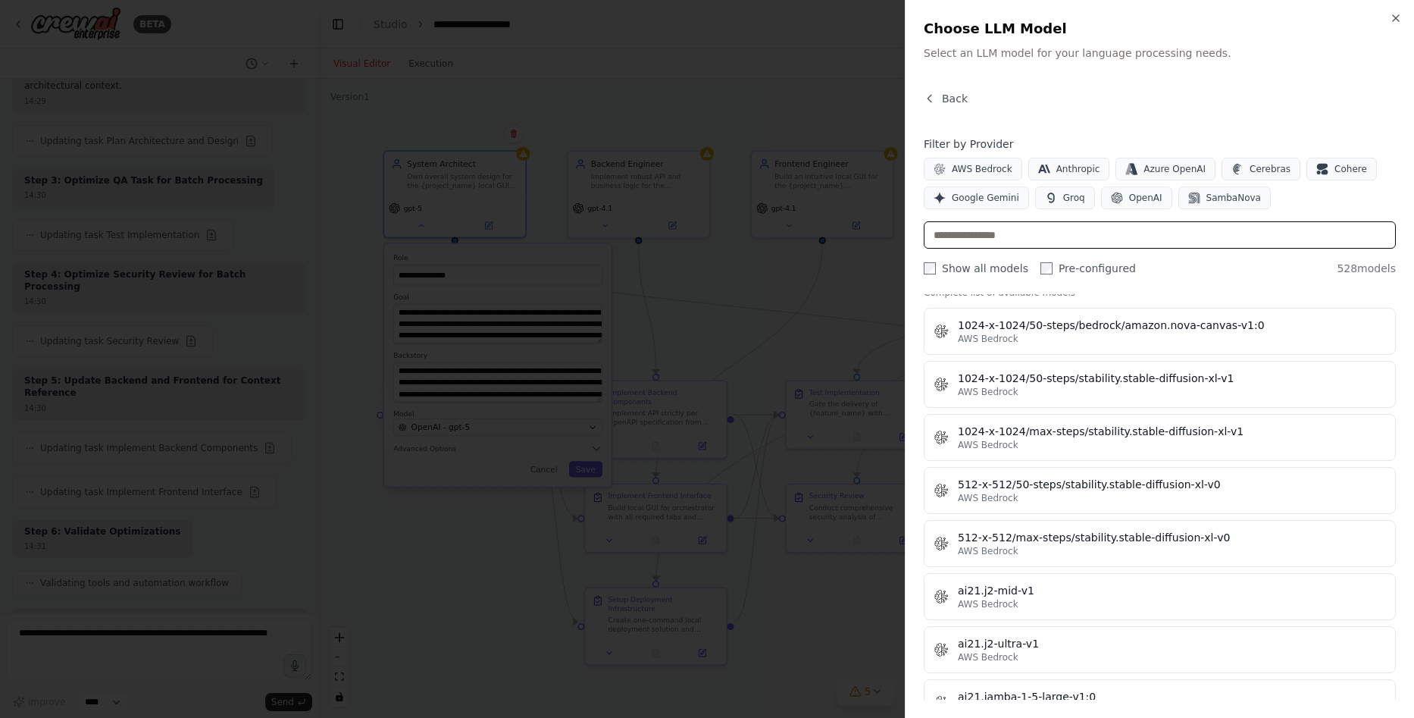
click at [1006, 232] on input "text" at bounding box center [1160, 234] width 472 height 27
type input "*"
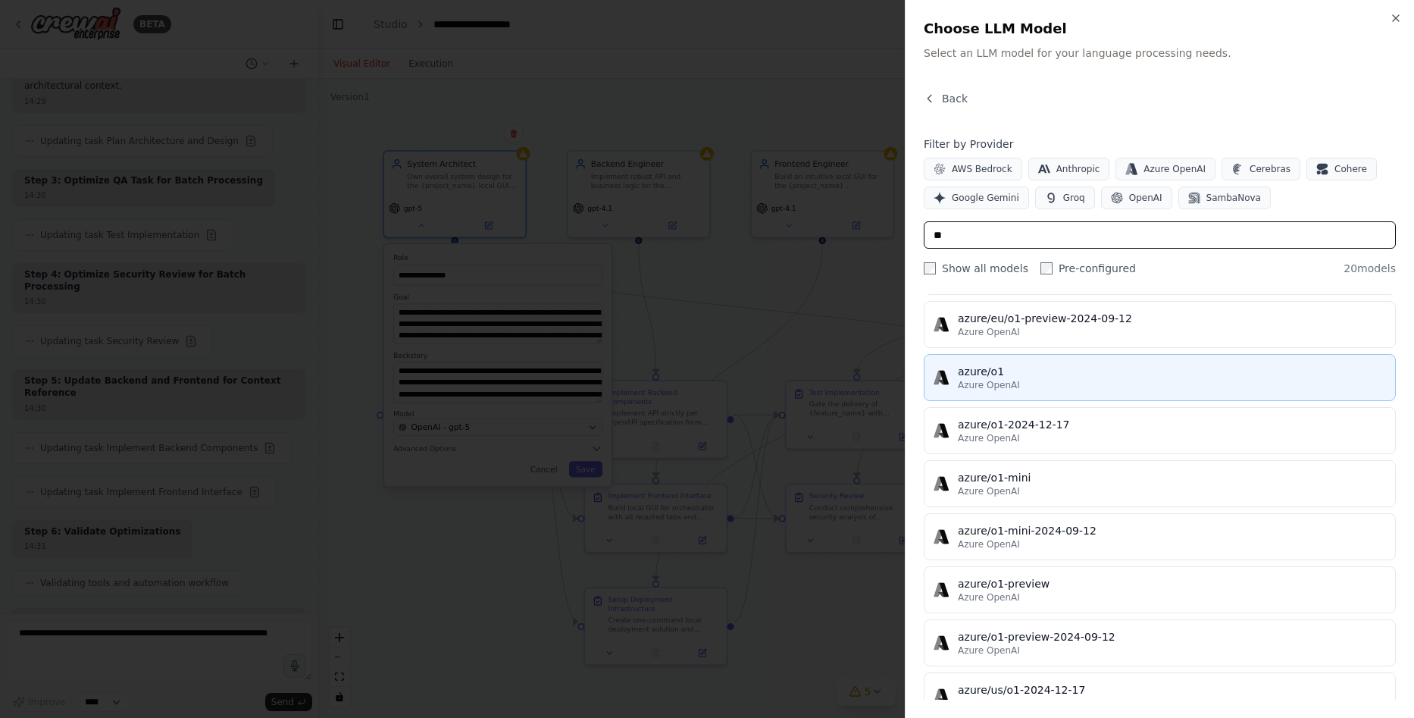
scroll to position [104, 0]
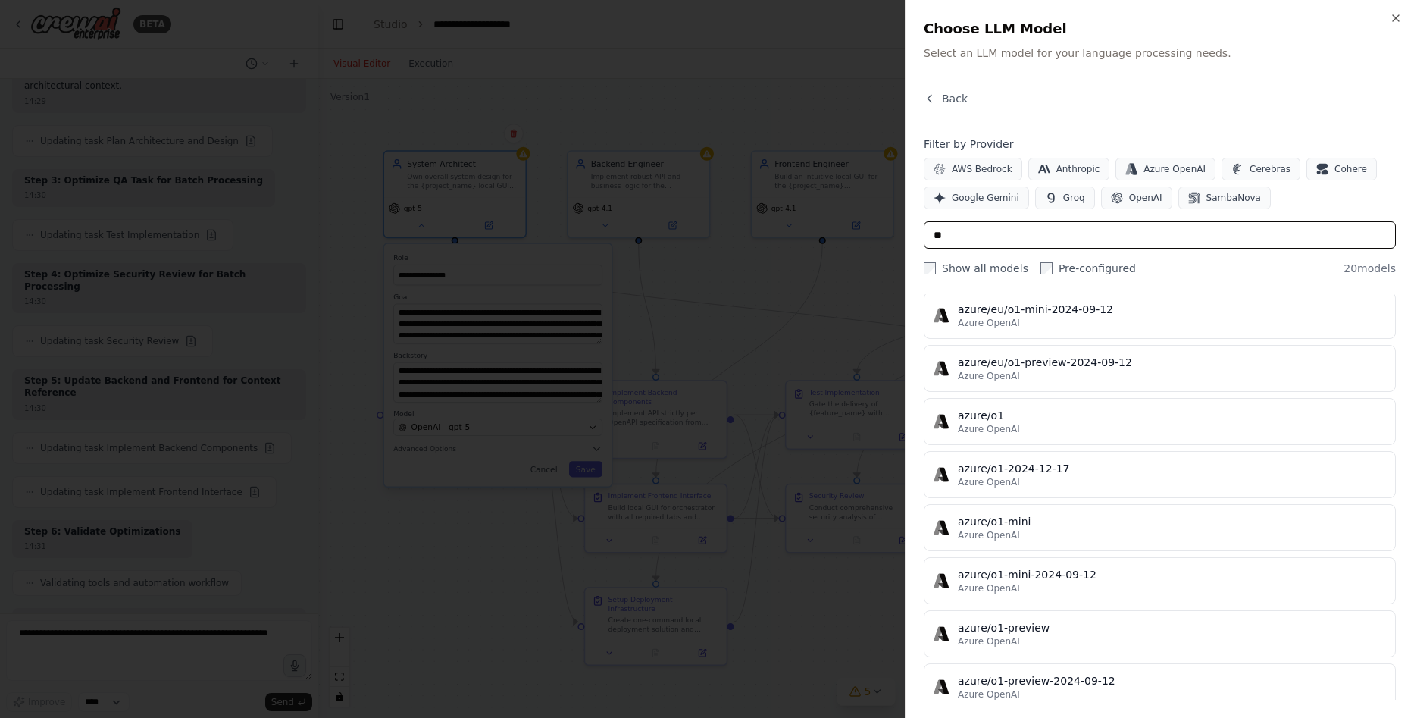
type input "**"
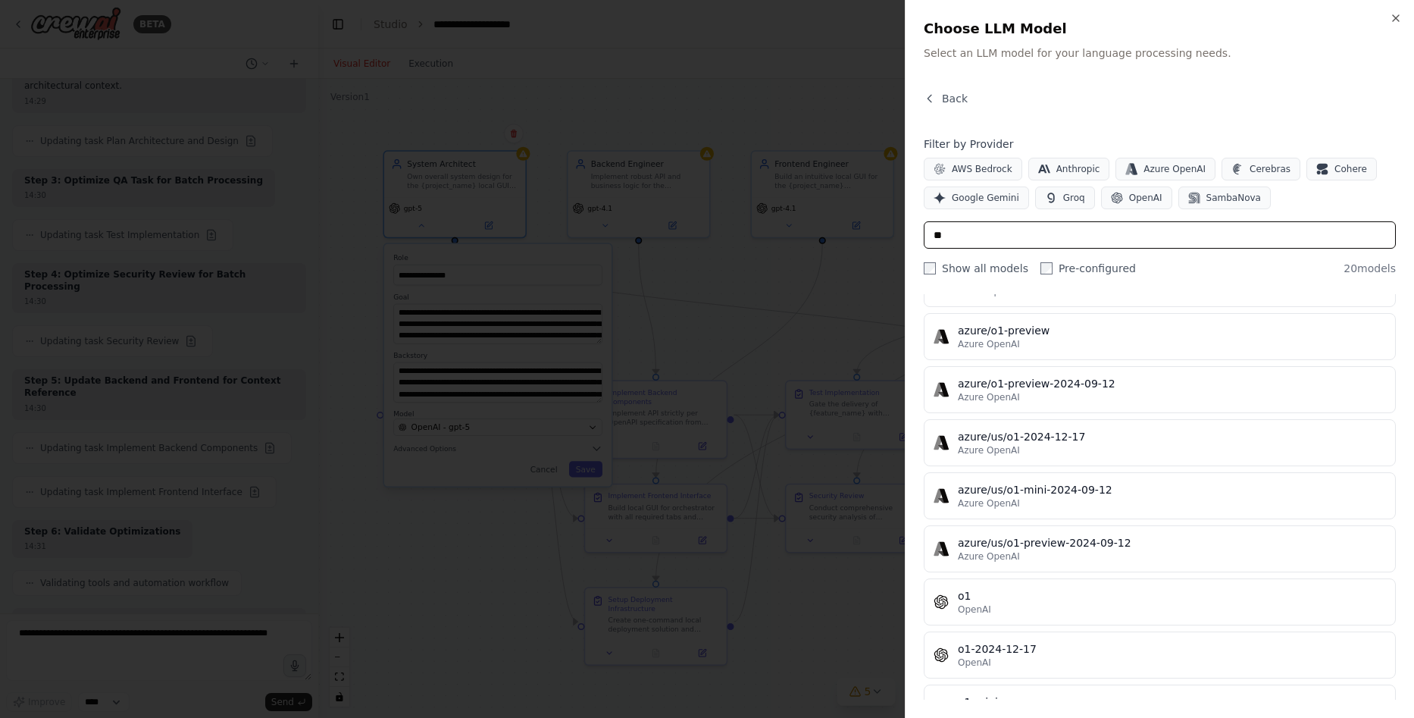
scroll to position [407, 0]
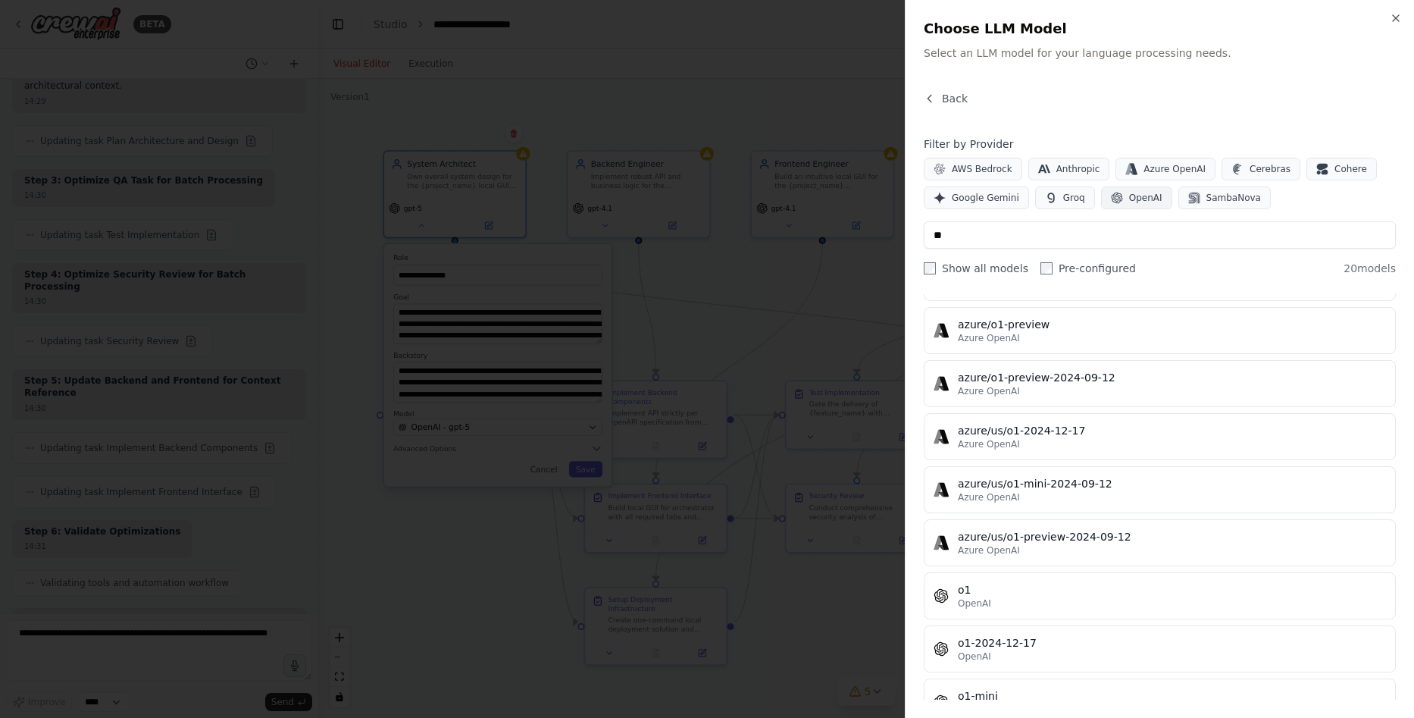
click at [1132, 197] on span "OpenAI" at bounding box center [1145, 198] width 33 height 12
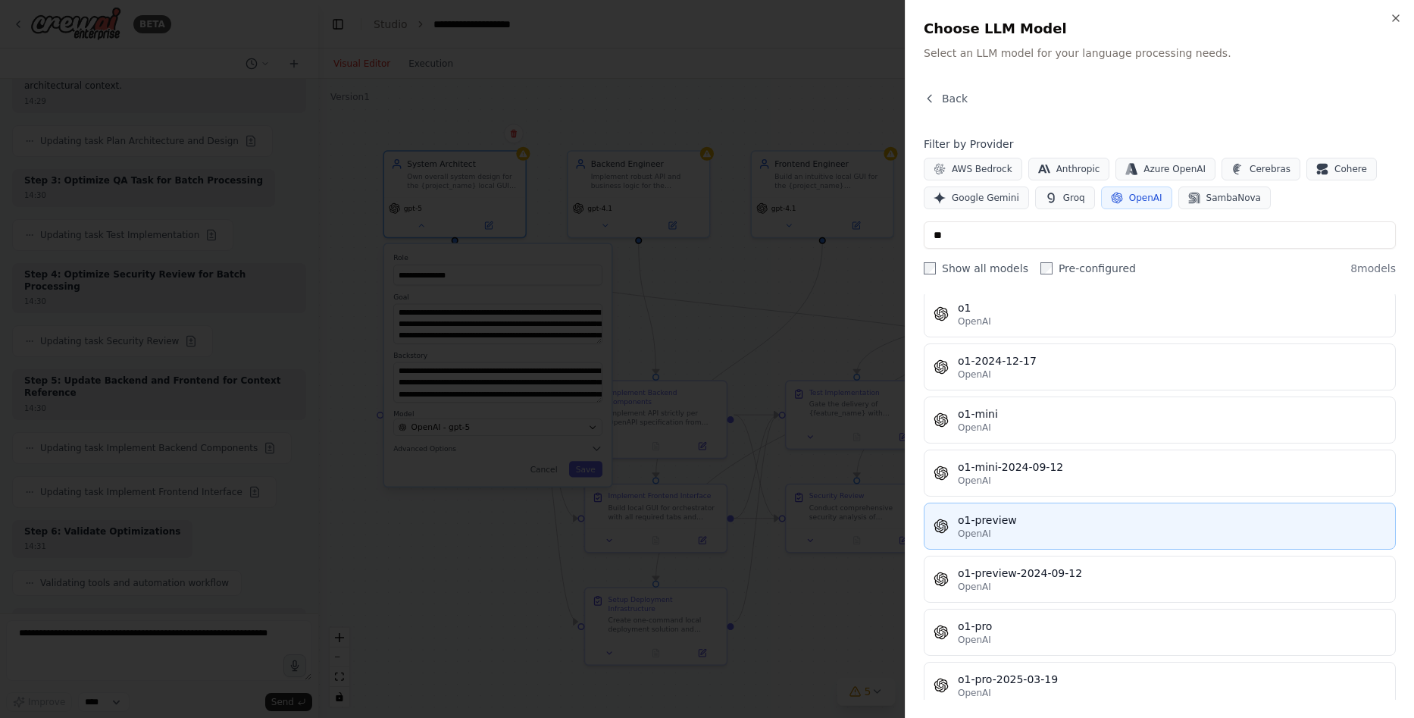
scroll to position [74, 0]
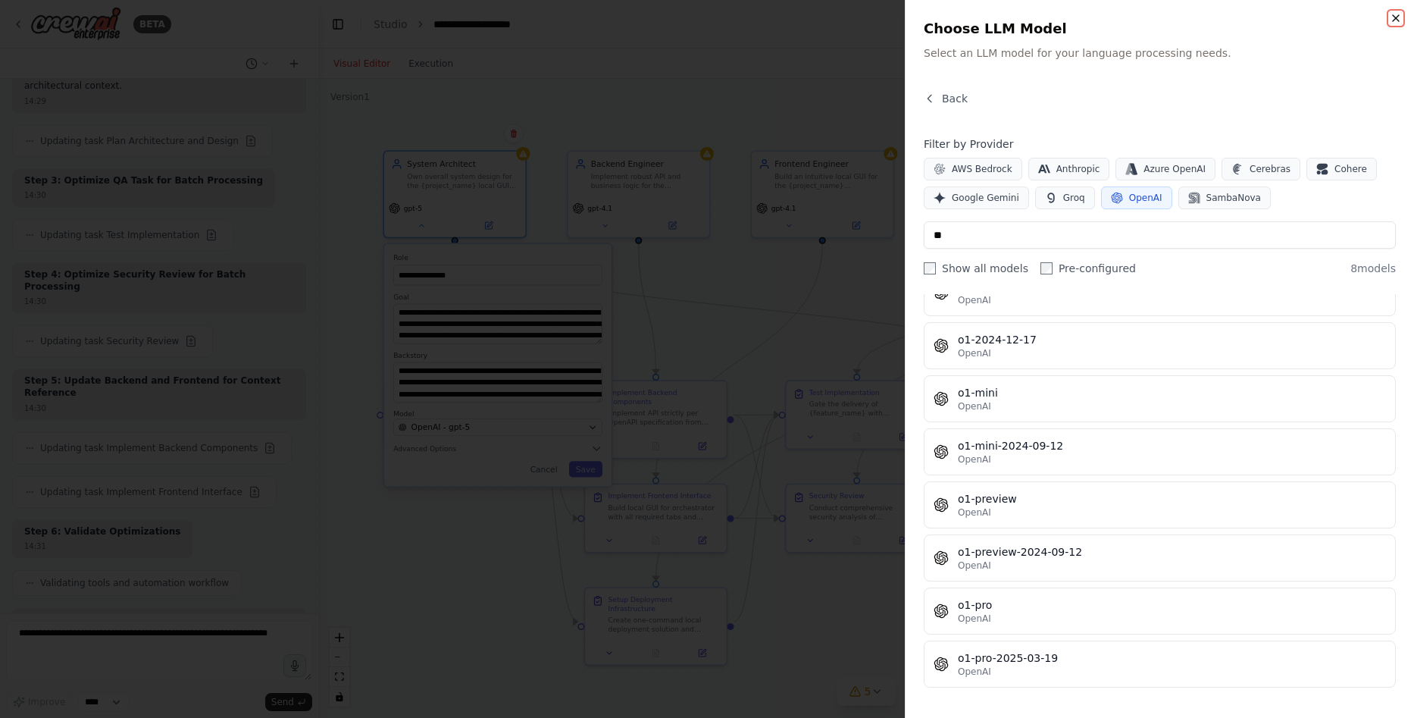
click at [1396, 19] on icon "button" at bounding box center [1396, 18] width 12 height 12
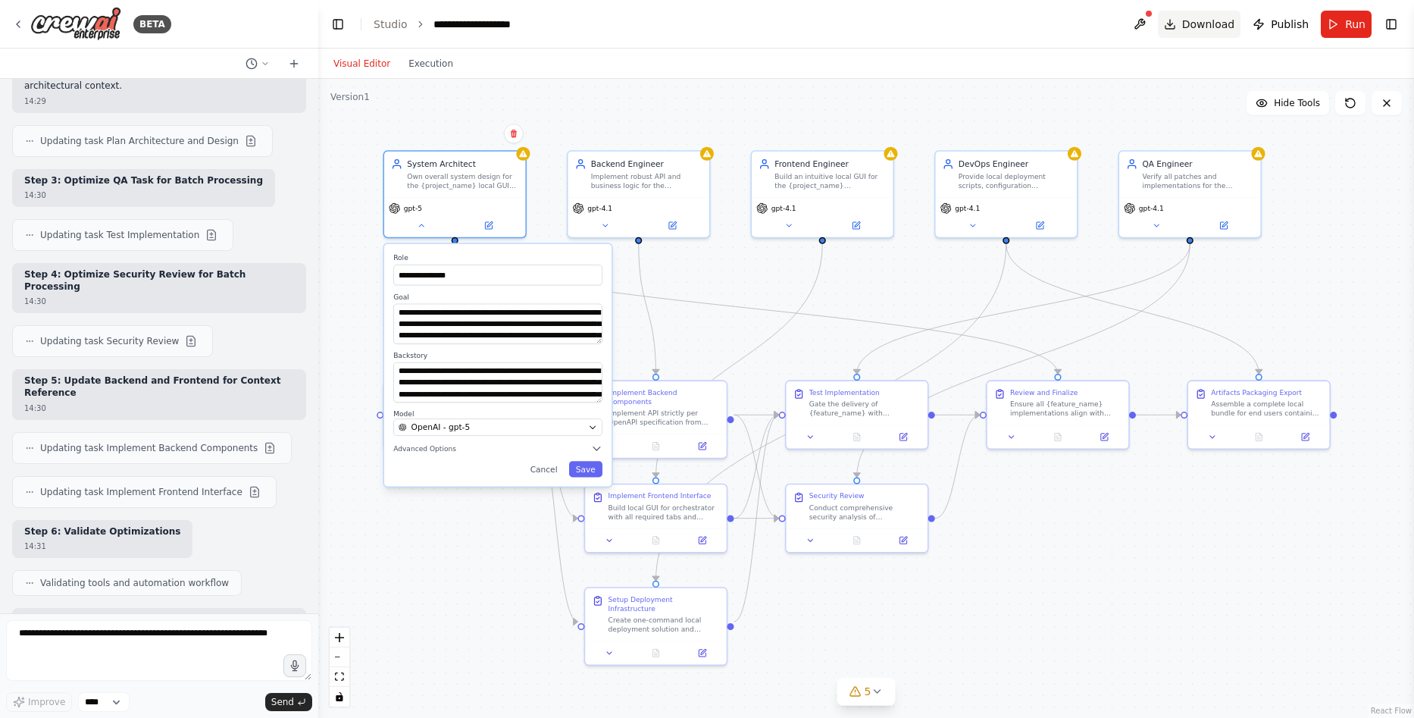
click at [1211, 24] on span "Download" at bounding box center [1208, 24] width 53 height 15
click at [556, 466] on button "Cancel" at bounding box center [544, 469] width 41 height 16
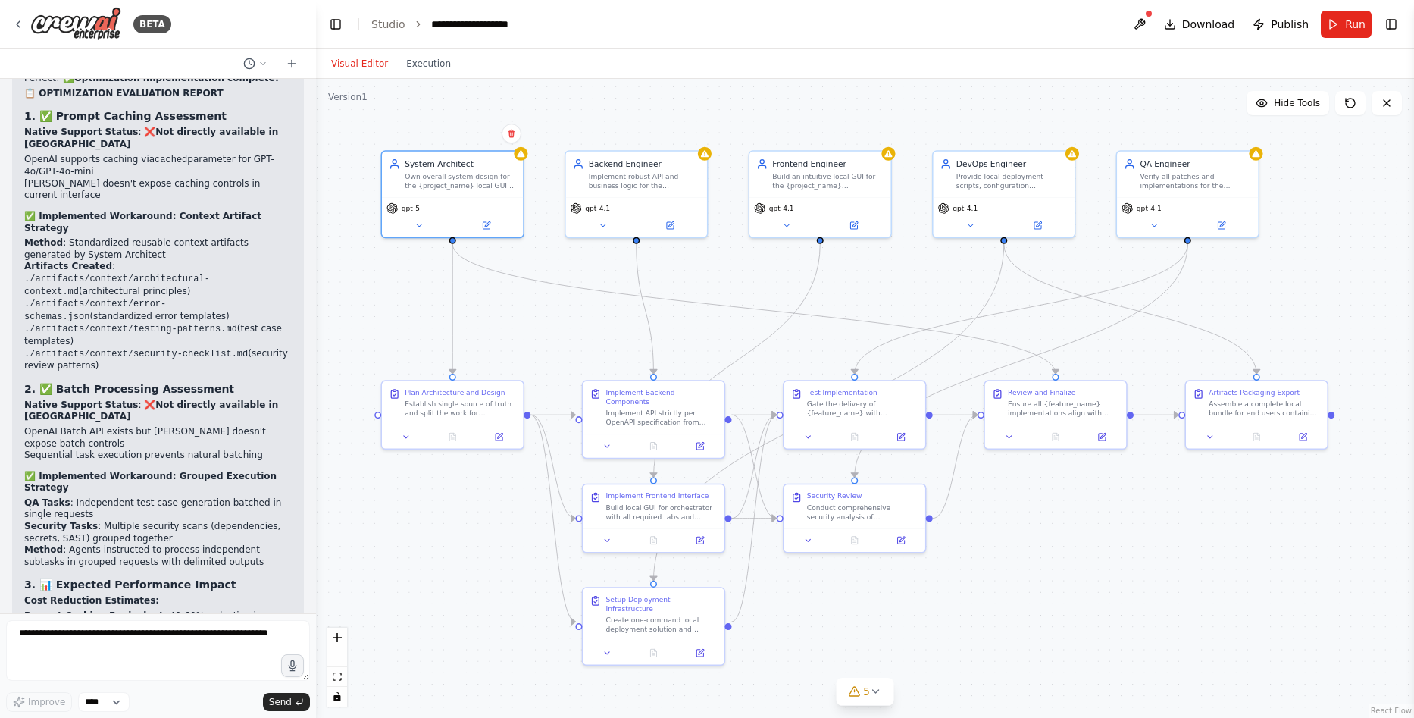
scroll to position [15414, 0]
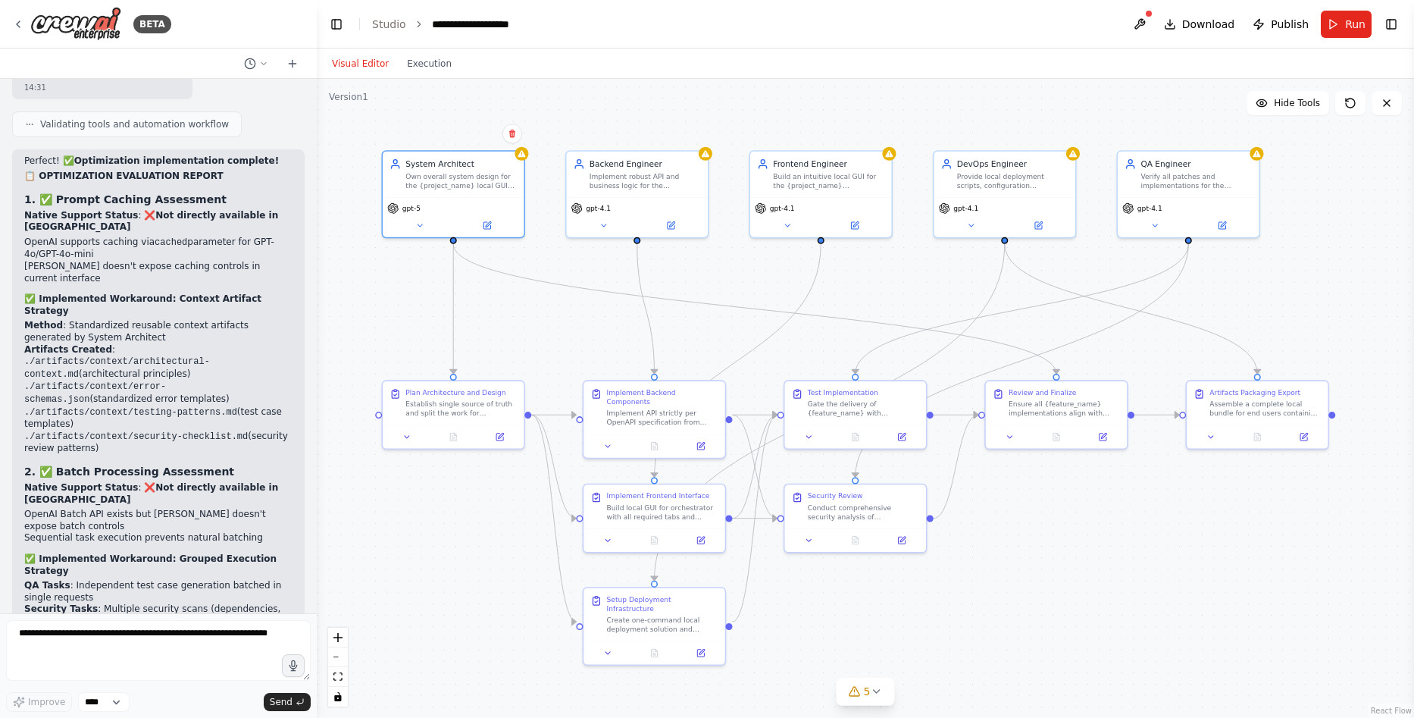
click at [317, 581] on div "BETA Global/System Instructions Model Note: If GPT-5 Thinking / GPT-4.1 are not…" at bounding box center [707, 359] width 1414 height 718
click at [314, 577] on div at bounding box center [314, 359] width 6 height 718
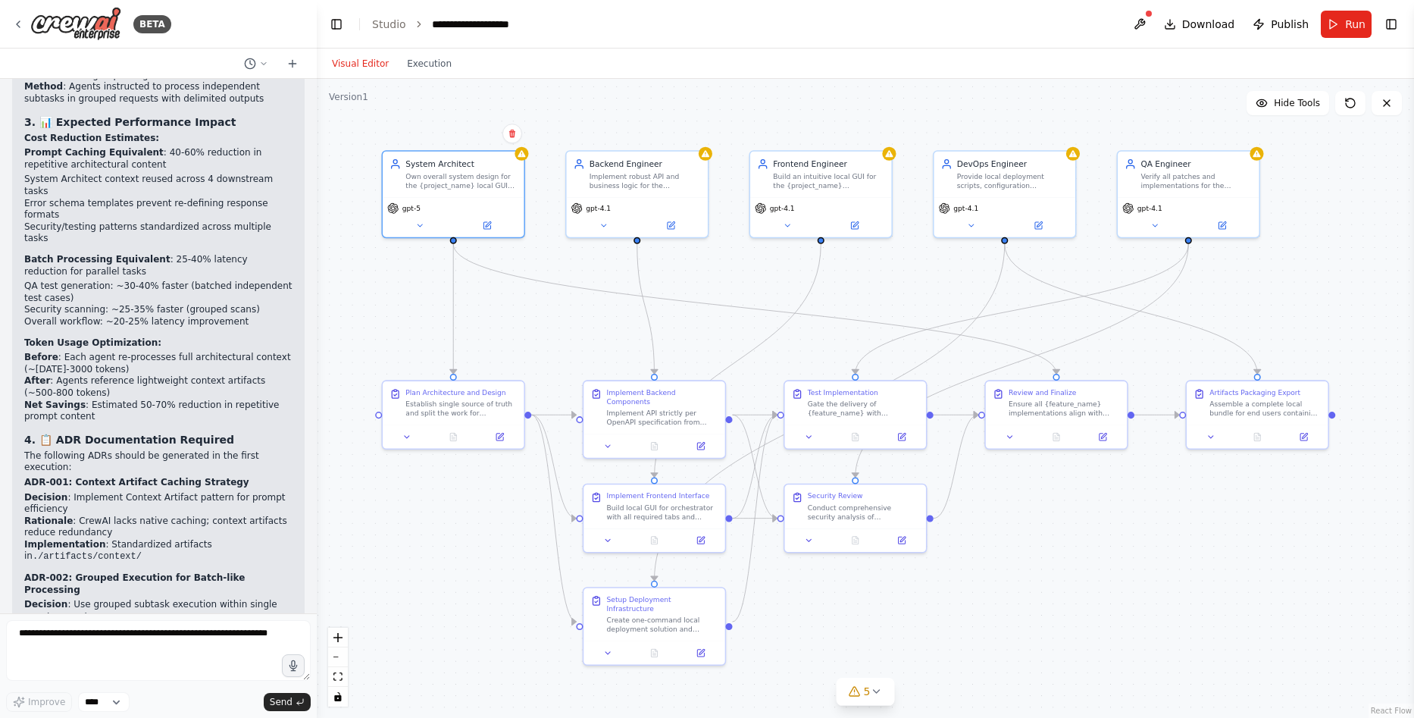
scroll to position [16020, 0]
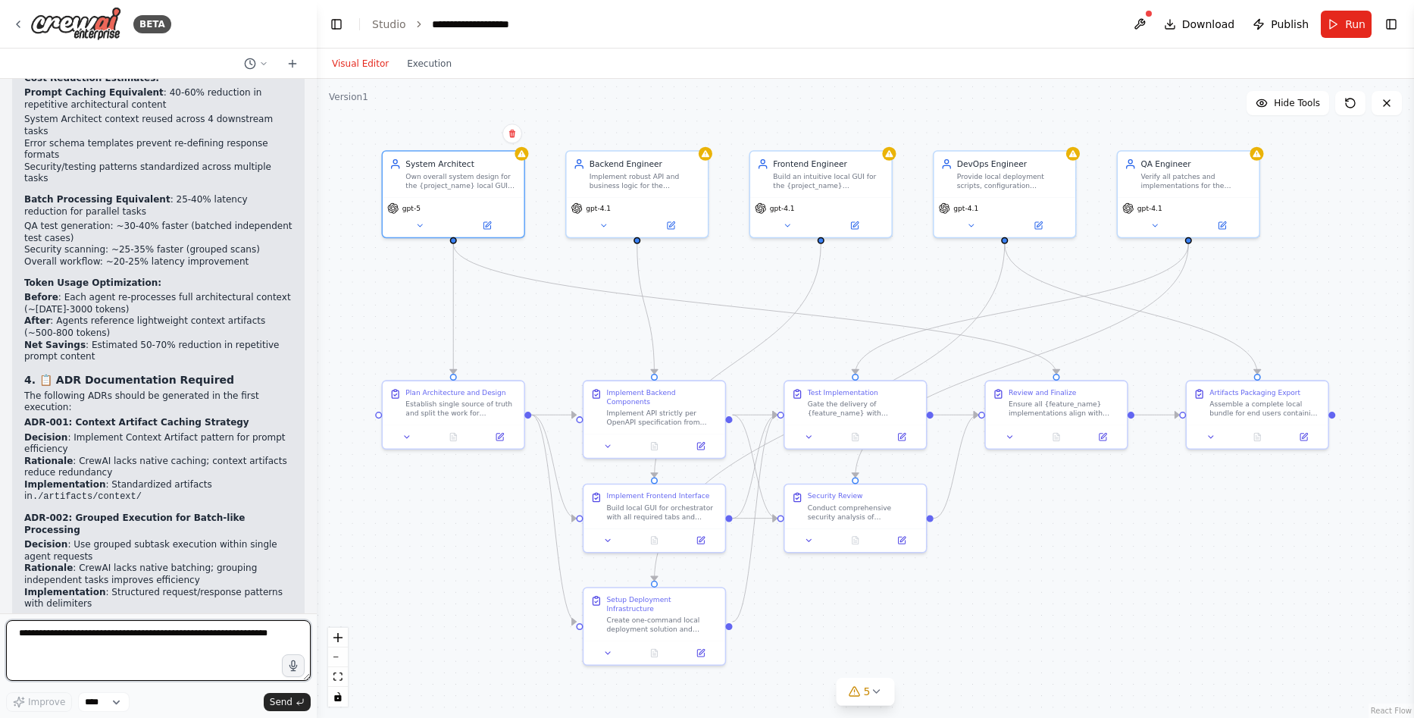
click at [151, 648] on textarea at bounding box center [158, 650] width 305 height 61
paste textarea "**********"
click at [209, 668] on textarea at bounding box center [158, 650] width 305 height 61
click at [163, 681] on div at bounding box center [158, 653] width 305 height 66
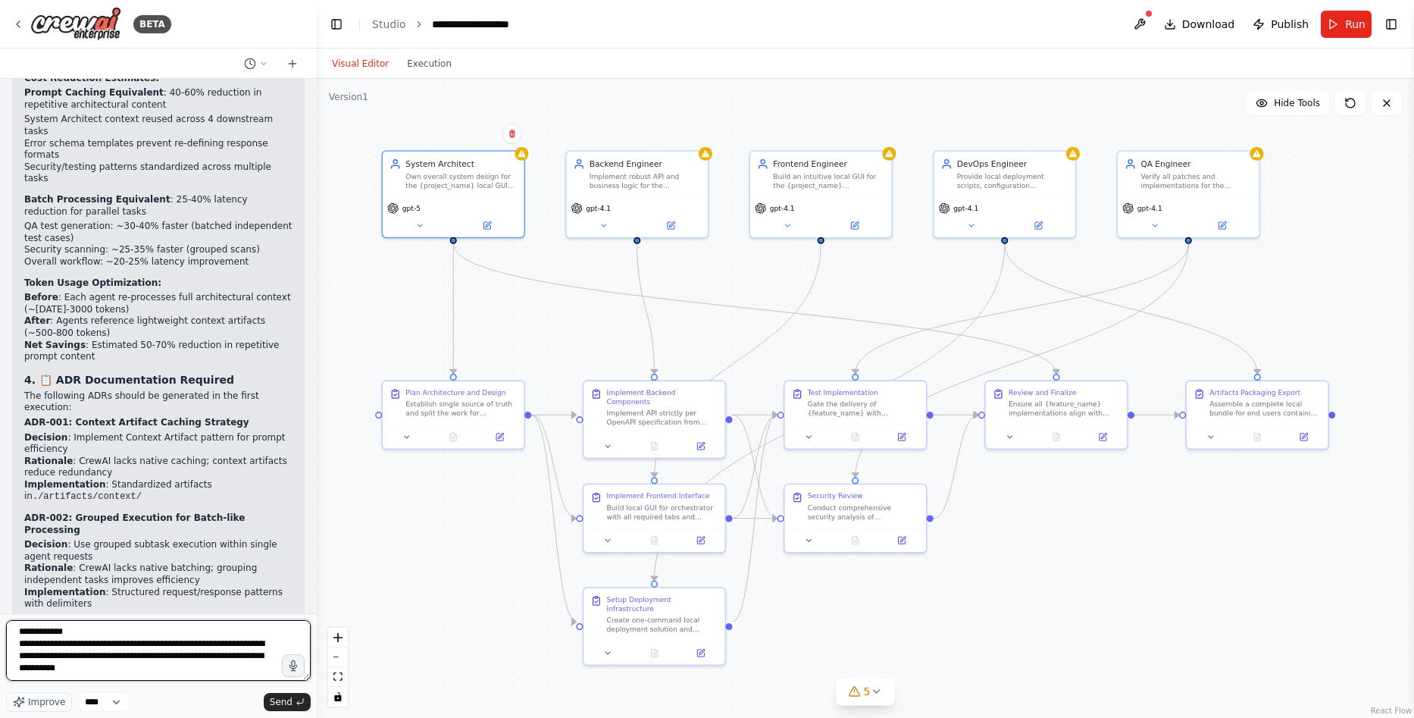
paste textarea "**********"
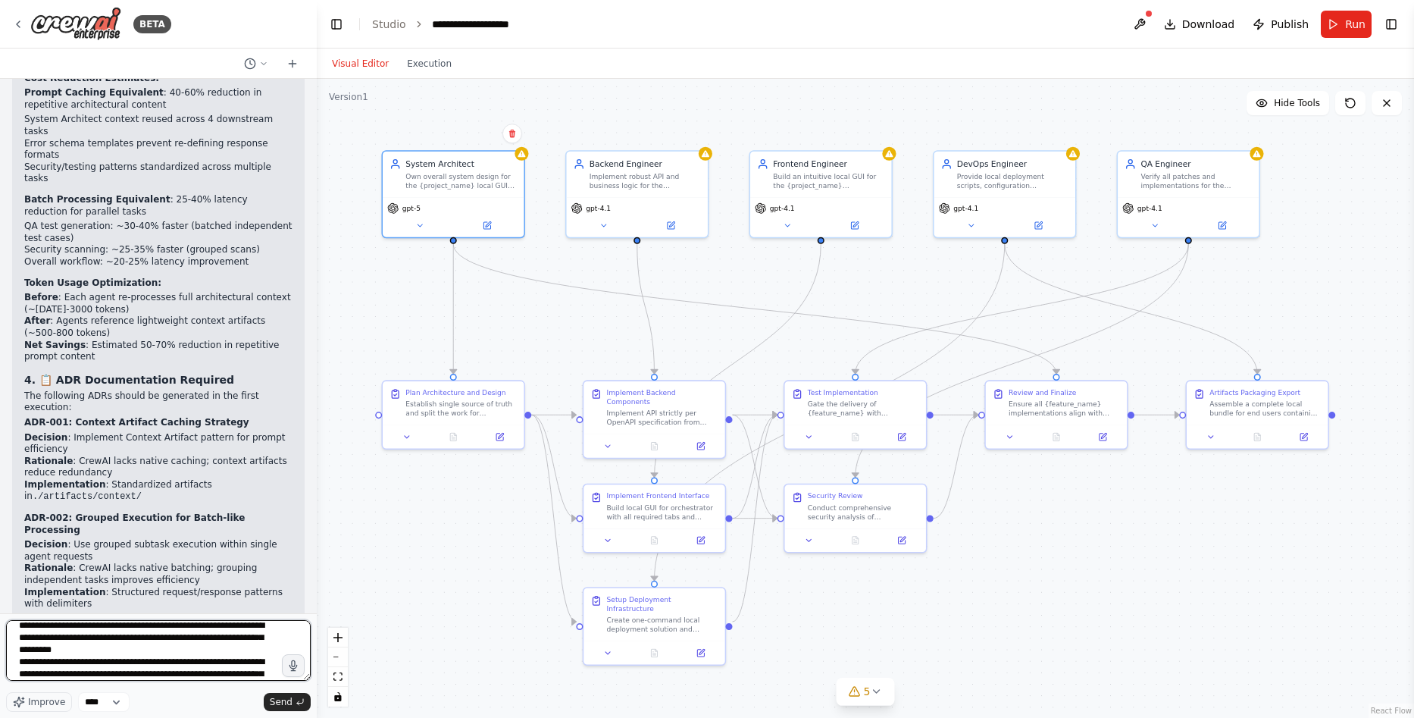
scroll to position [760, 0]
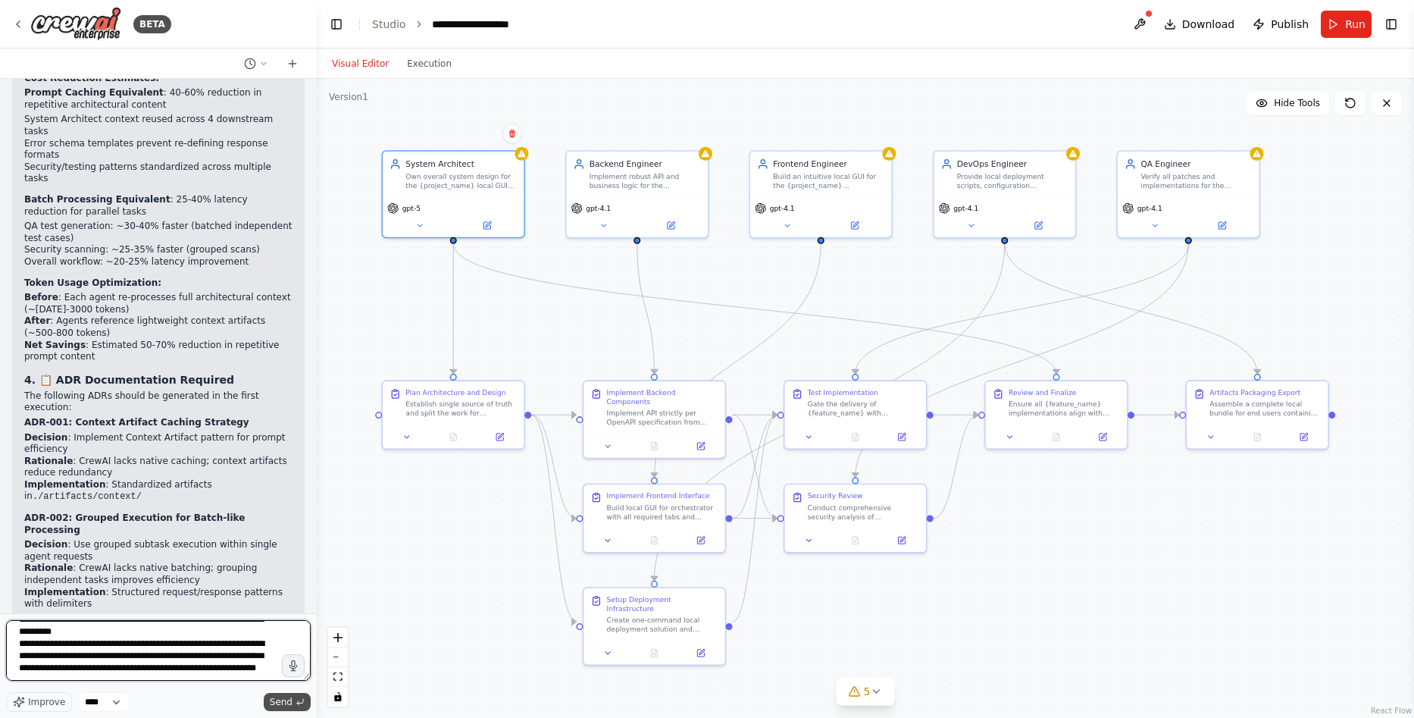
type textarea "**********"
click at [290, 700] on span "Send" at bounding box center [281, 702] width 23 height 12
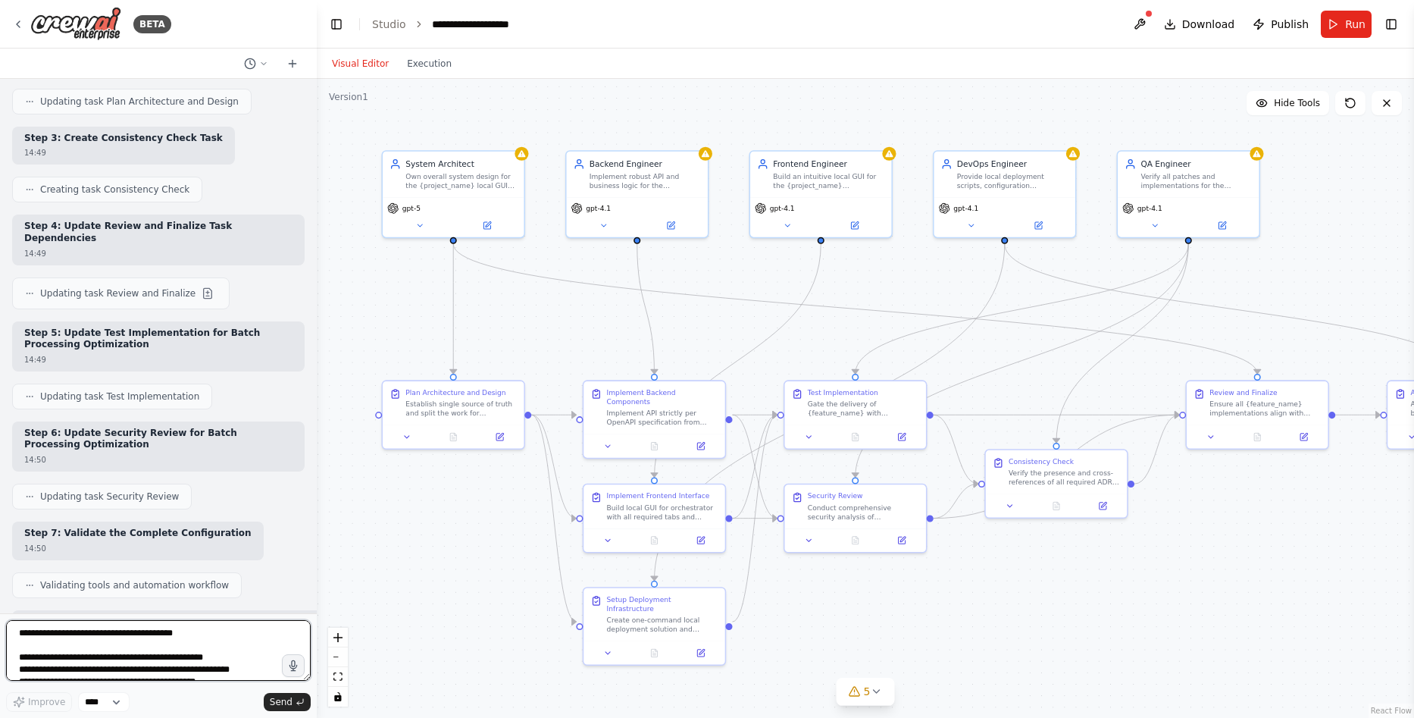
scroll to position [18272, 0]
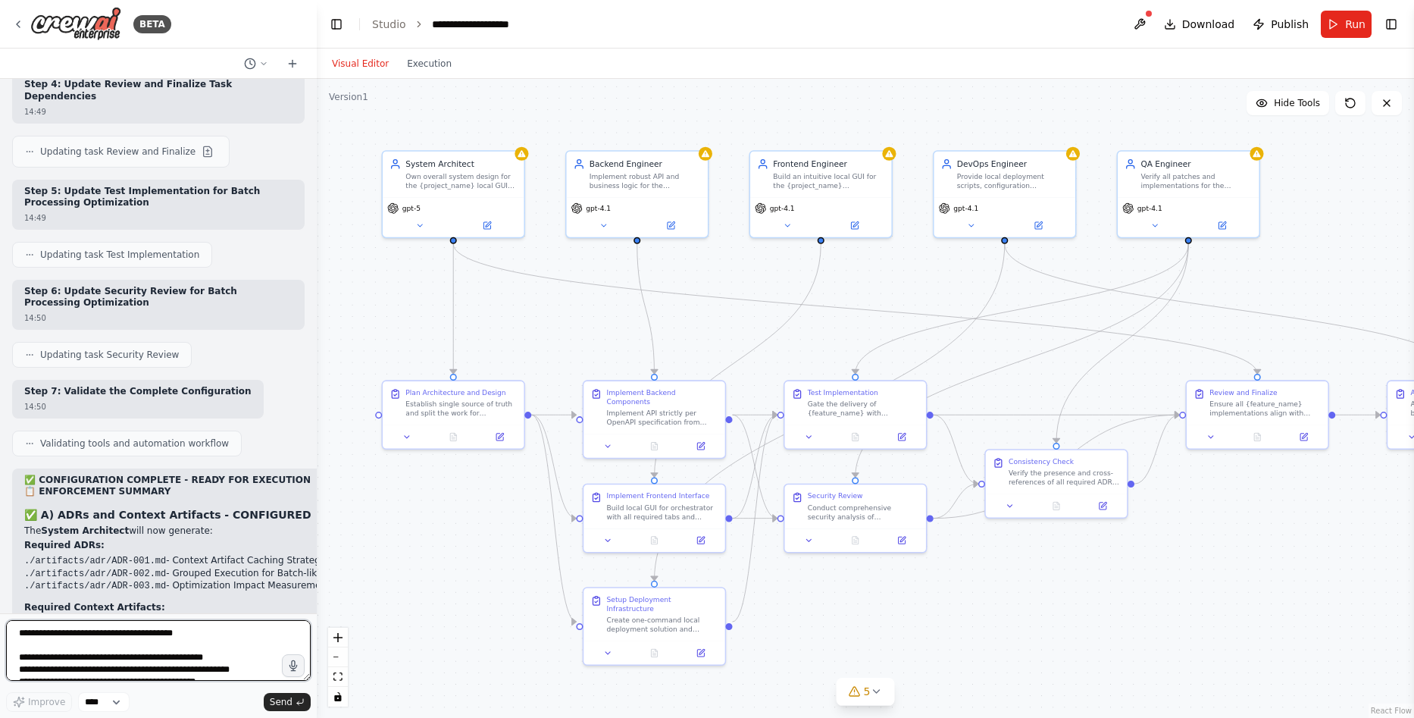
click at [143, 639] on textarea at bounding box center [158, 650] width 305 height 61
paste textarea "**********"
type textarea "**********"
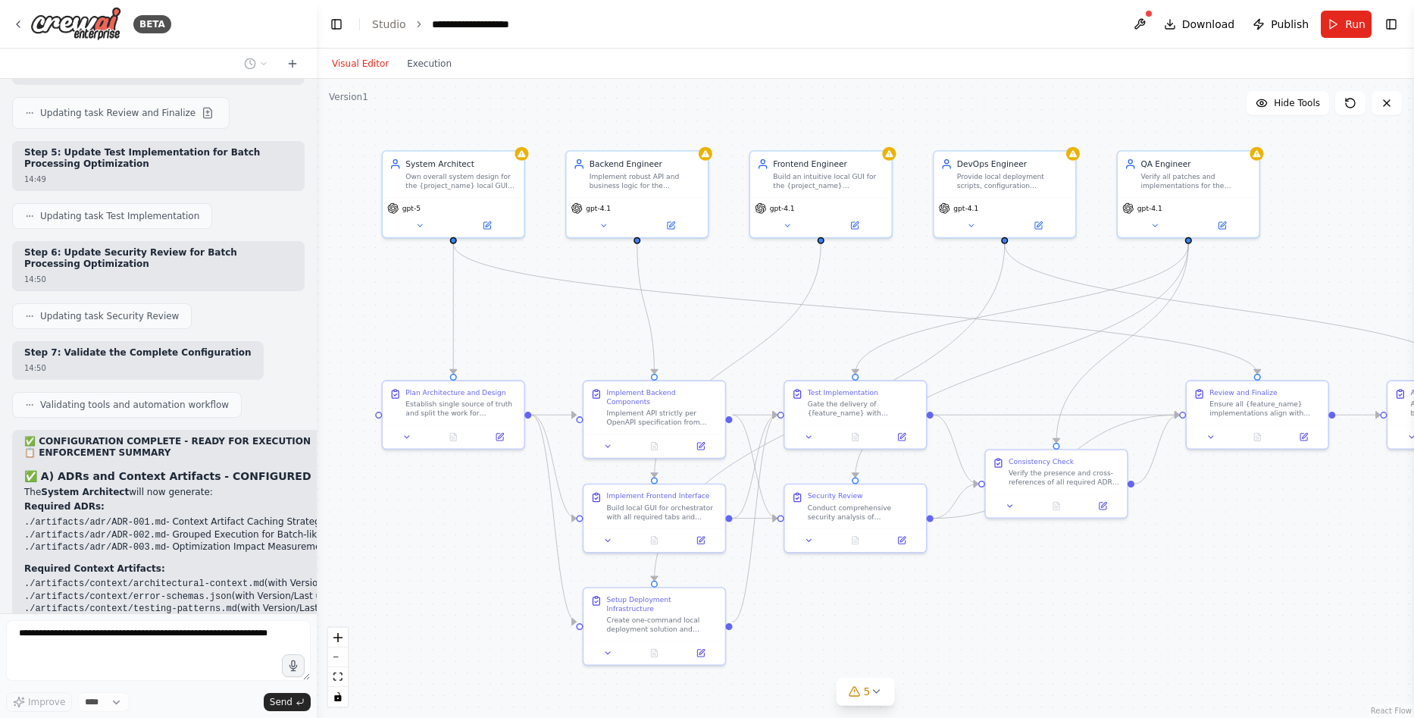
scroll to position [18671, 0]
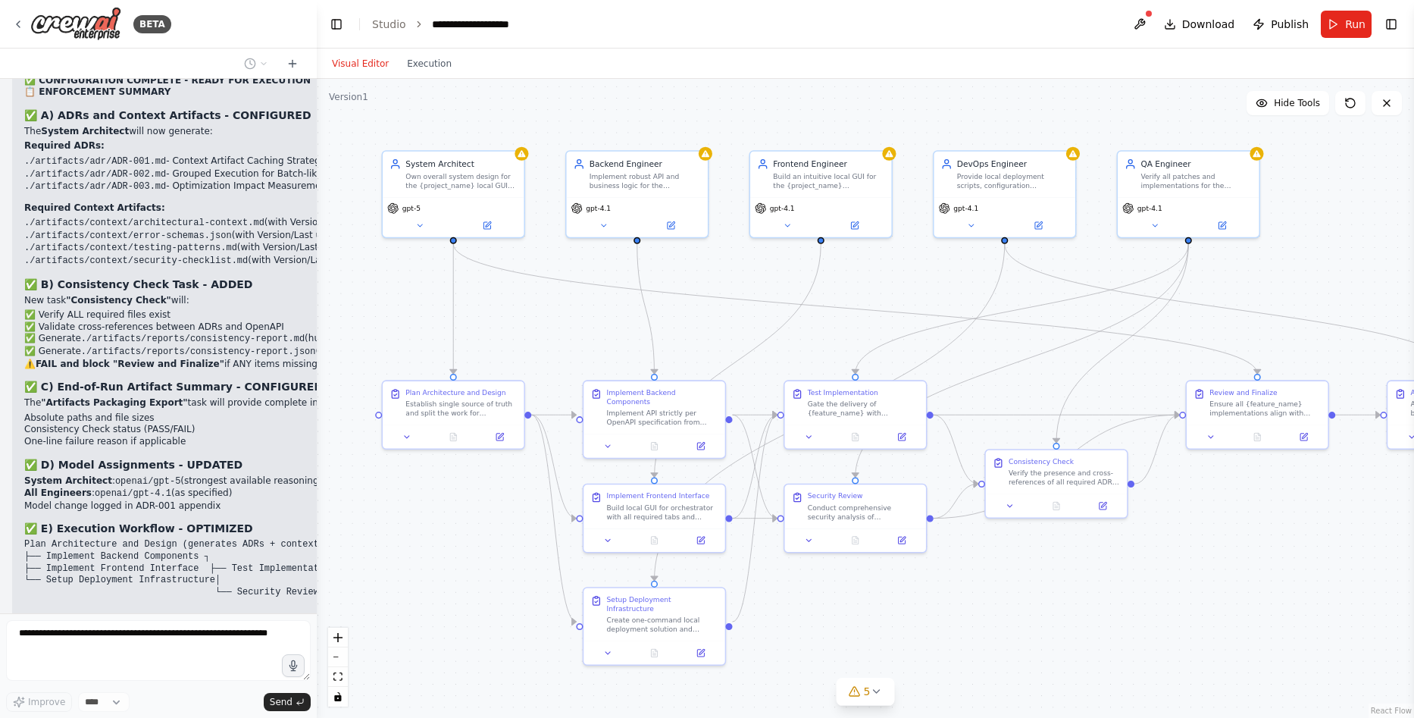
click at [179, 572] on div "Global/System Instructions Model Note: If GPT-5 Thinking / GPT-4.1 are not avai…" at bounding box center [158, 346] width 317 height 534
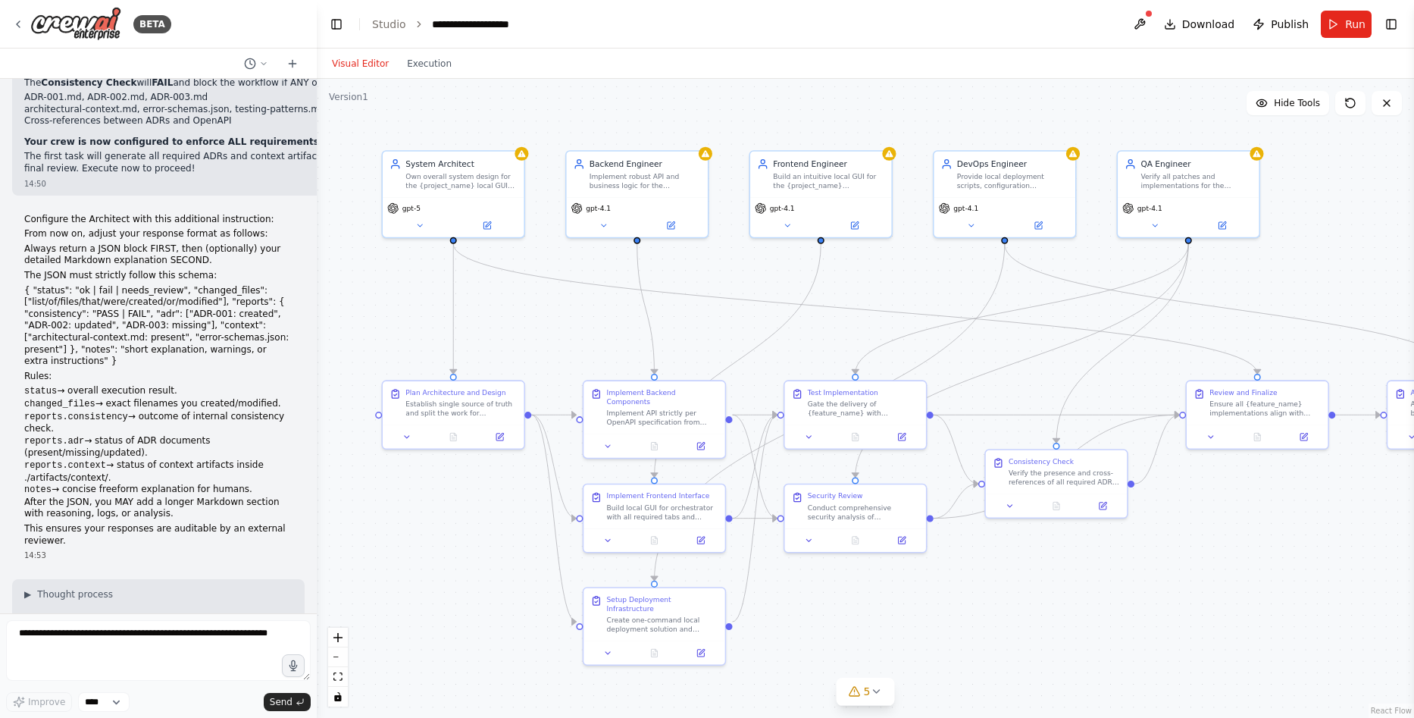
scroll to position [19410, 0]
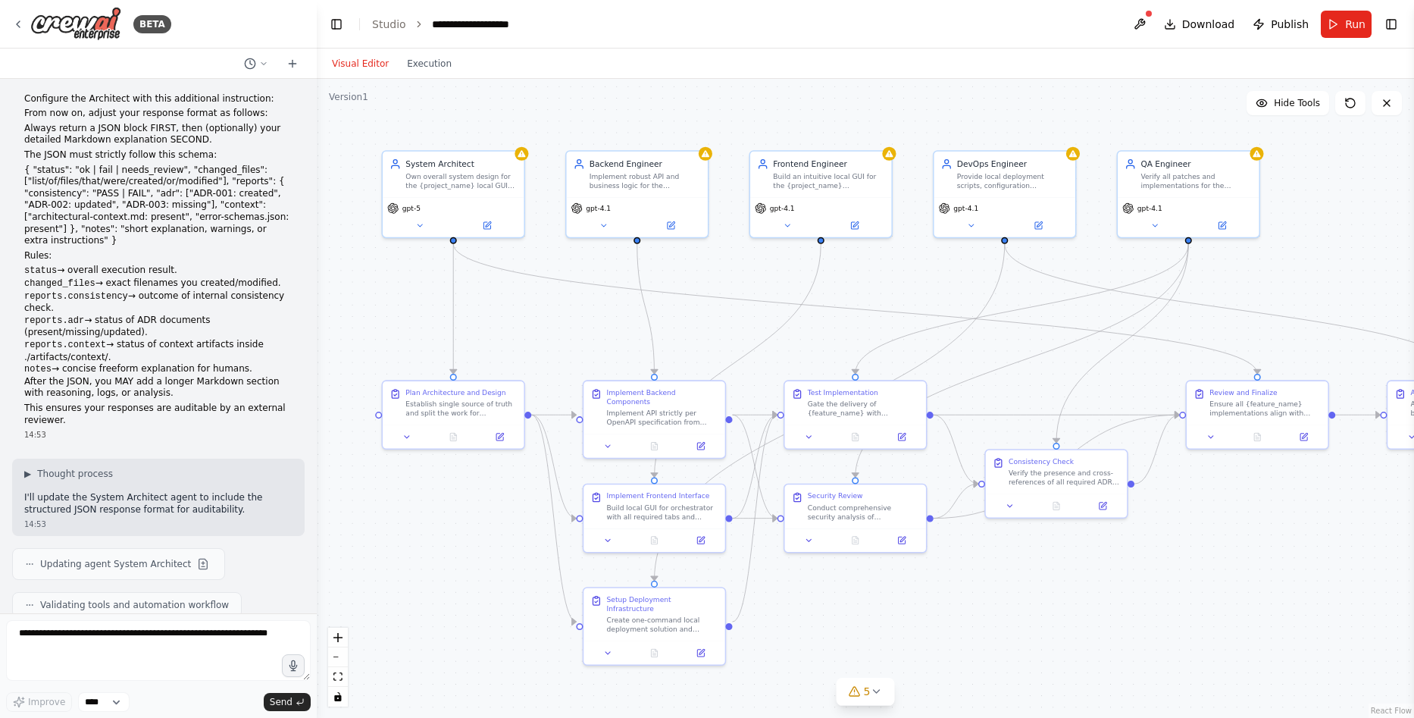
click at [1213, 17] on span "Download" at bounding box center [1208, 24] width 53 height 15
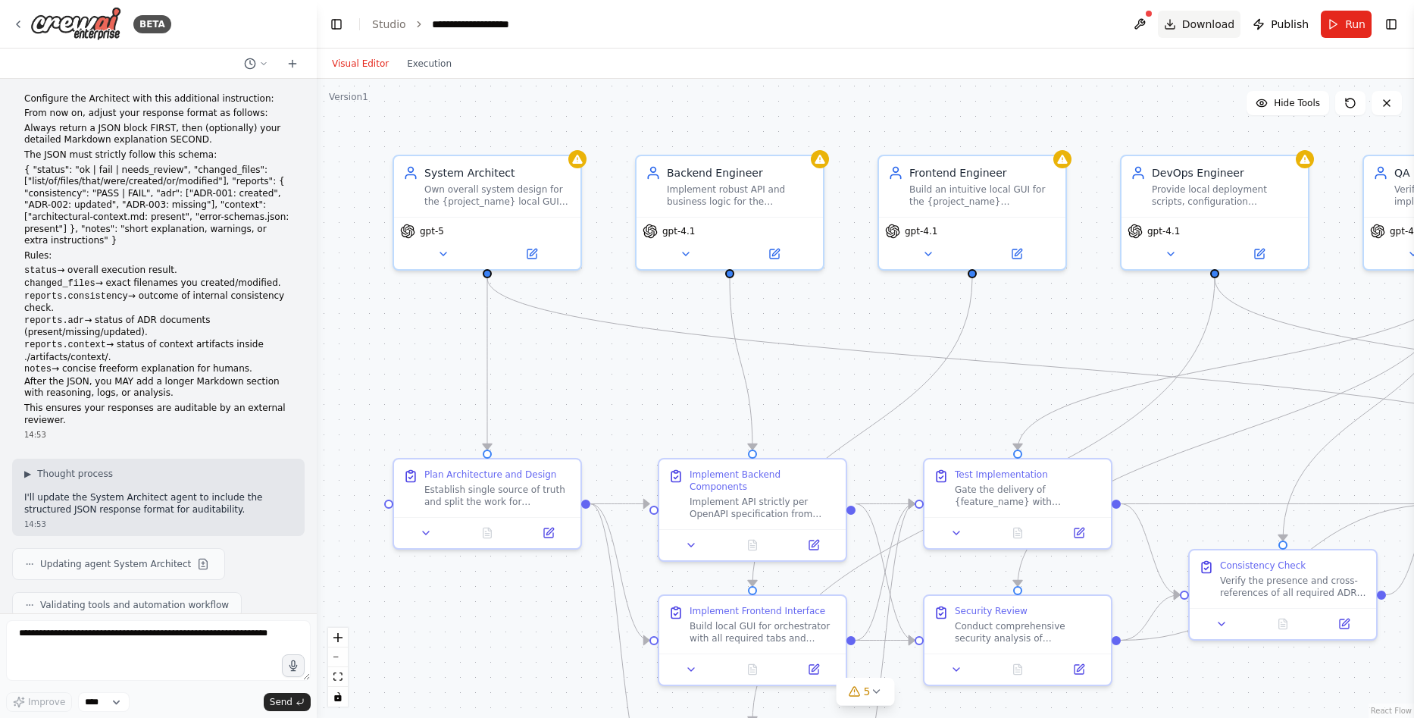
click at [1220, 26] on span "Download" at bounding box center [1208, 24] width 53 height 15
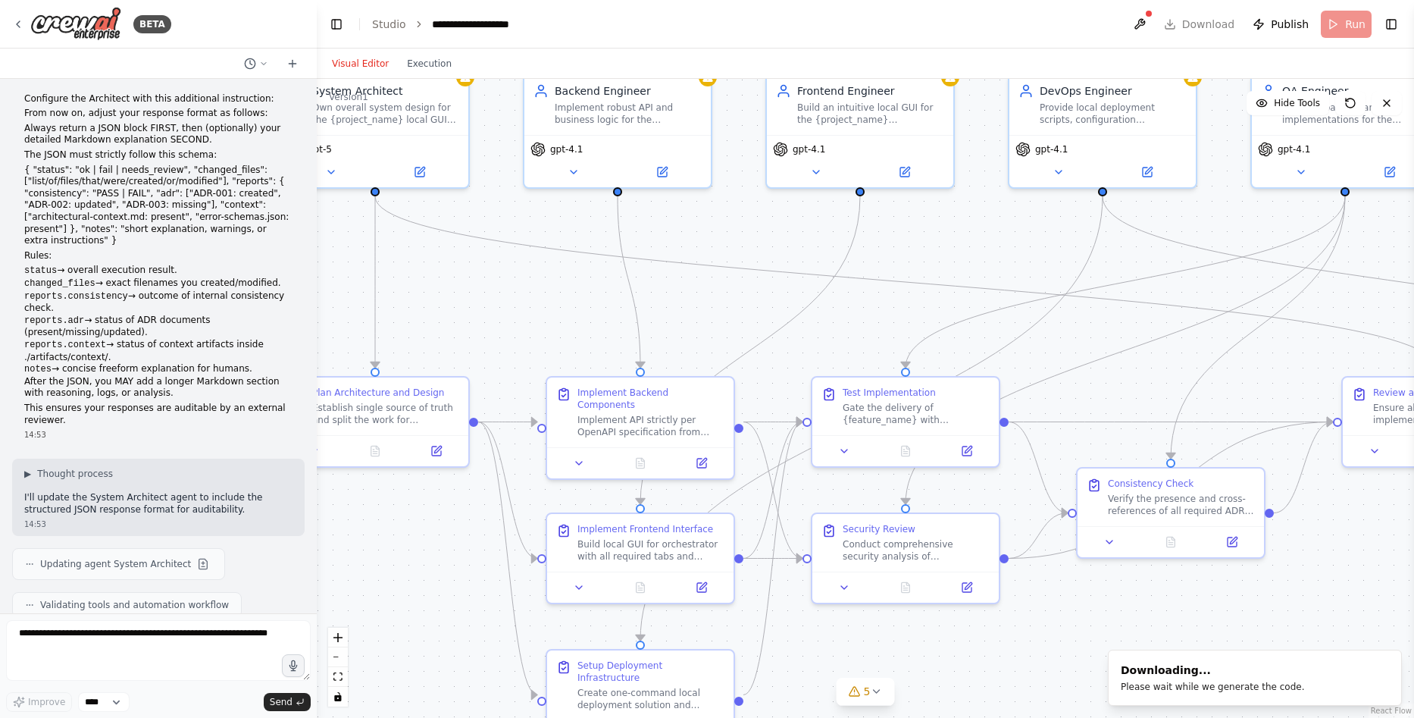
drag, startPoint x: 1063, startPoint y: 416, endPoint x: 951, endPoint y: 334, distance: 138.9
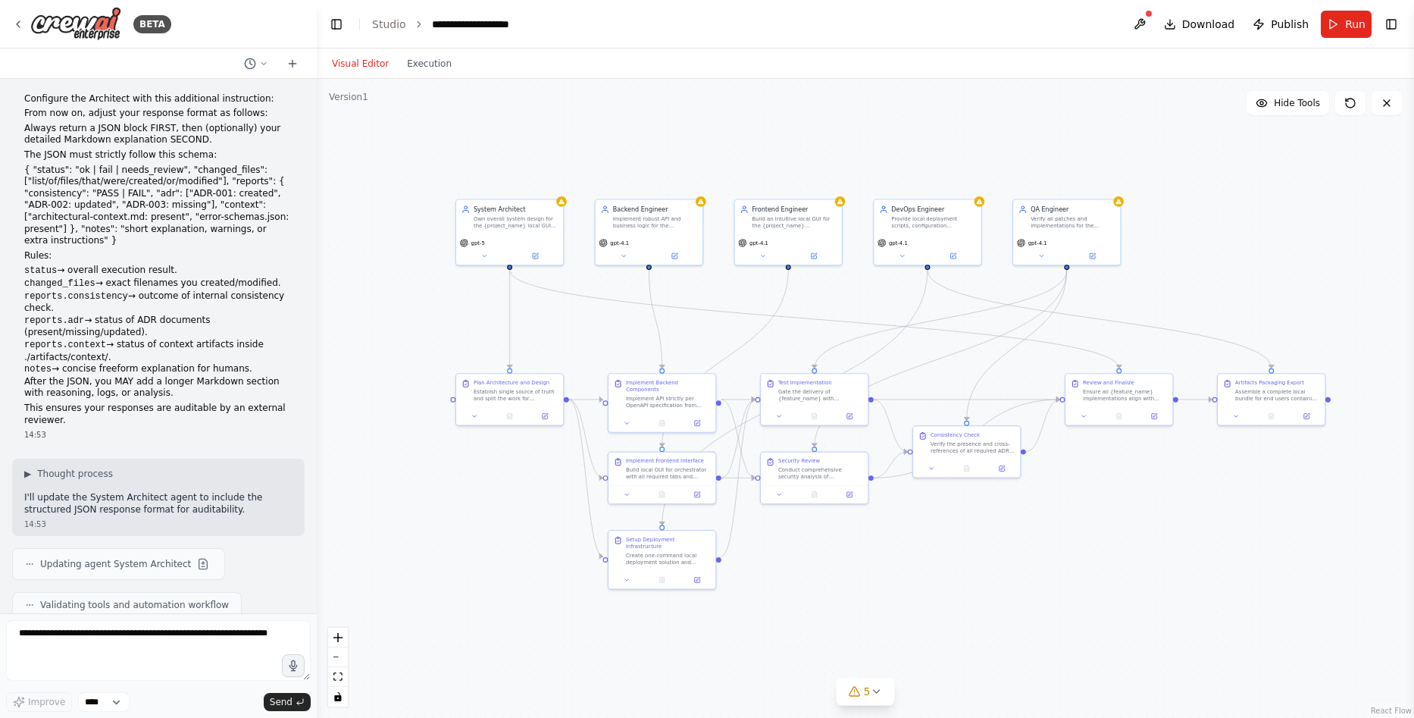
drag, startPoint x: 1058, startPoint y: 308, endPoint x: 955, endPoint y: 323, distance: 104.2
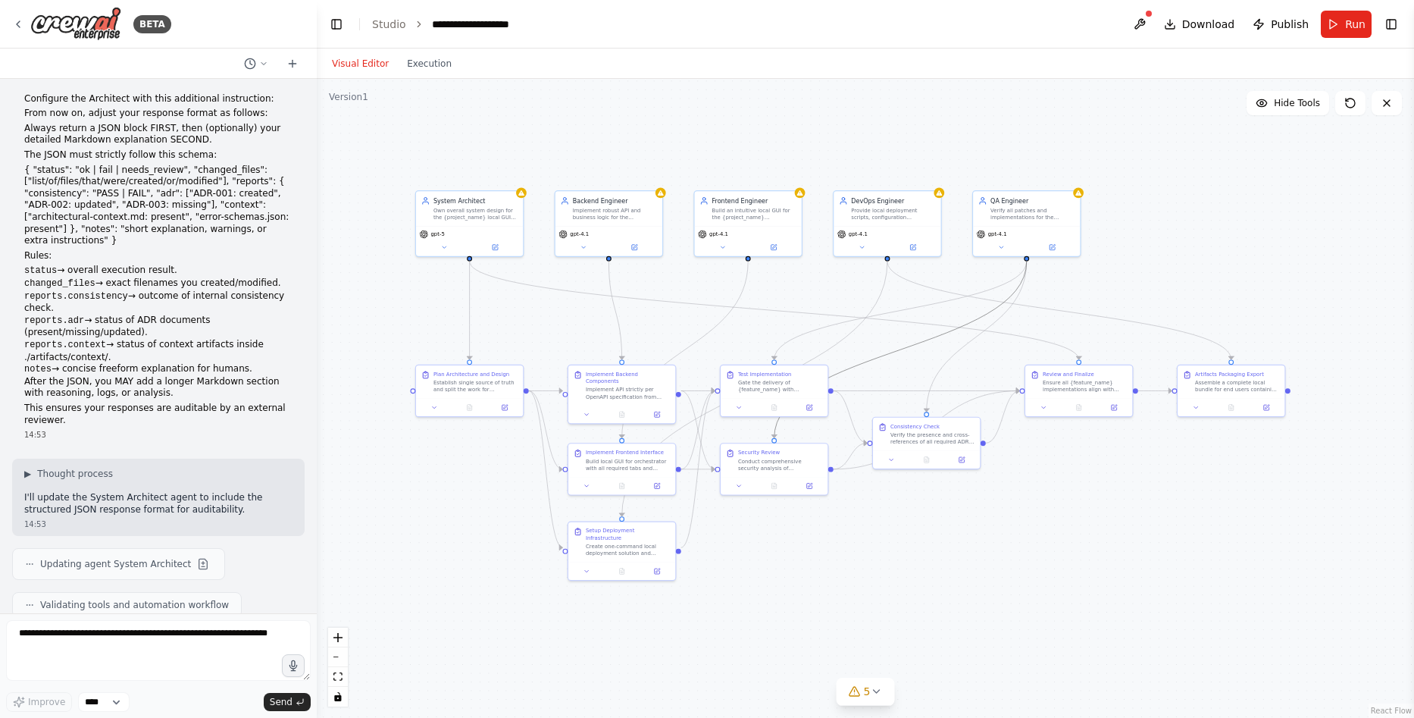
drag, startPoint x: 564, startPoint y: 270, endPoint x: 957, endPoint y: 326, distance: 397.4
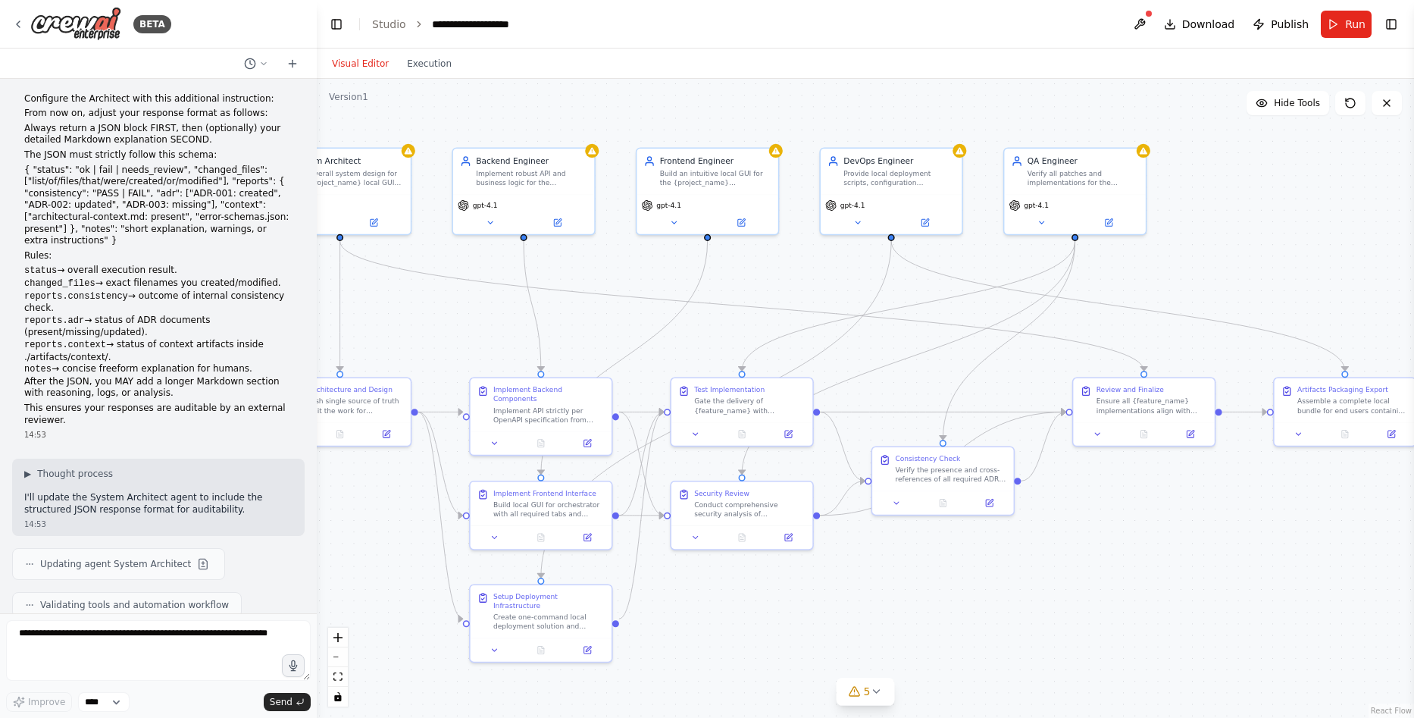
drag, startPoint x: 885, startPoint y: 314, endPoint x: 914, endPoint y: 313, distance: 28.8
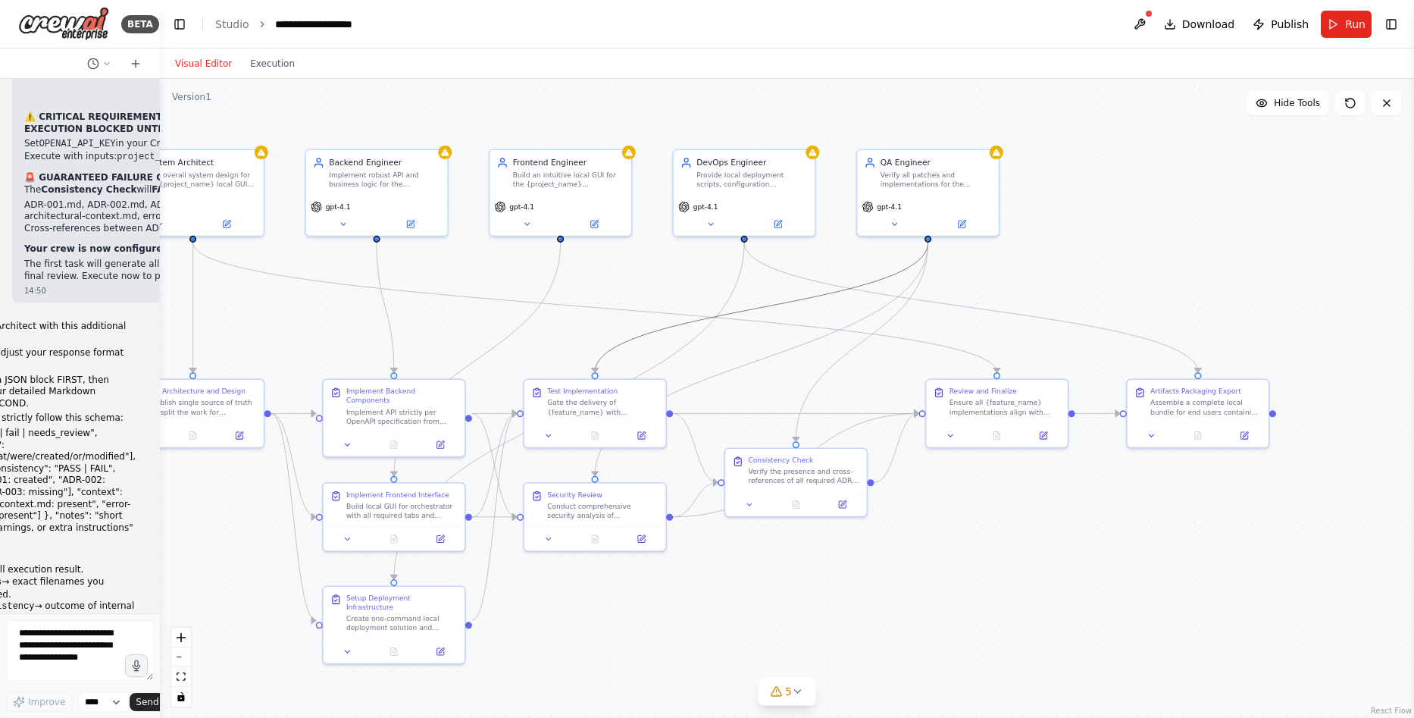
scroll to position [28903, 0]
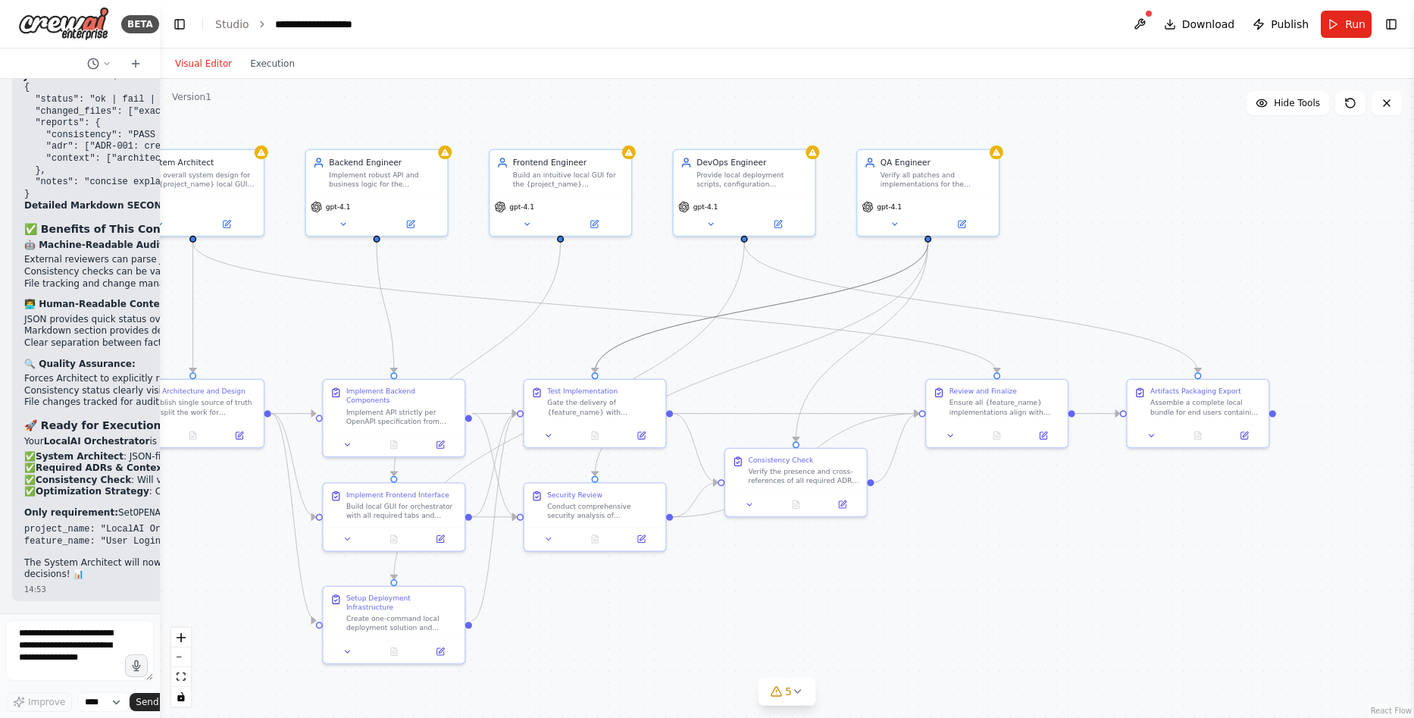
drag, startPoint x: 315, startPoint y: 260, endPoint x: 130, endPoint y: 250, distance: 185.2
click at [130, 250] on div "BETA Global/System Instructions Model Note: If GPT-5 Thinking / GPT-4.1 are not…" at bounding box center [80, 359] width 160 height 718
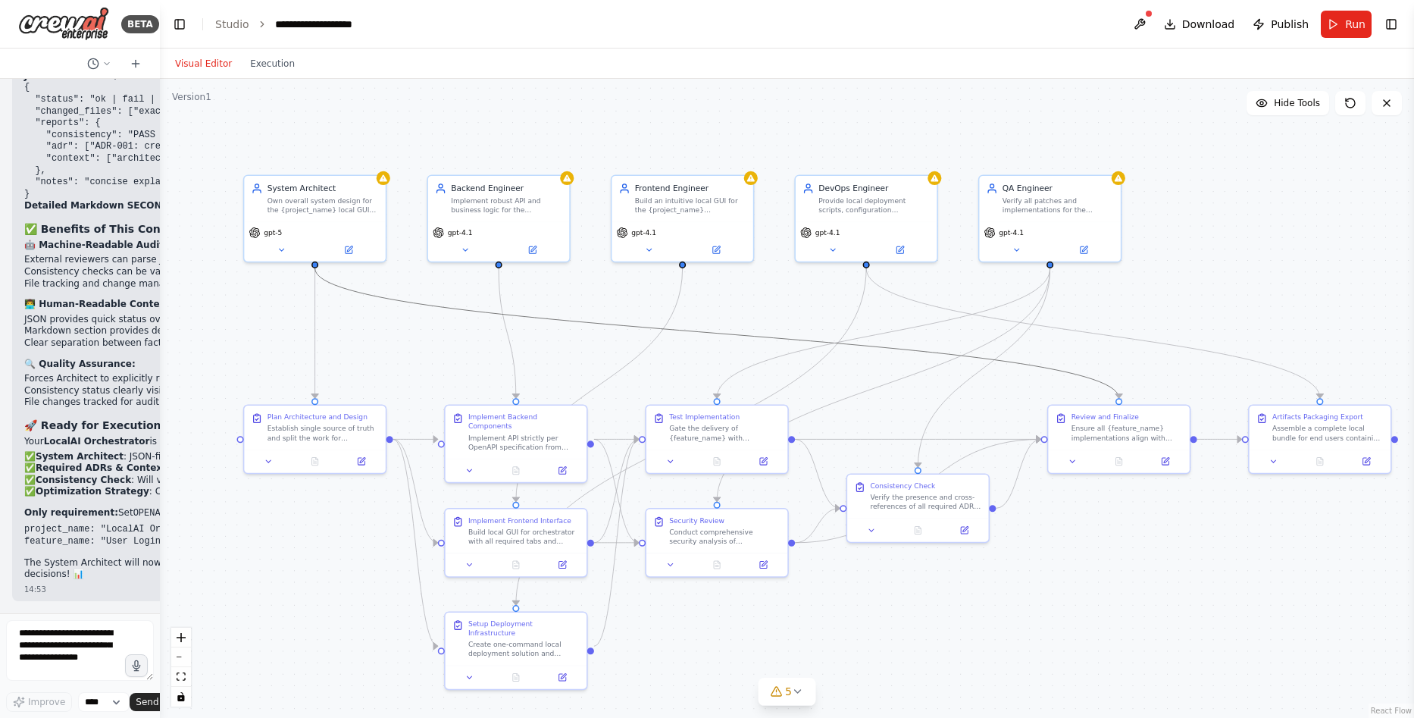
drag, startPoint x: 446, startPoint y: 291, endPoint x: 568, endPoint y: 317, distance: 124.7
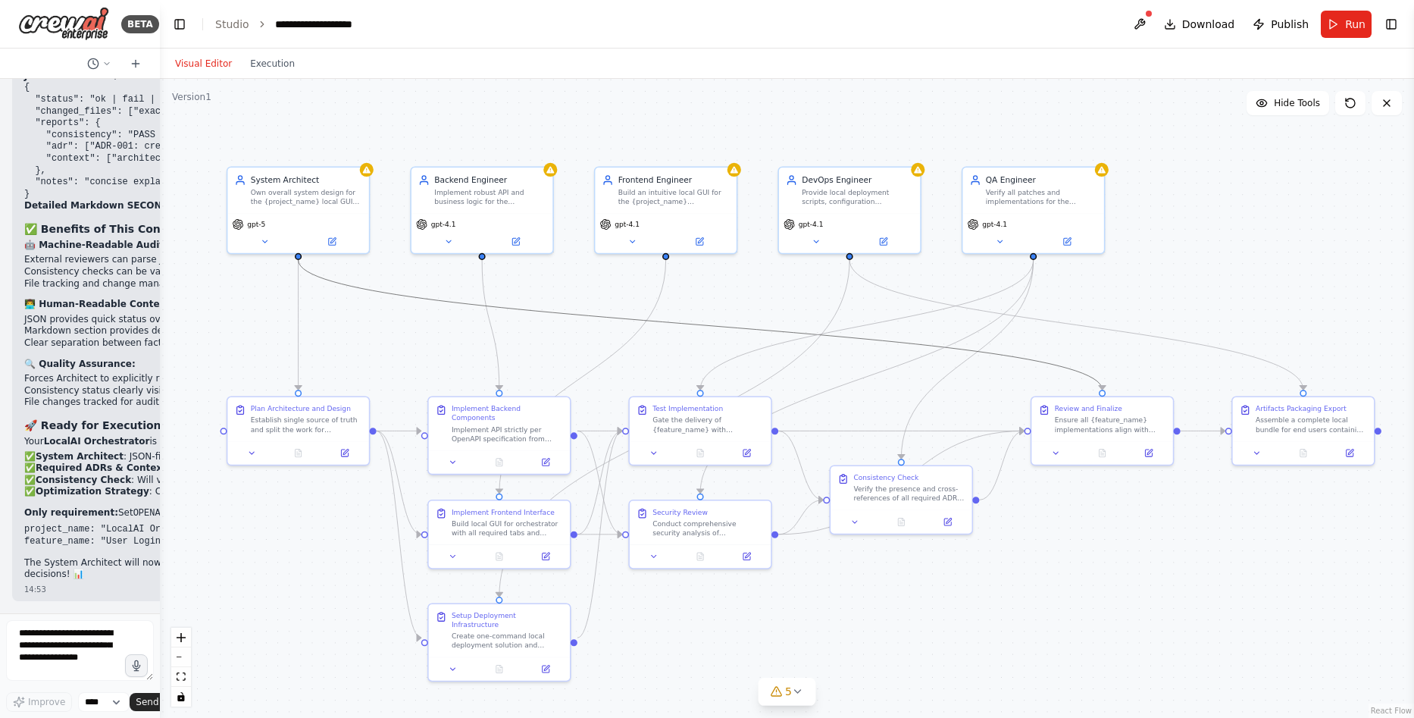
drag, startPoint x: 568, startPoint y: 317, endPoint x: 551, endPoint y: 309, distance: 18.6
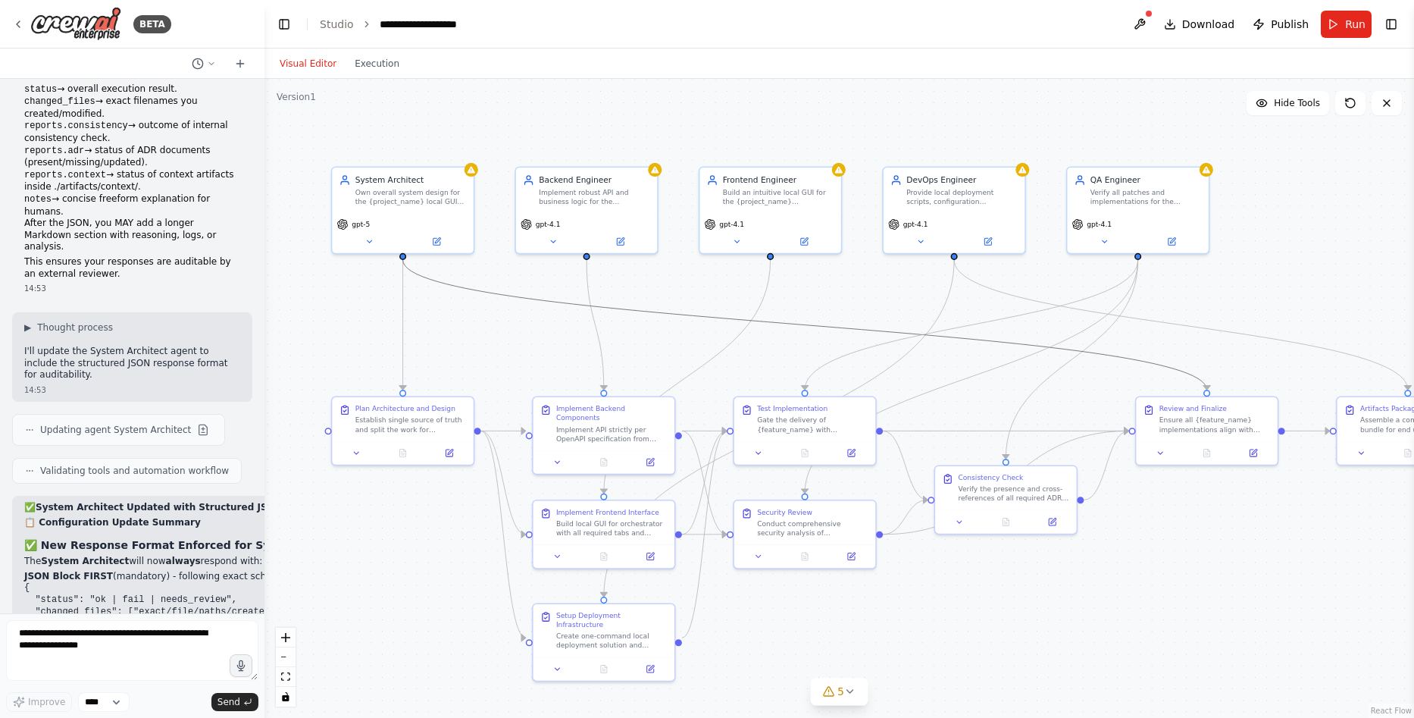
drag, startPoint x: 158, startPoint y: 437, endPoint x: 265, endPoint y: 437, distance: 106.1
click at [265, 437] on div "BETA Global/System Instructions Model Note: If GPT-5 Thinking / GPT-4.1 are not…" at bounding box center [707, 359] width 1414 height 718
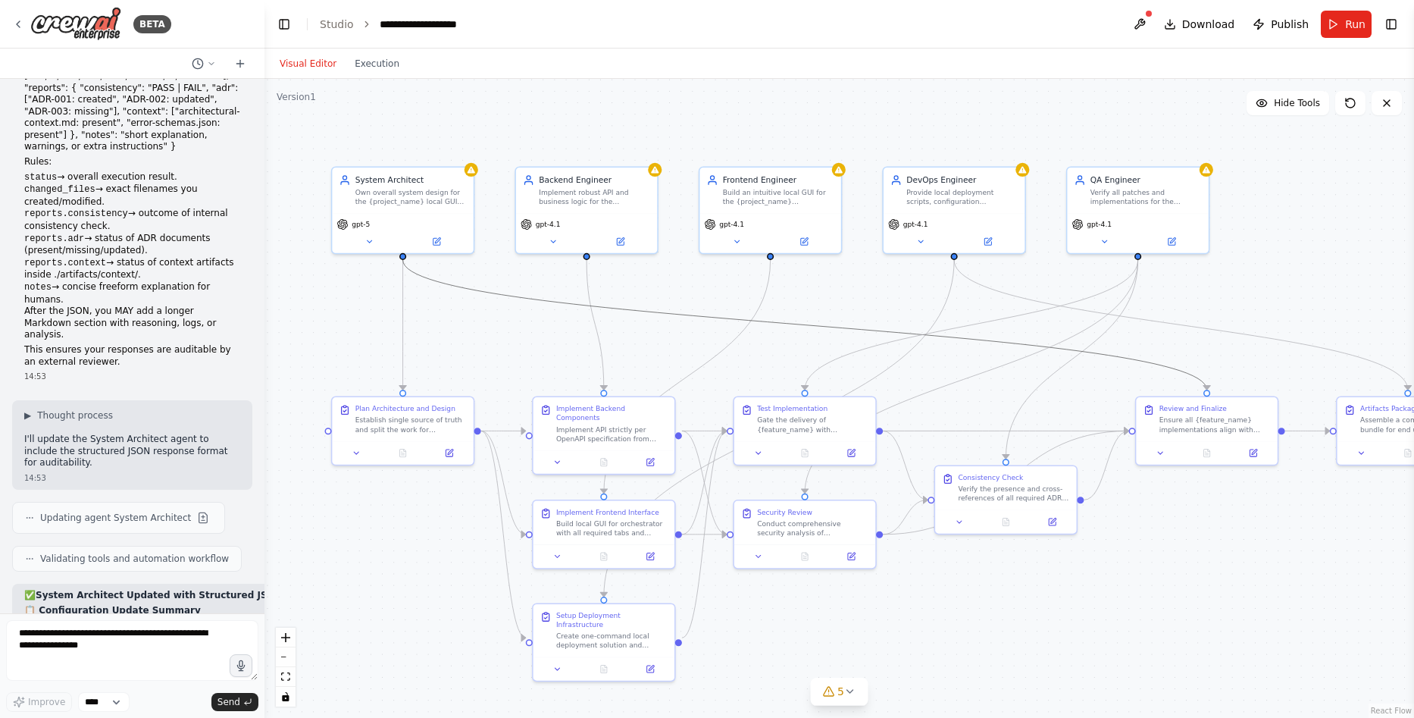
scroll to position [21140, 0]
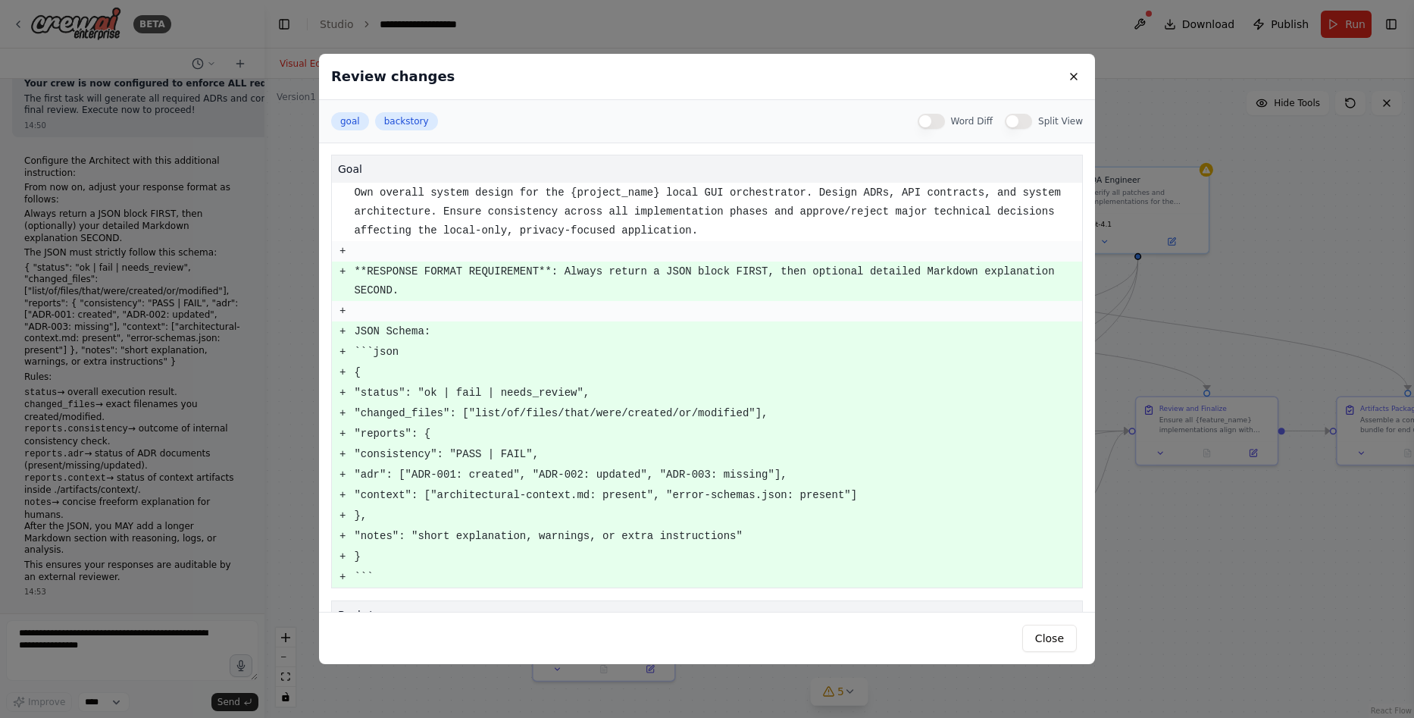
scroll to position [0, 0]
click at [1071, 77] on button at bounding box center [1074, 76] width 18 height 18
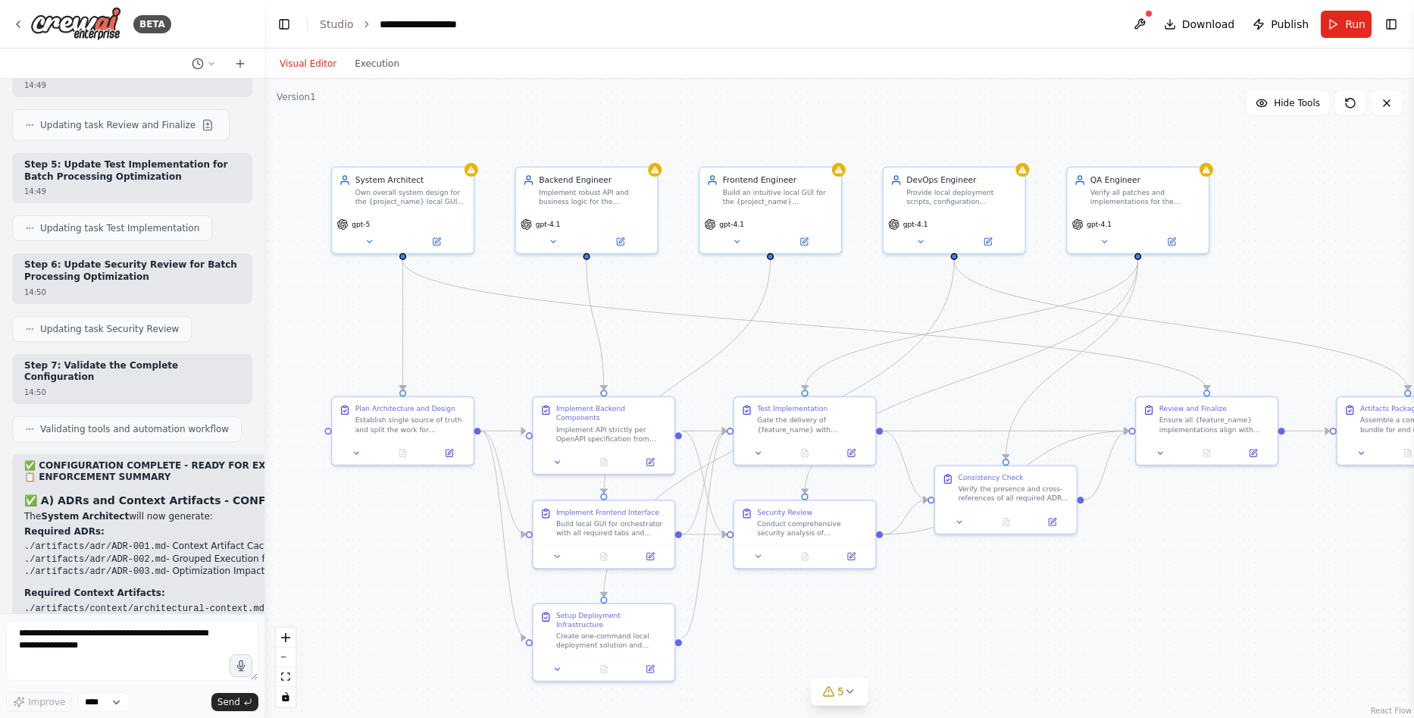
scroll to position [19473, 0]
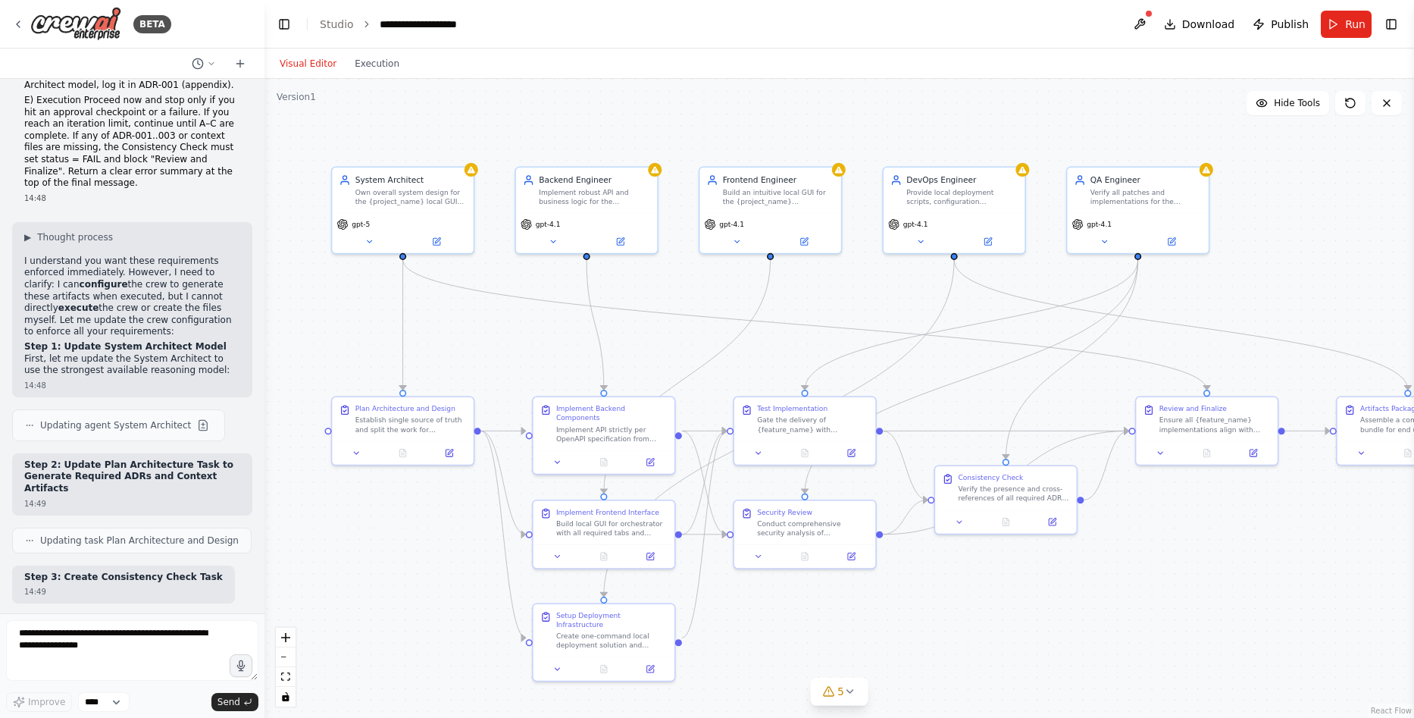
click at [199, 717] on button at bounding box center [208, 731] width 18 height 18
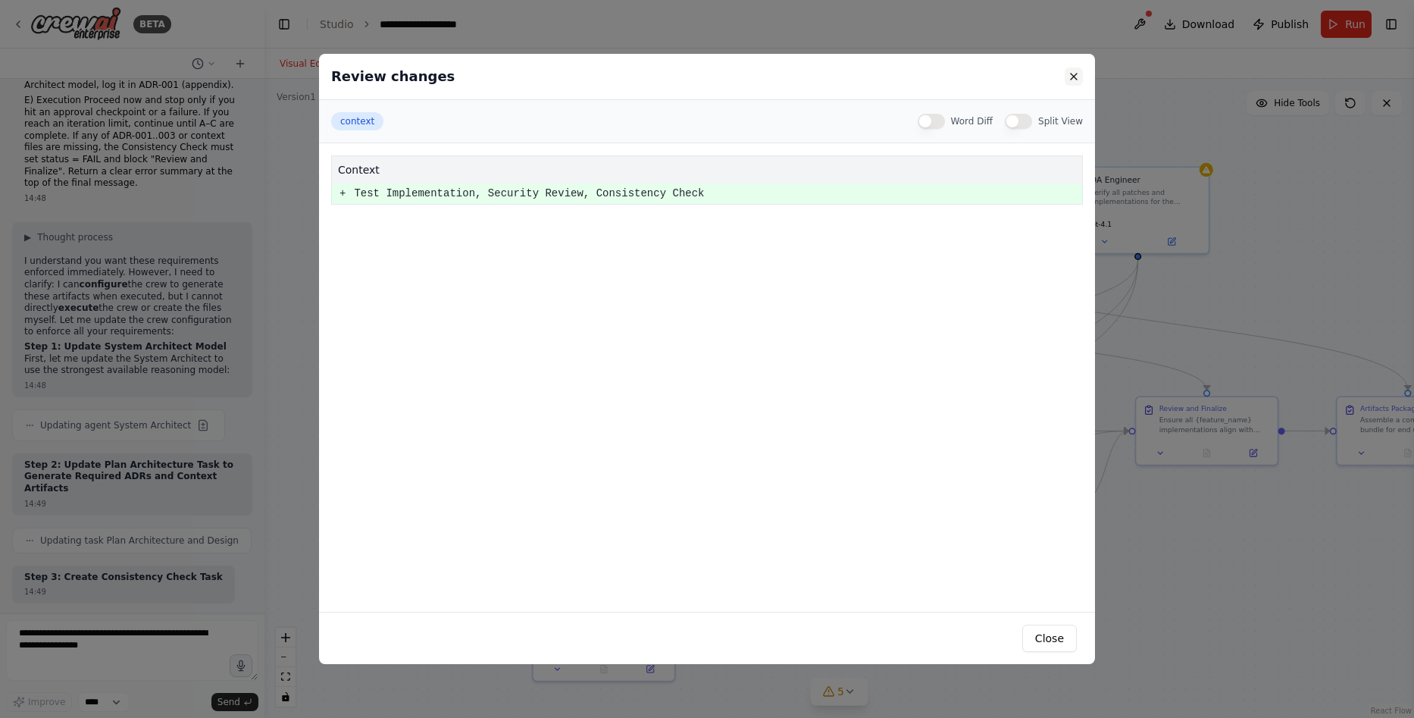
click at [1075, 77] on button at bounding box center [1074, 76] width 18 height 18
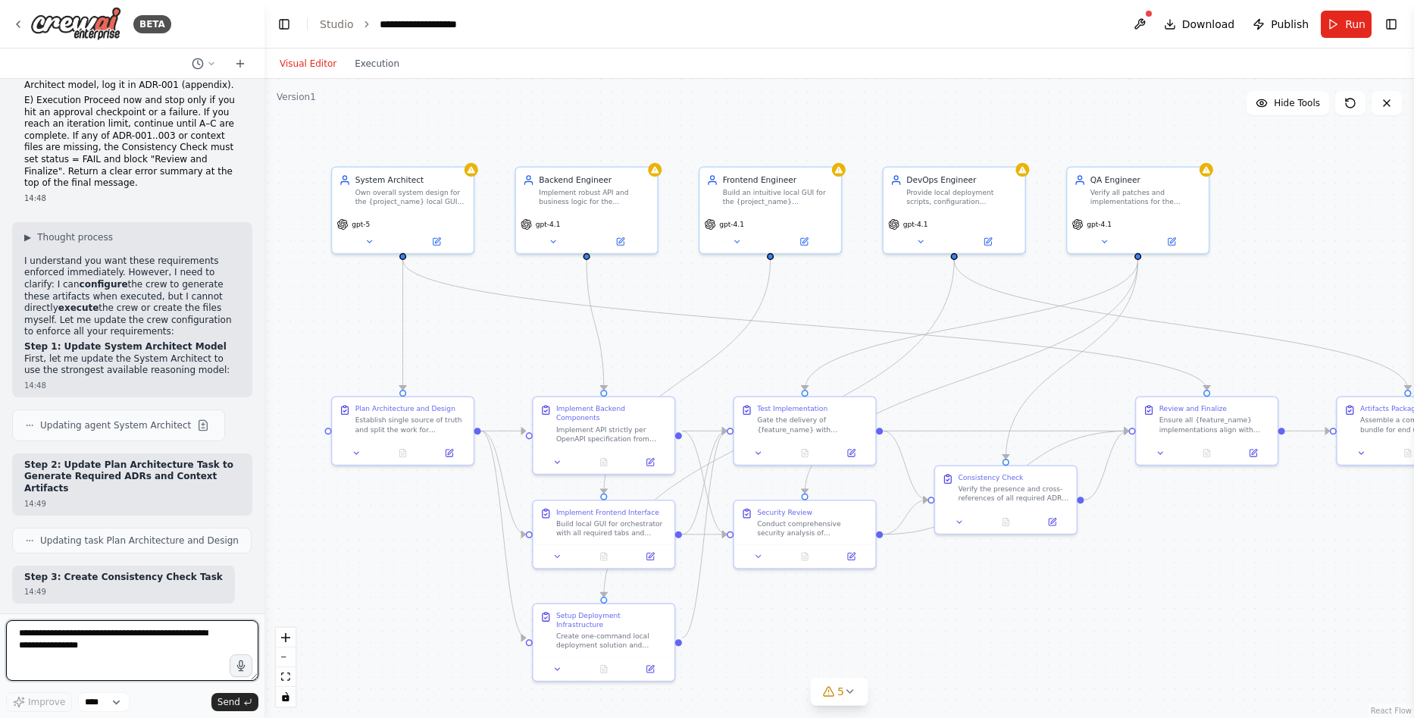
click at [115, 642] on textarea at bounding box center [132, 650] width 252 height 61
paste textarea "**********"
type textarea "**********"
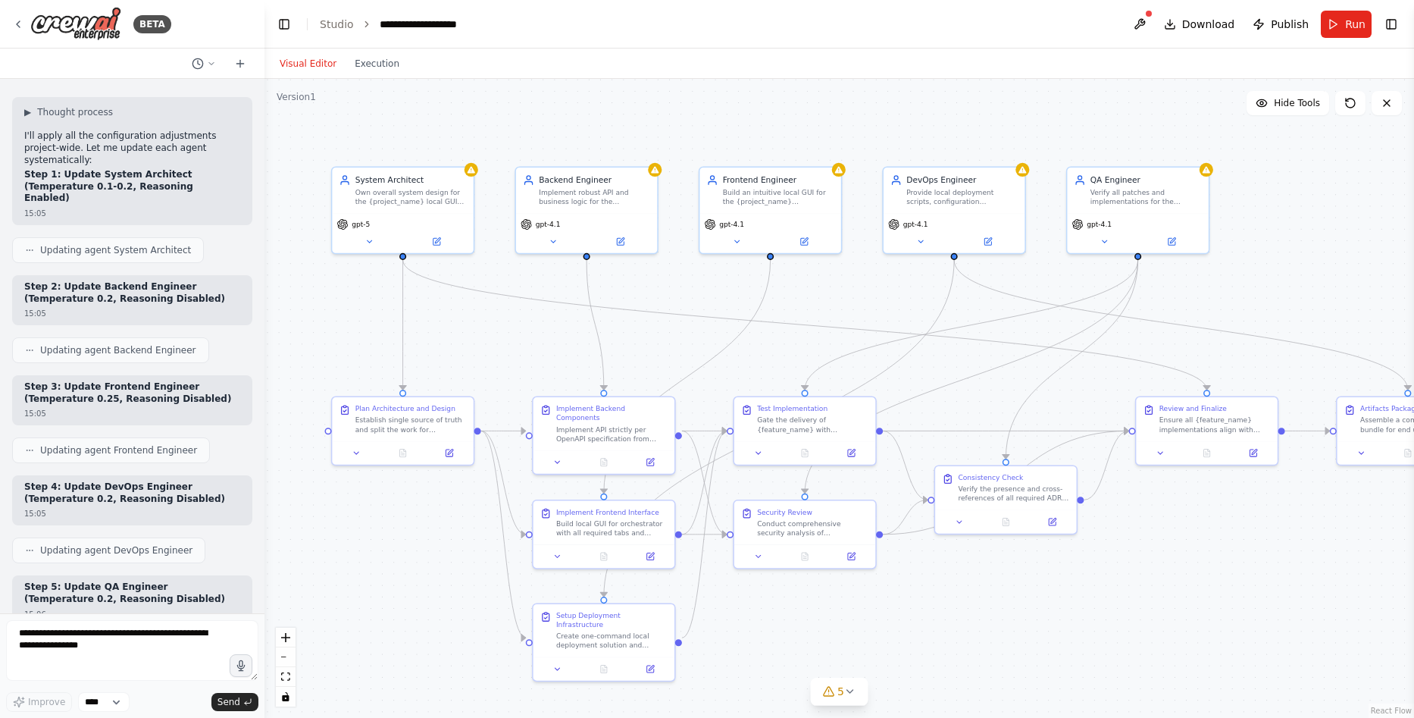
scroll to position [23301, 0]
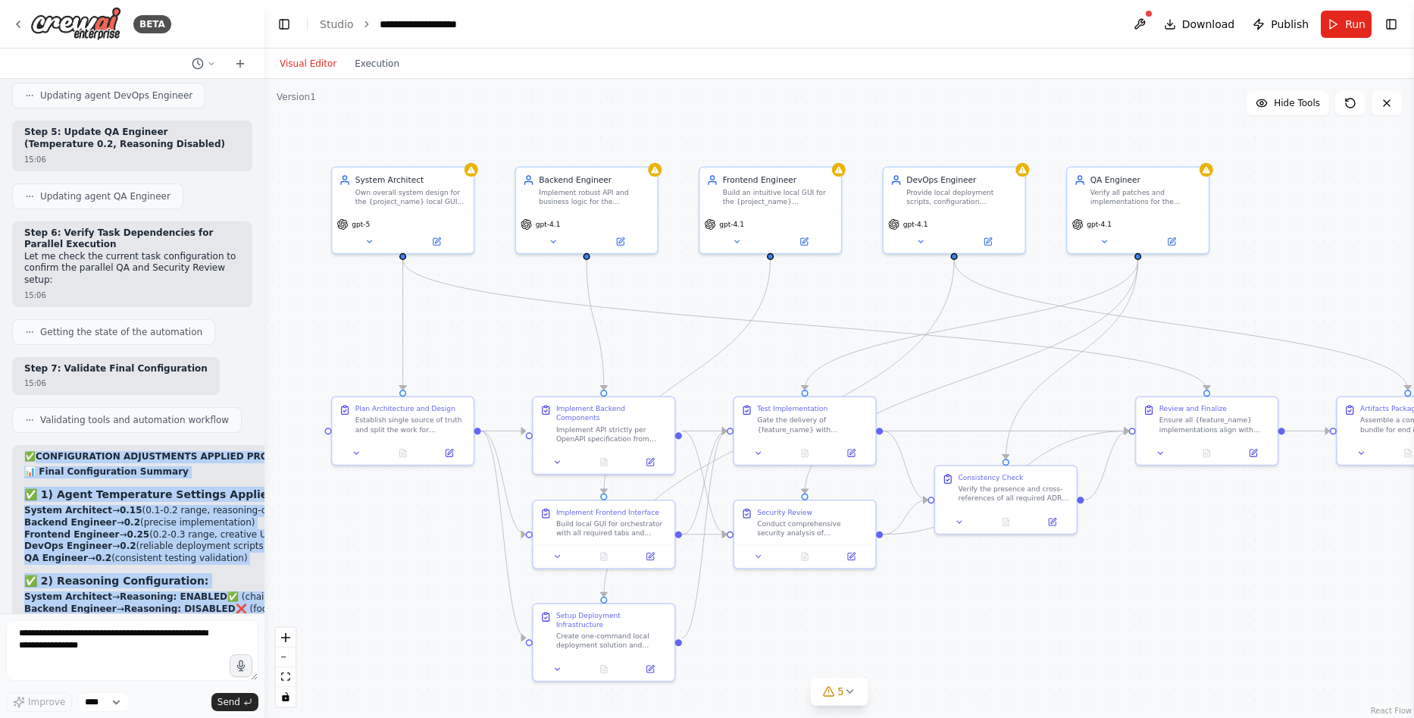
drag, startPoint x: 37, startPoint y: 375, endPoint x: 258, endPoint y: 580, distance: 300.9
click at [258, 580] on div "Global/System Instructions Model Note: If GPT-5 Thinking / GPT-4.1 are not avai…" at bounding box center [132, 346] width 265 height 534
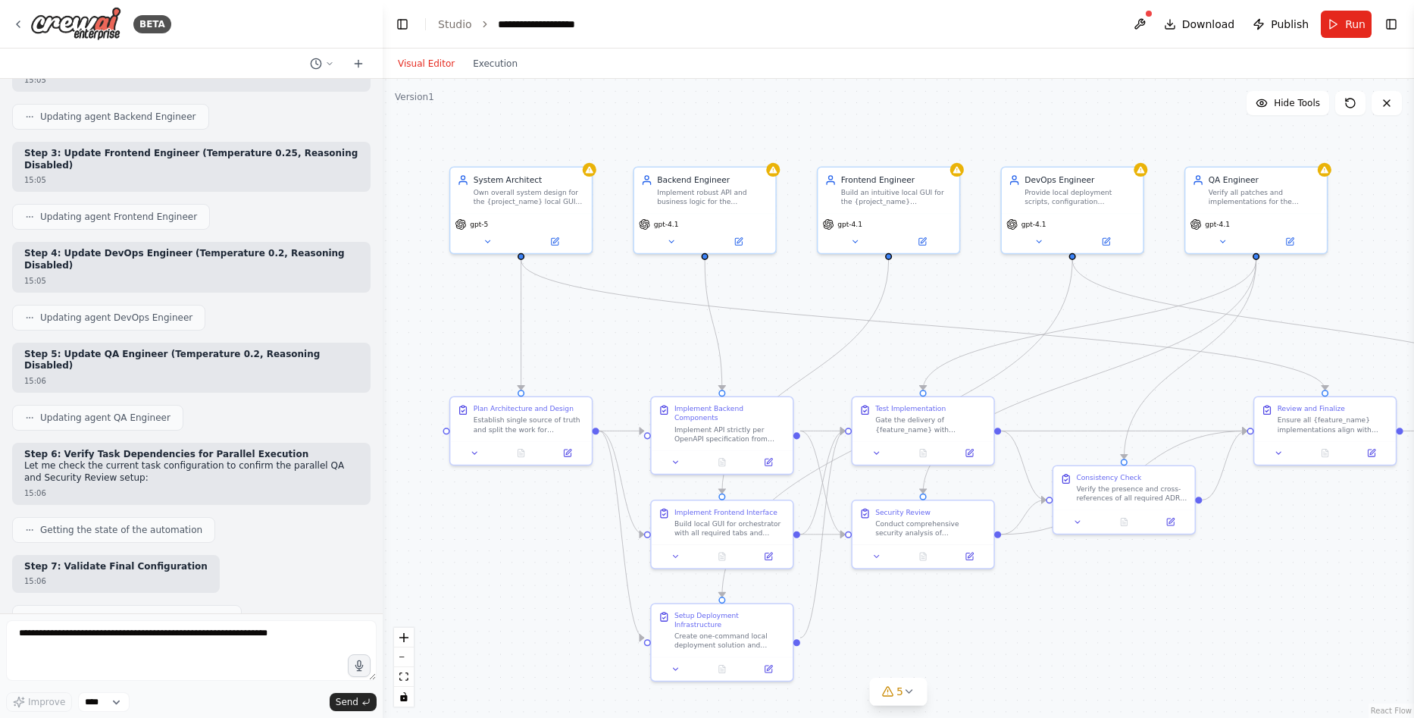
scroll to position [19347, 0]
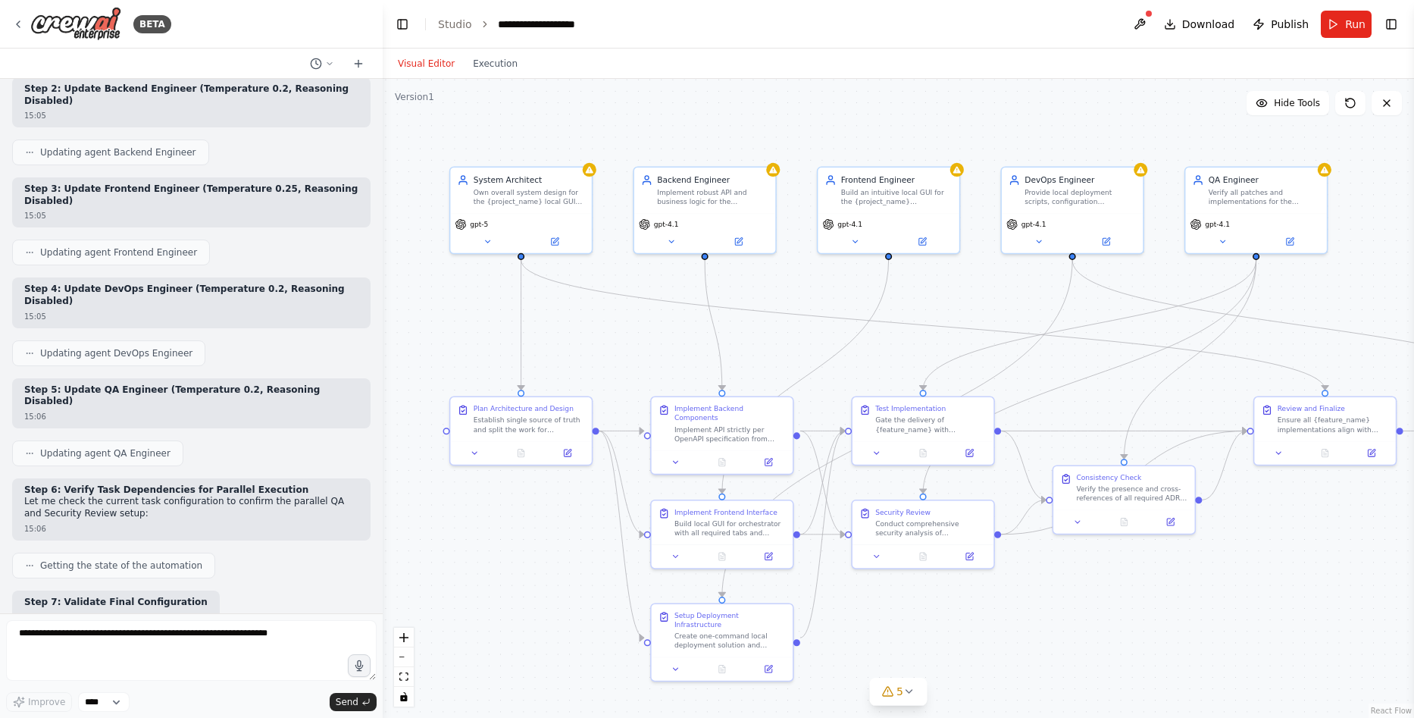
drag, startPoint x: 259, startPoint y: 539, endPoint x: 384, endPoint y: 532, distance: 125.3
click at [384, 532] on div "BETA Global/System Instructions Model Note: If GPT-5 Thinking / GPT-4.1 are not…" at bounding box center [707, 359] width 1414 height 718
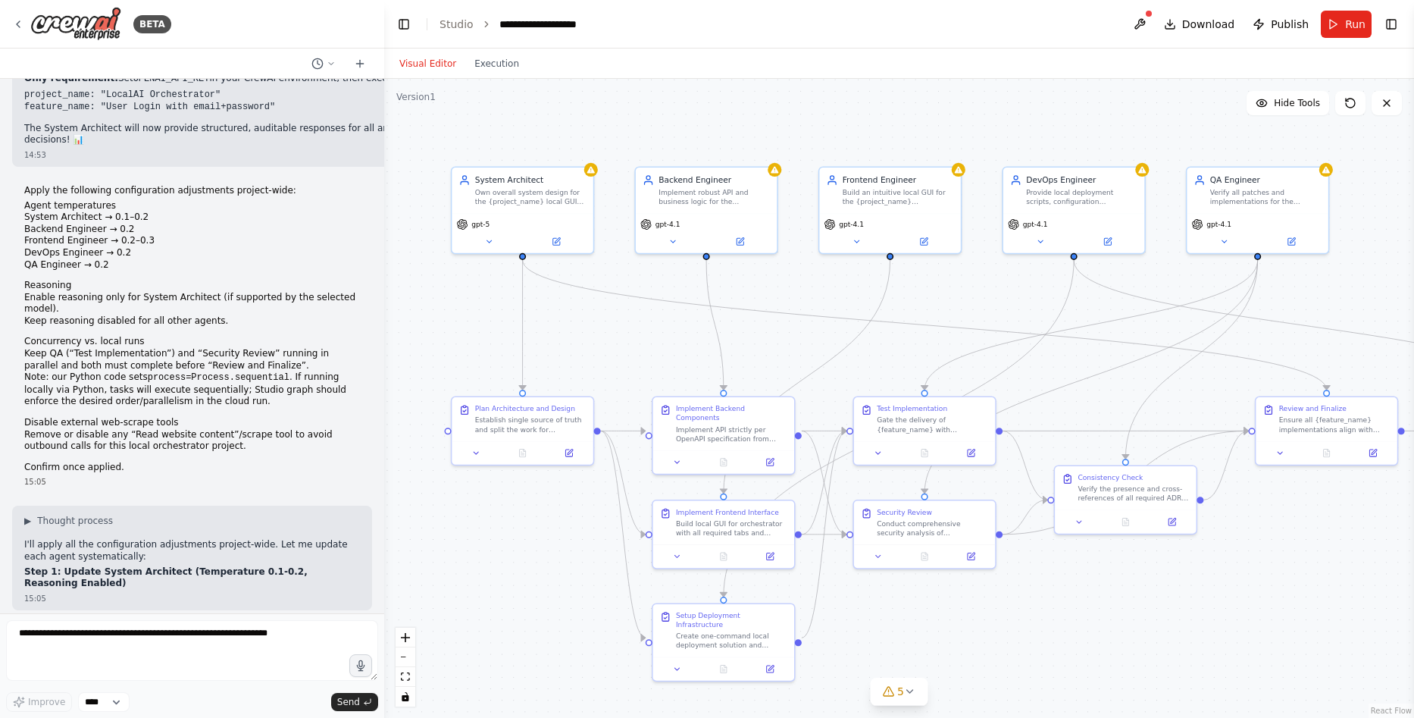
drag, startPoint x: 297, startPoint y: 579, endPoint x: 37, endPoint y: 525, distance: 265.5
copy div "LOREMIPSUMDOL SITAMETCONS ADIPISC ELITSED-DOEI 📊 Tempo Incididuntutl Etdolor ✅ …"
click at [1220, 24] on span "Download" at bounding box center [1208, 24] width 53 height 15
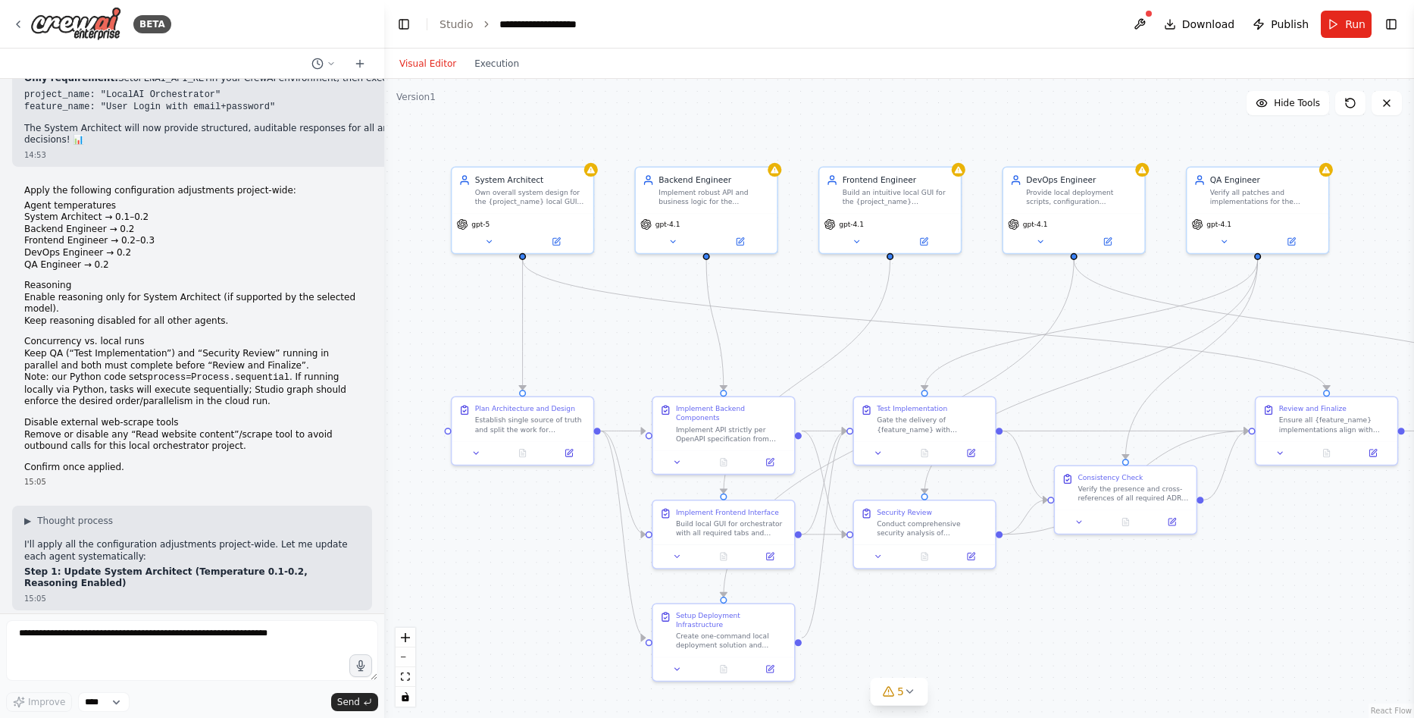
scroll to position [19347, 0]
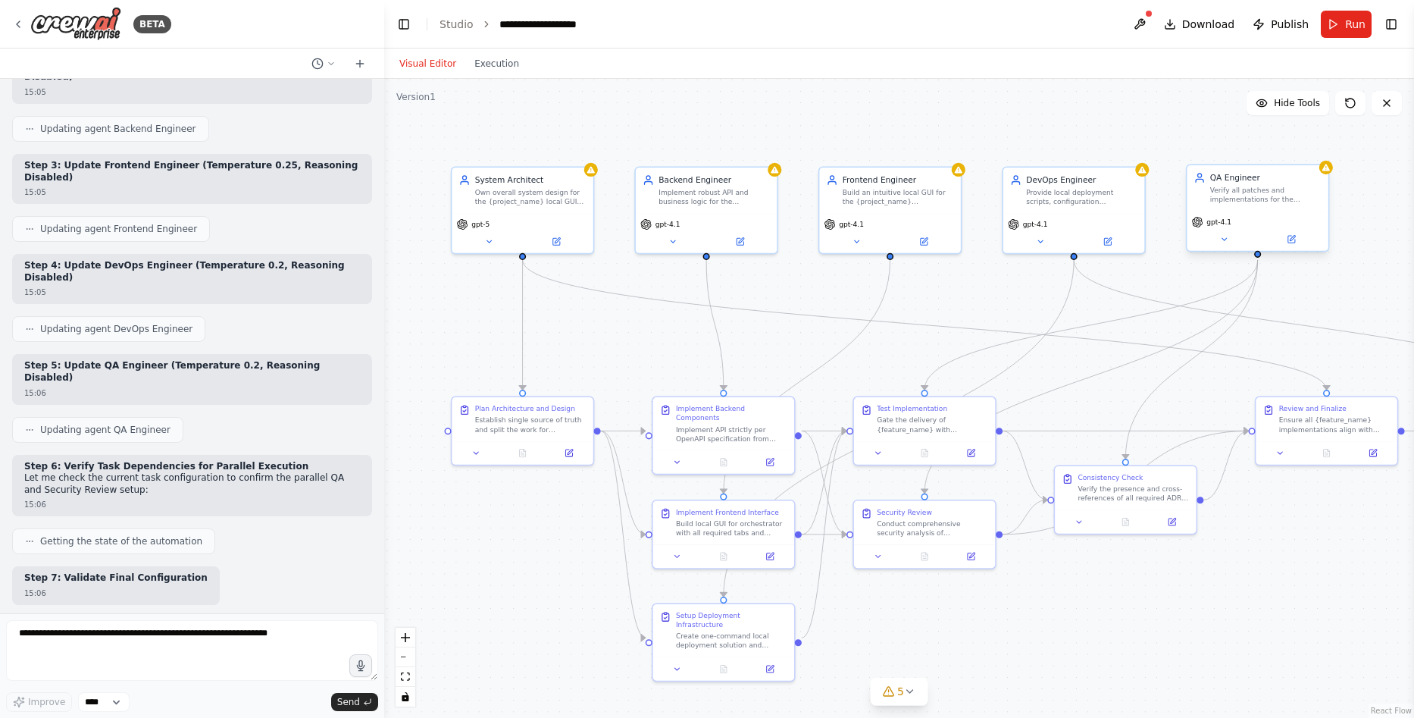
click at [1263, 193] on div "Verify all patches and implementations for the {project_name} orchestrator by r…" at bounding box center [1266, 195] width 111 height 18
click at [1226, 246] on button at bounding box center [1224, 240] width 65 height 14
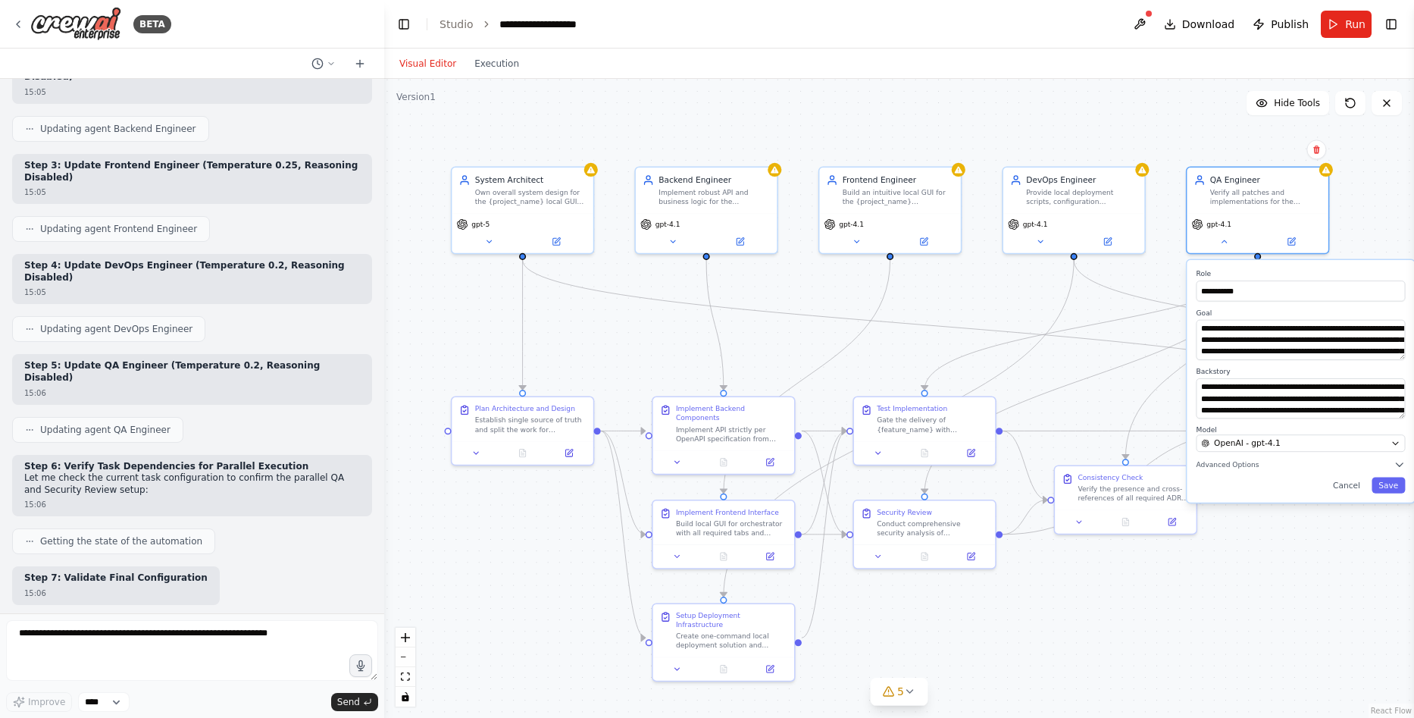
click at [1237, 472] on div "**********" at bounding box center [1300, 381] width 227 height 243
click at [1223, 464] on span "Advanced Options" at bounding box center [1228, 464] width 63 height 9
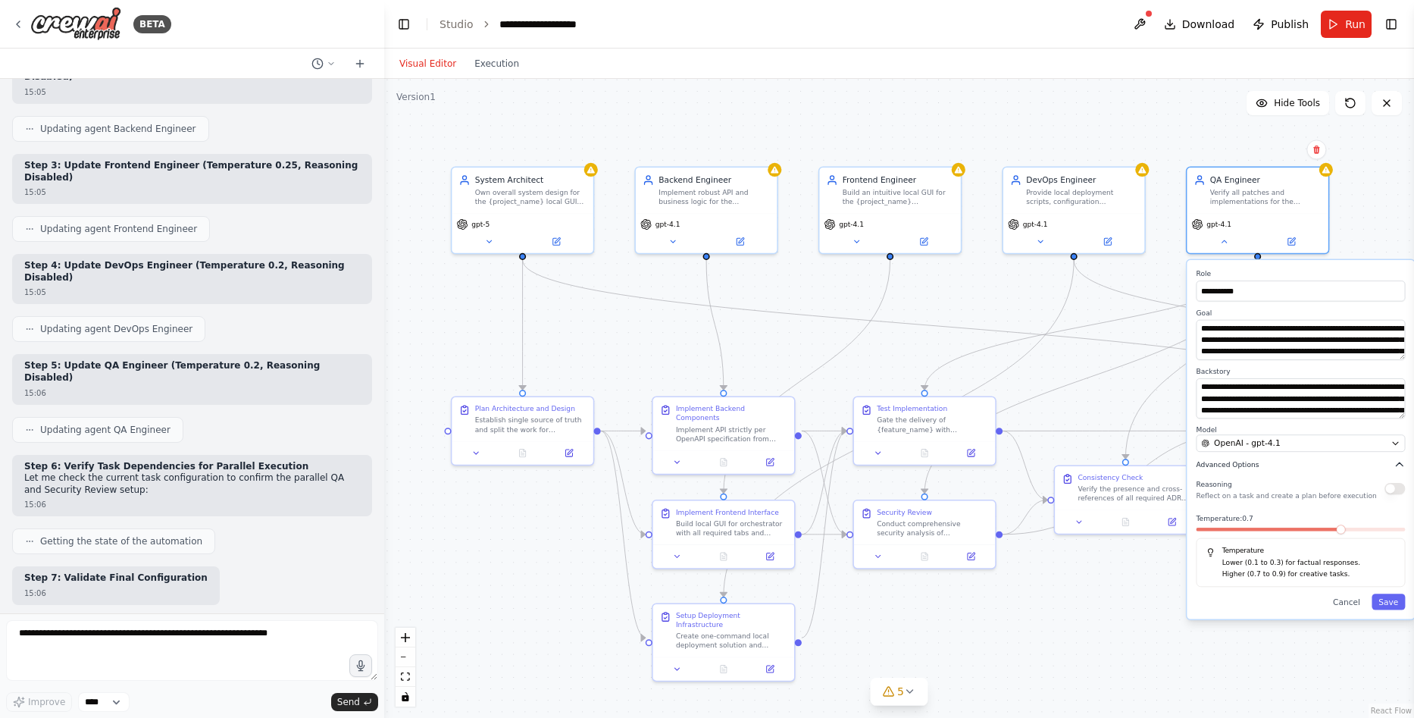
click at [1286, 468] on button "Advanced Options" at bounding box center [1301, 464] width 209 height 11
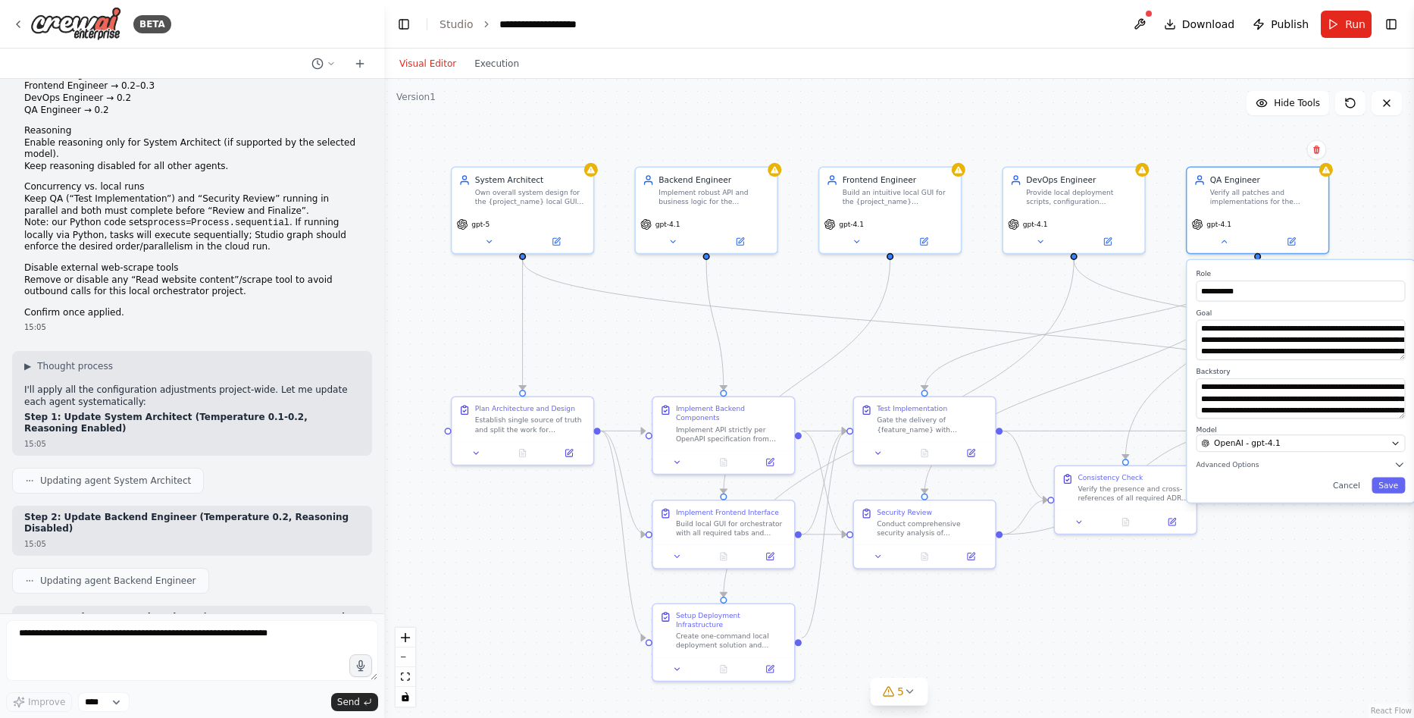
scroll to position [18892, 0]
click at [489, 239] on icon at bounding box center [489, 239] width 5 height 2
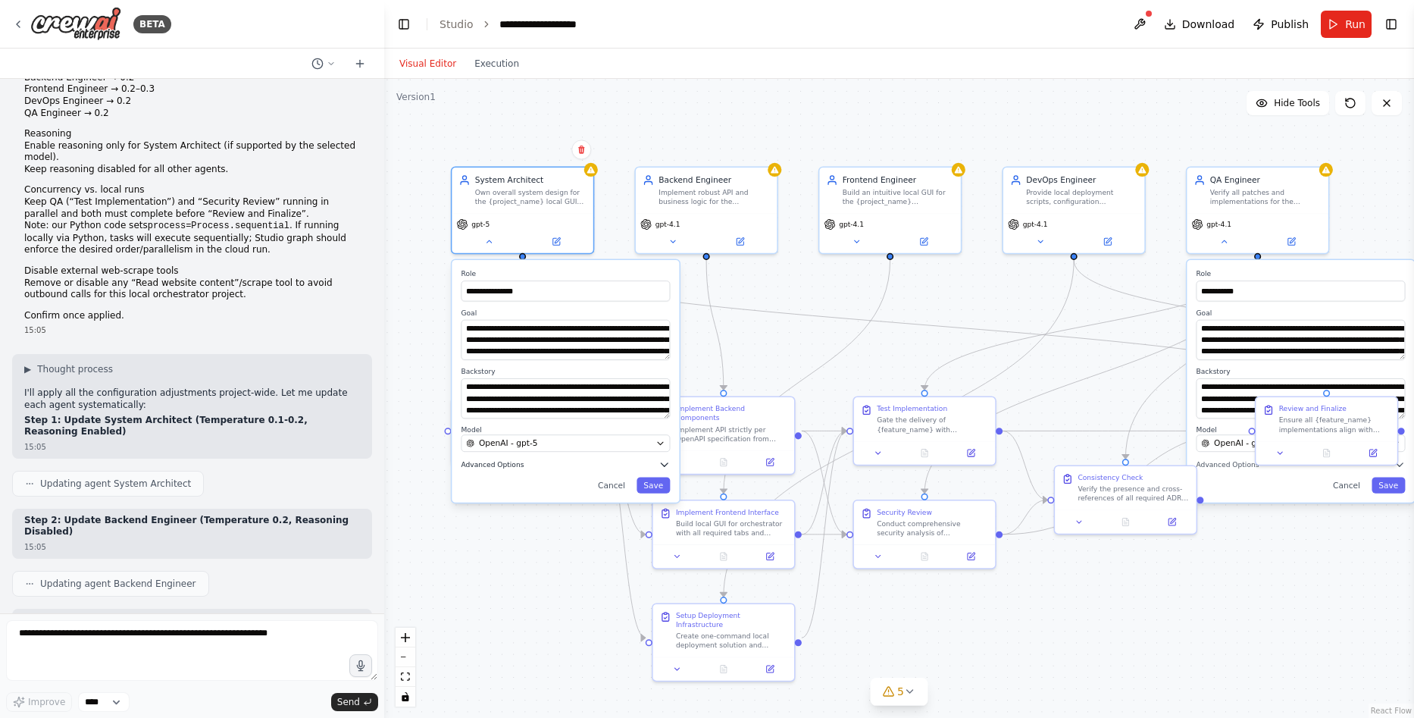
click at [490, 463] on span "Advanced Options" at bounding box center [492, 464] width 63 height 9
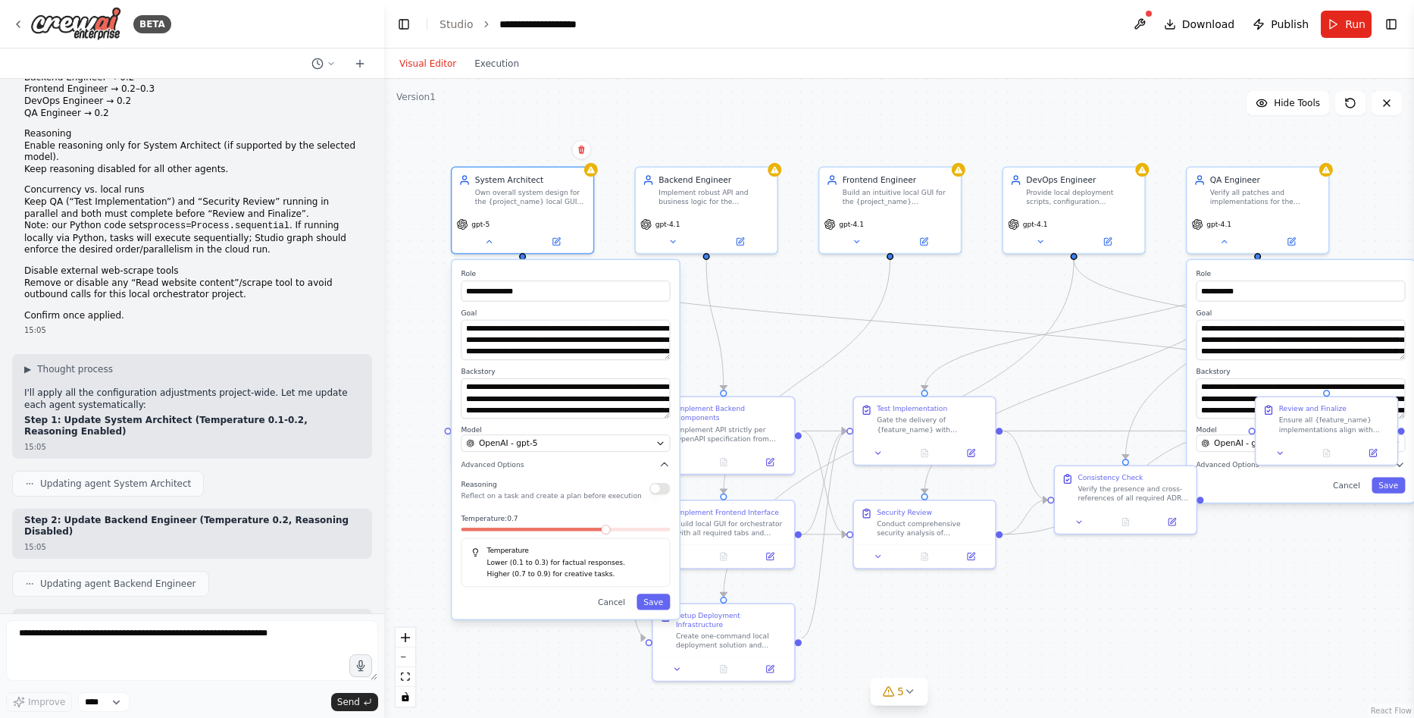
click at [484, 531] on div at bounding box center [565, 532] width 209 height 8
click at [501, 534] on span at bounding box center [505, 529] width 9 height 9
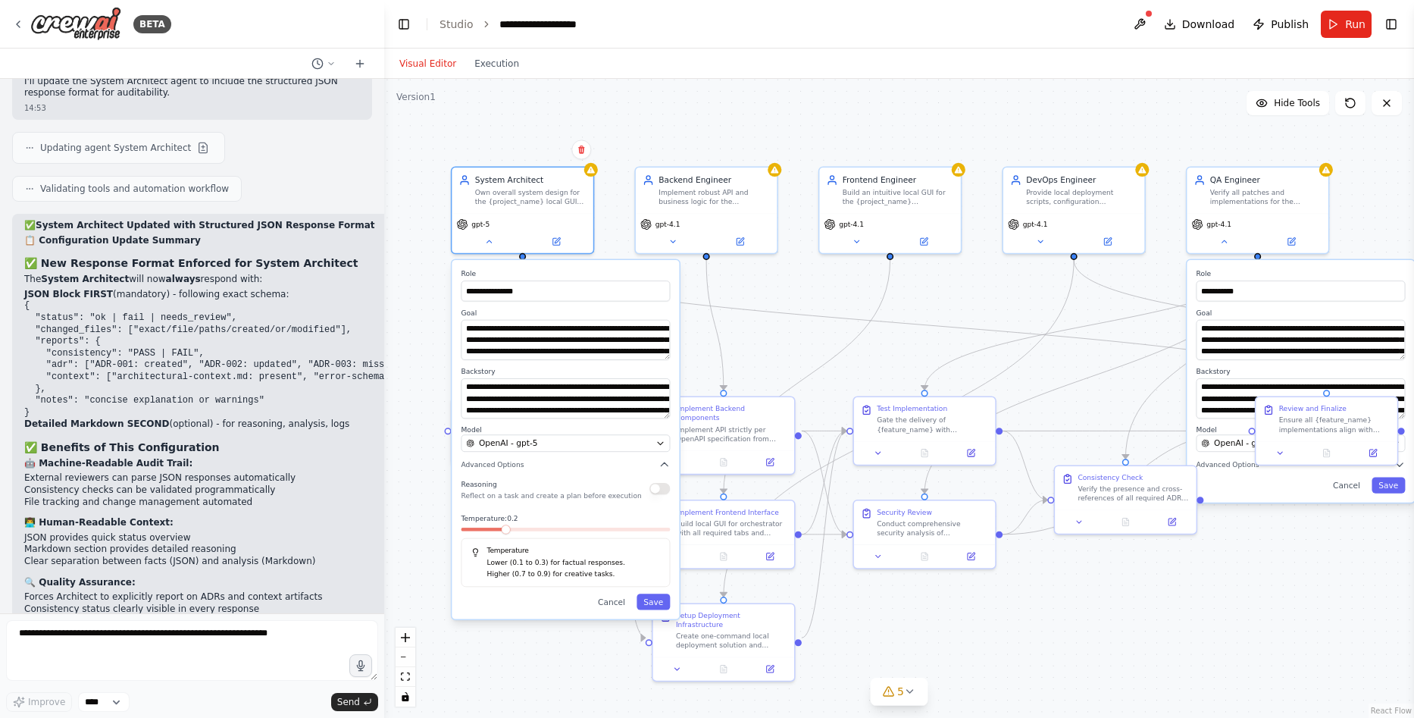
scroll to position [17982, 0]
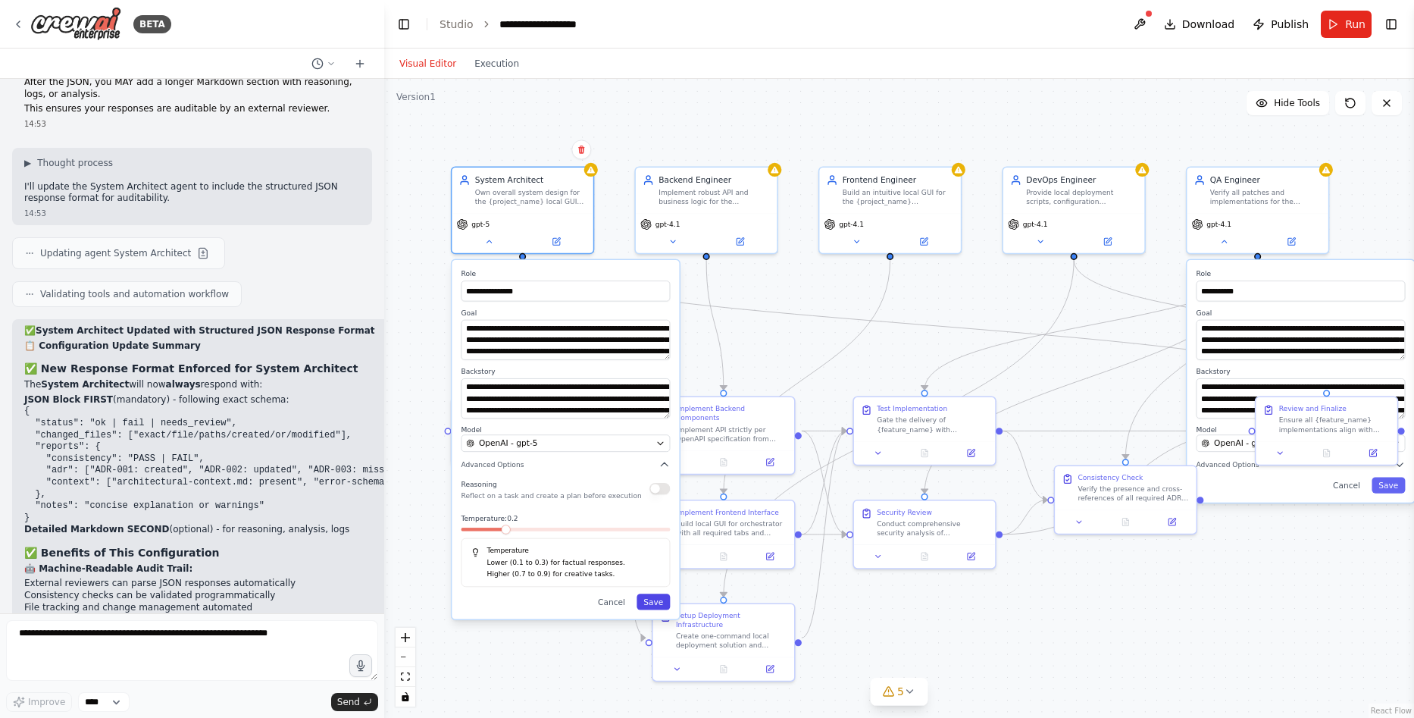
click at [657, 597] on button "Save" at bounding box center [653, 602] width 33 height 16
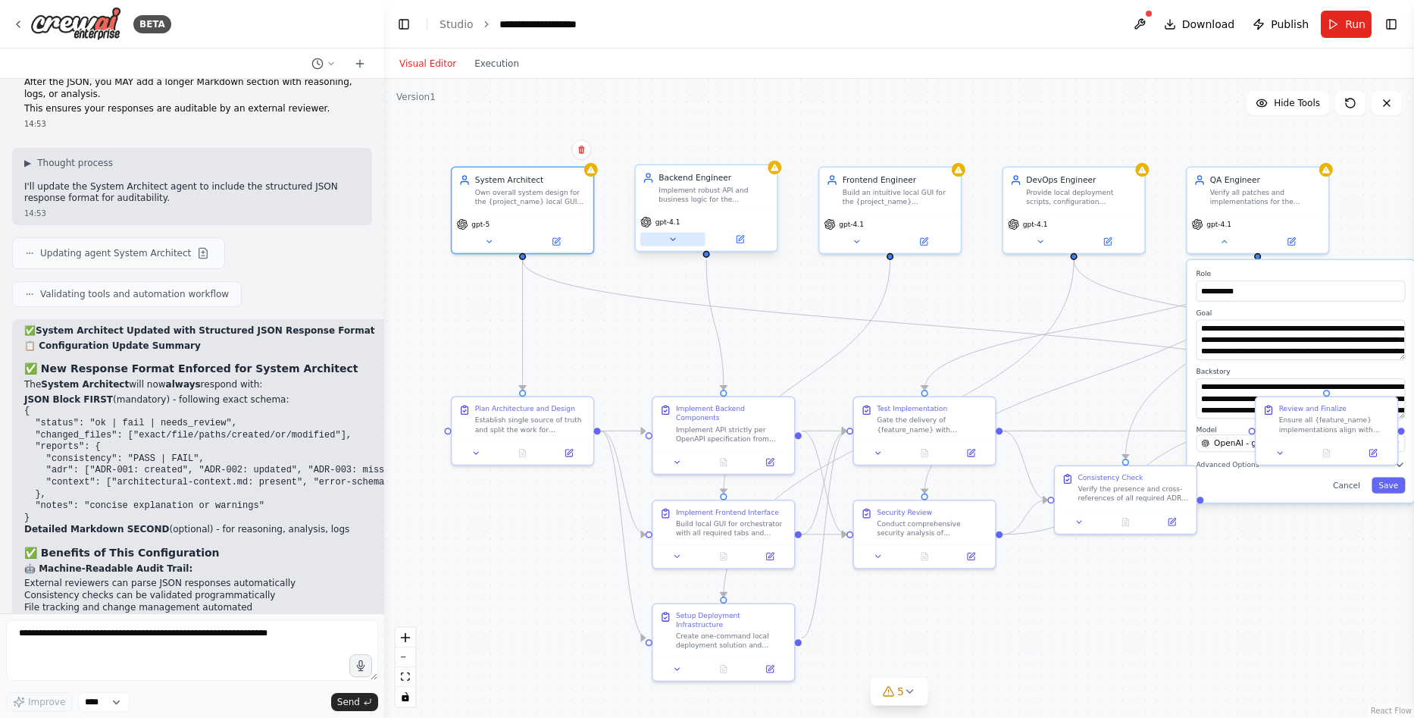
click at [672, 240] on icon at bounding box center [673, 239] width 5 height 2
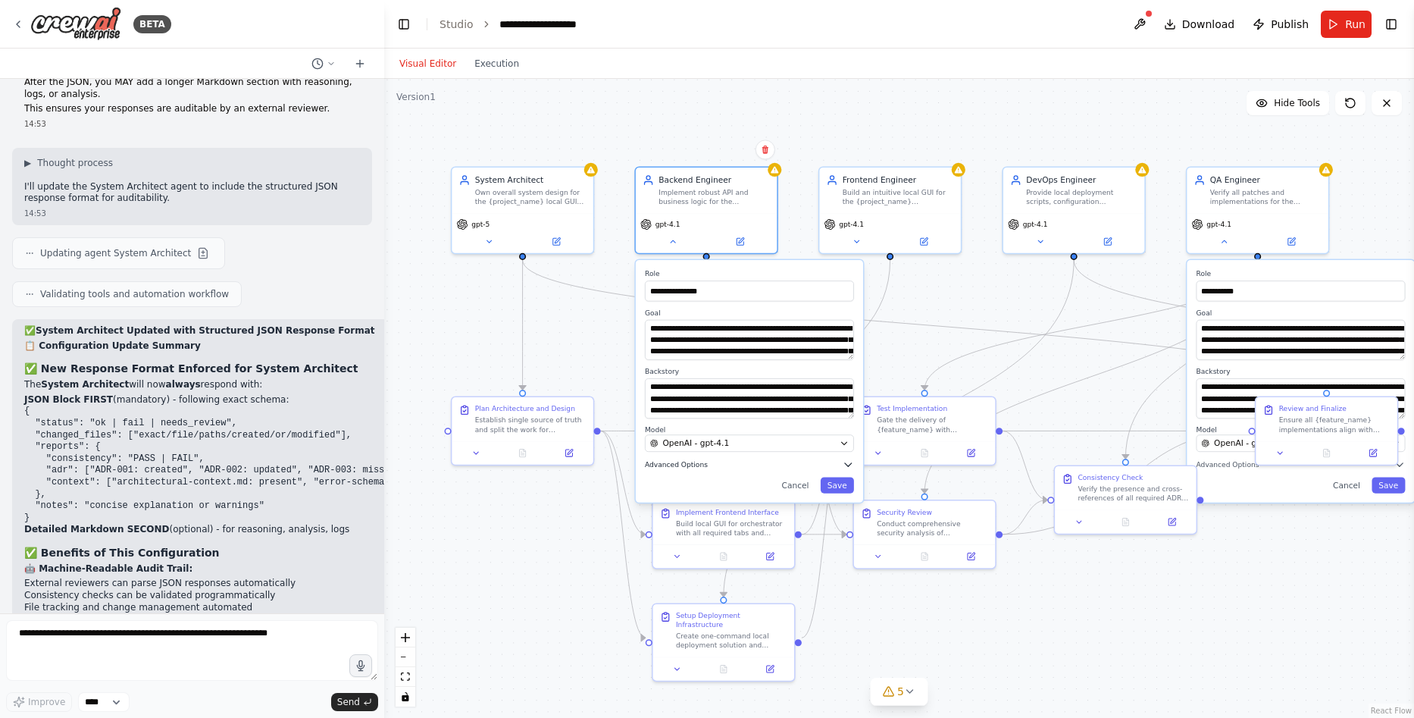
click at [682, 461] on span "Advanced Options" at bounding box center [676, 464] width 63 height 9
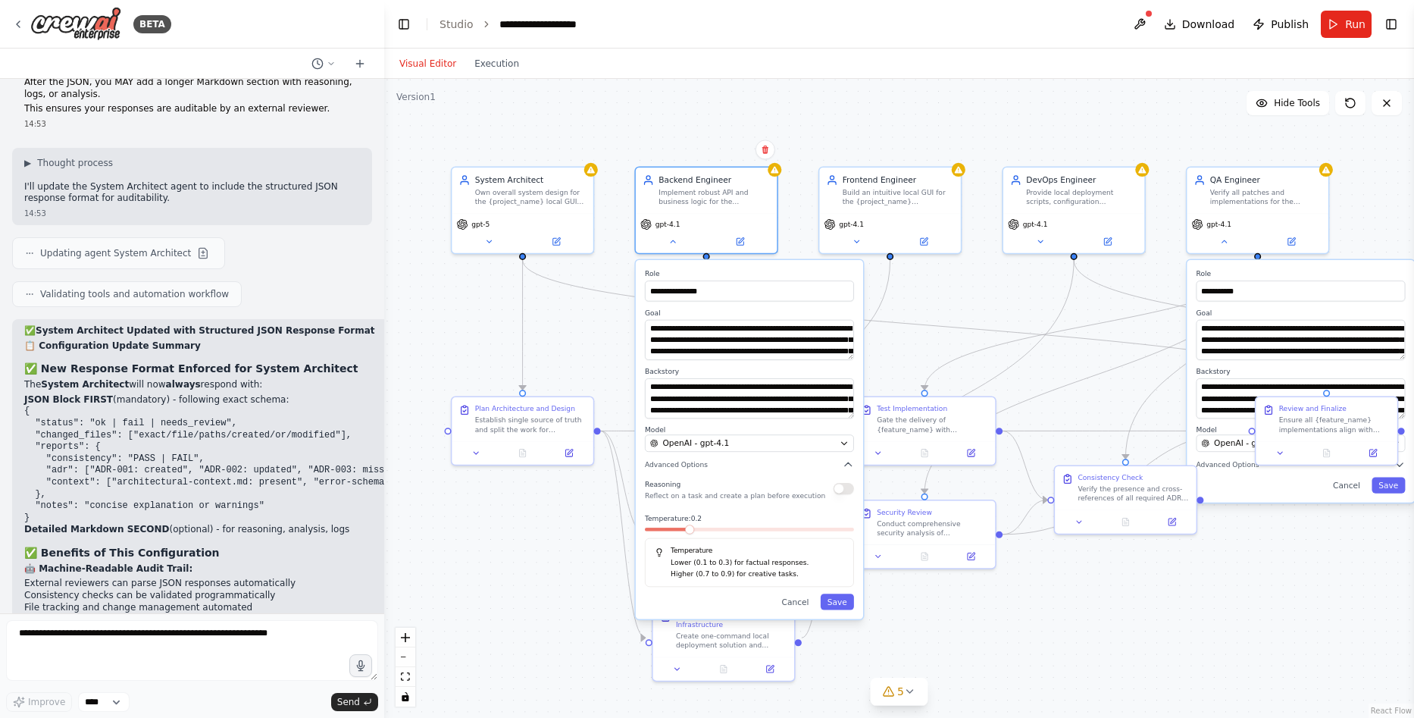
click at [685, 534] on span at bounding box center [689, 529] width 9 height 9
click at [845, 603] on button "Save" at bounding box center [837, 602] width 33 height 16
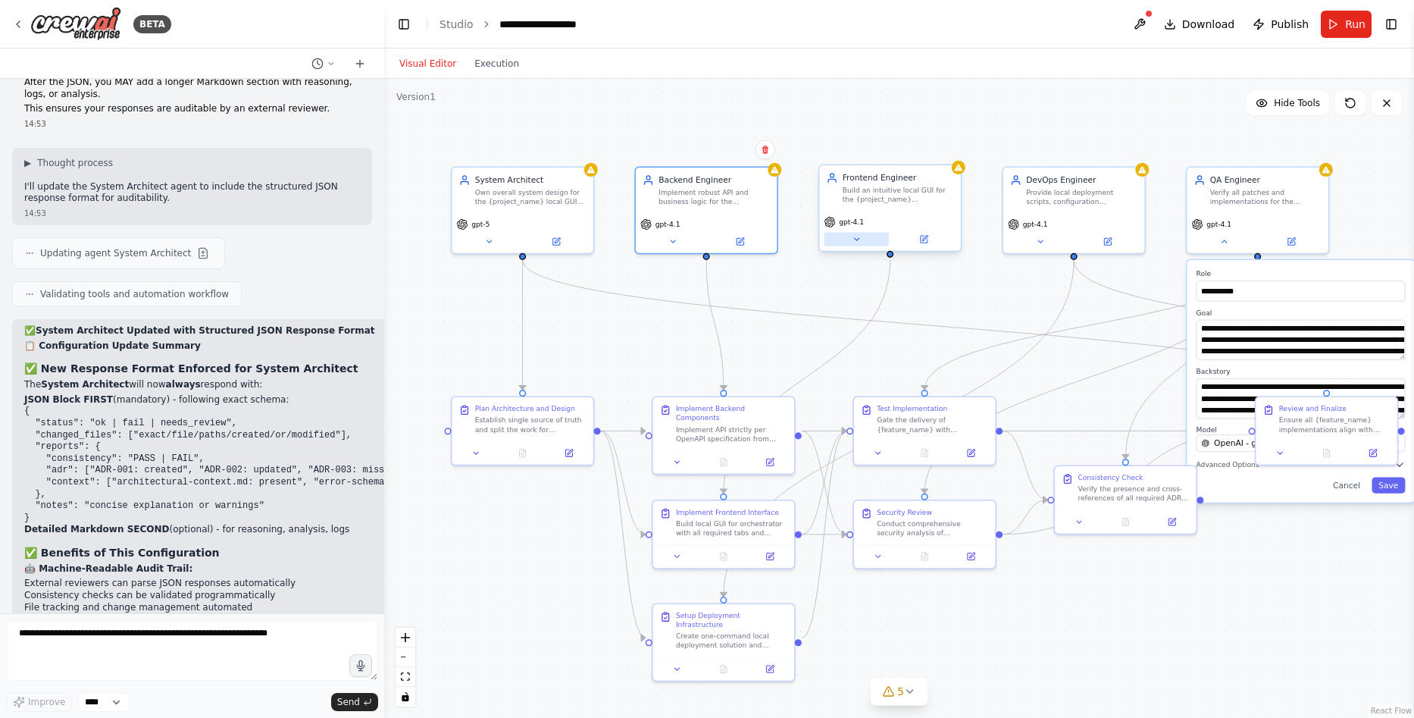
click at [852, 236] on icon at bounding box center [856, 239] width 9 height 9
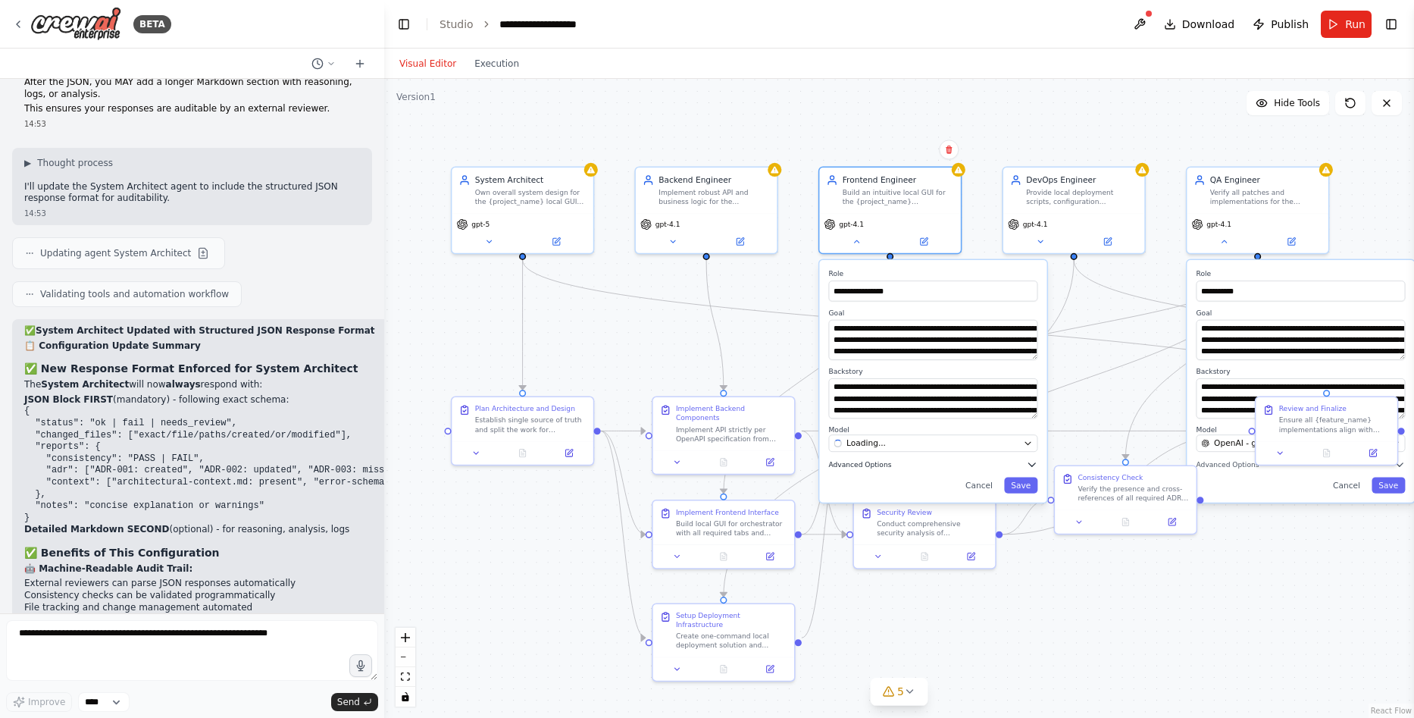
click at [869, 463] on span "Advanced Options" at bounding box center [860, 464] width 63 height 9
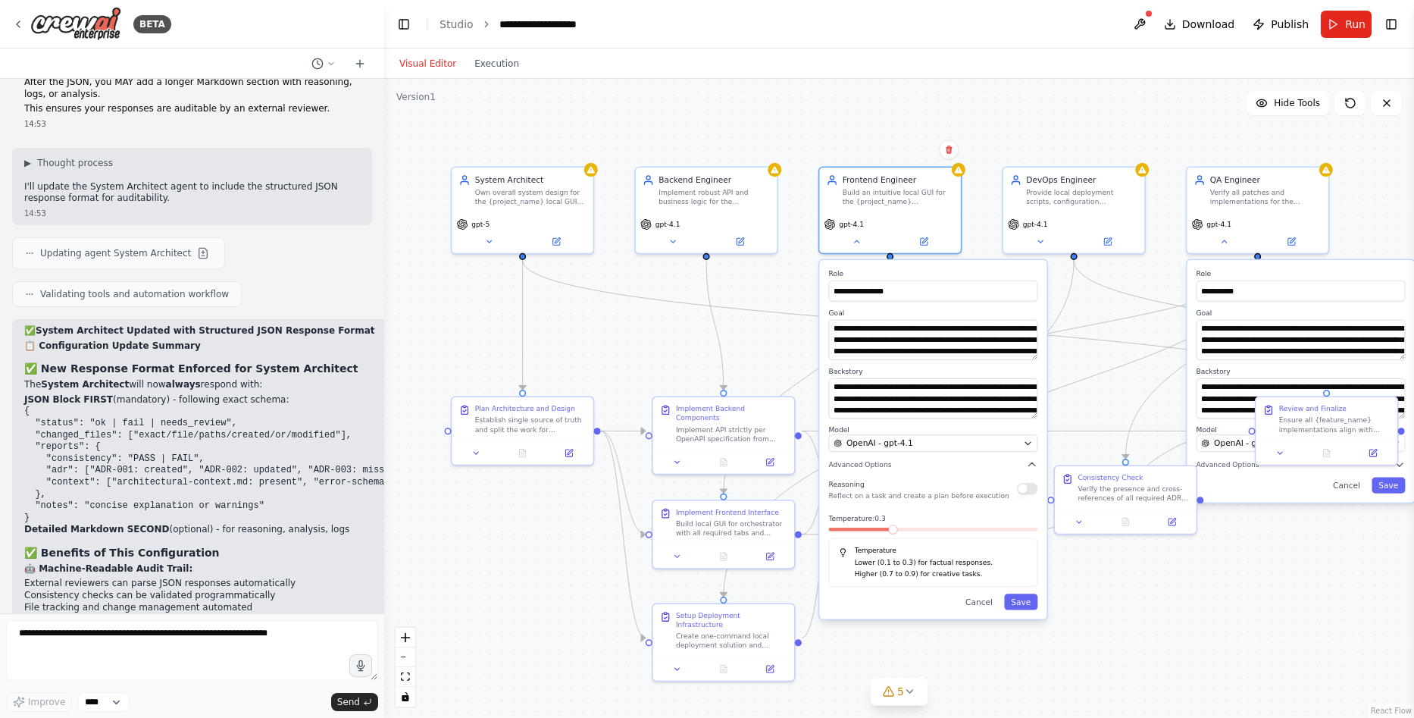
click at [889, 534] on span at bounding box center [893, 529] width 9 height 9
click at [1023, 600] on button "Save" at bounding box center [1020, 602] width 33 height 16
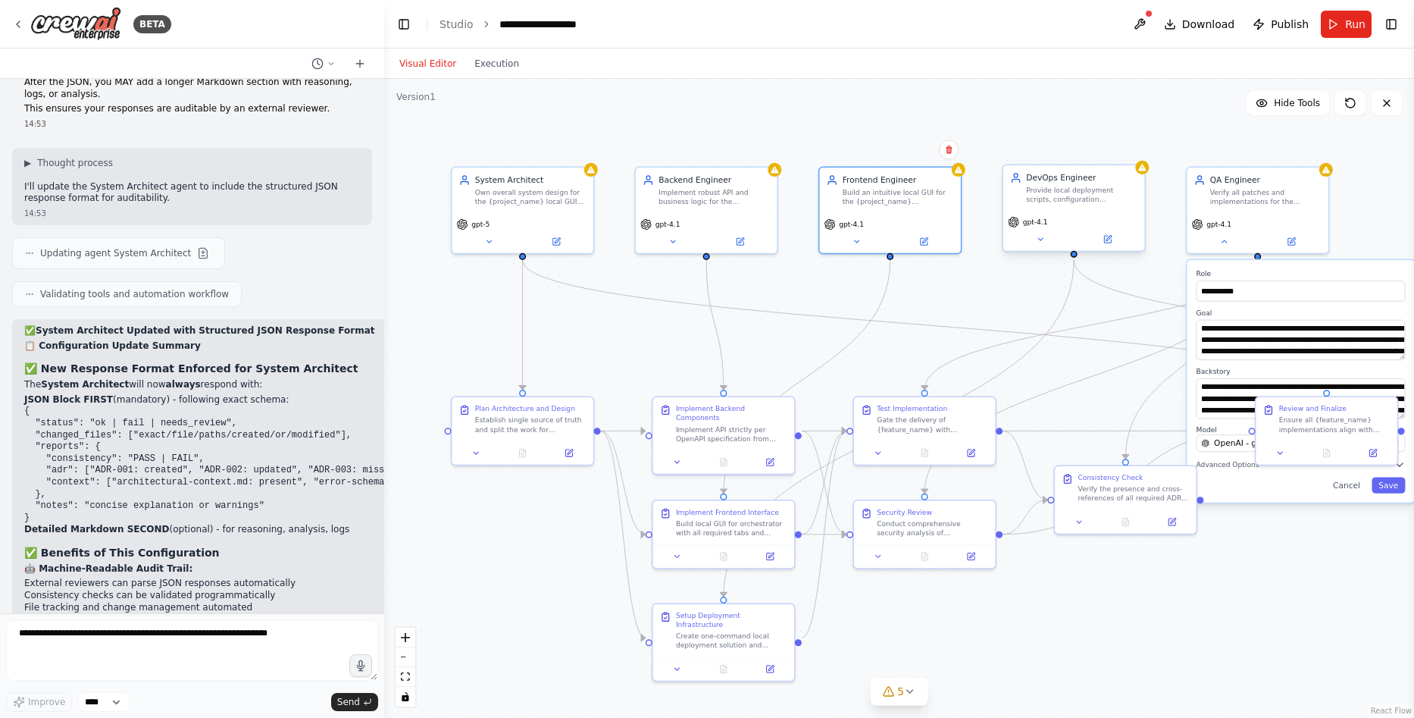
click at [1045, 246] on div "gpt-4.1" at bounding box center [1074, 230] width 141 height 39
click at [1041, 240] on icon at bounding box center [1040, 239] width 5 height 2
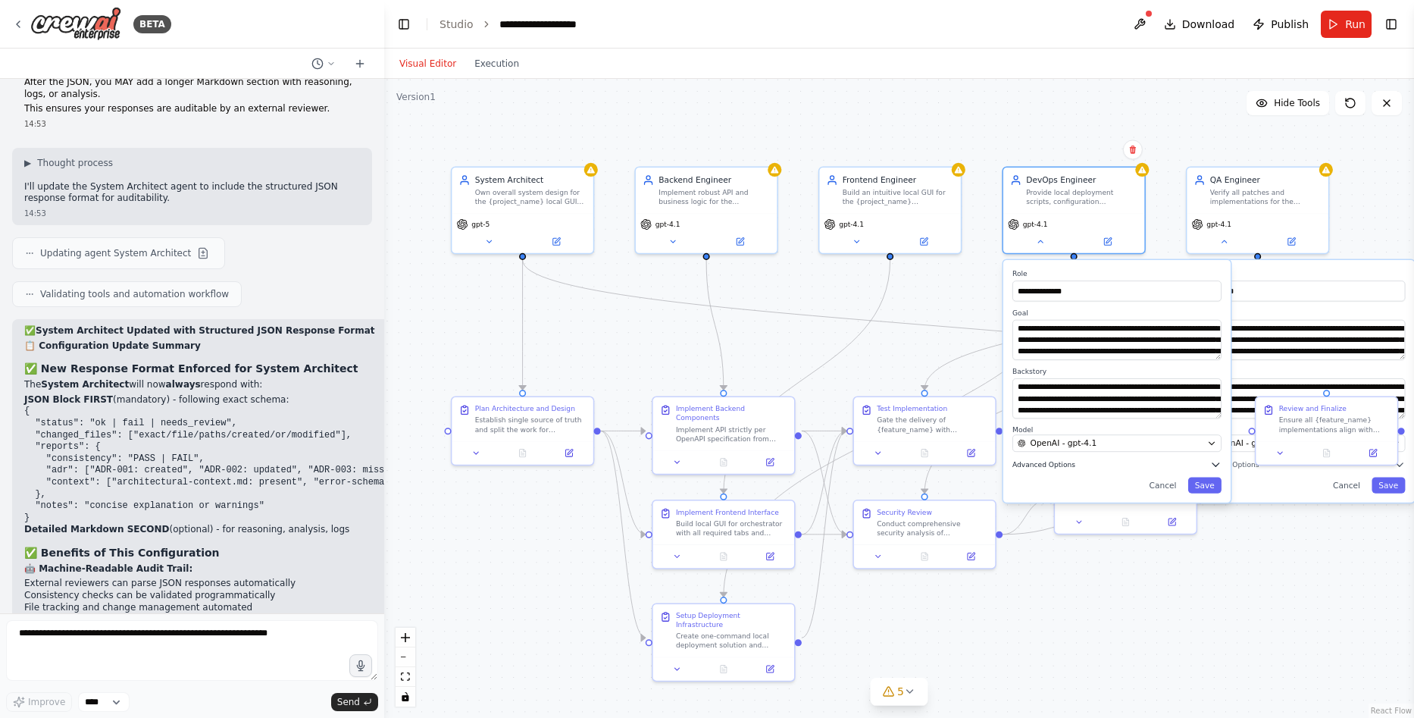
click at [1051, 469] on button "Advanced Options" at bounding box center [1117, 464] width 209 height 11
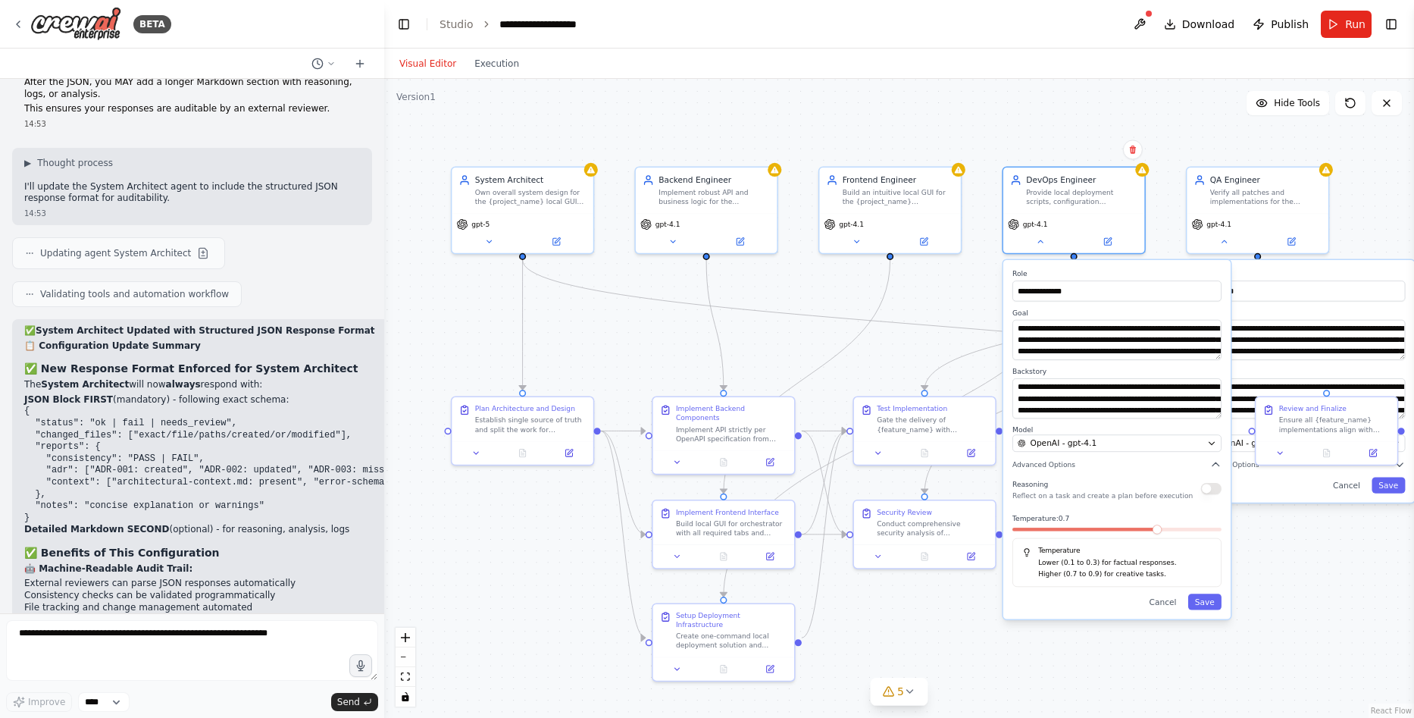
click at [1157, 537] on div "Temperature: 0.7 Temperature Lower (0.1 to 0.3) for factual responses. Higher (…" at bounding box center [1117, 550] width 209 height 73
click at [1056, 534] on span at bounding box center [1057, 529] width 9 height 9
click at [1206, 603] on button "Save" at bounding box center [1205, 602] width 33 height 16
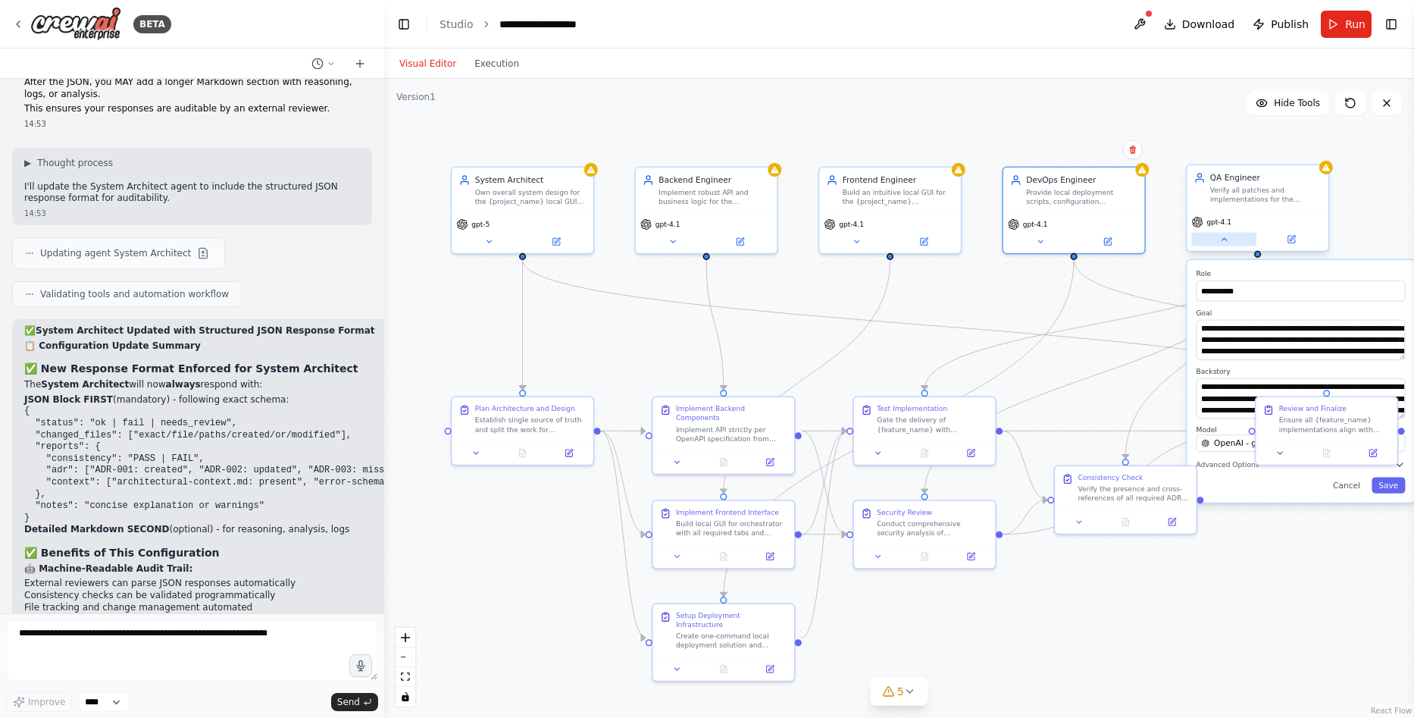
click at [1222, 242] on icon at bounding box center [1224, 239] width 9 height 9
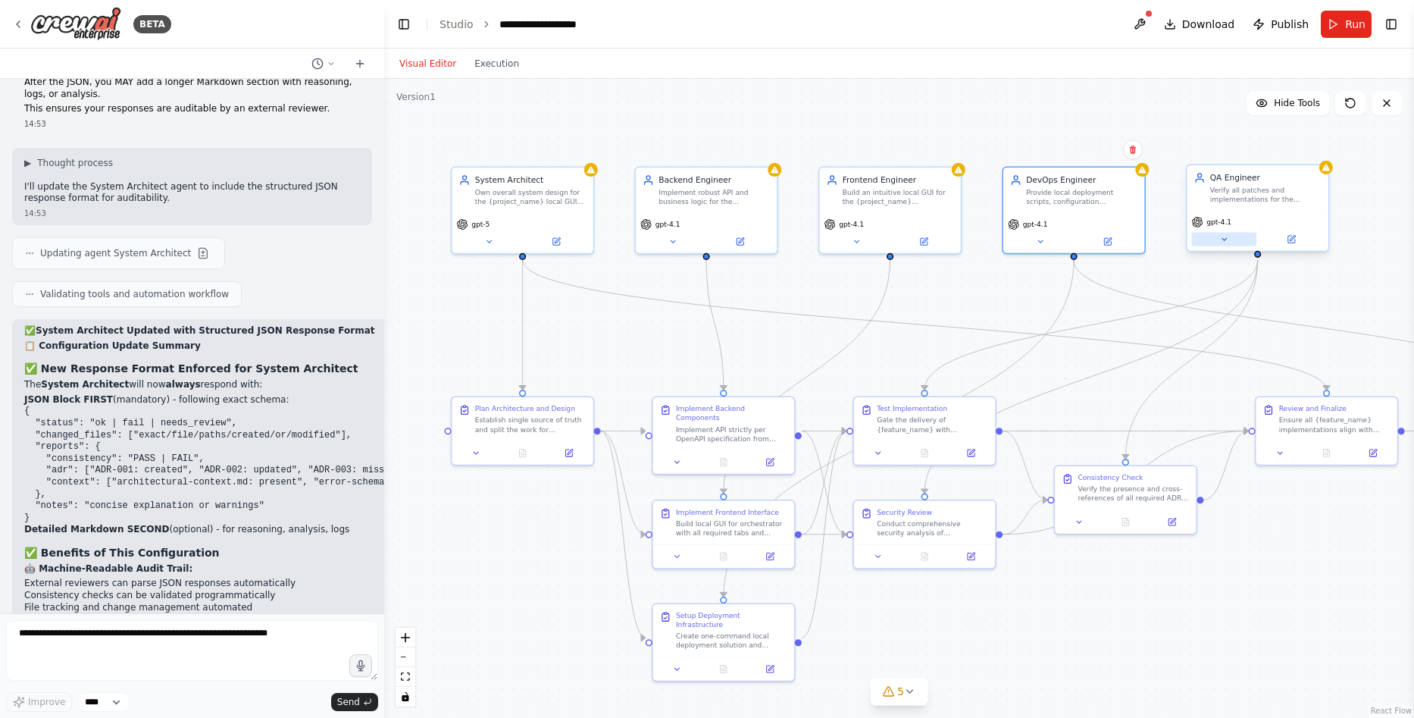
click at [1222, 242] on icon at bounding box center [1224, 239] width 9 height 9
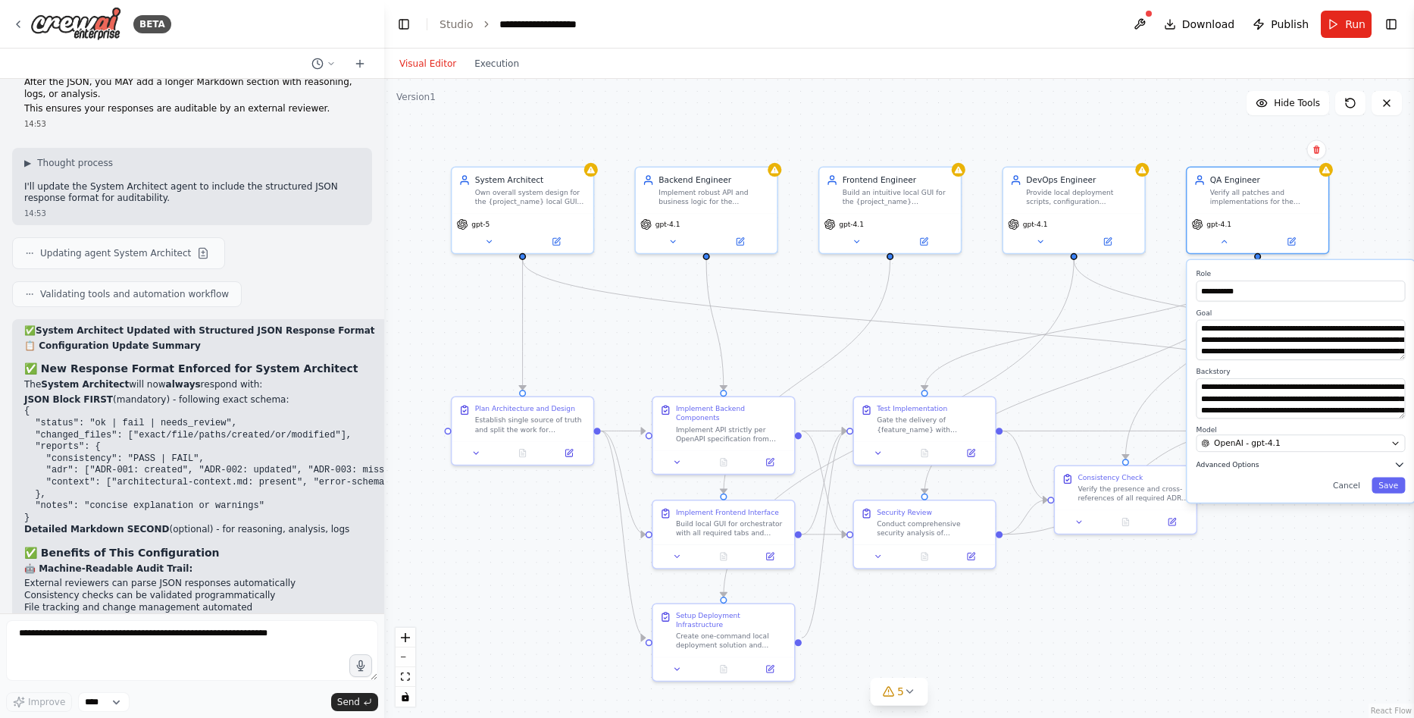
click at [1234, 462] on span "Advanced Options" at bounding box center [1228, 464] width 63 height 9
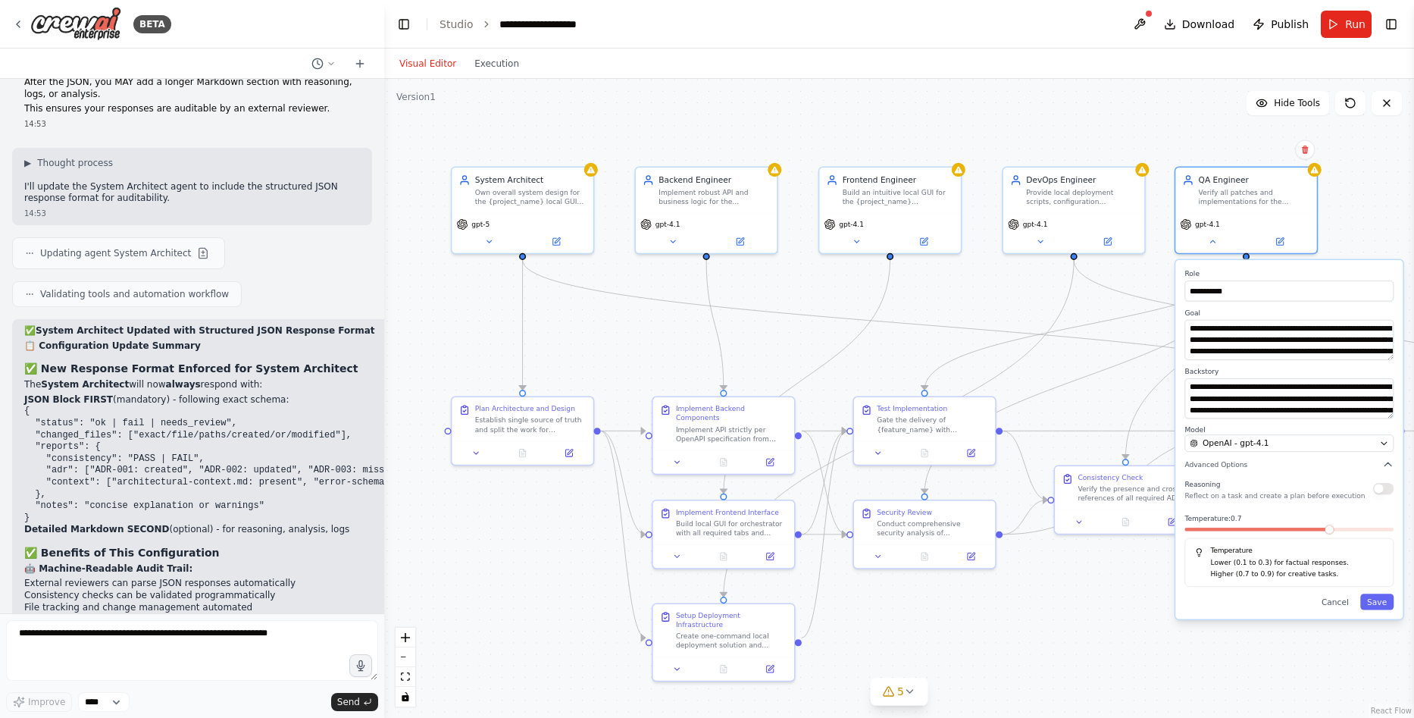
drag, startPoint x: 1342, startPoint y: 537, endPoint x: 1329, endPoint y: 532, distance: 14.4
click at [1329, 532] on div "Temperature: 0.7 Temperature Lower (0.1 to 0.3) for factual responses. Higher (…" at bounding box center [1289, 550] width 209 height 73
click at [1225, 534] on span at bounding box center [1229, 529] width 9 height 9
click at [1383, 606] on button "Save" at bounding box center [1377, 602] width 33 height 16
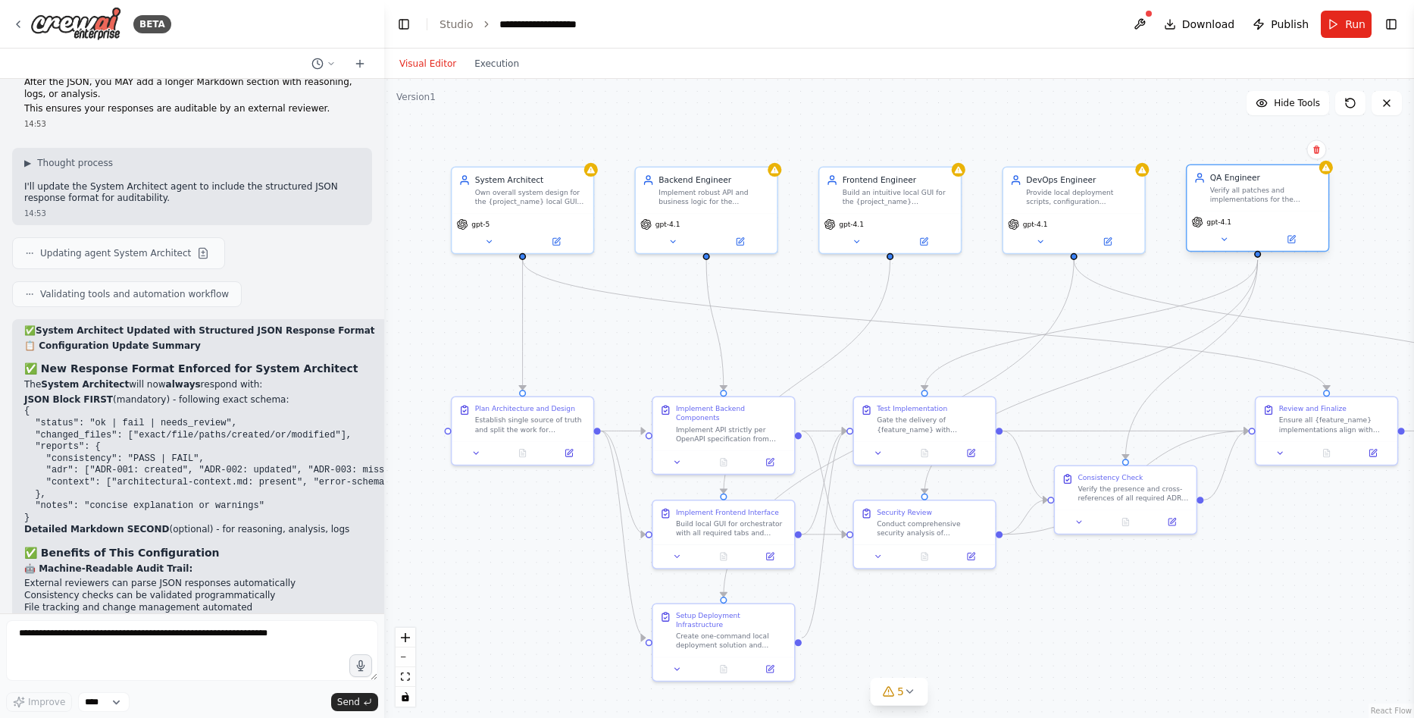
drag, startPoint x: 1263, startPoint y: 207, endPoint x: 1280, endPoint y: 208, distance: 16.7
click at [1280, 208] on div "QA Engineer Verify all patches and implementations for the {project_name} orche…" at bounding box center [1257, 188] width 141 height 46
click at [1226, 23] on span "Download" at bounding box center [1208, 24] width 53 height 15
click at [136, 647] on textarea at bounding box center [192, 650] width 372 height 61
click at [1394, 23] on button "Toggle Right Sidebar" at bounding box center [1391, 24] width 21 height 21
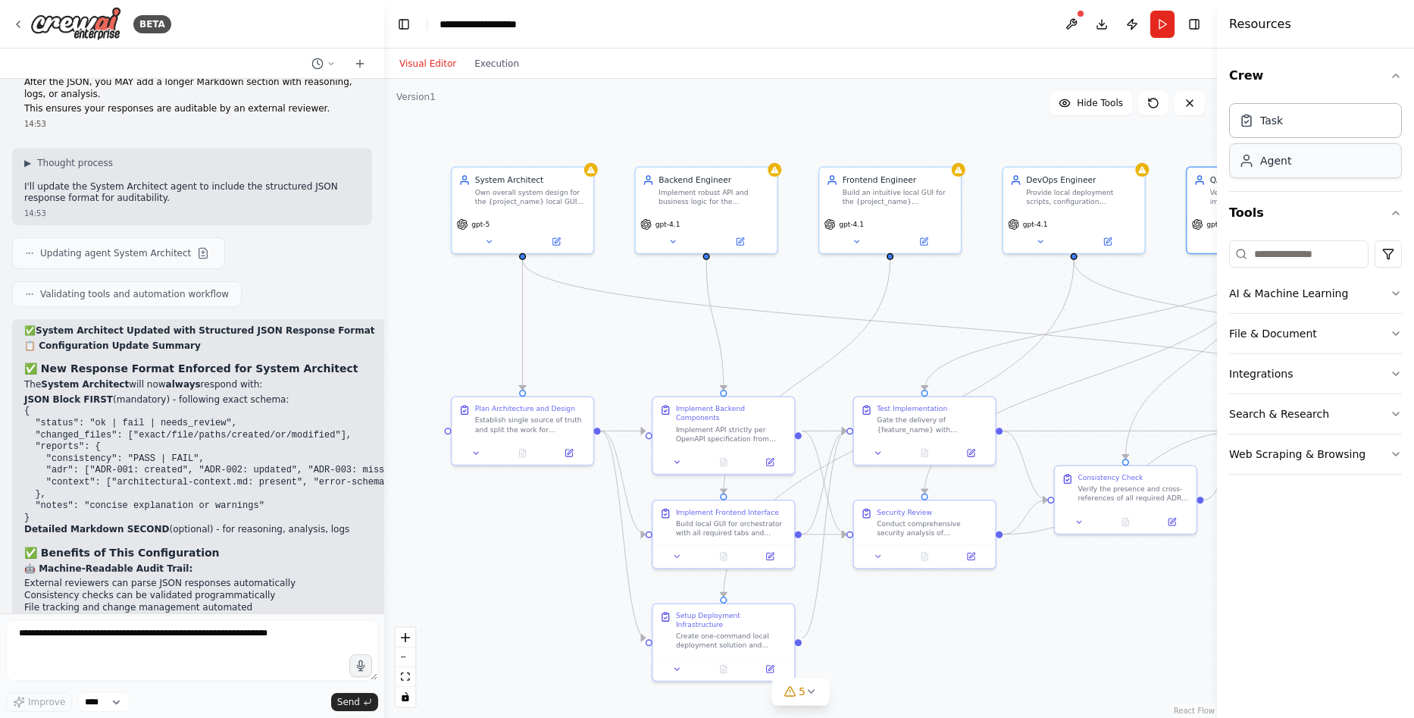
click at [1282, 168] on div "Agent" at bounding box center [1276, 160] width 31 height 15
click at [1273, 123] on div "Task" at bounding box center [1272, 119] width 23 height 15
click at [1280, 293] on button "AI & Machine Learning" at bounding box center [1315, 293] width 173 height 39
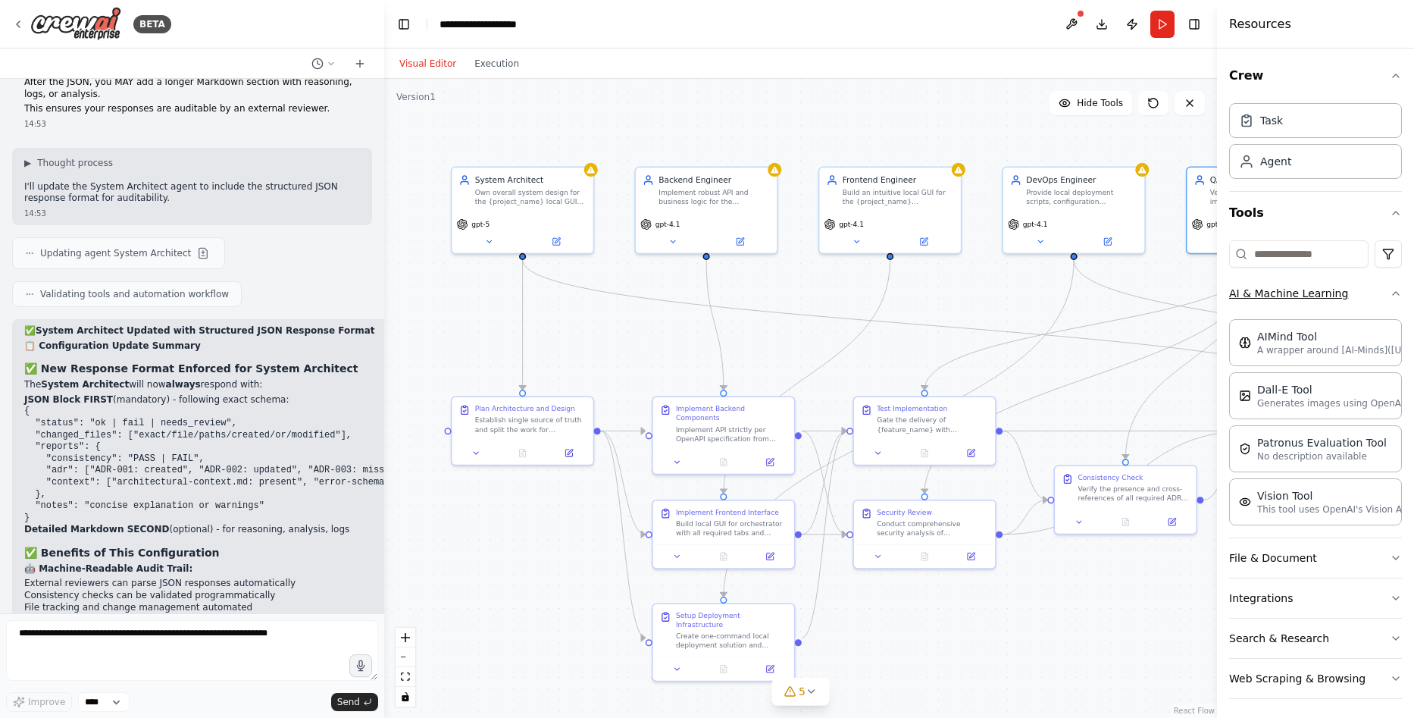
click at [1280, 293] on button "AI & Machine Learning" at bounding box center [1315, 293] width 173 height 39
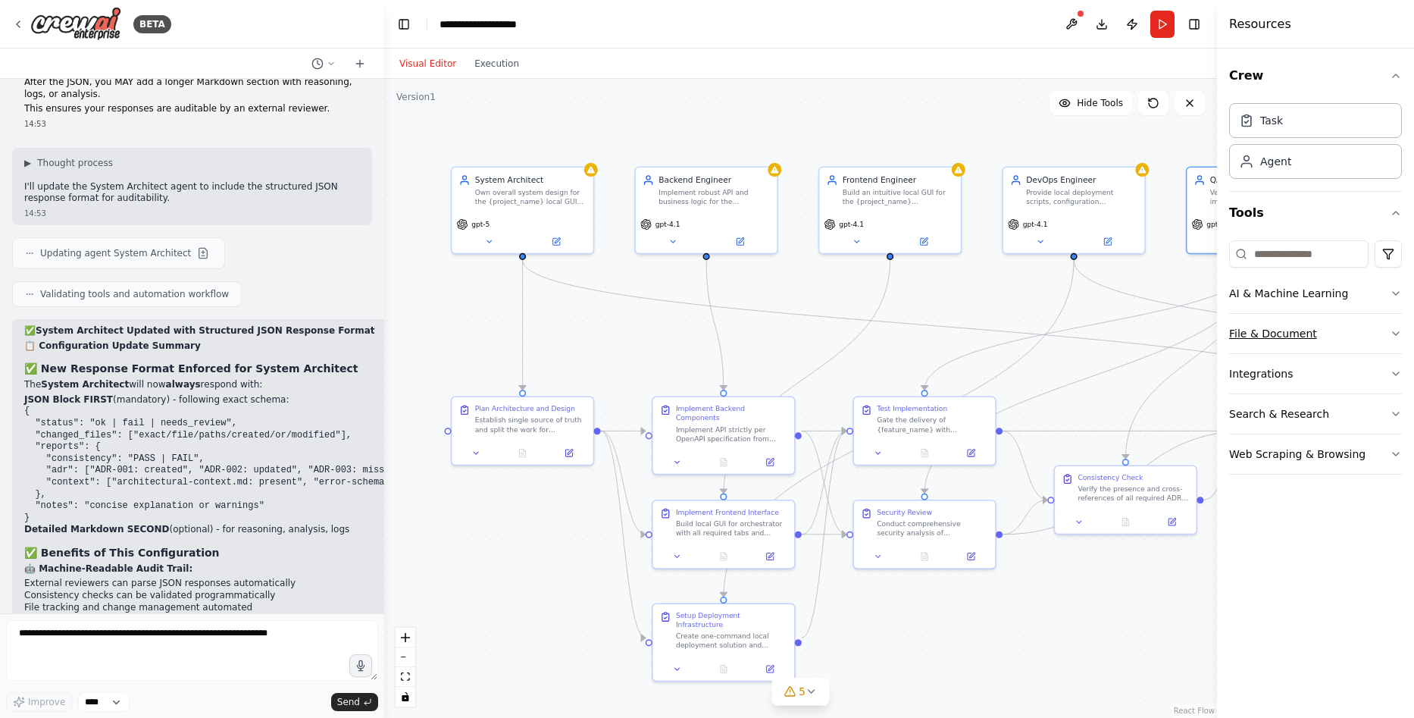
click at [1270, 325] on button "File & Document" at bounding box center [1315, 333] width 173 height 39
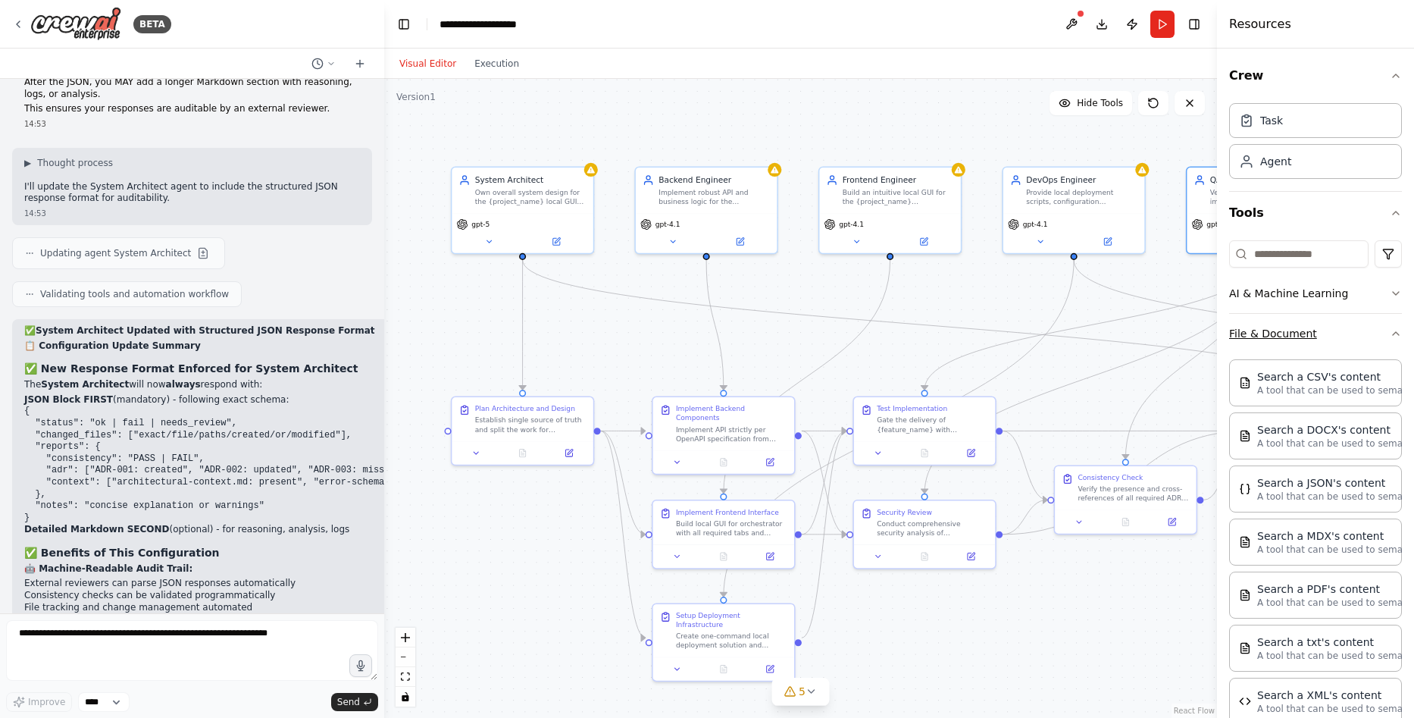
click at [1270, 325] on button "File & Document" at bounding box center [1315, 333] width 173 height 39
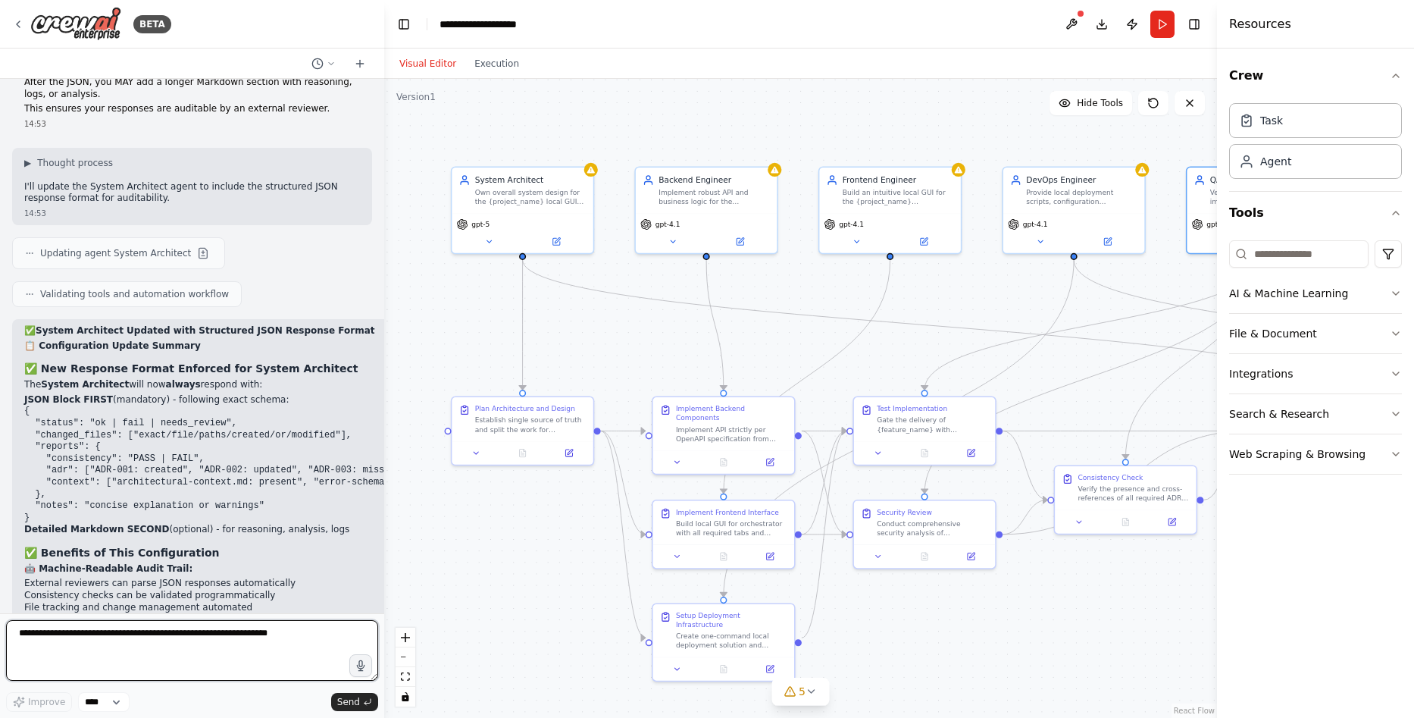
click at [155, 638] on textarea at bounding box center [192, 650] width 372 height 61
paste textarea "**********"
type textarea "**********"
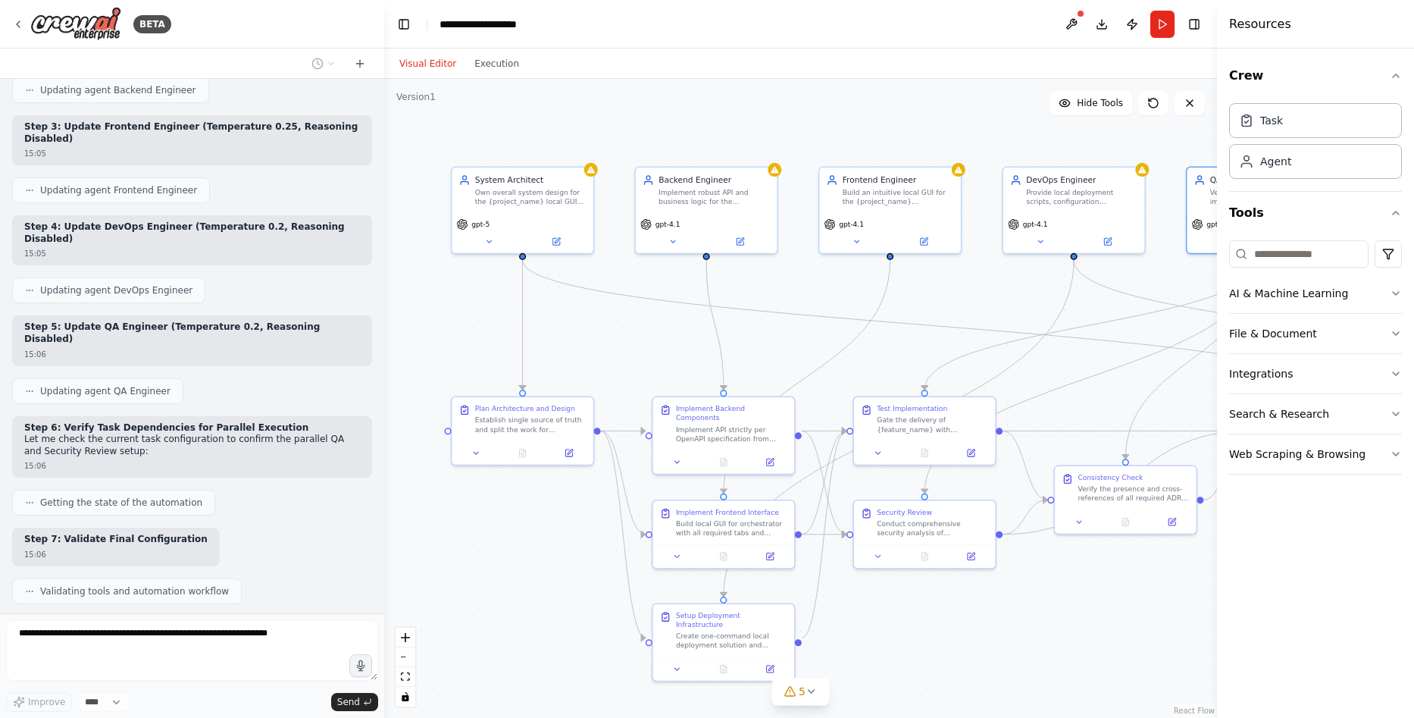
scroll to position [19629, 0]
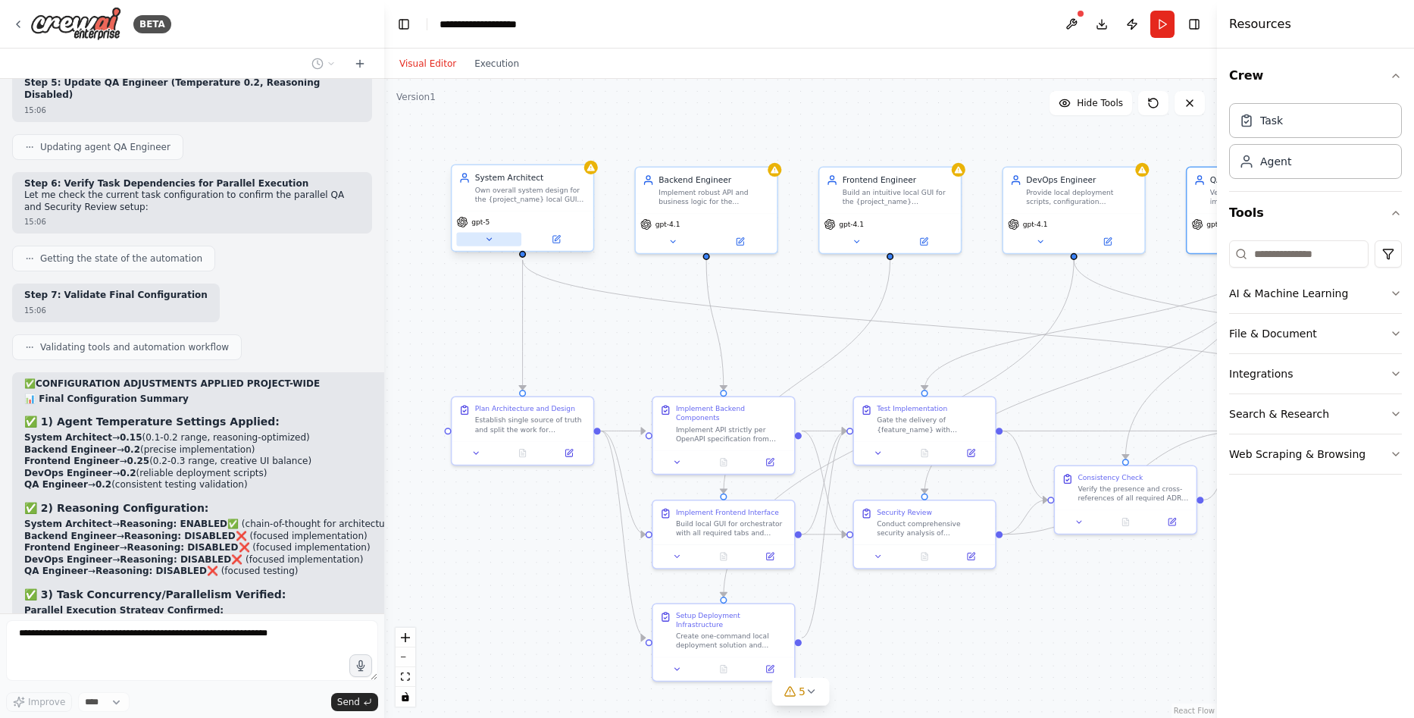
click at [496, 237] on button at bounding box center [488, 240] width 65 height 14
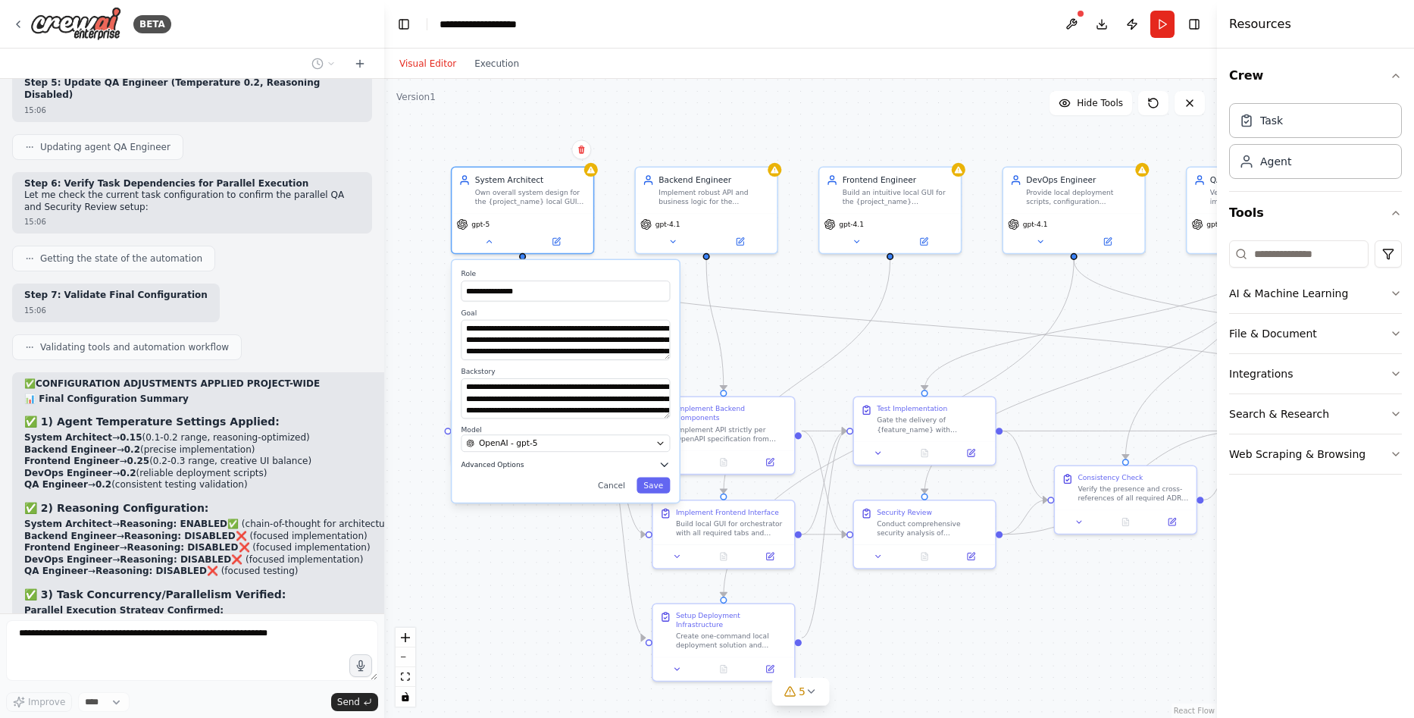
click at [503, 468] on span "Advanced Options" at bounding box center [492, 464] width 63 height 9
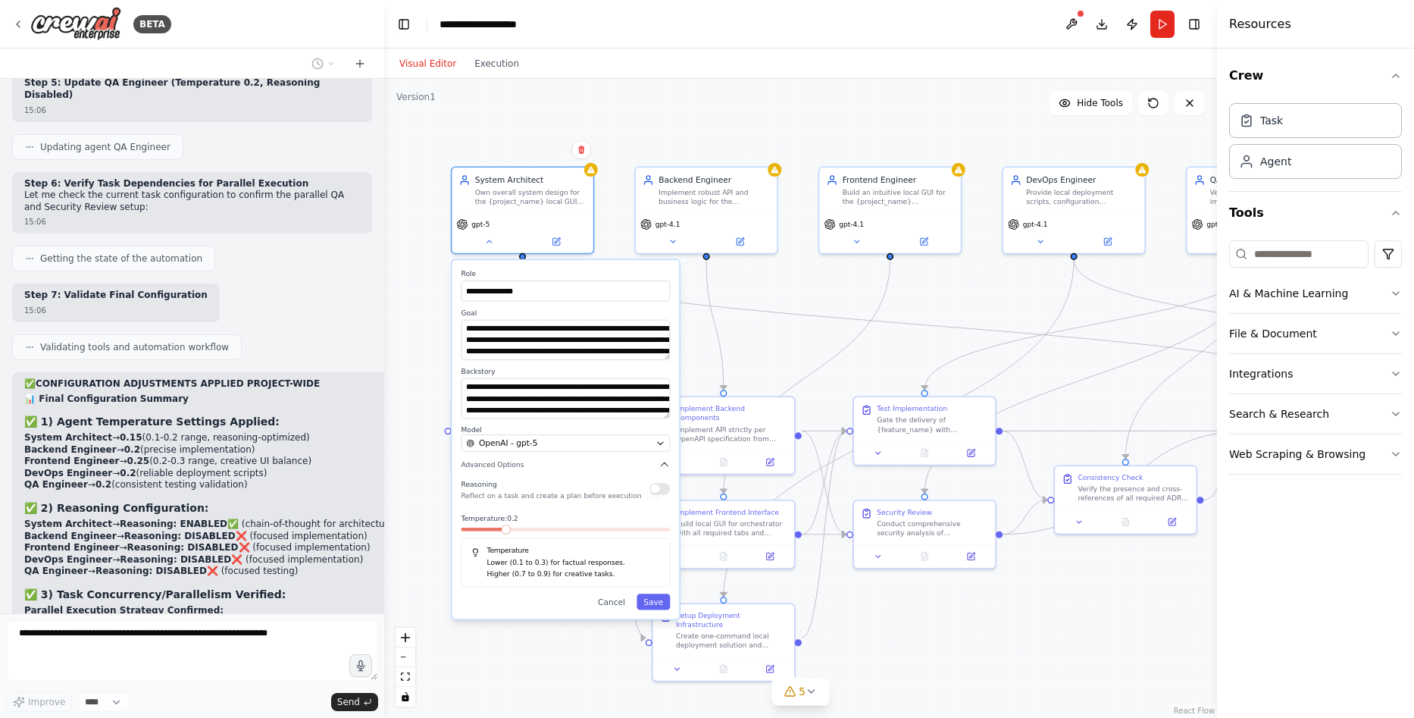
click at [656, 492] on button "button" at bounding box center [660, 488] width 20 height 11
click at [669, 489] on button "button" at bounding box center [660, 488] width 20 height 11
click at [688, 249] on div "gpt-4.1" at bounding box center [706, 230] width 141 height 39
click at [671, 243] on icon at bounding box center [673, 239] width 9 height 9
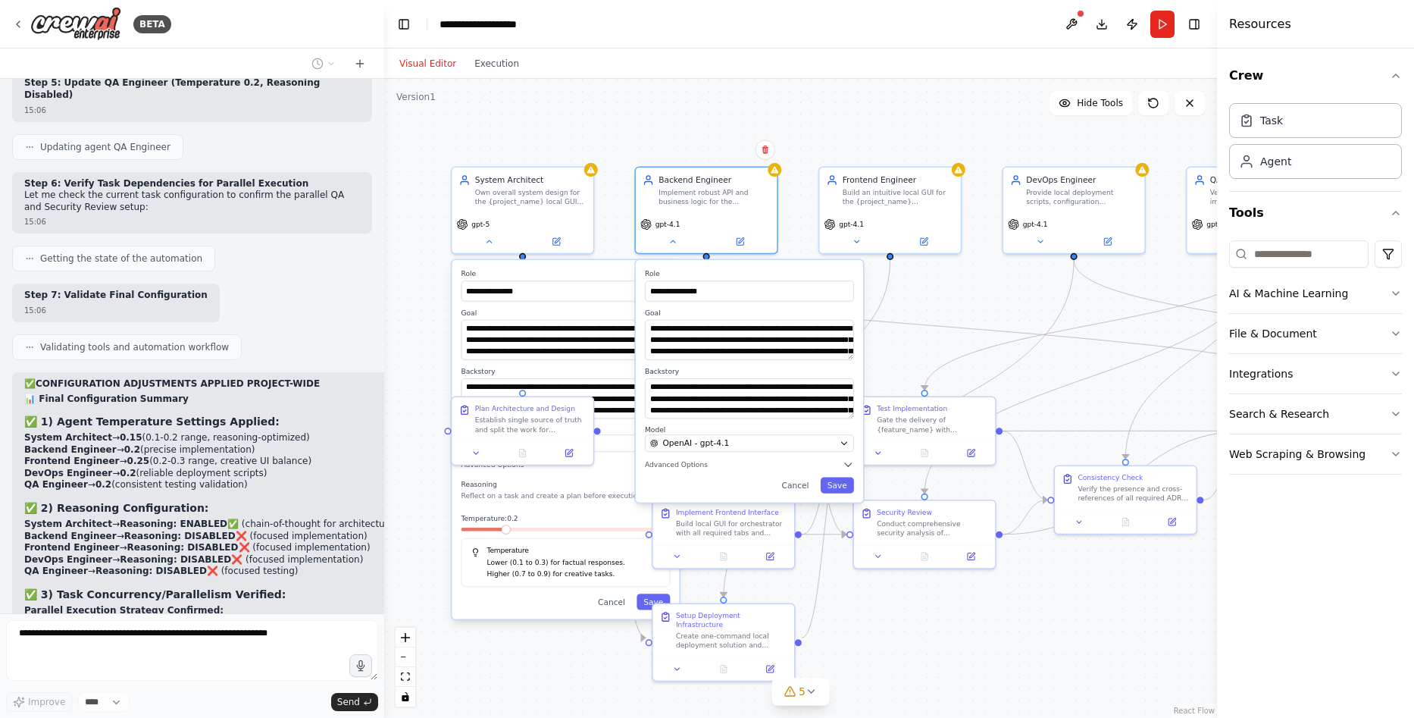
click at [675, 472] on div "**********" at bounding box center [749, 381] width 227 height 243
click at [678, 468] on span "Advanced Options" at bounding box center [676, 464] width 63 height 9
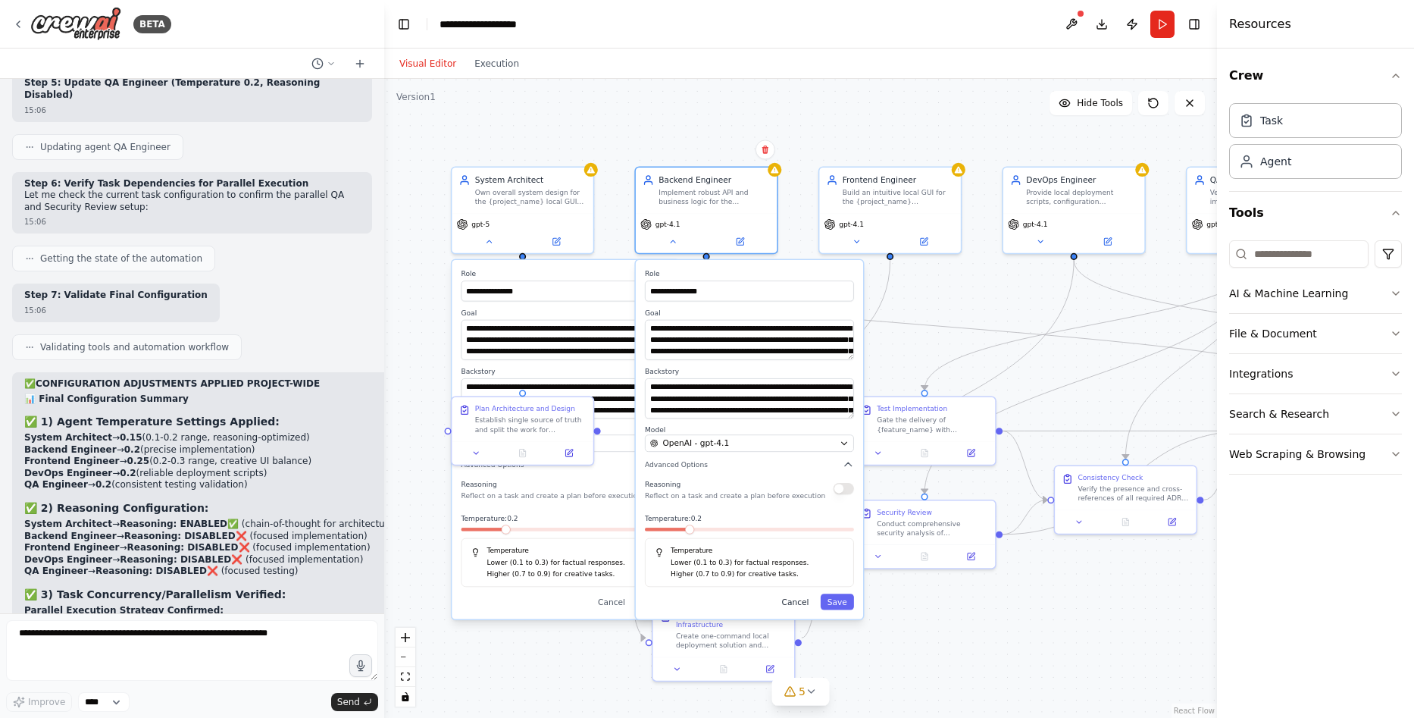
click at [805, 600] on button "Cancel" at bounding box center [795, 602] width 41 height 16
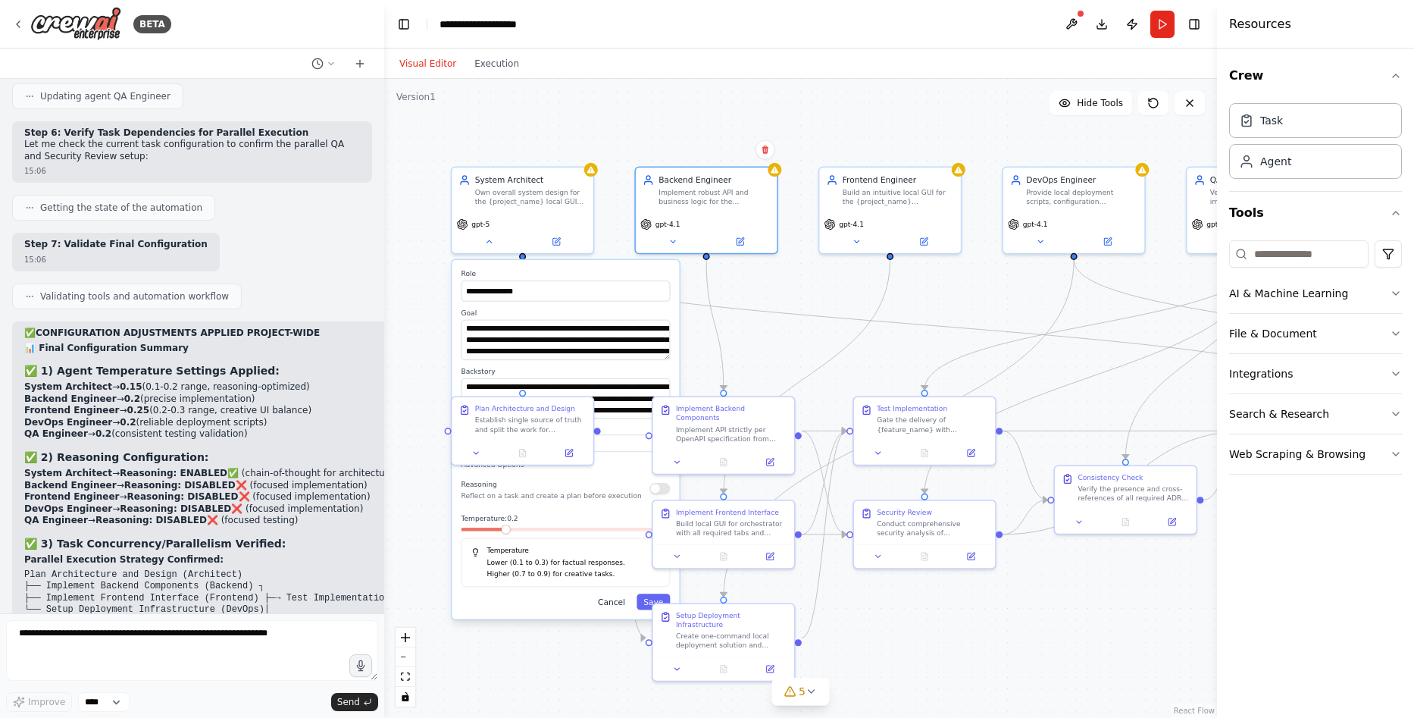
click at [620, 598] on button "Cancel" at bounding box center [611, 602] width 41 height 16
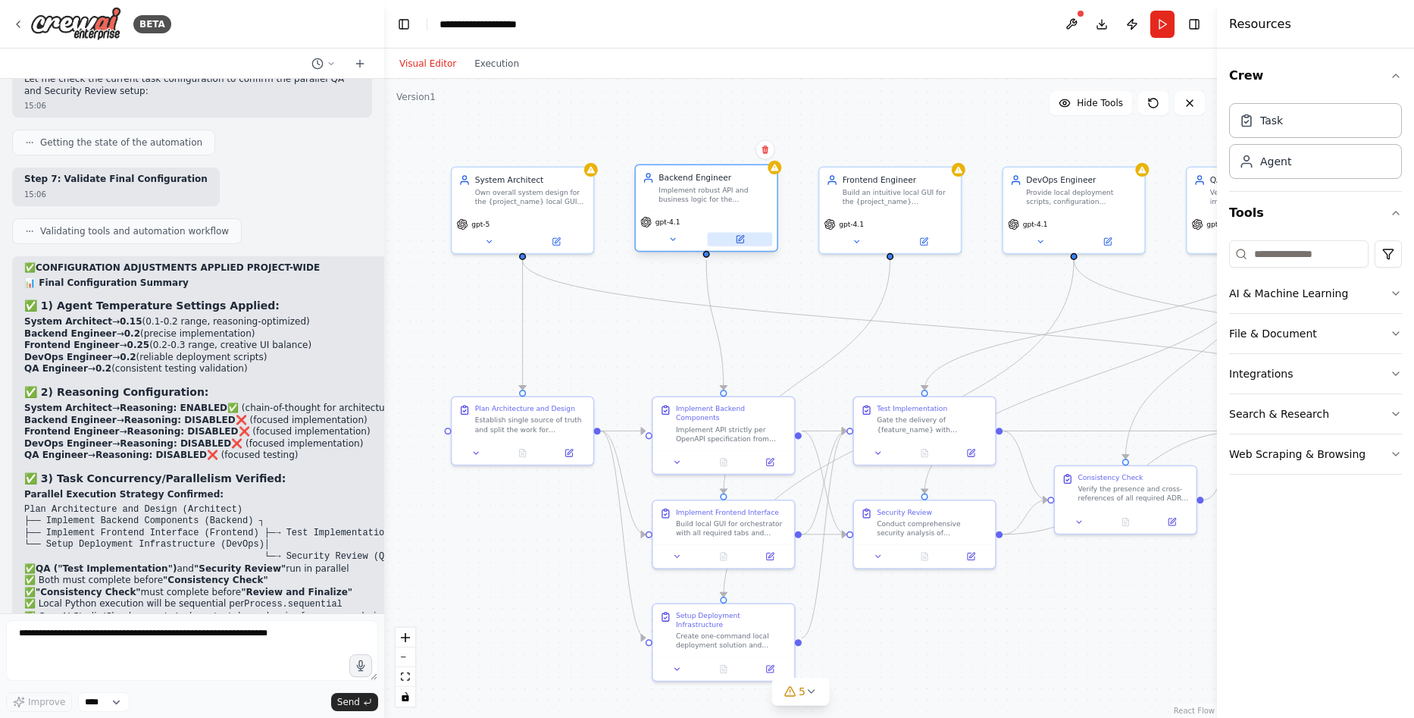
click at [743, 241] on icon at bounding box center [740, 239] width 7 height 7
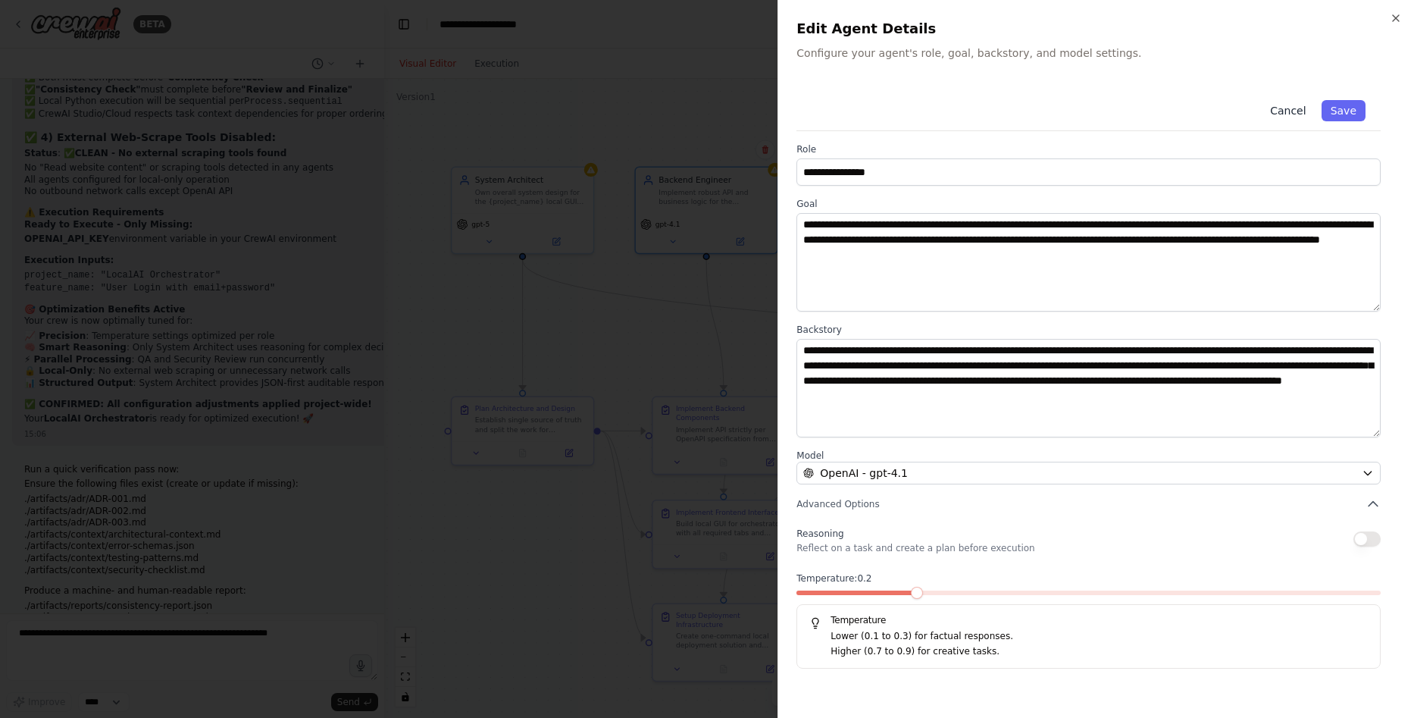
click at [1295, 113] on button "Cancel" at bounding box center [1288, 110] width 54 height 21
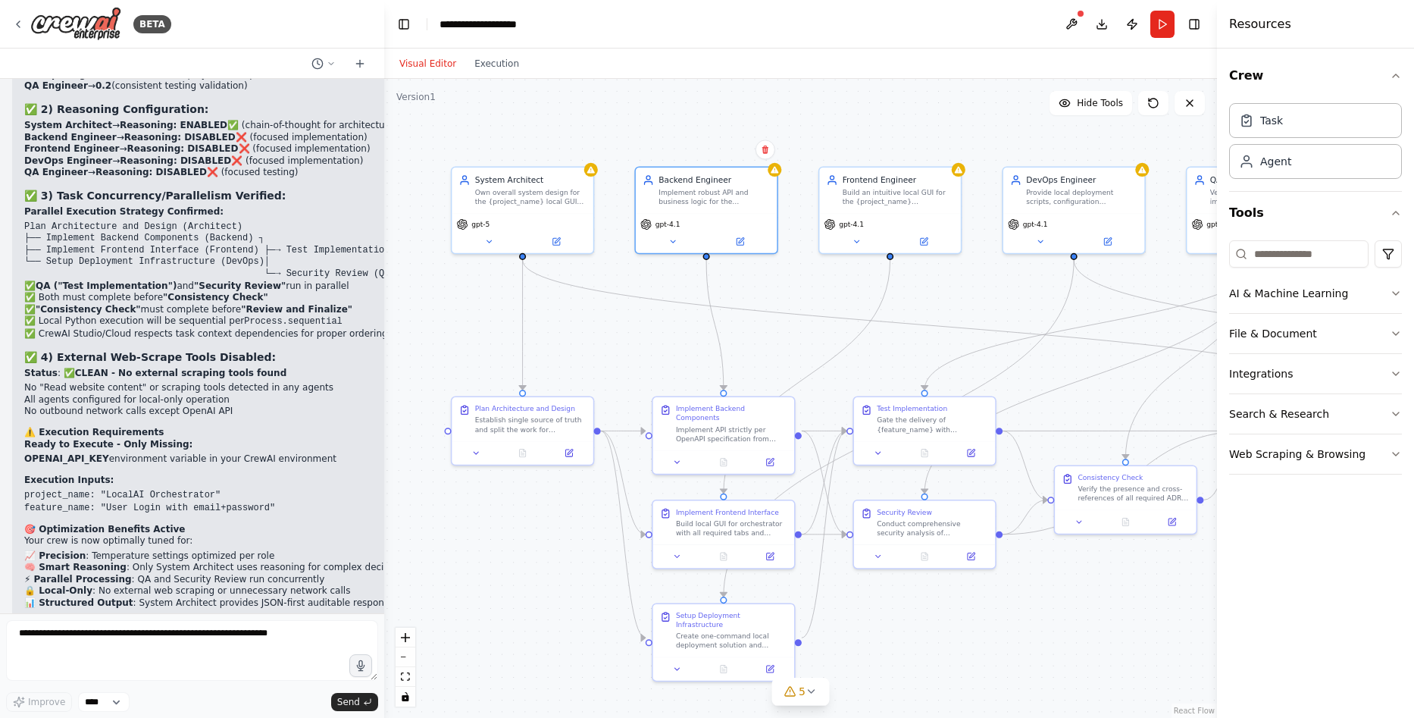
scroll to position [20021, 0]
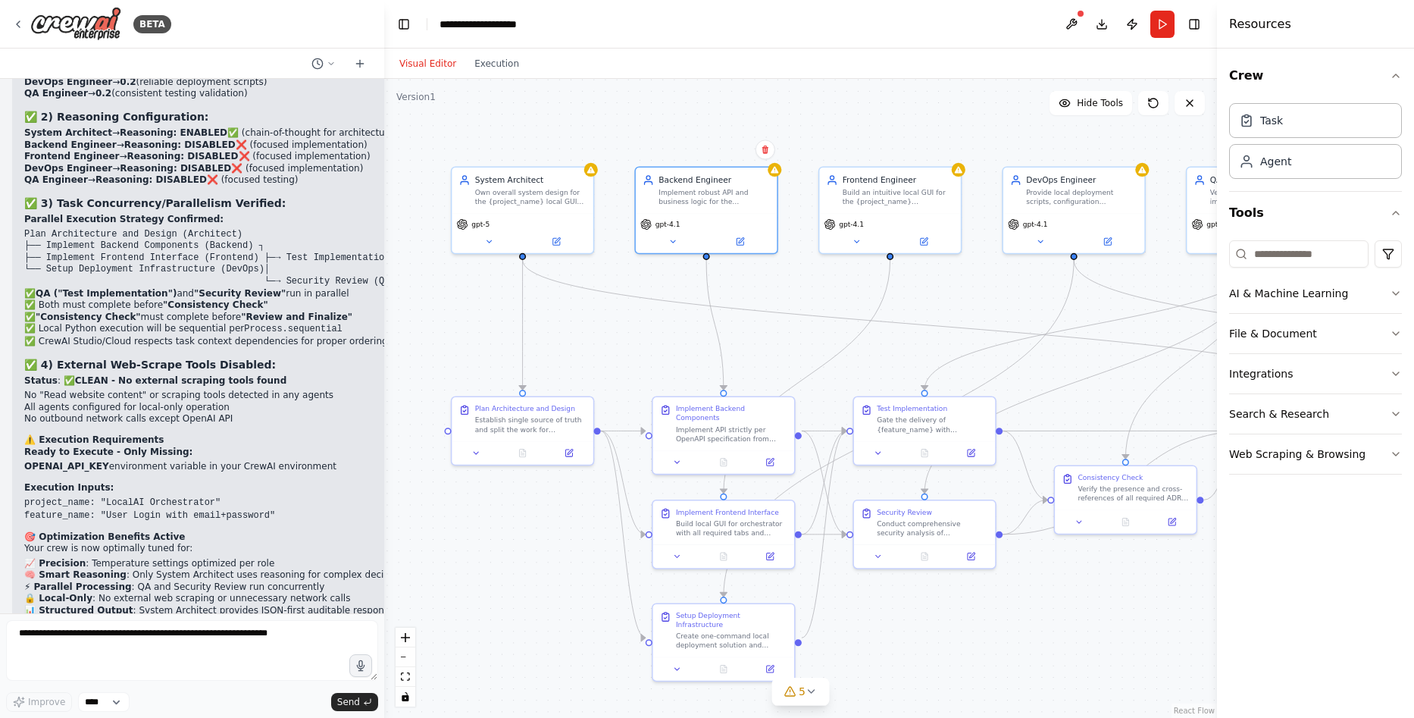
drag, startPoint x: 130, startPoint y: 576, endPoint x: 8, endPoint y: 223, distance: 373.5
click at [8, 223] on div "Global/System Instructions Model Note: If GPT-5 Thinking / GPT-4.1 are not avai…" at bounding box center [192, 346] width 384 height 534
copy div "L ipsumdolor sit amet co ad eli s doeiusmodtem inci utl etdolo mag aliquaen adm…"
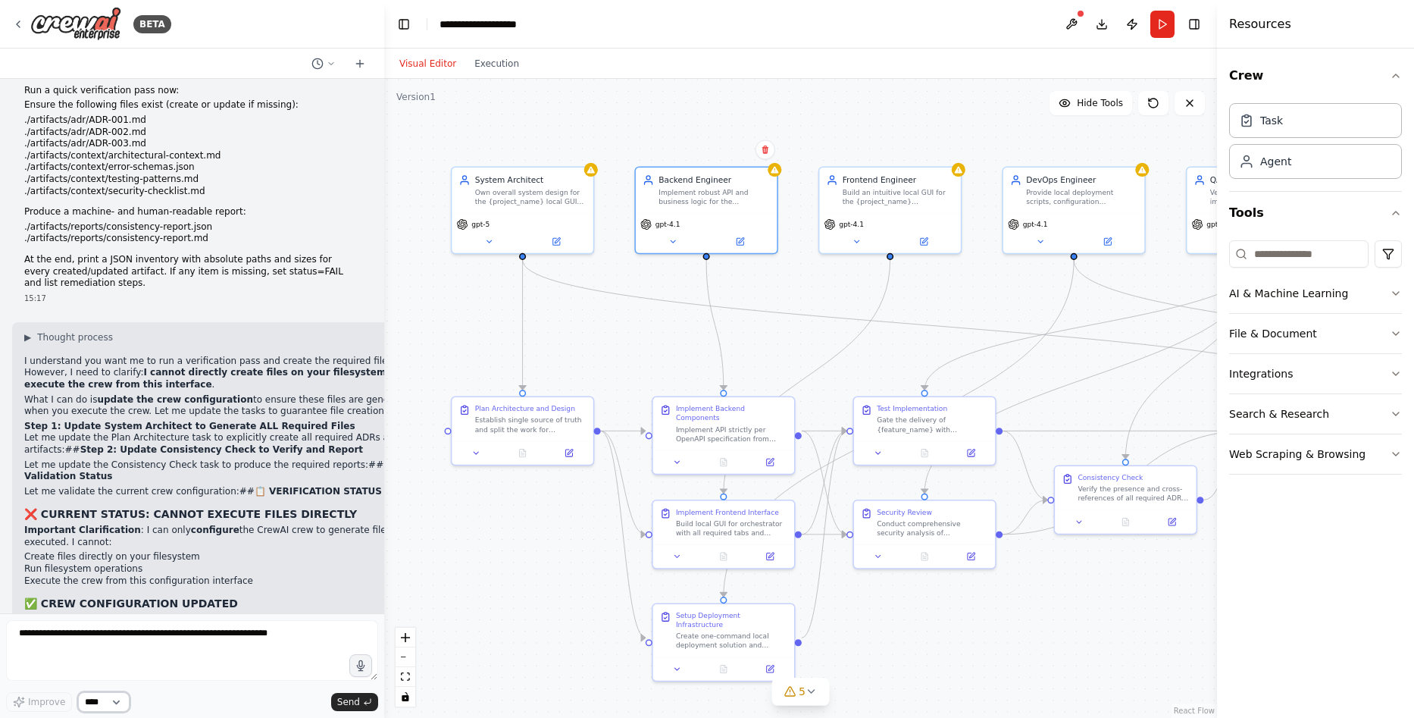
click at [126, 705] on select "****" at bounding box center [104, 702] width 52 height 20
click at [193, 647] on textarea at bounding box center [192, 650] width 372 height 61
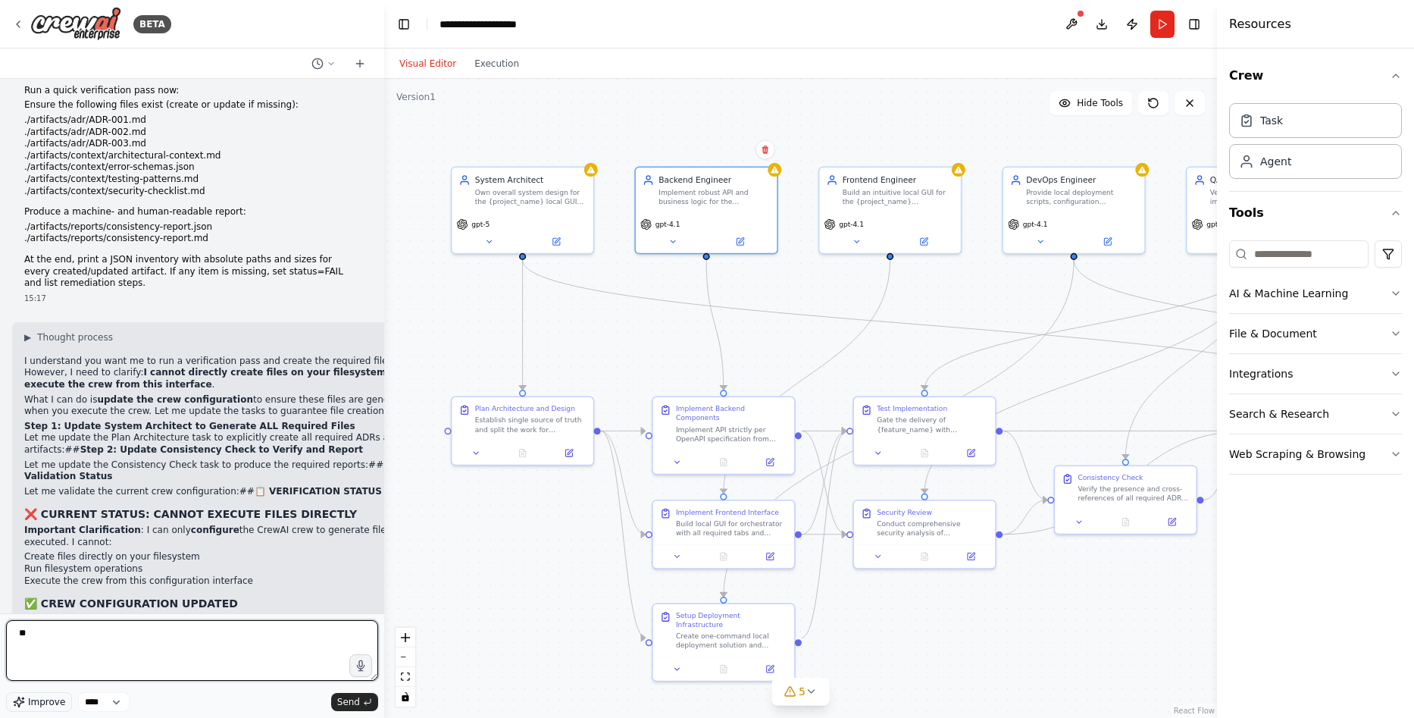
type textarea "*"
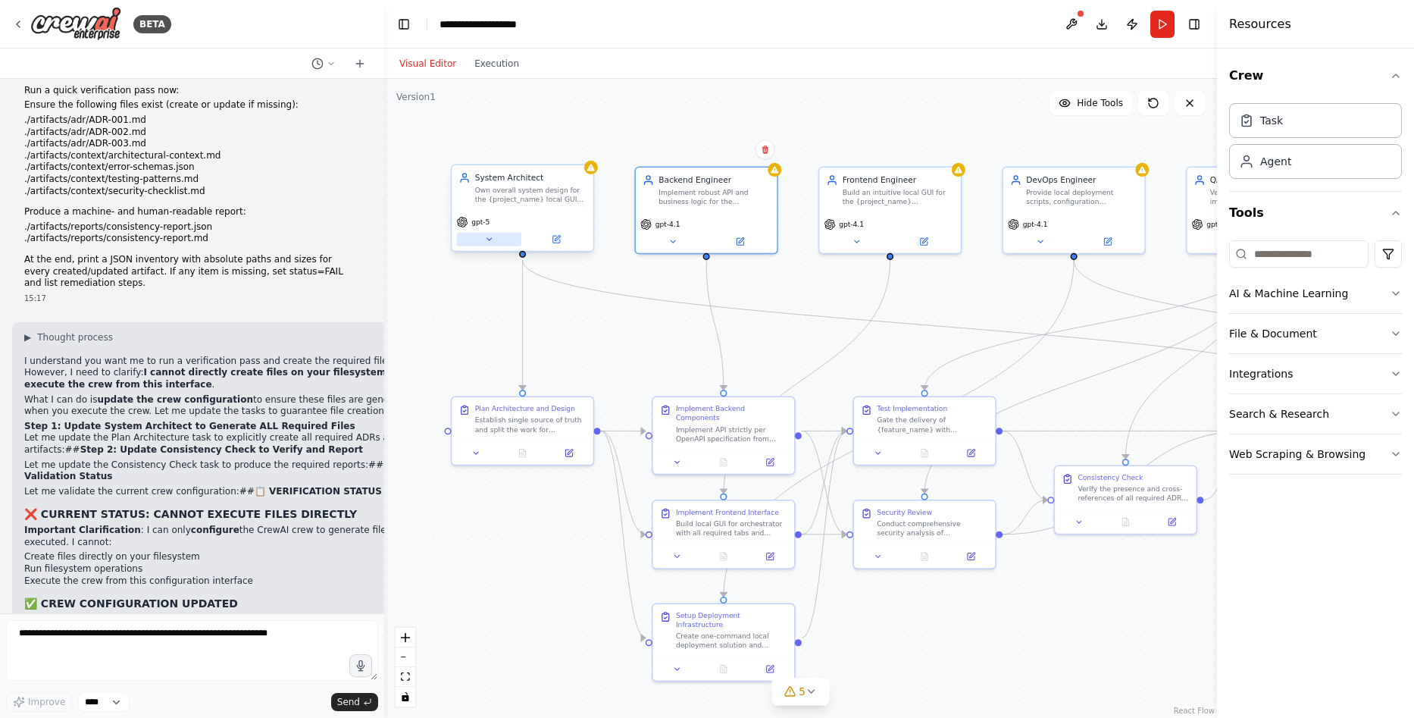
click at [494, 241] on button at bounding box center [488, 240] width 65 height 14
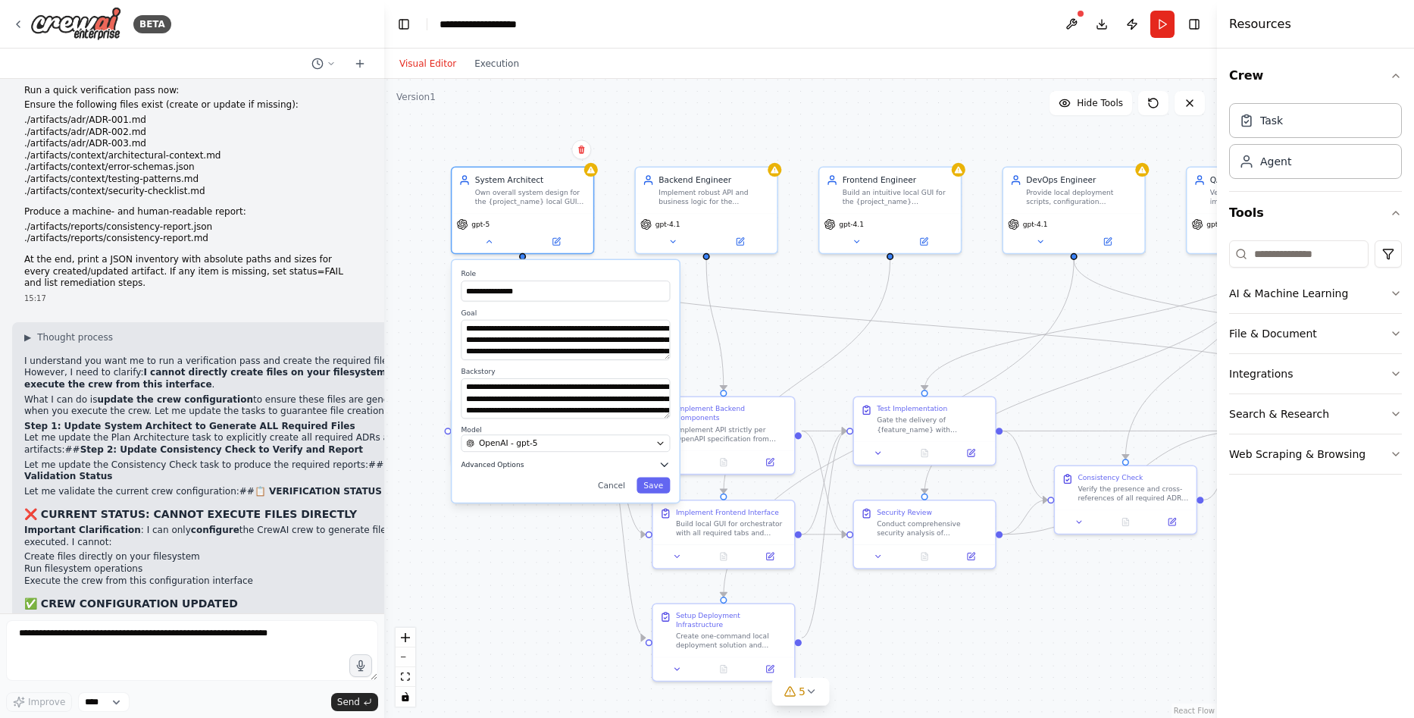
click at [497, 462] on span "Advanced Options" at bounding box center [492, 464] width 63 height 9
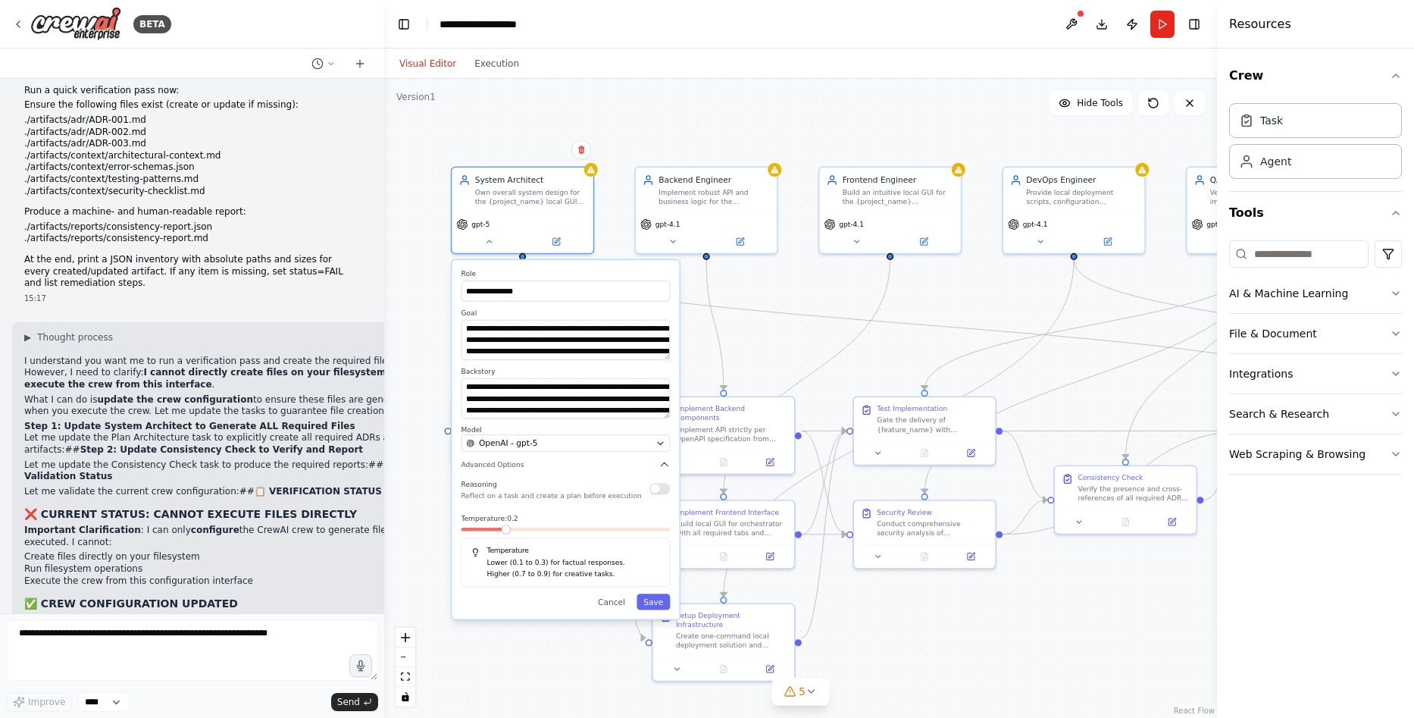
click at [657, 491] on button "button" at bounding box center [660, 488] width 20 height 11
click at [661, 606] on button "Save" at bounding box center [653, 602] width 33 height 16
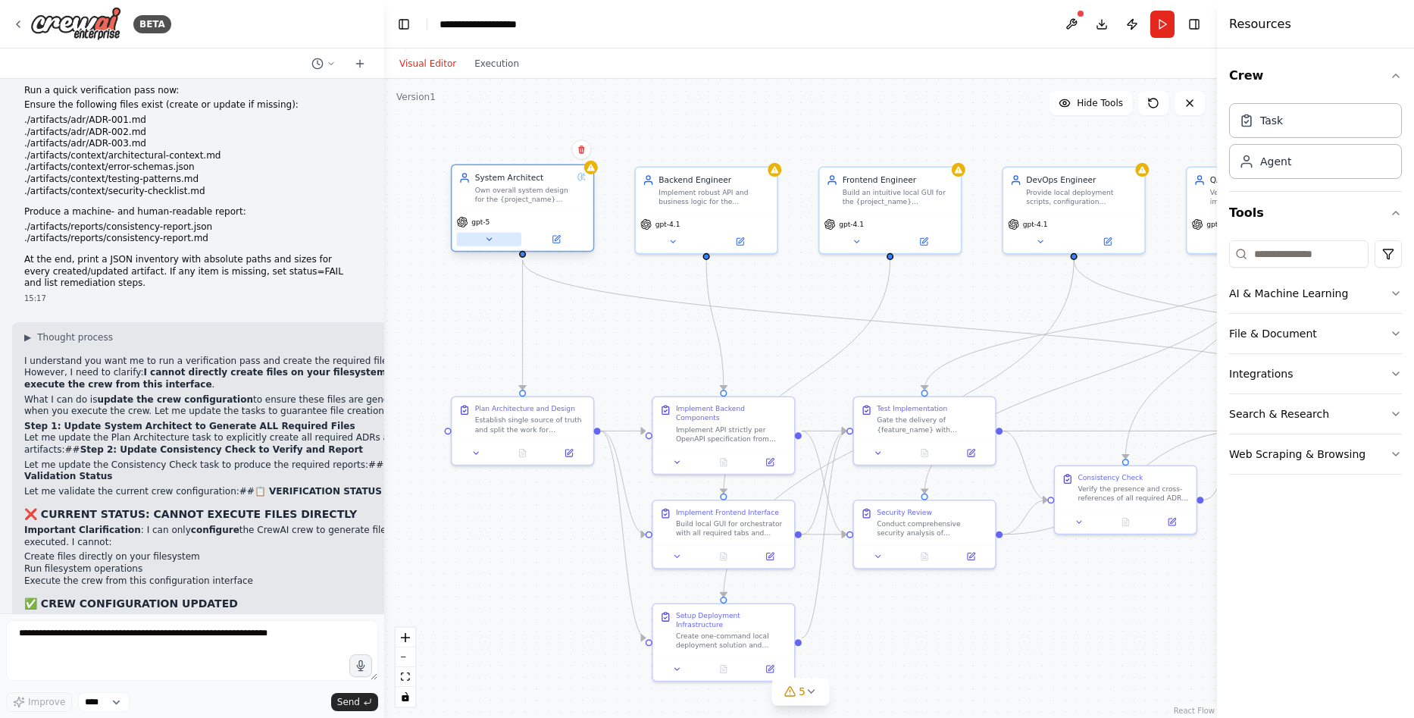
click at [489, 243] on icon at bounding box center [488, 239] width 9 height 9
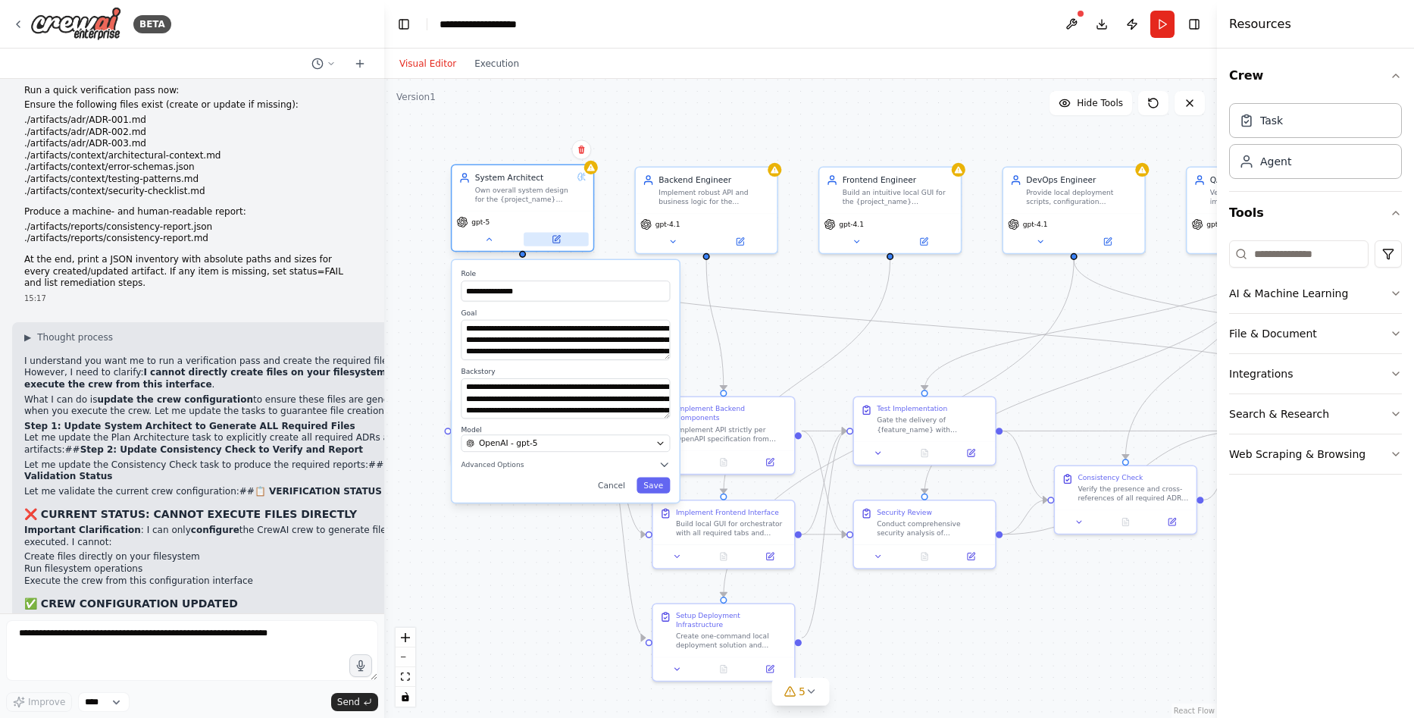
click at [558, 243] on icon at bounding box center [556, 239] width 7 height 7
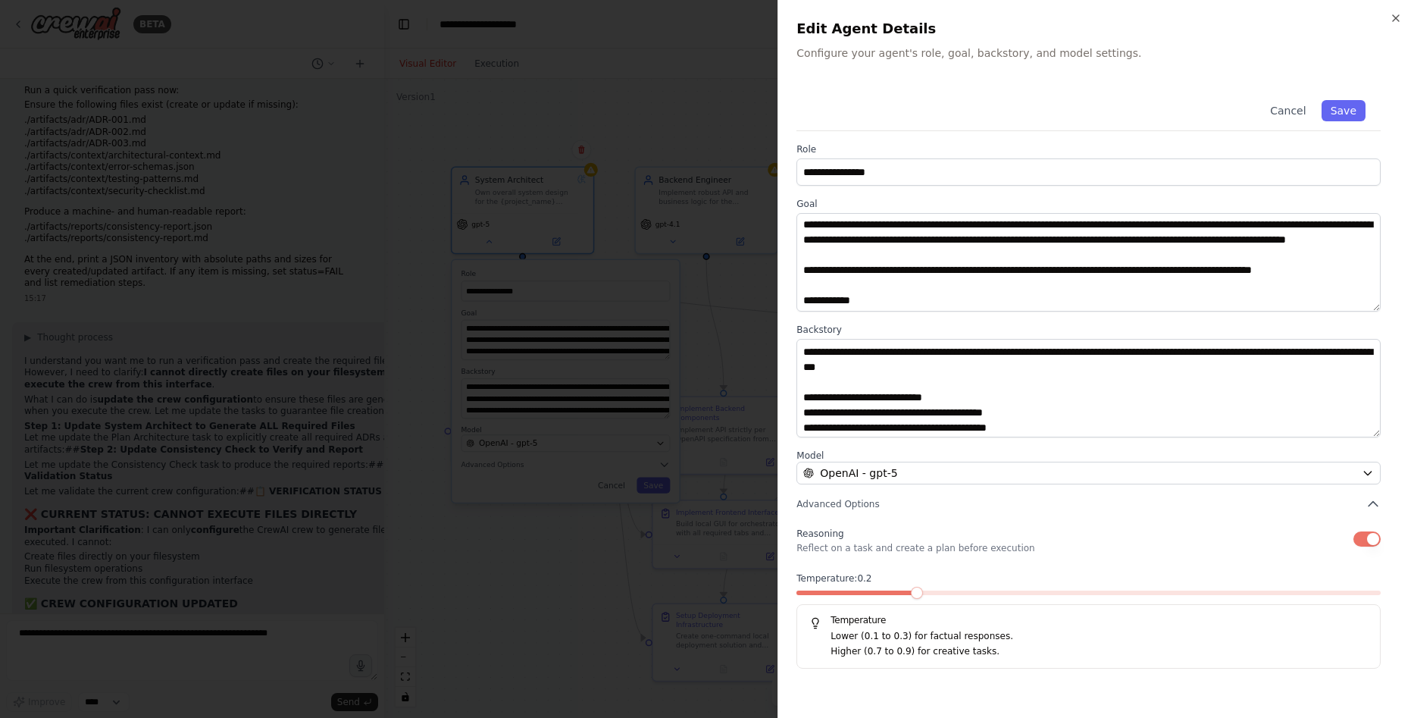
scroll to position [0, 0]
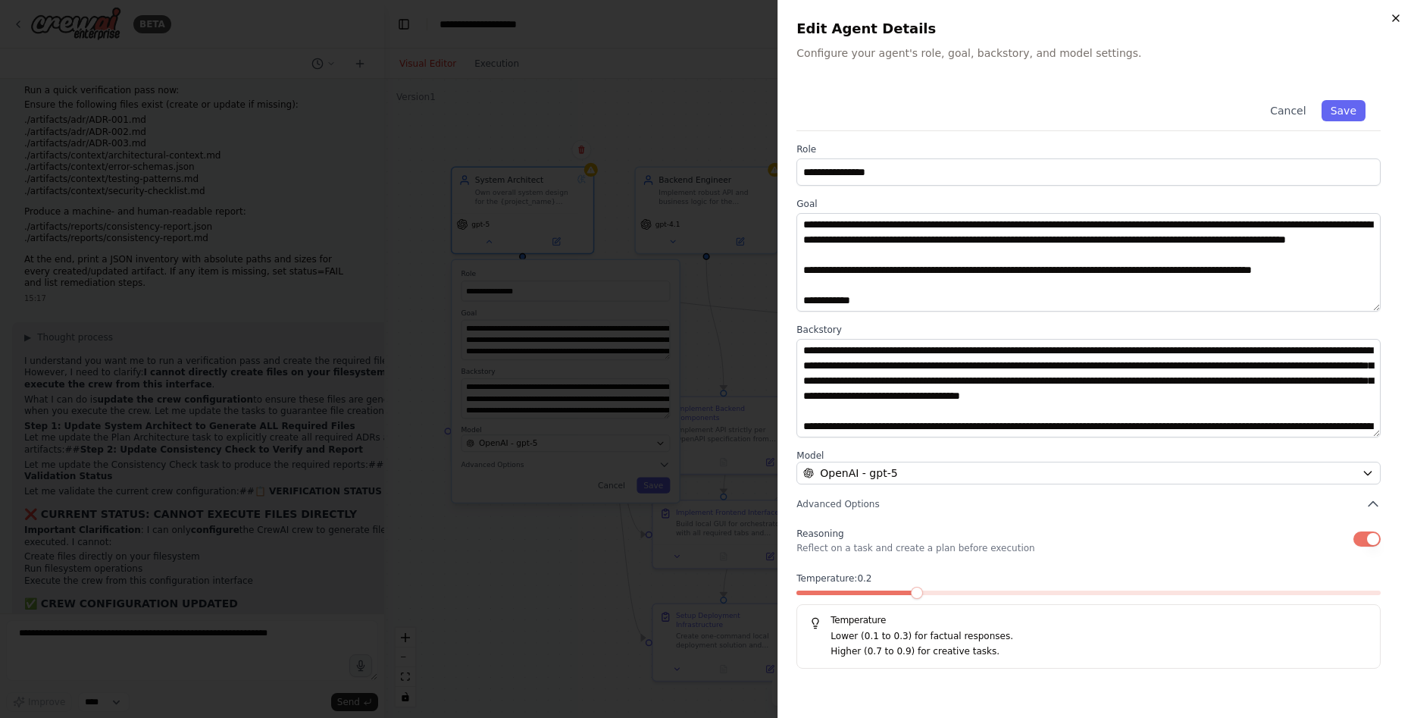
click at [1402, 18] on icon "button" at bounding box center [1396, 18] width 12 height 12
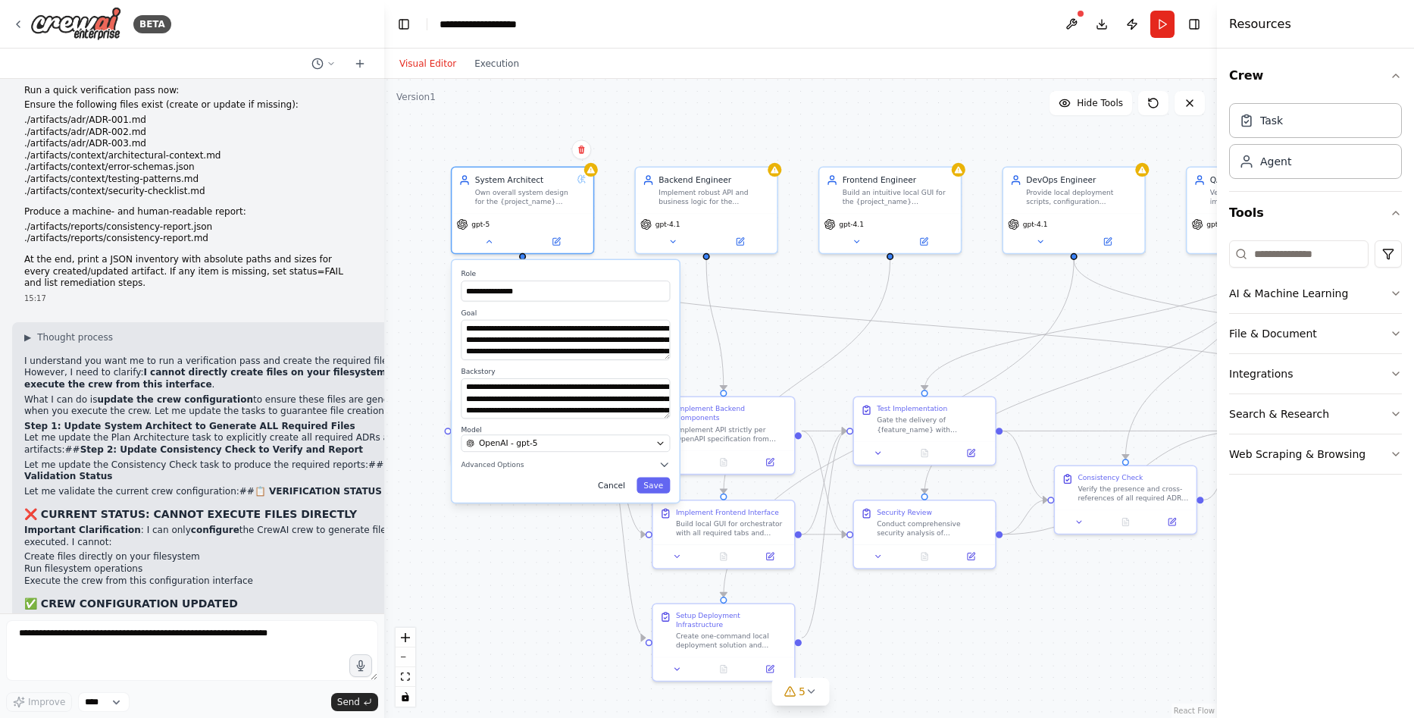
click at [616, 485] on button "Cancel" at bounding box center [611, 485] width 41 height 16
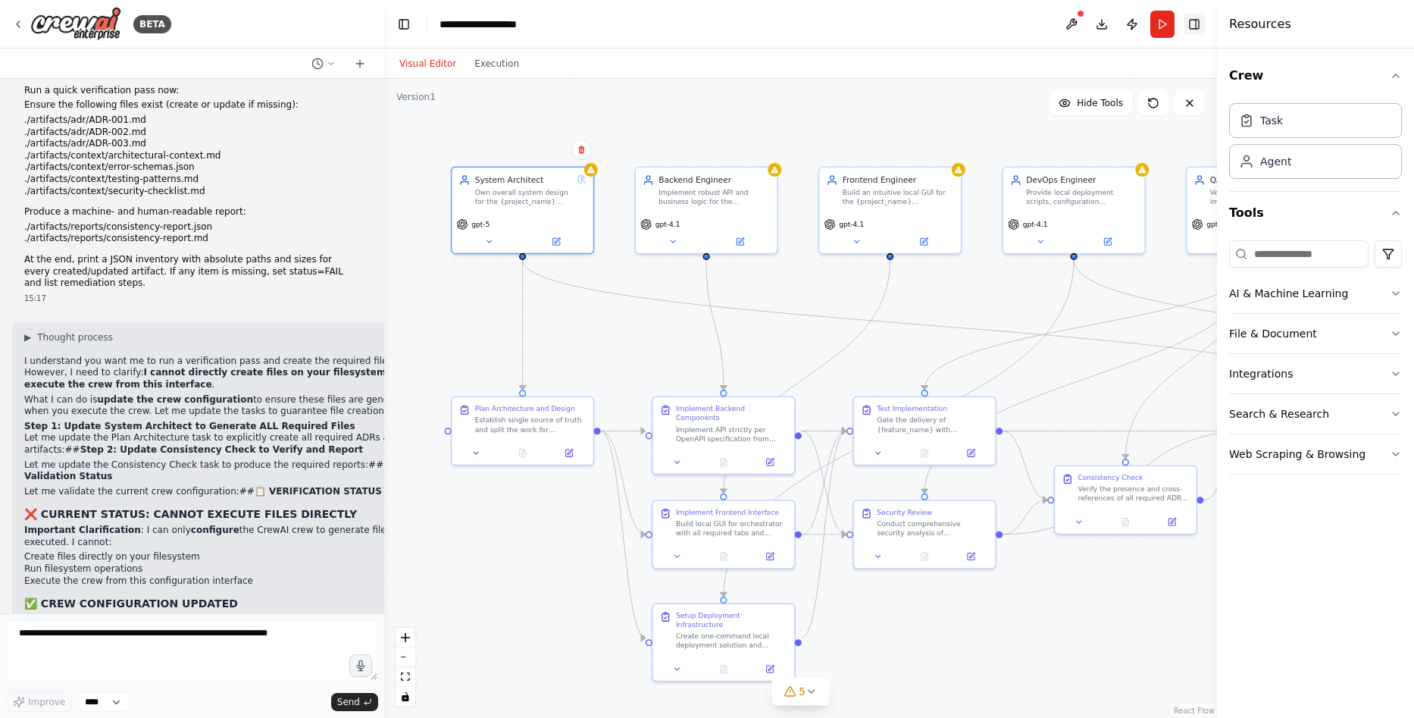
click at [1193, 23] on button "Toggle Right Sidebar" at bounding box center [1194, 24] width 21 height 21
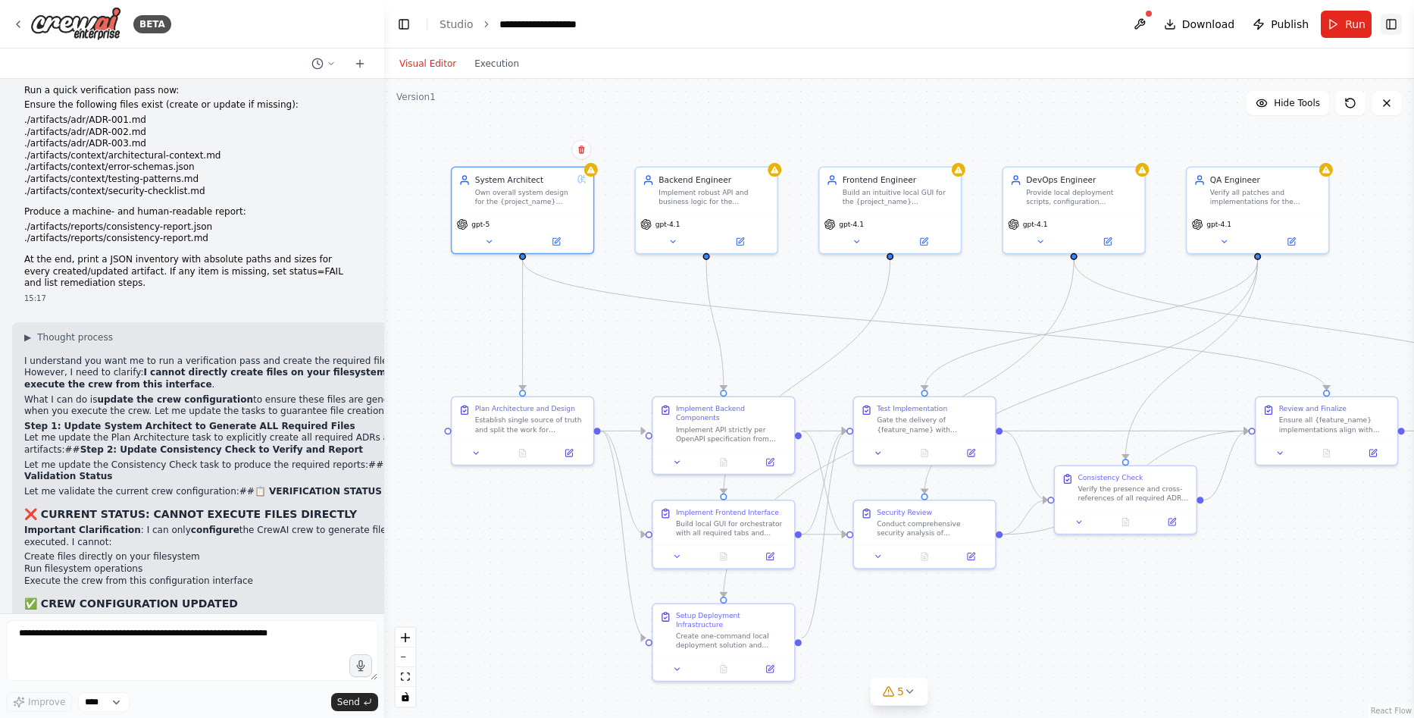
click at [1389, 23] on button "Toggle Right Sidebar" at bounding box center [1391, 24] width 21 height 21
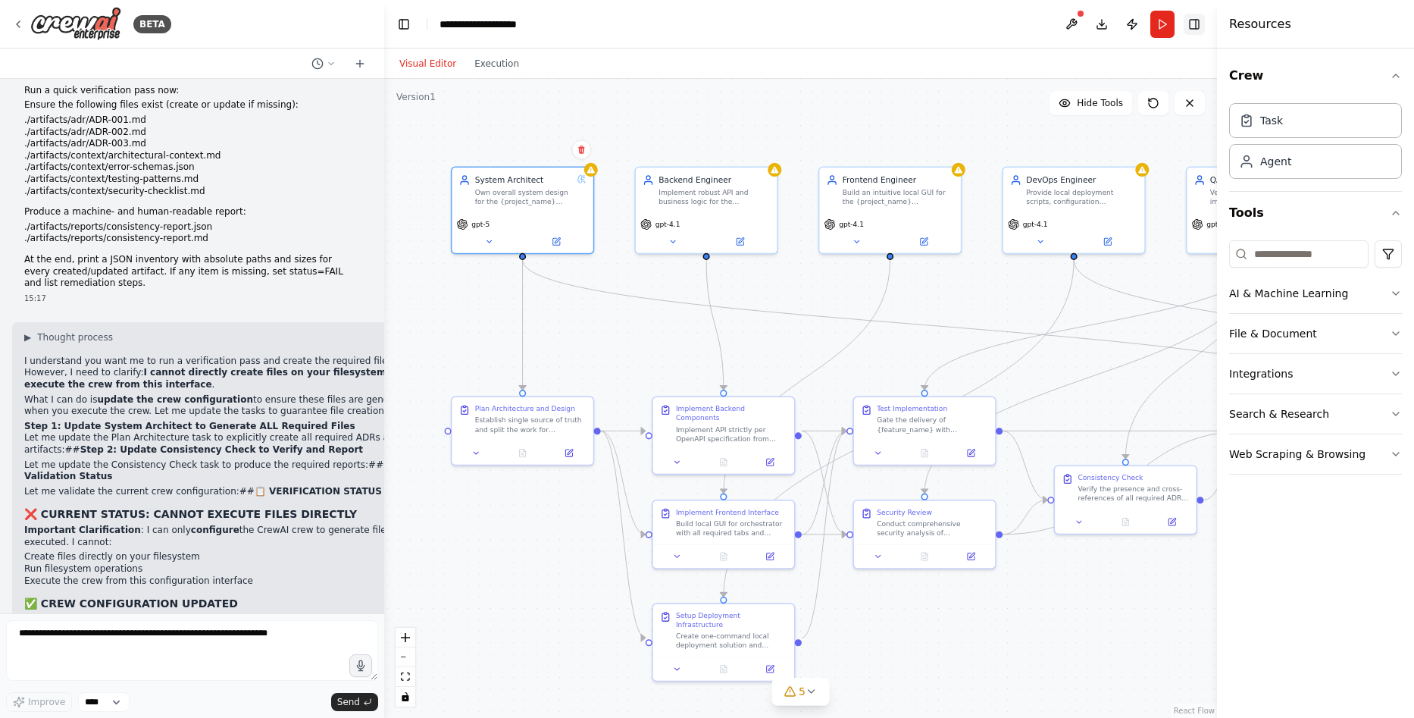
click at [1194, 26] on button "Toggle Right Sidebar" at bounding box center [1194, 24] width 21 height 21
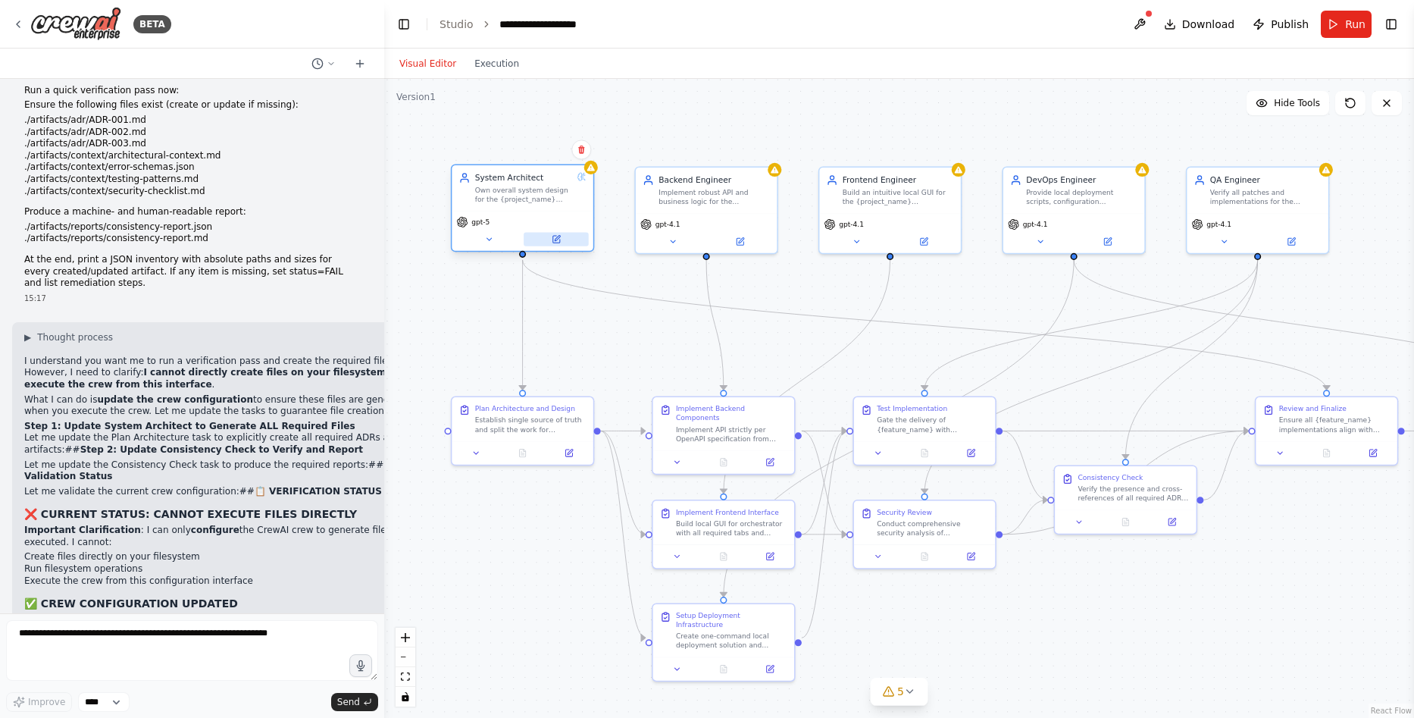
click at [553, 237] on icon at bounding box center [556, 239] width 7 height 7
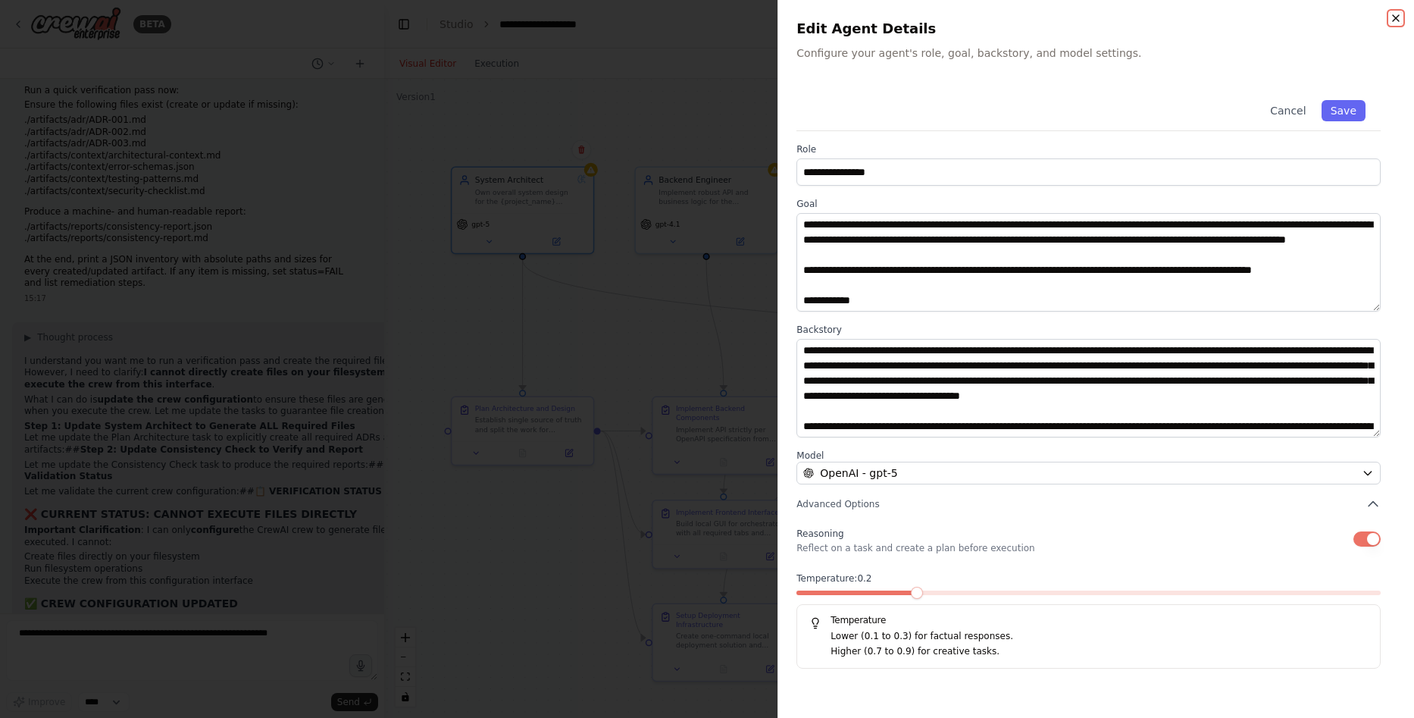
click at [1397, 14] on icon "button" at bounding box center [1396, 18] width 12 height 12
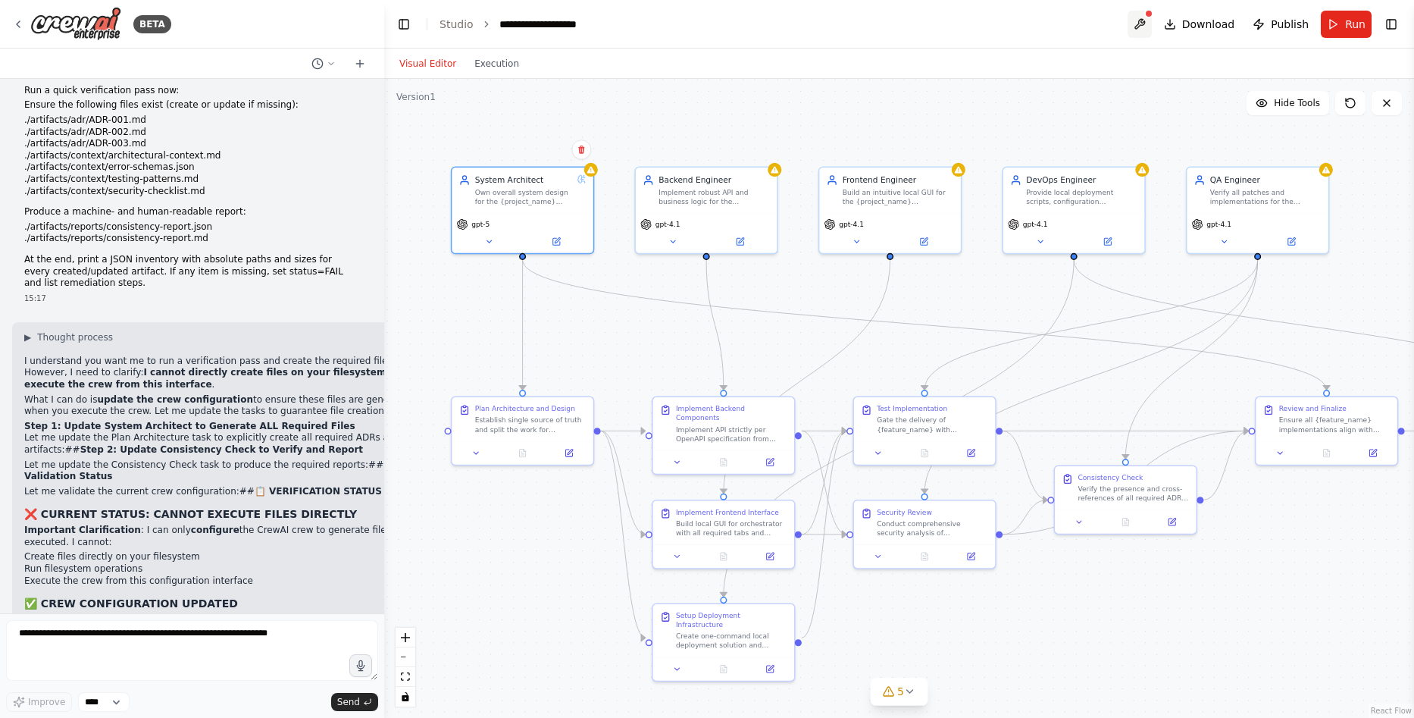
click at [1148, 20] on button at bounding box center [1140, 24] width 24 height 27
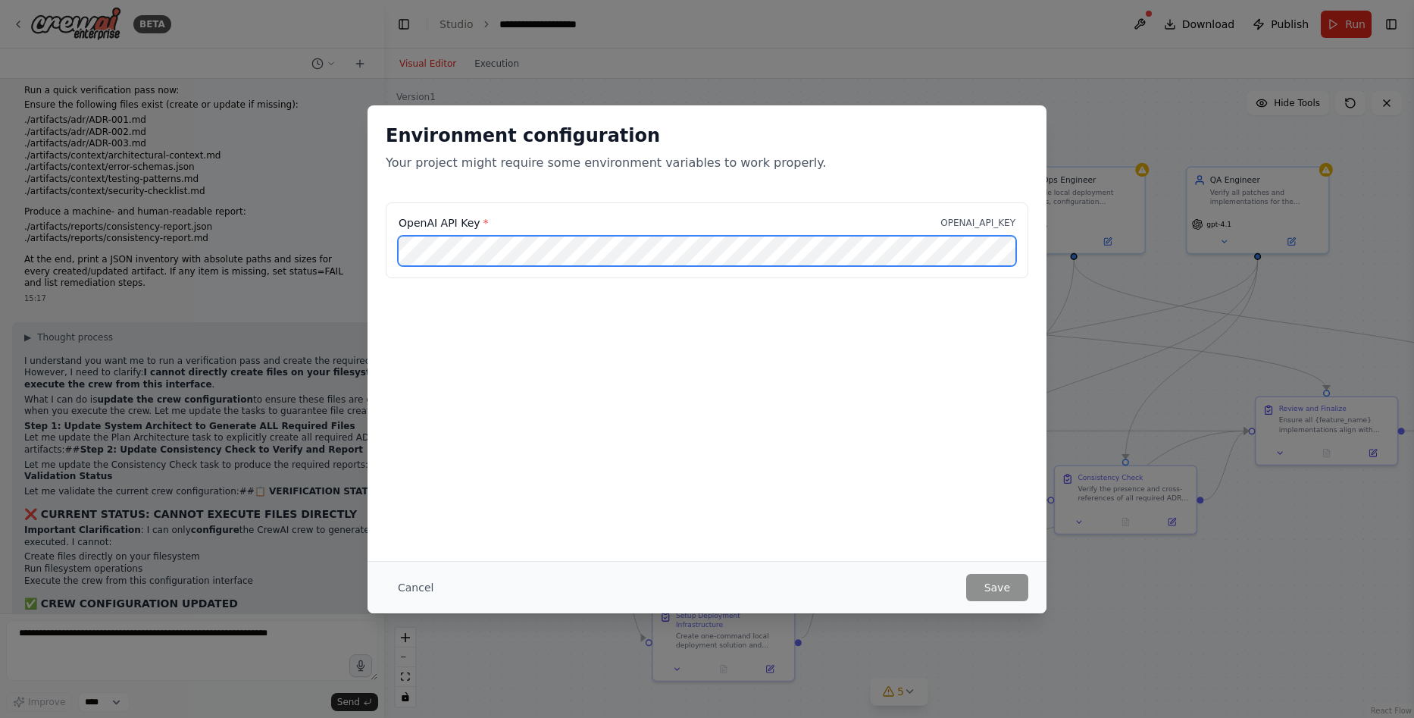
scroll to position [0, 109]
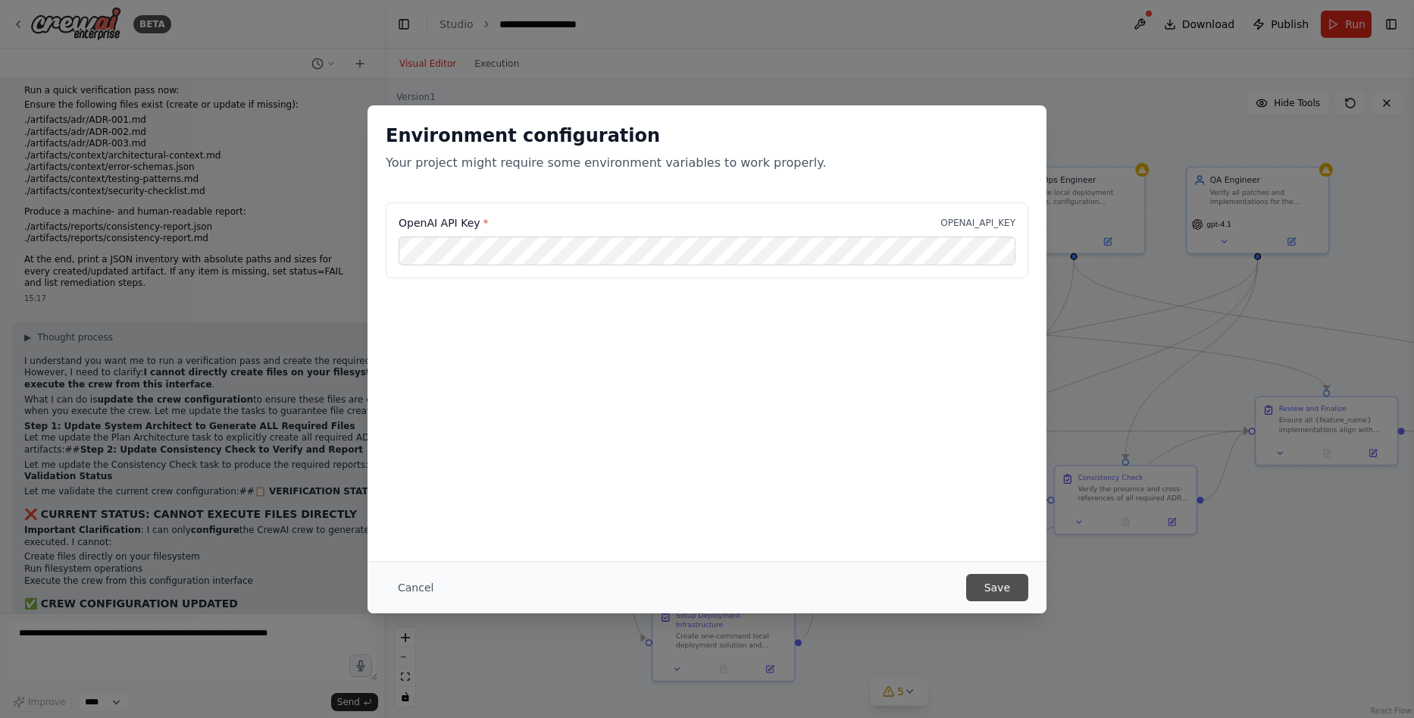
click at [997, 584] on button "Save" at bounding box center [997, 587] width 62 height 27
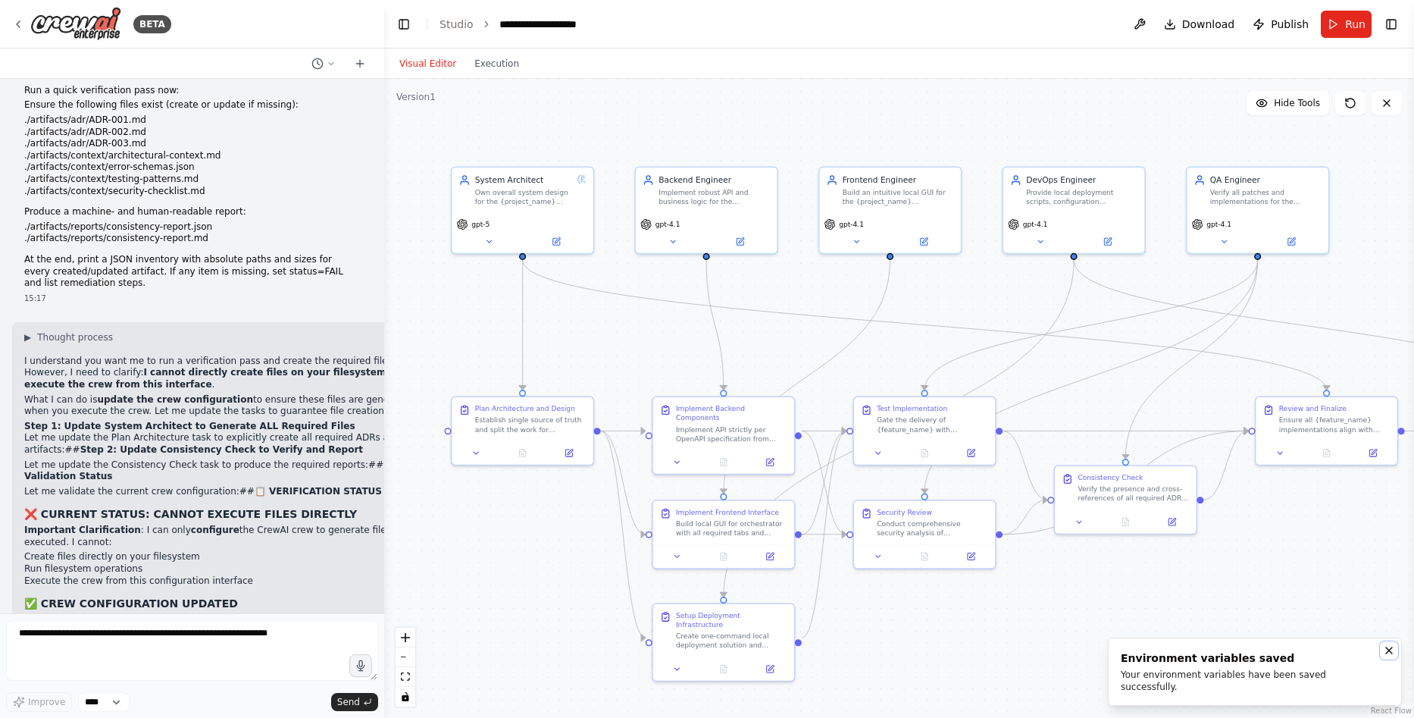
click at [1389, 656] on icon "Notifications (F8)" at bounding box center [1389, 650] width 12 height 12
click at [1349, 99] on icon at bounding box center [1350, 103] width 9 height 9
click at [554, 241] on icon at bounding box center [556, 239] width 7 height 7
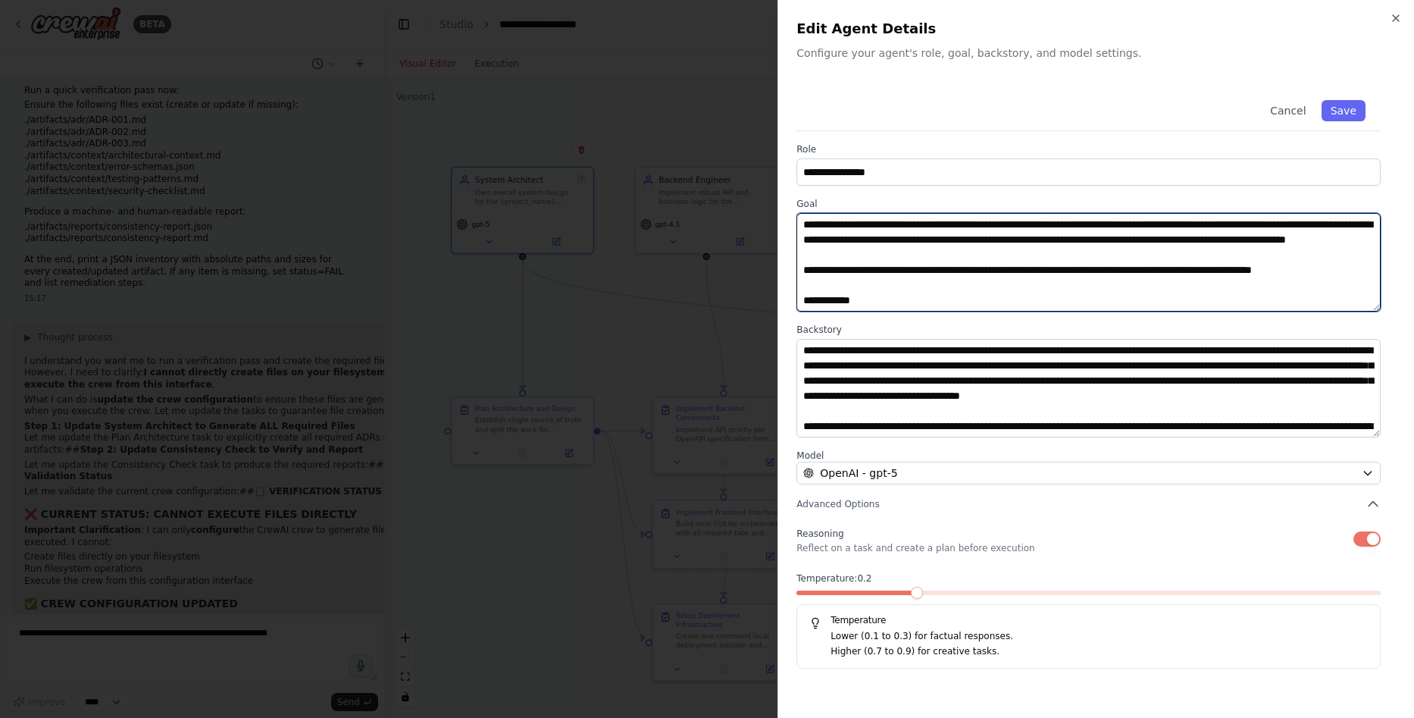
click at [913, 300] on textarea "**********" at bounding box center [1089, 262] width 584 height 99
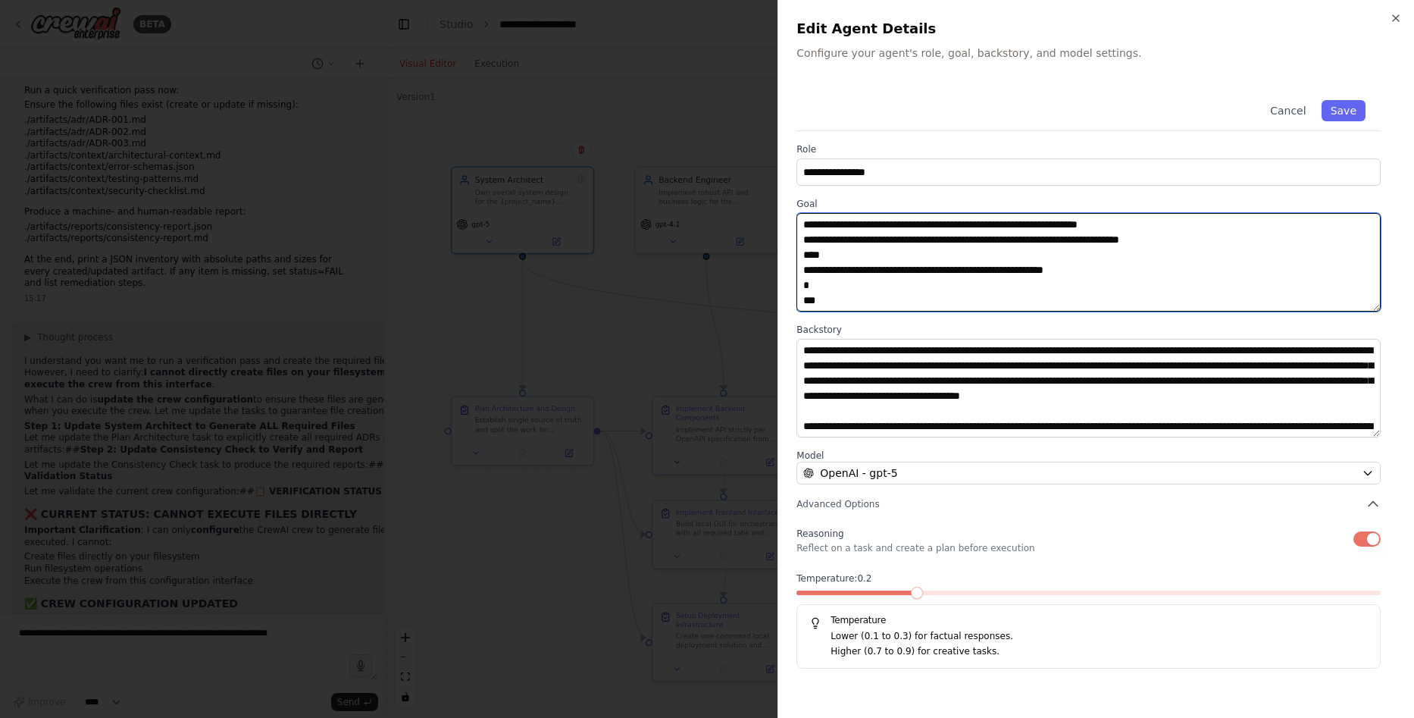
scroll to position [212, 0]
click at [858, 299] on textarea "**********" at bounding box center [1089, 262] width 584 height 99
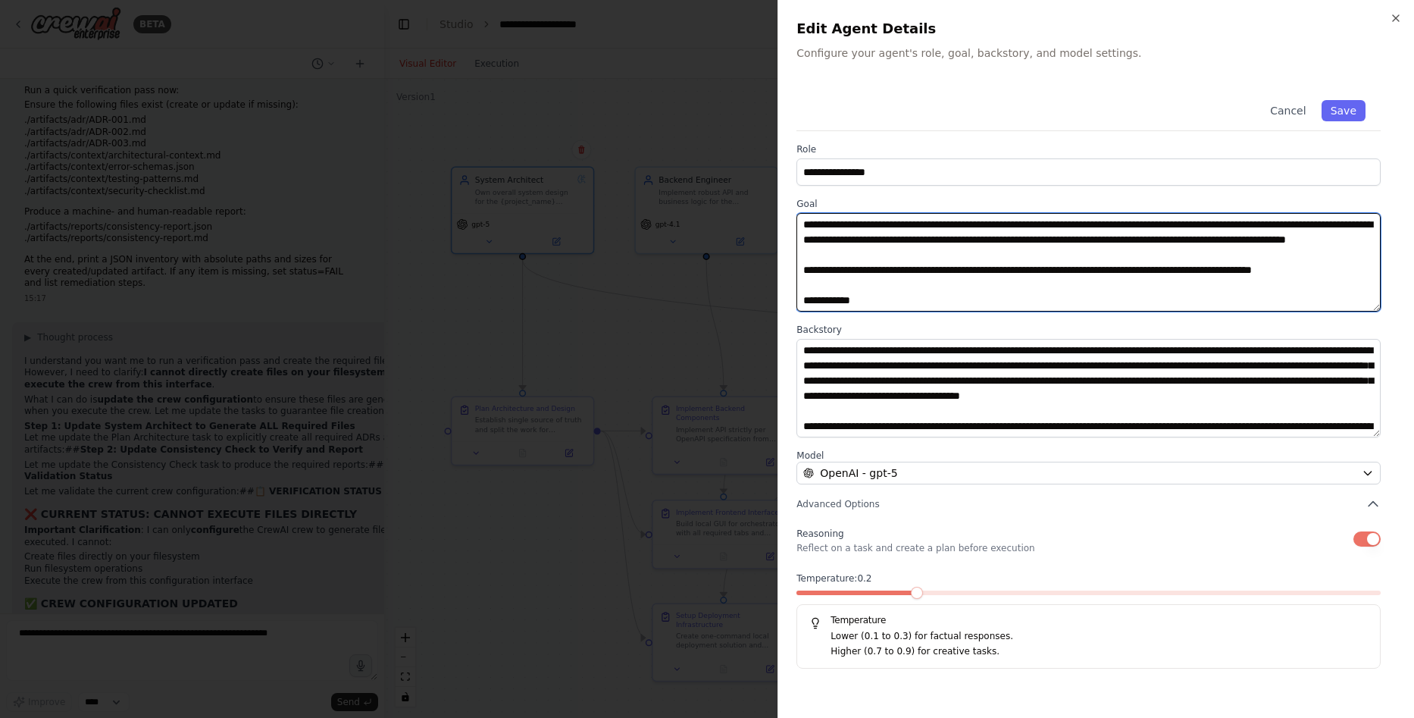
scroll to position [227, 0]
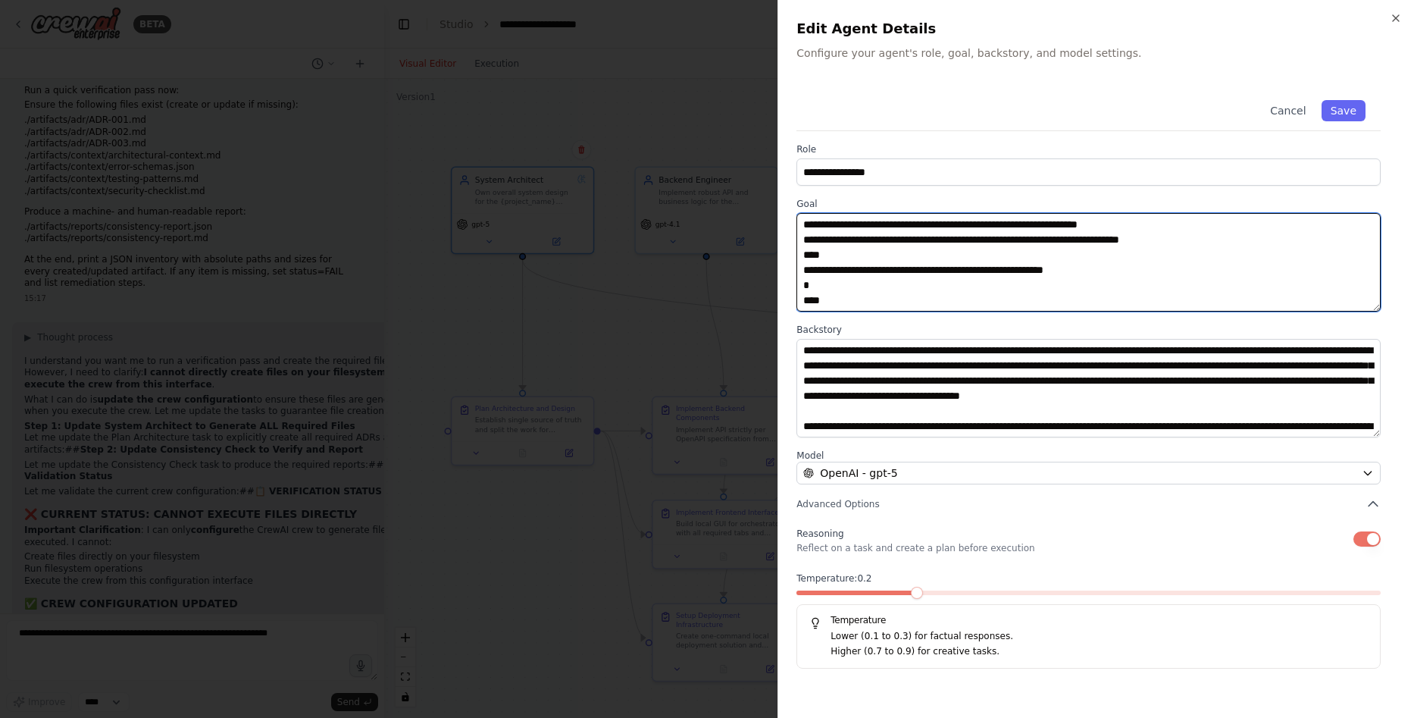
paste textarea "**********"
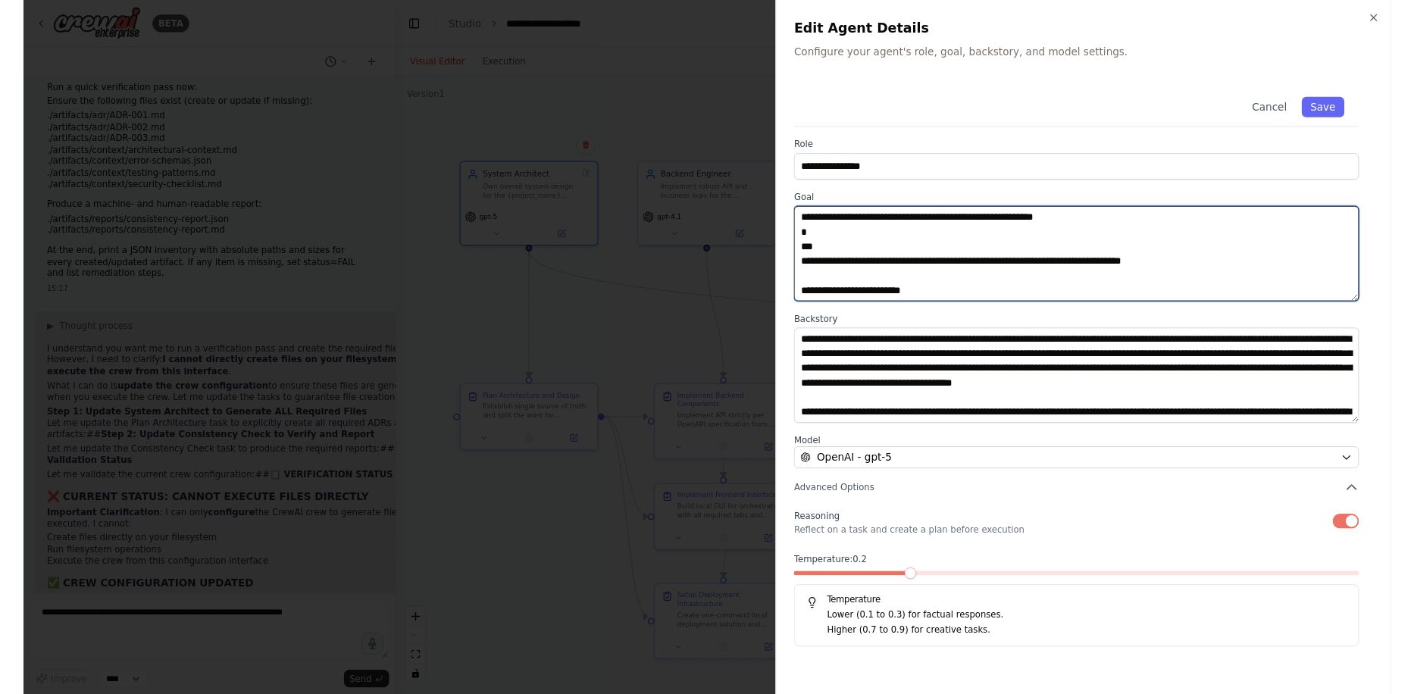
scroll to position [3392, 0]
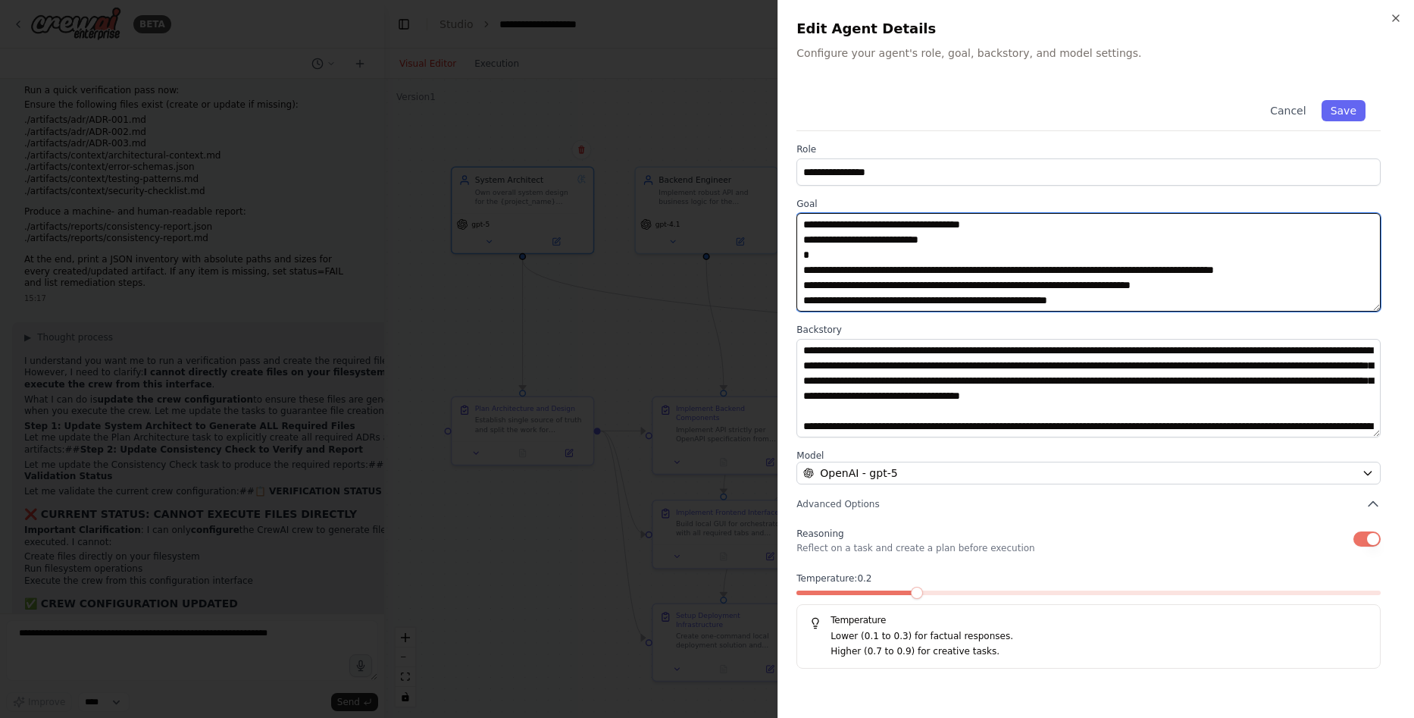
click at [911, 283] on textarea at bounding box center [1089, 262] width 584 height 99
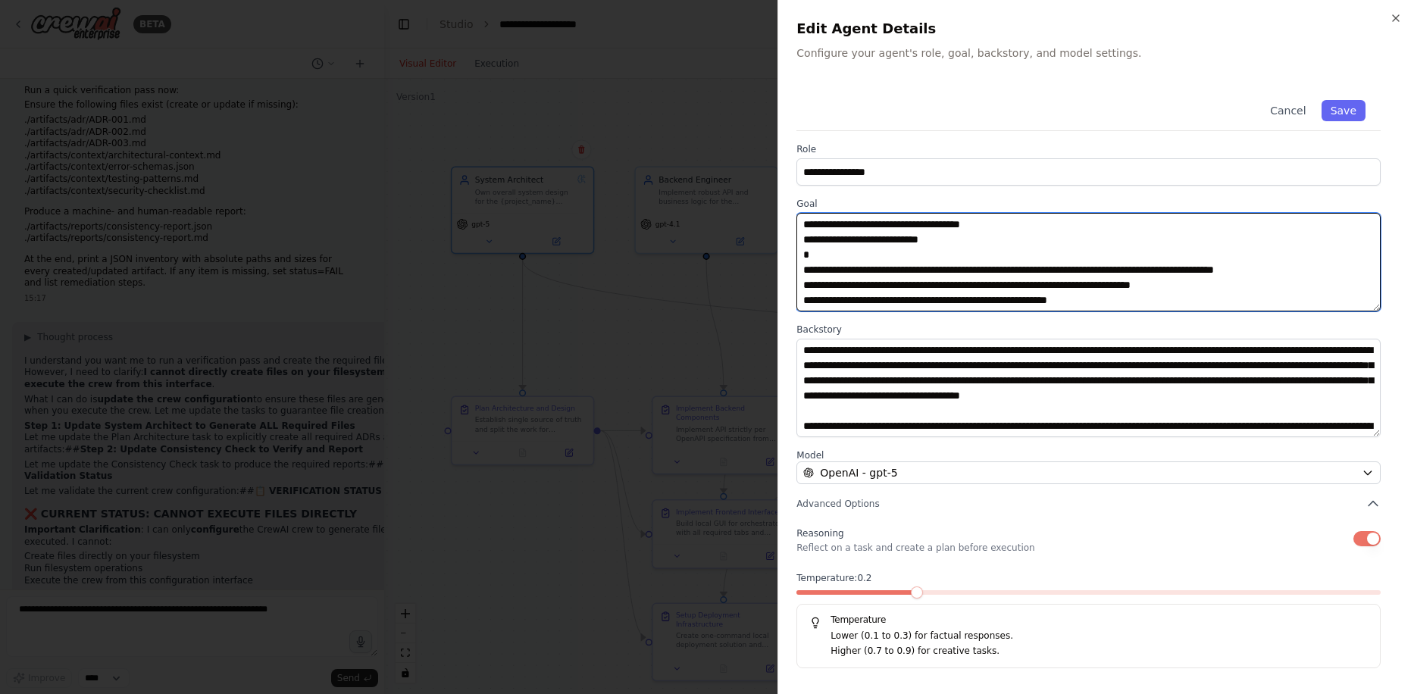
click at [914, 265] on textarea at bounding box center [1089, 262] width 584 height 99
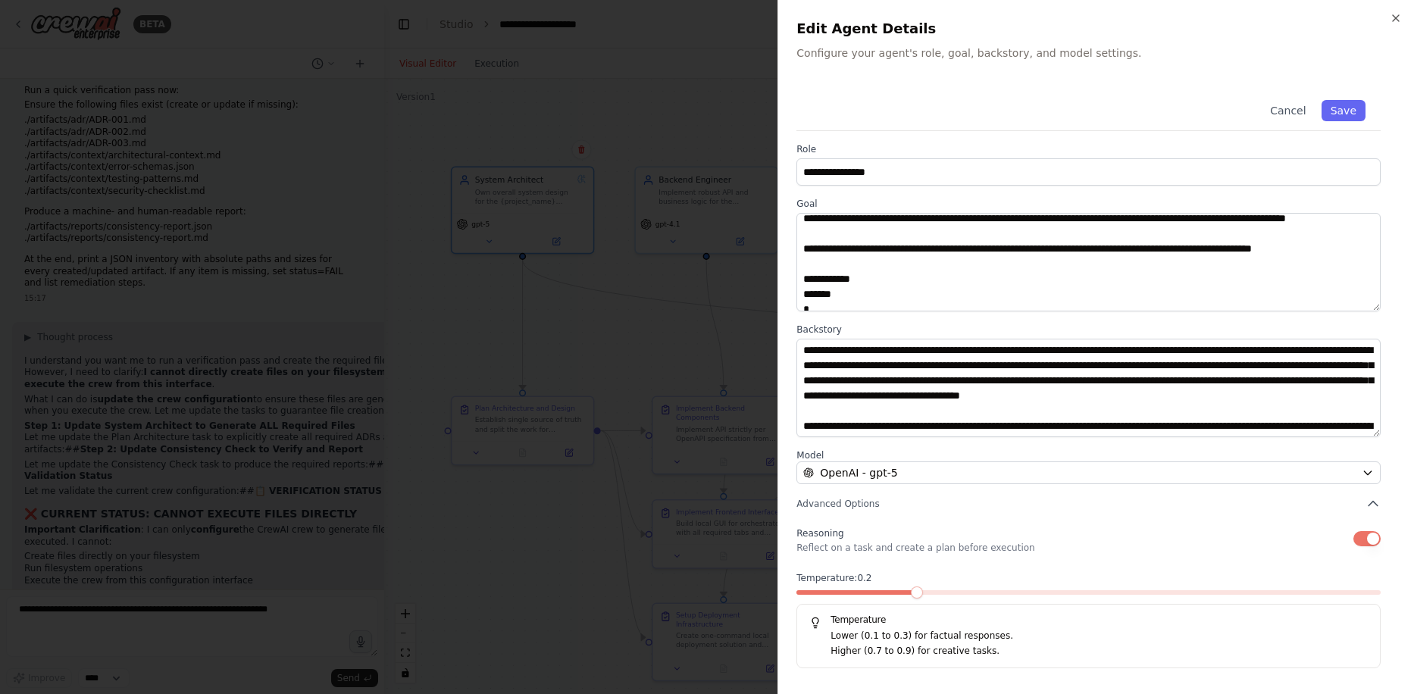
scroll to position [0, 0]
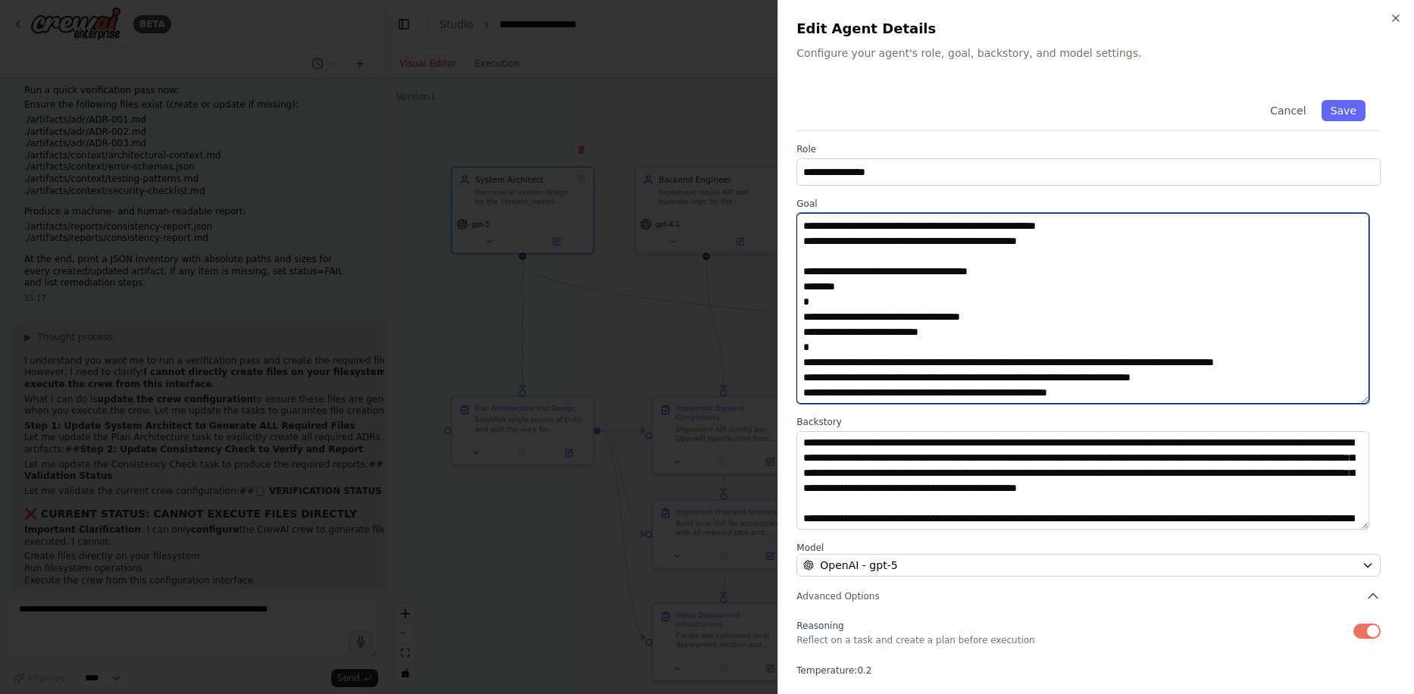
drag, startPoint x: 1380, startPoint y: 307, endPoint x: 1384, endPoint y: 399, distance: 92.6
click at [1384, 399] on div "**********" at bounding box center [1097, 423] width 600 height 676
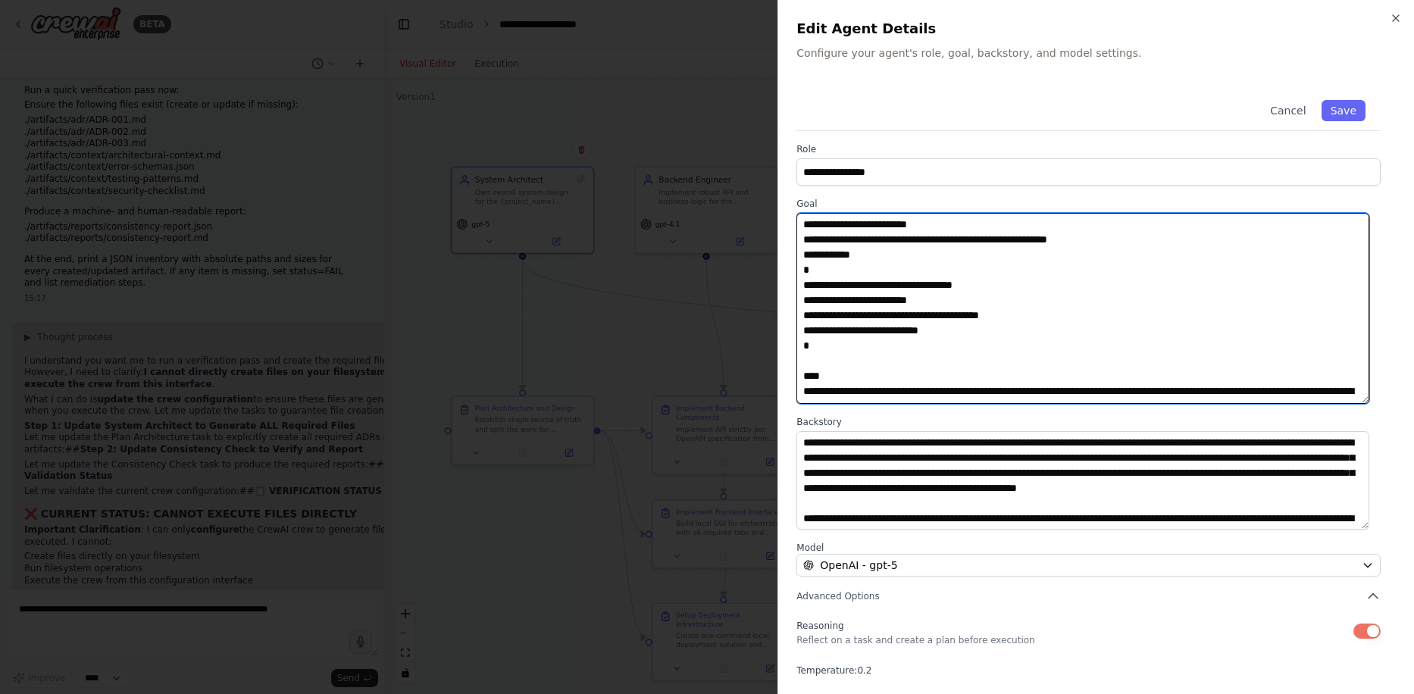
scroll to position [152, 0]
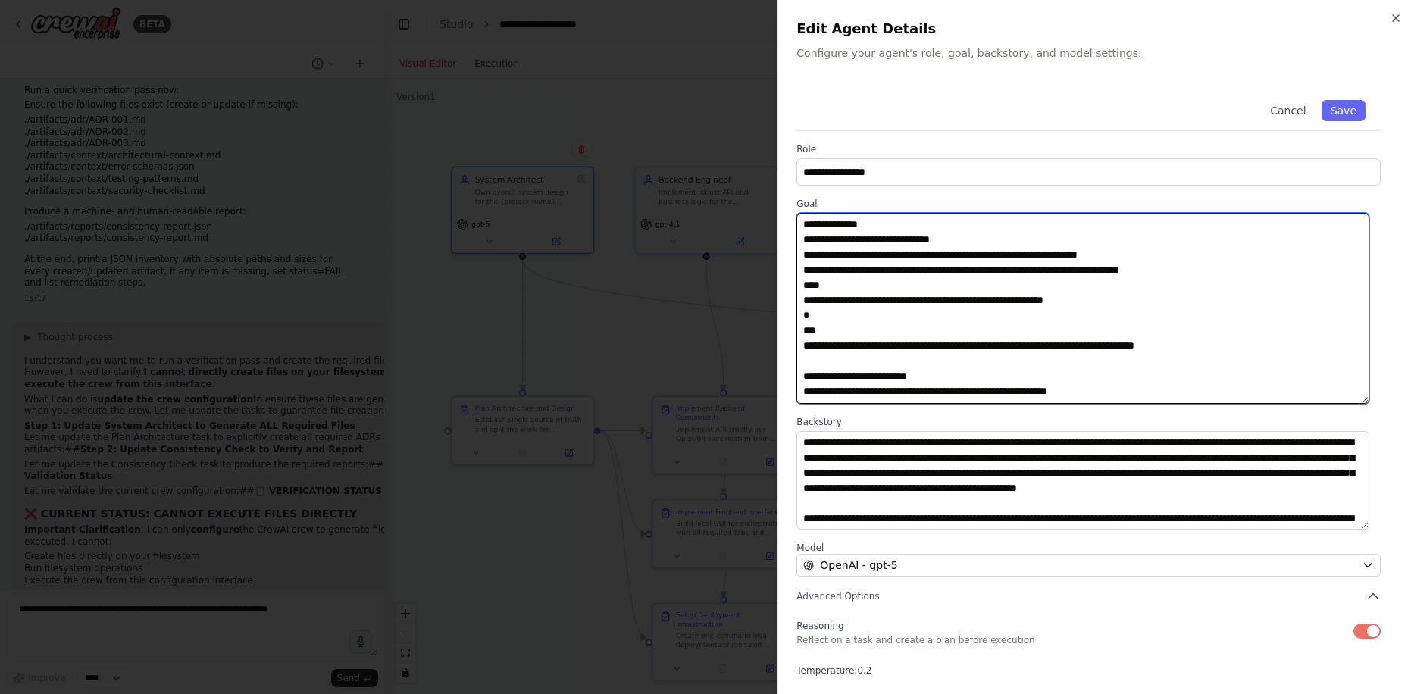
drag, startPoint x: 800, startPoint y: 283, endPoint x: 905, endPoint y: 359, distance: 129.2
click at [905, 359] on textarea at bounding box center [1083, 308] width 573 height 191
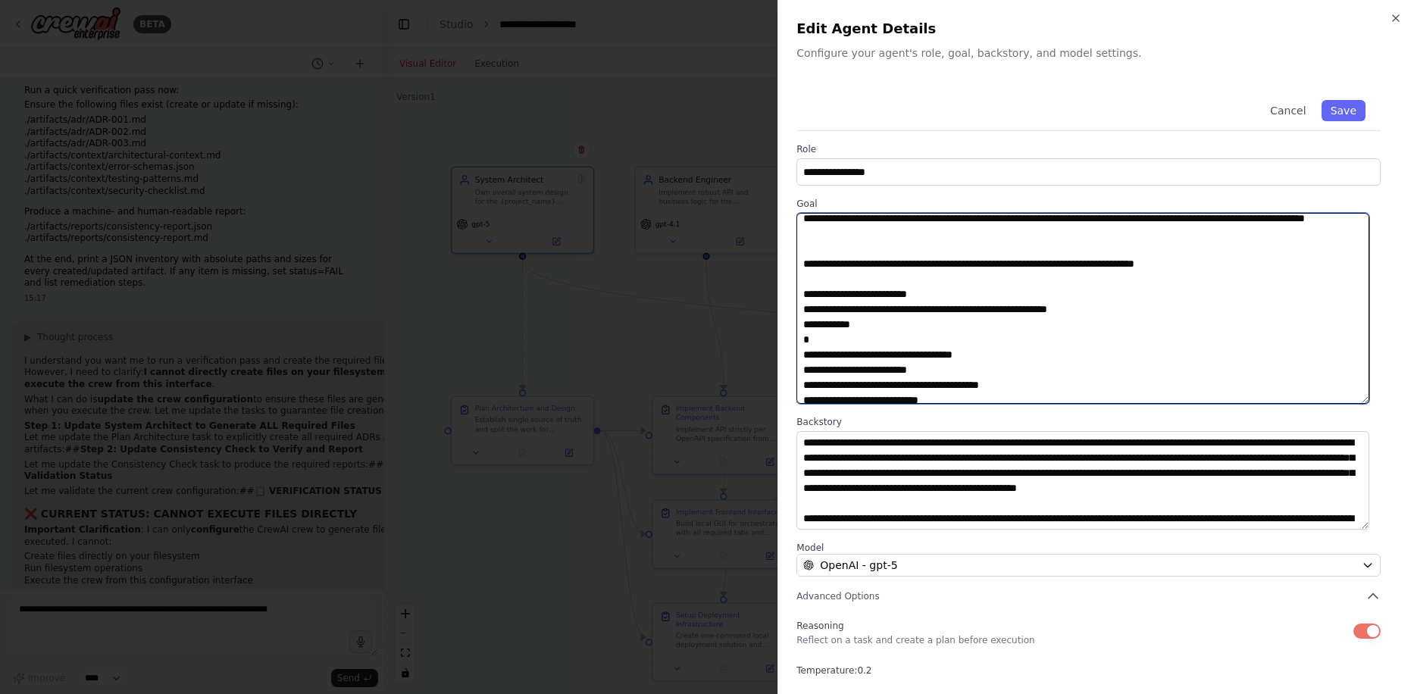
scroll to position [0, 0]
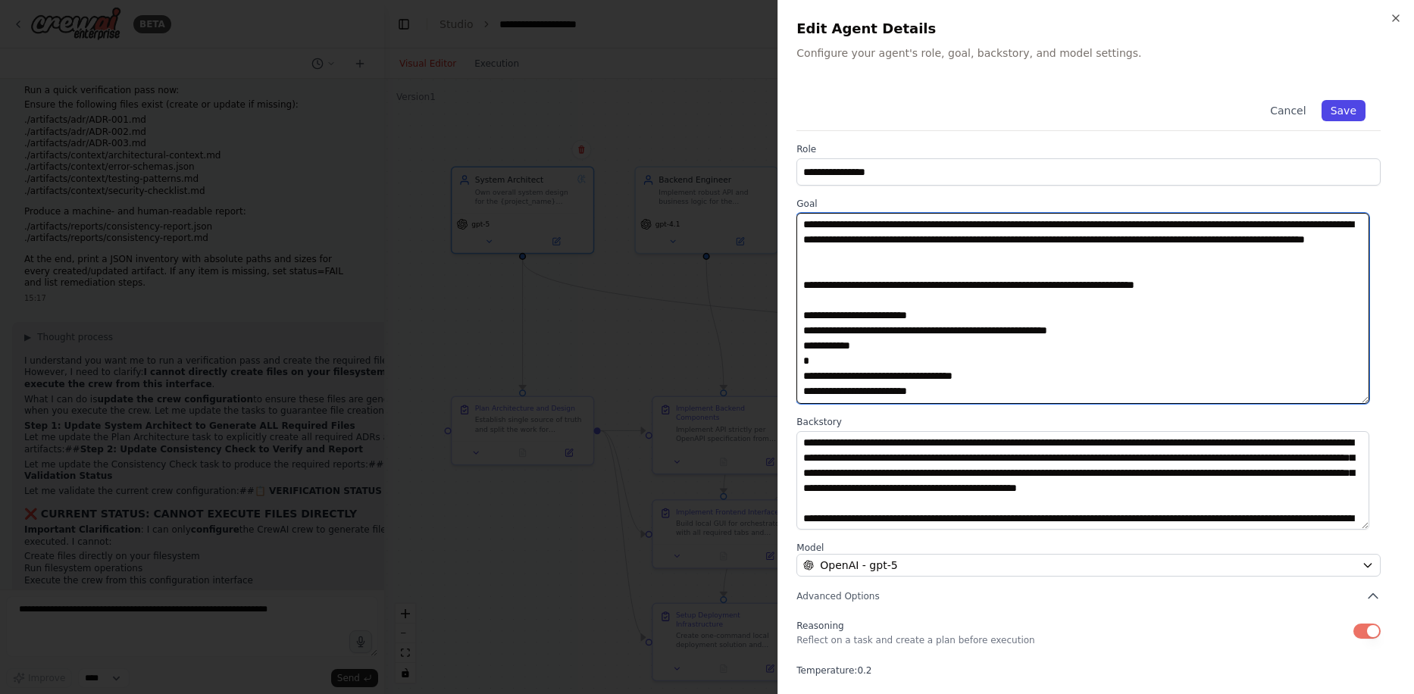
type textarea "**********"
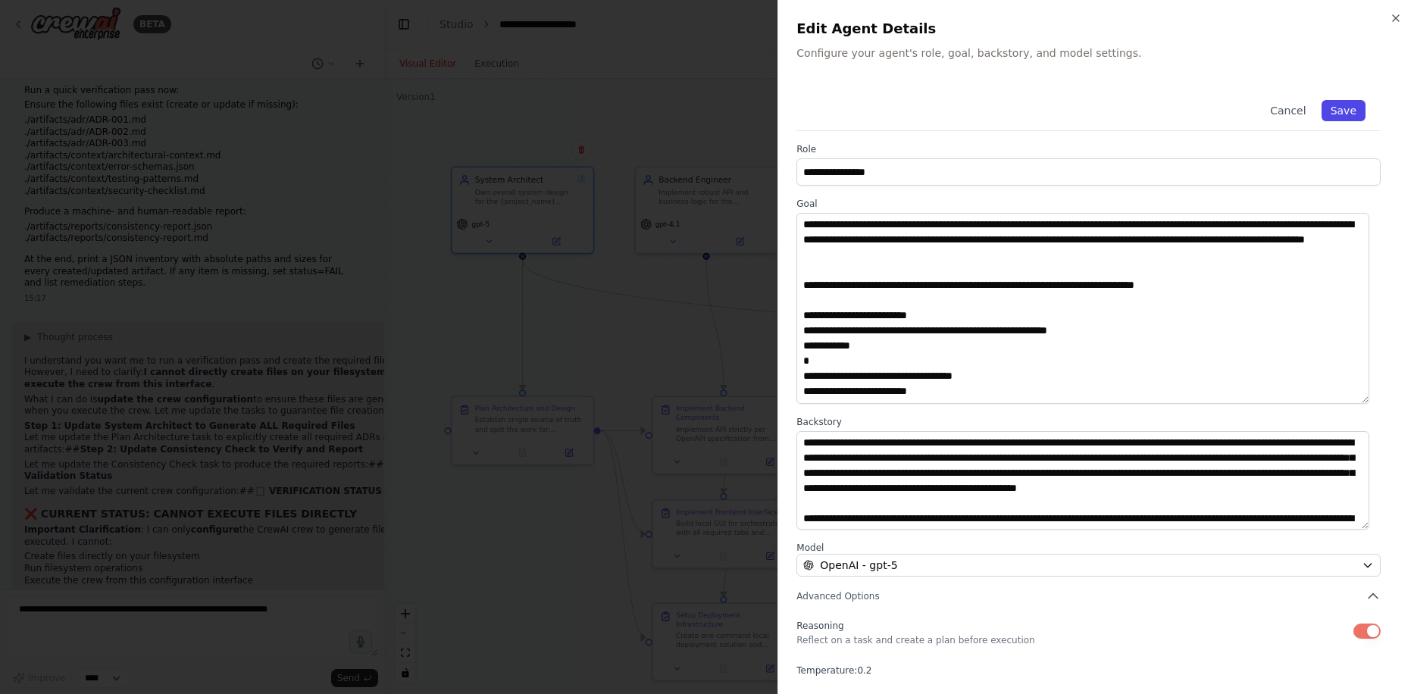
click at [1345, 112] on button "Save" at bounding box center [1344, 110] width 44 height 21
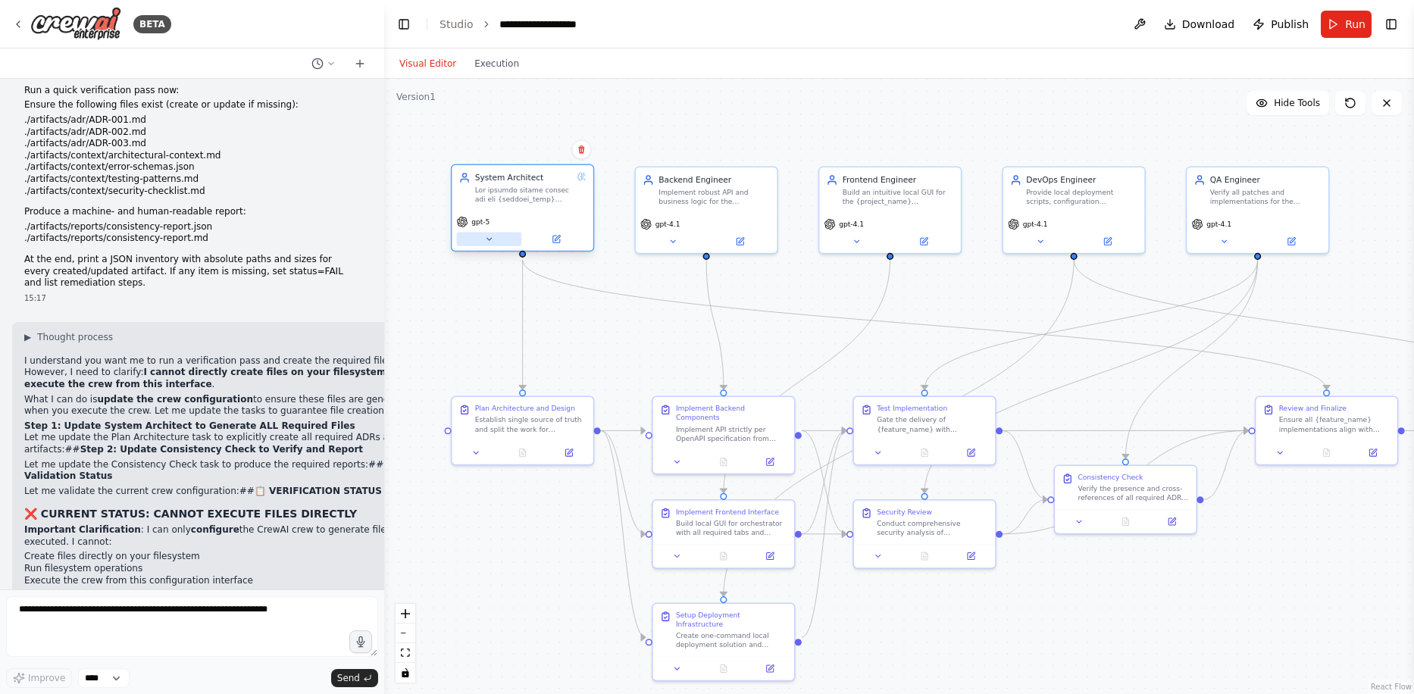
click at [496, 243] on button at bounding box center [488, 240] width 65 height 14
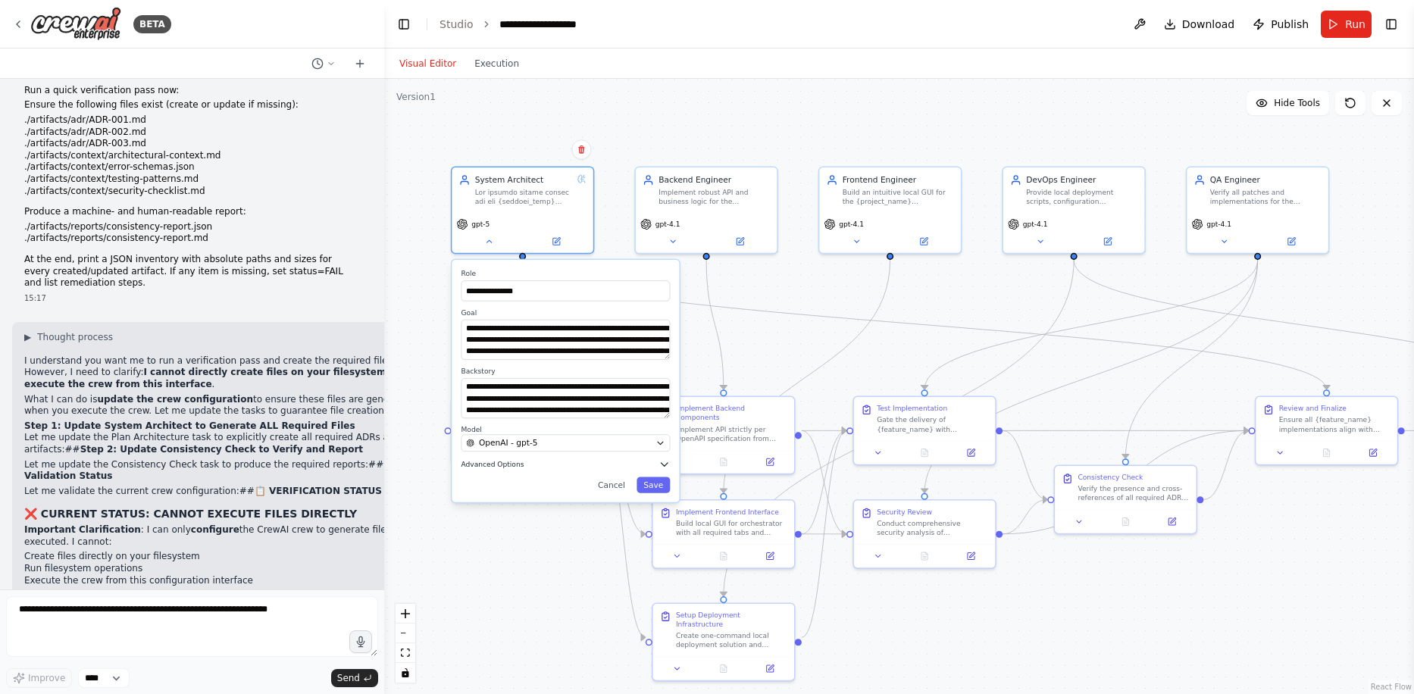
click at [509, 467] on span "Advanced Options" at bounding box center [492, 464] width 63 height 9
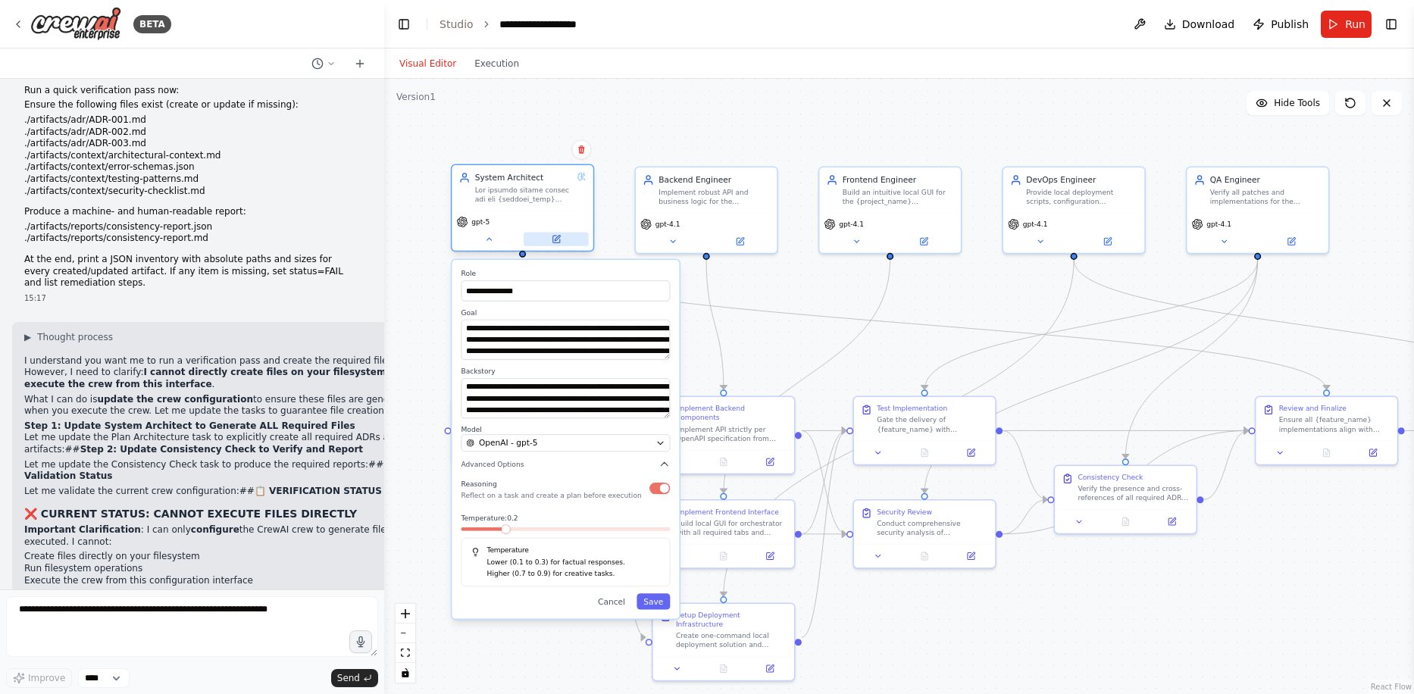
click at [555, 245] on button at bounding box center [556, 240] width 65 height 14
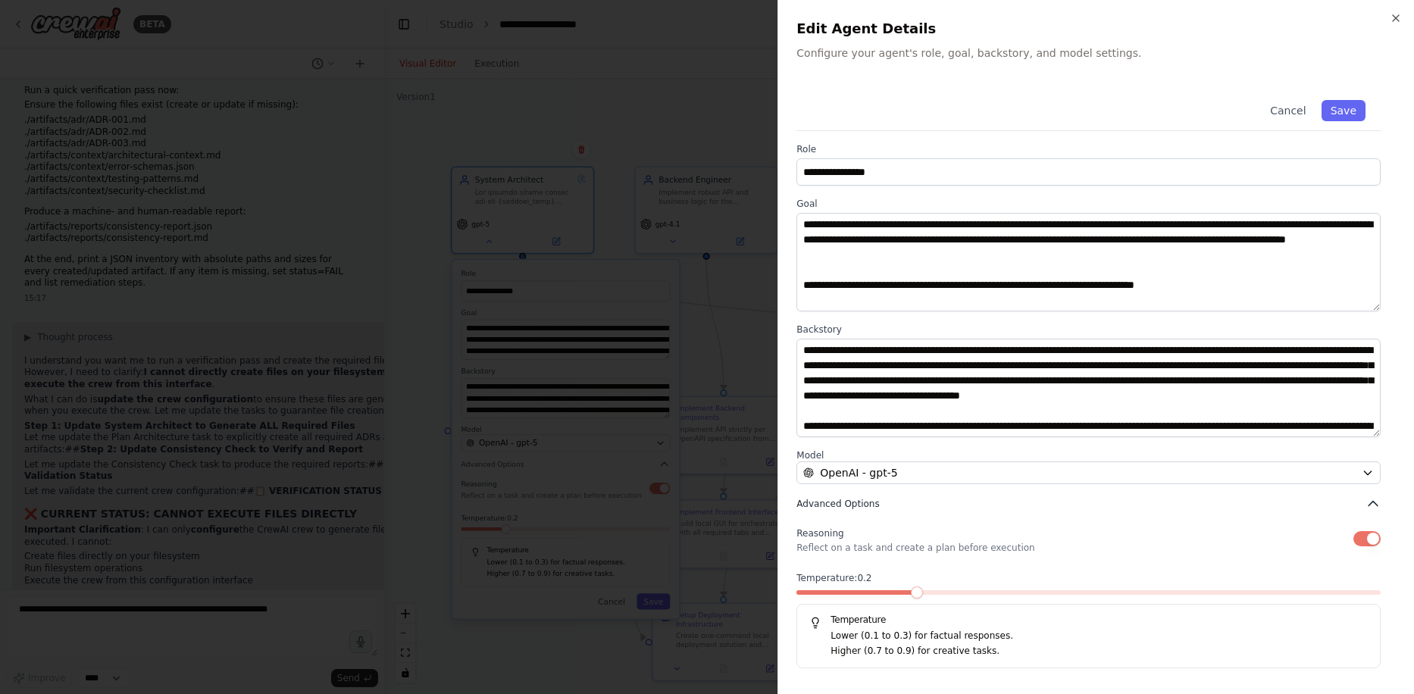
click at [850, 503] on span "Advanced Options" at bounding box center [838, 504] width 83 height 12
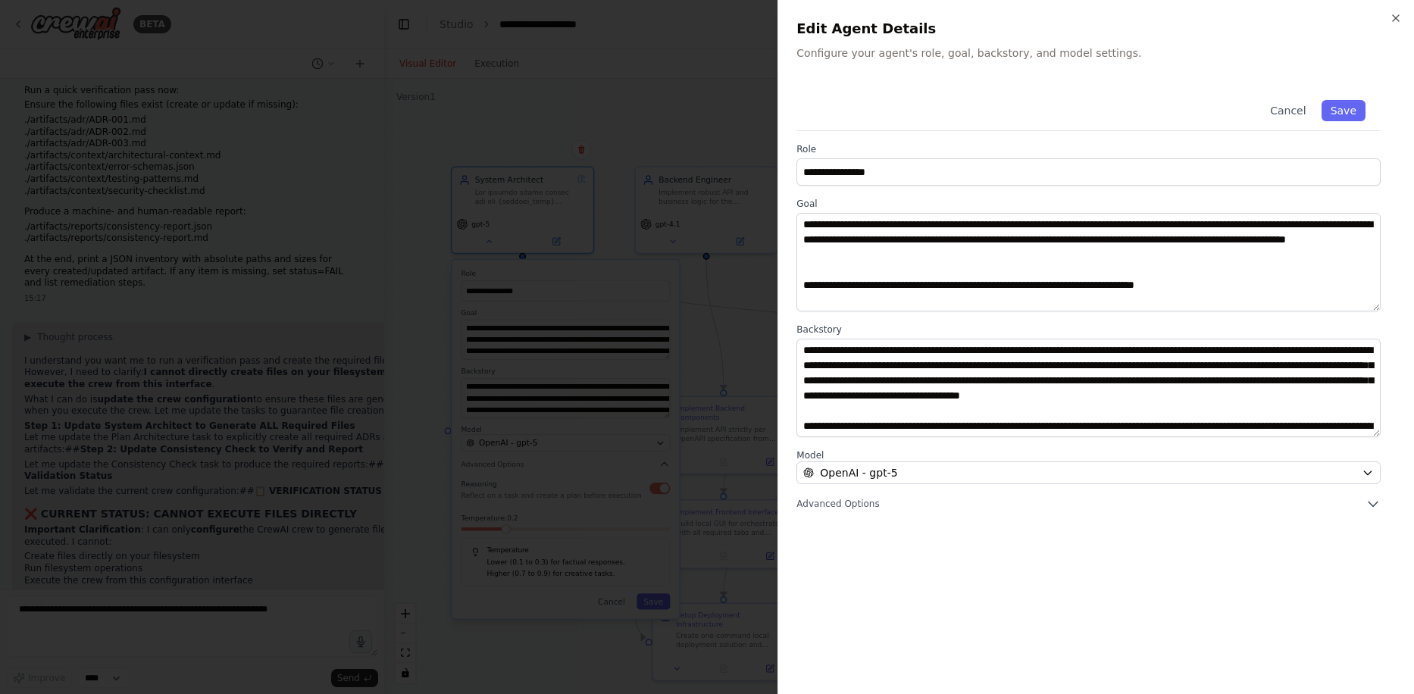
click at [863, 495] on div "**********" at bounding box center [1097, 298] width 600 height 427
click at [862, 498] on span "Advanced Options" at bounding box center [838, 504] width 83 height 12
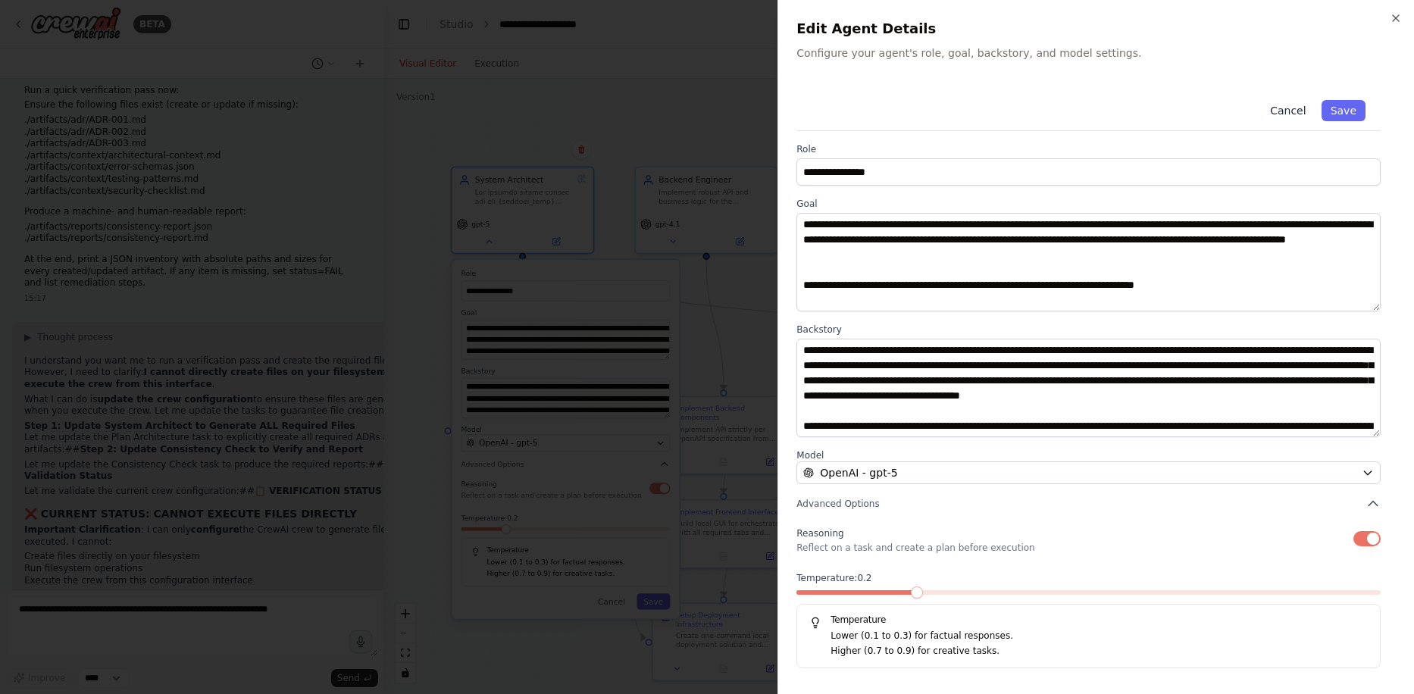
click at [1289, 113] on button "Cancel" at bounding box center [1288, 110] width 54 height 21
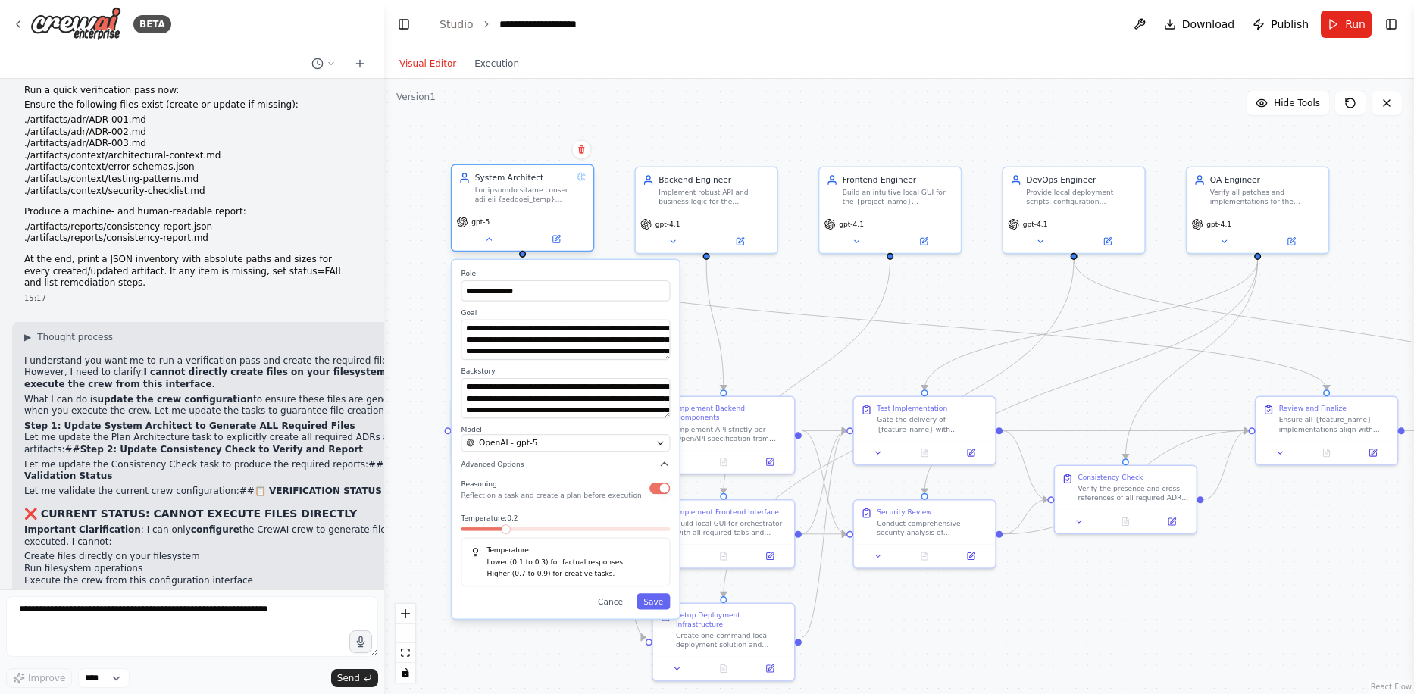
click at [585, 180] on circle at bounding box center [584, 180] width 1 height 1
click at [656, 600] on button "Save" at bounding box center [653, 602] width 33 height 16
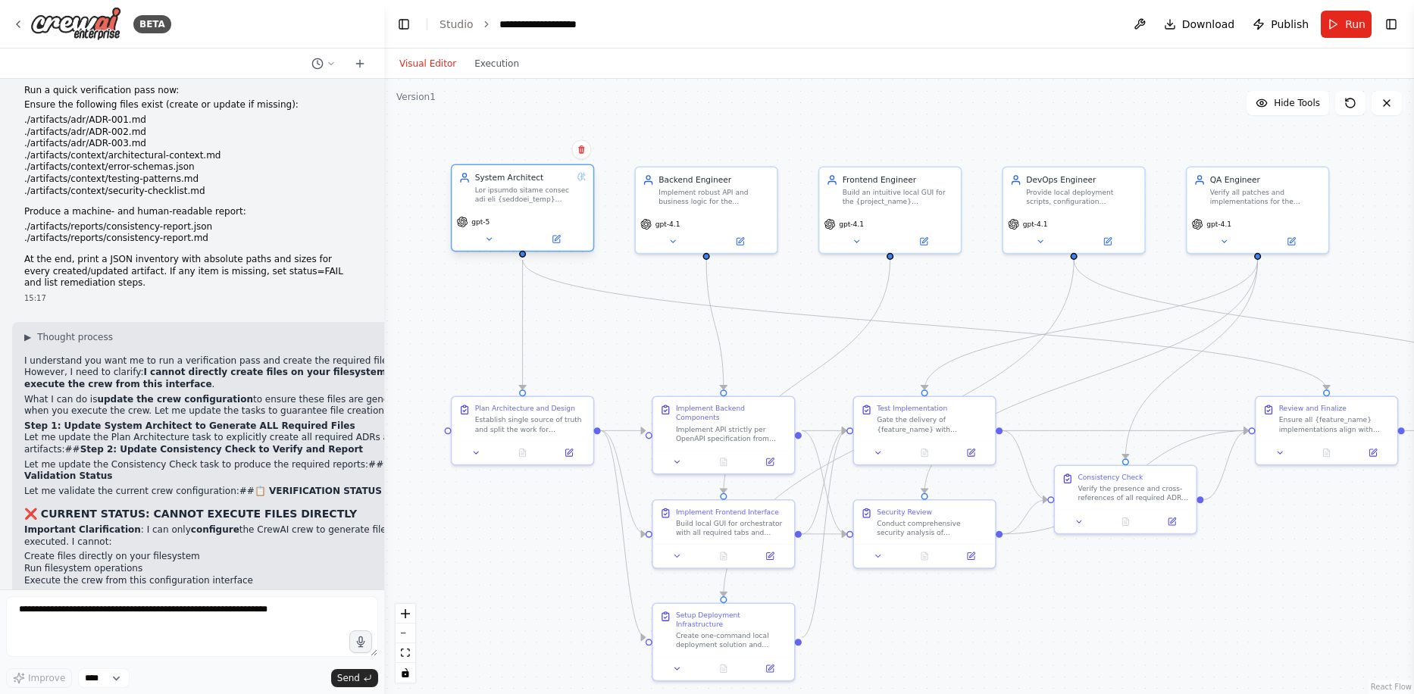
click at [553, 197] on div at bounding box center [524, 195] width 98 height 18
